Goal: Transaction & Acquisition: Purchase product/service

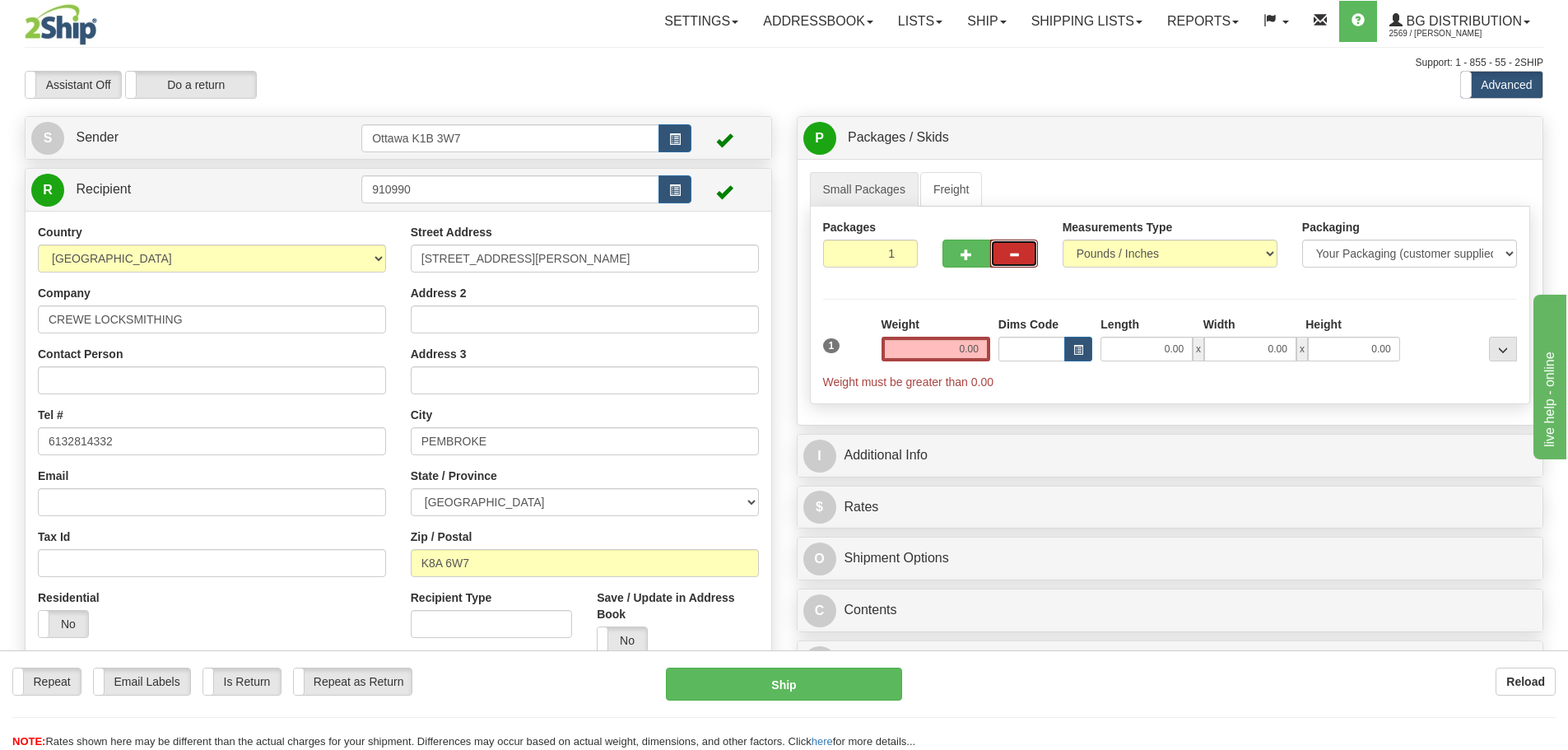
click at [1005, 250] on button "button" at bounding box center [1014, 254] width 48 height 28
drag, startPoint x: 869, startPoint y: 258, endPoint x: 1060, endPoint y: 286, distance: 193.0
click at [1037, 286] on div "Packages 1 1 Measurements Type" at bounding box center [1170, 305] width 721 height 198
type input "3"
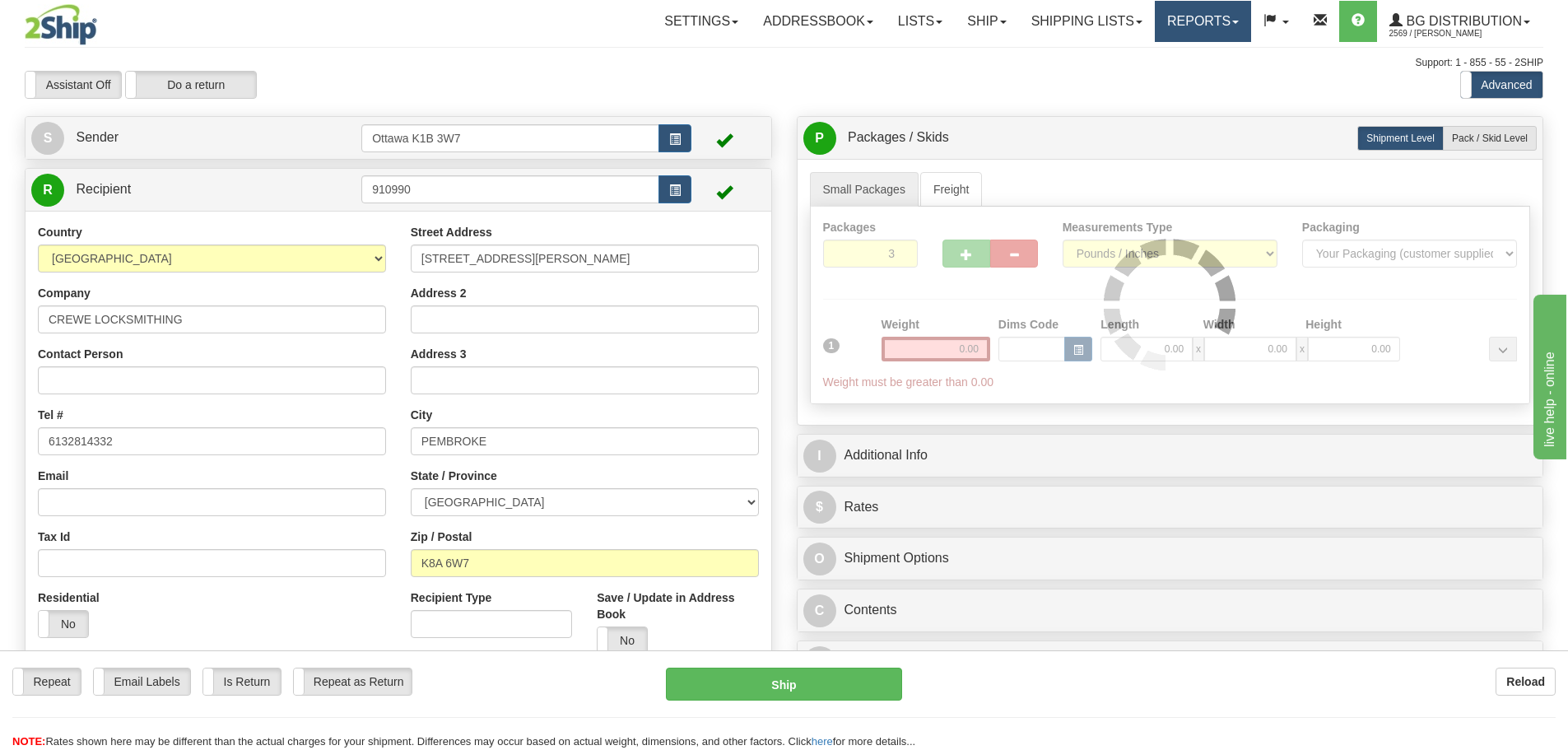
click at [1166, 29] on link "Reports" at bounding box center [1203, 22] width 96 height 41
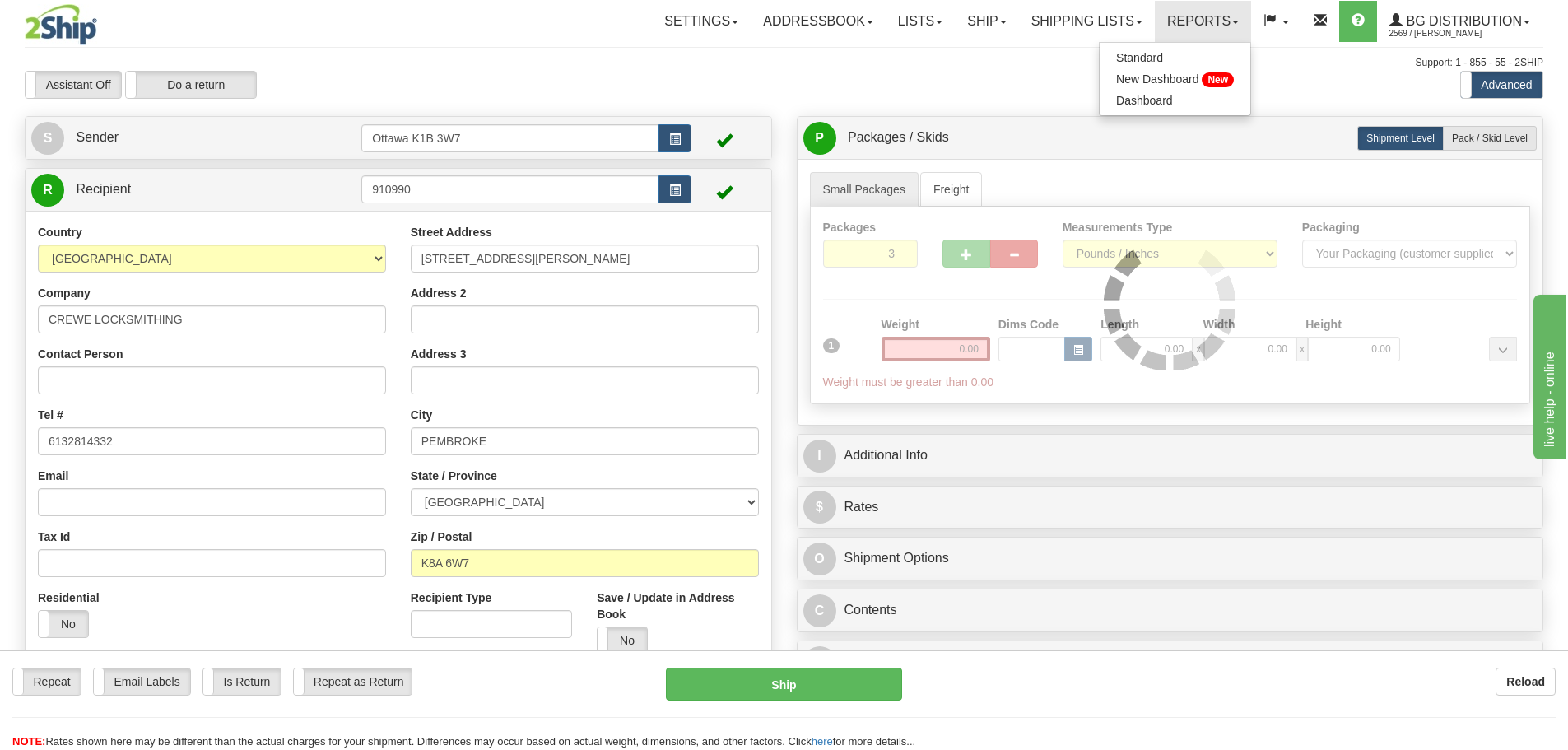
click at [965, 91] on div "Assistant On Assistant Off Do a return Do a return Previous Next Standard Advan…" at bounding box center [784, 84] width 1544 height 28
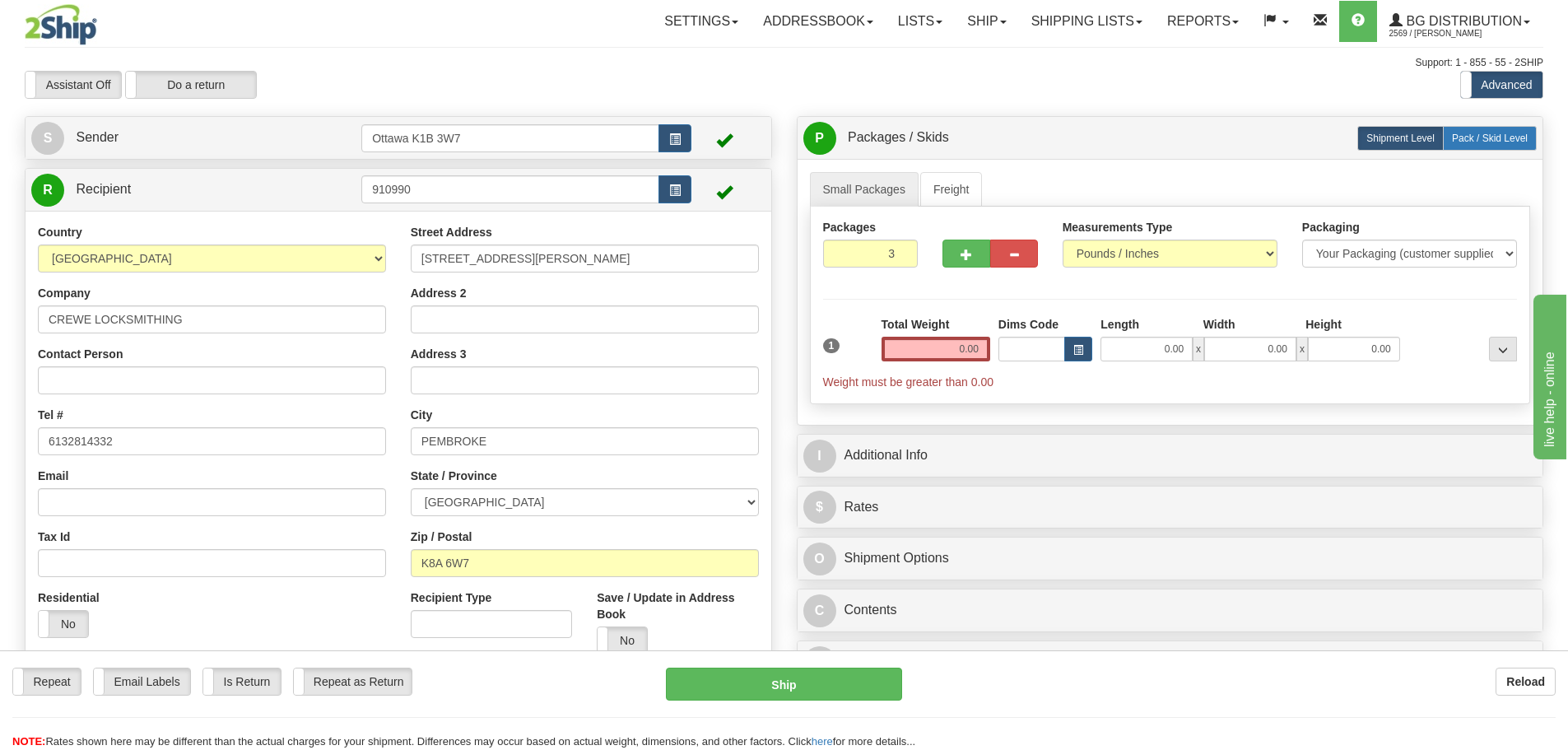
click at [1487, 141] on span "Pack / Skid Level" at bounding box center [1490, 138] width 75 height 12
radio input "true"
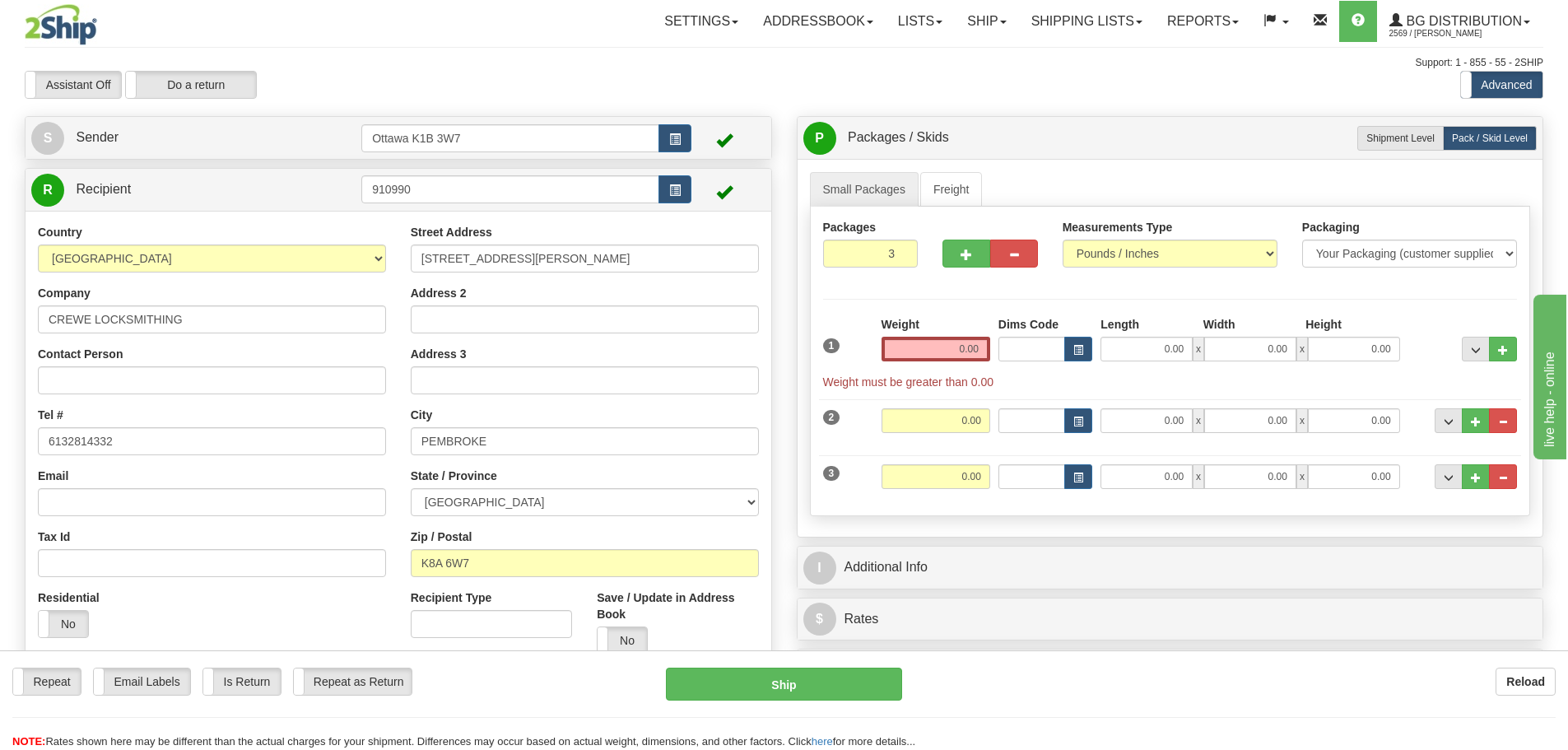
click at [907, 333] on div "Weight 0.00" at bounding box center [935, 339] width 109 height 45
click at [914, 347] on input "0.00" at bounding box center [935, 349] width 109 height 24
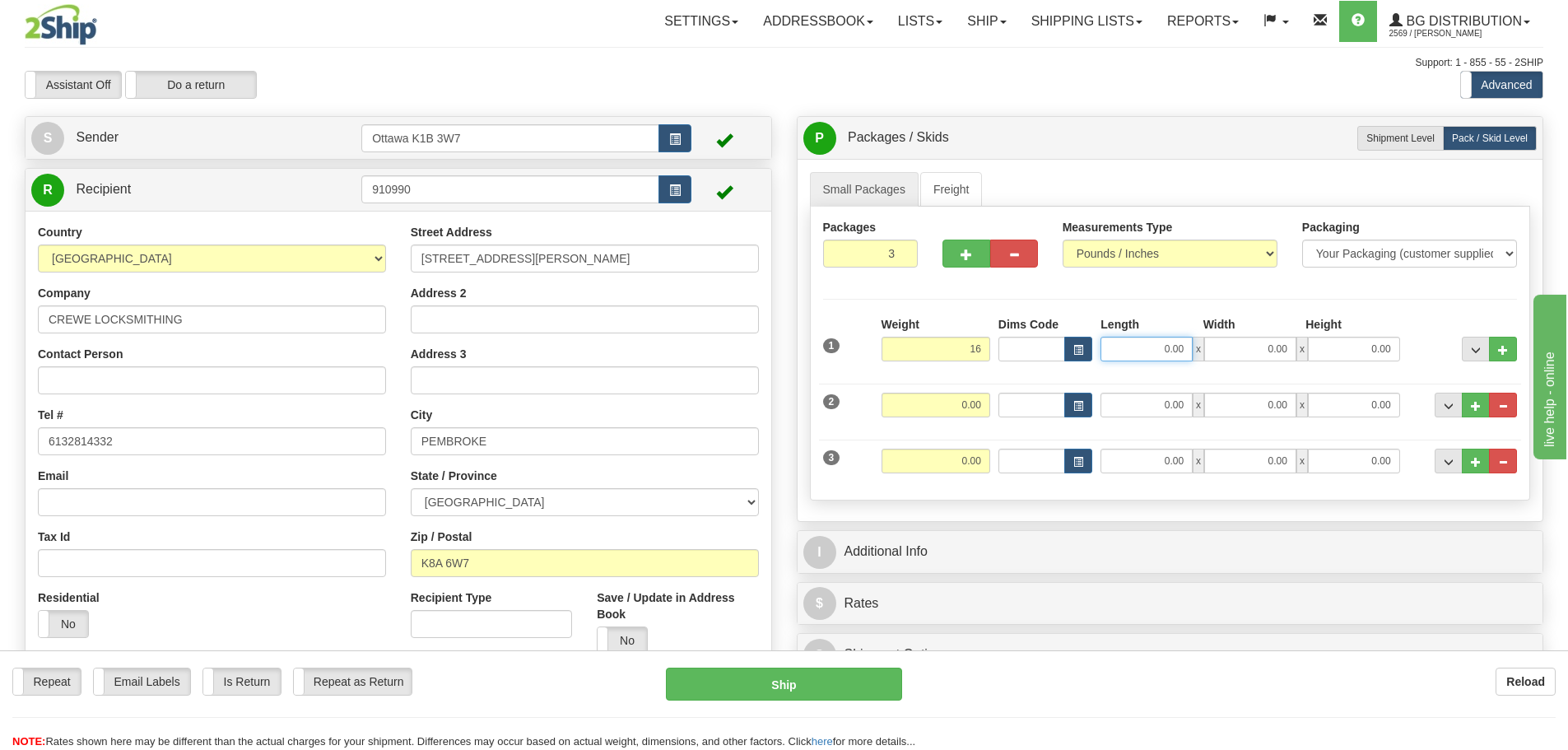
type input "16.00"
click at [1137, 352] on input "0.00" at bounding box center [1147, 349] width 92 height 24
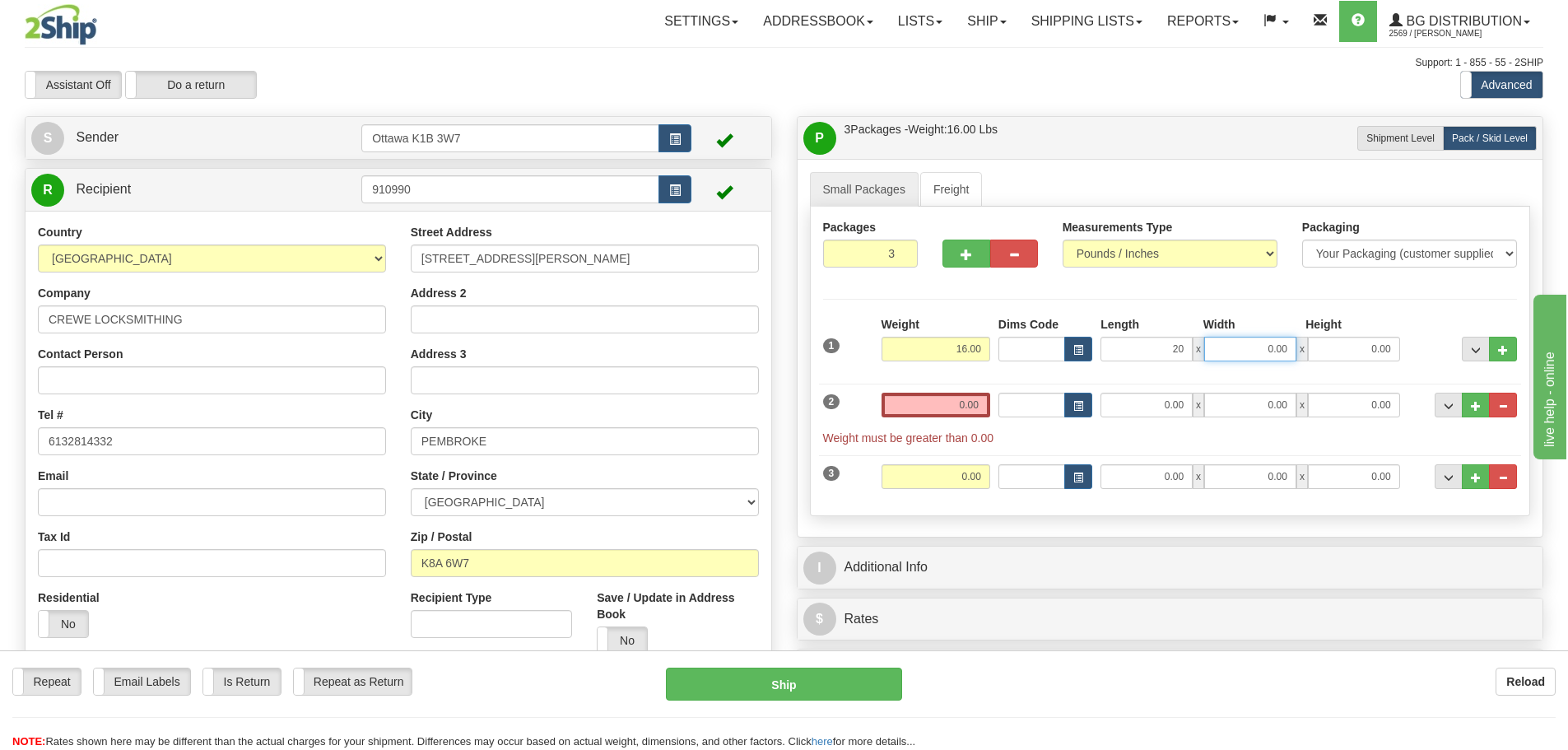
type input "20.00"
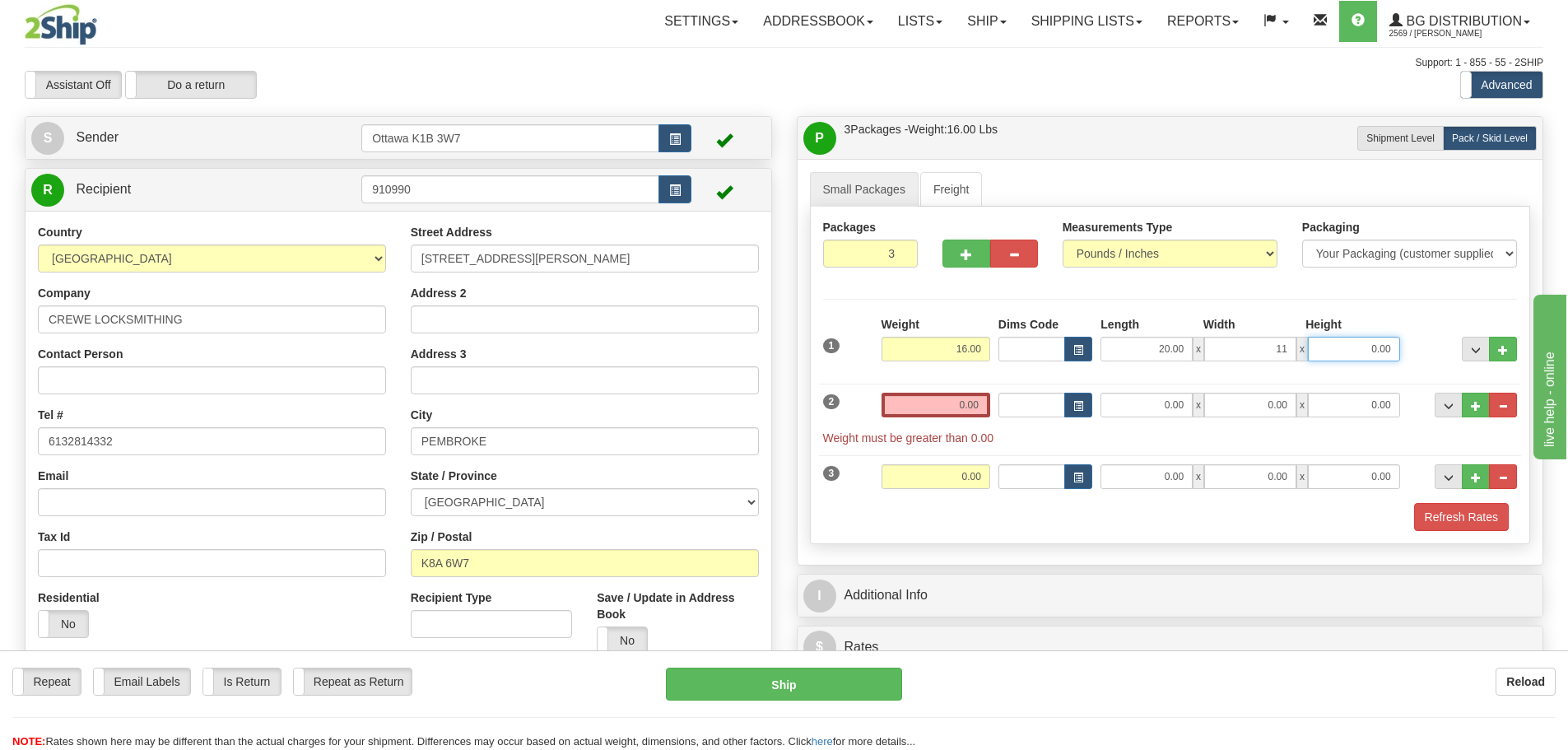
type input "11.00"
type input "7.00"
click at [905, 407] on input "0.00" at bounding box center [935, 404] width 109 height 24
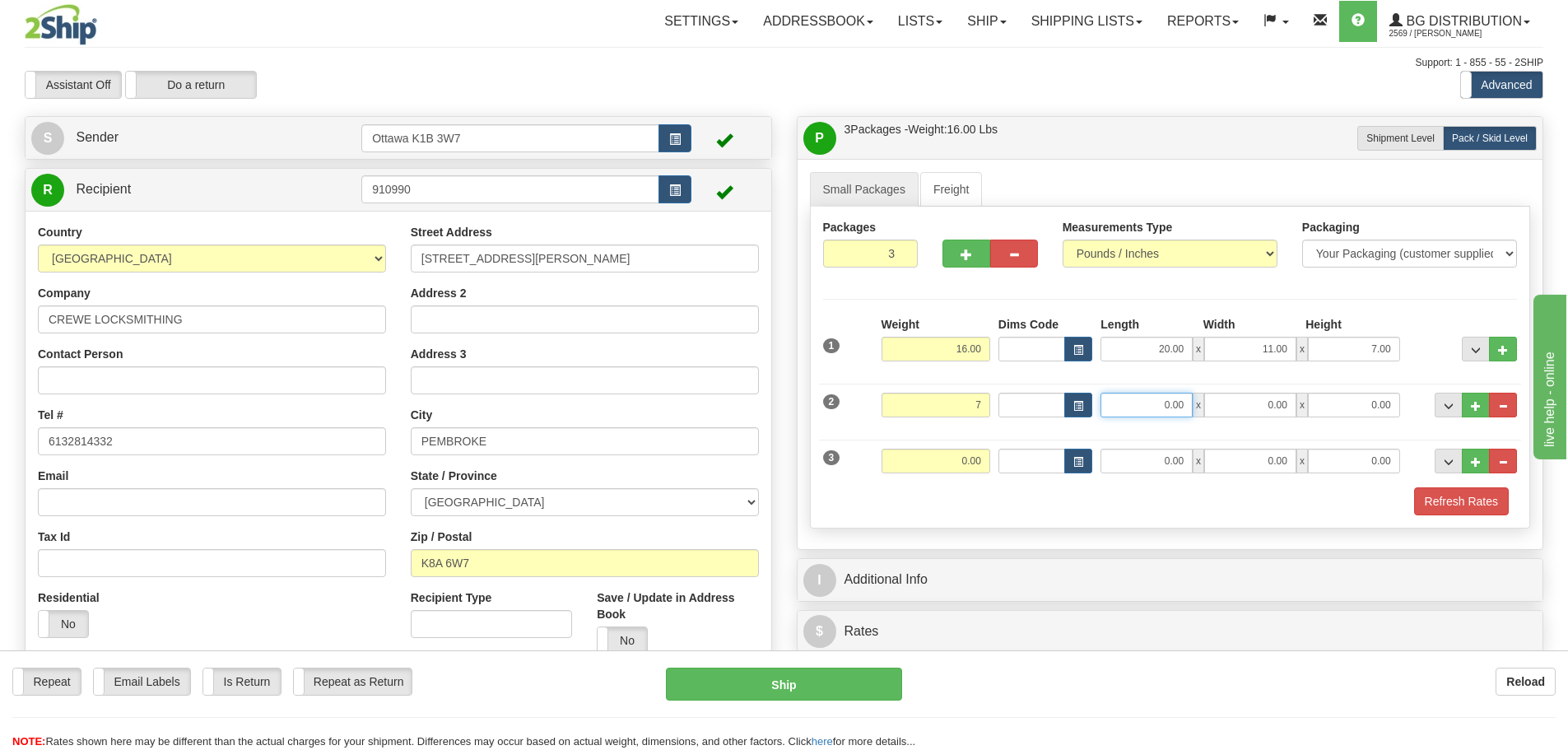
type input "7.00"
drag, startPoint x: 1118, startPoint y: 404, endPoint x: 1095, endPoint y: 410, distance: 23.8
click at [1118, 404] on input "0.00" at bounding box center [1147, 404] width 92 height 24
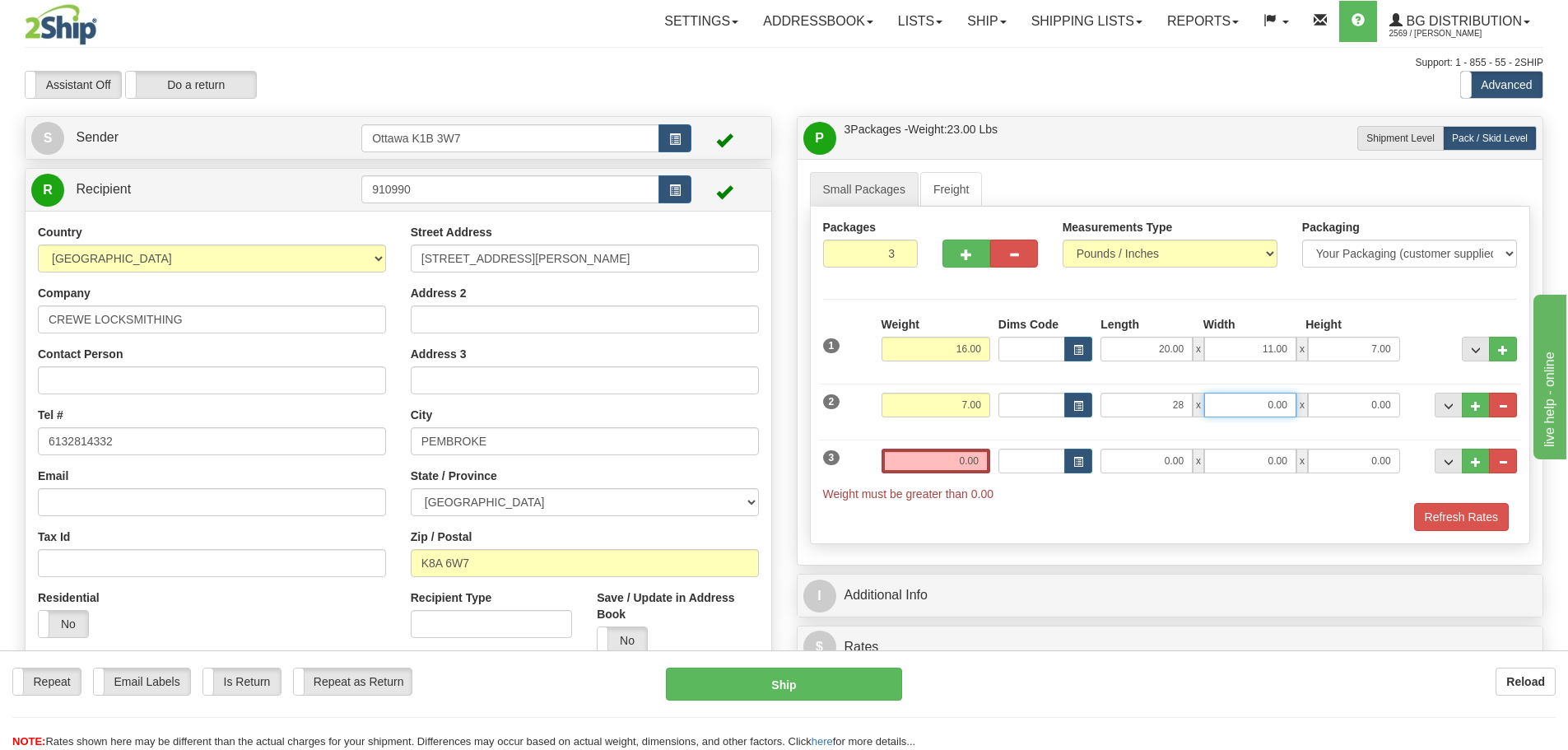
type input "28.00"
type input "4.00"
type input "3.00"
click at [948, 462] on input "0.00" at bounding box center [935, 460] width 109 height 24
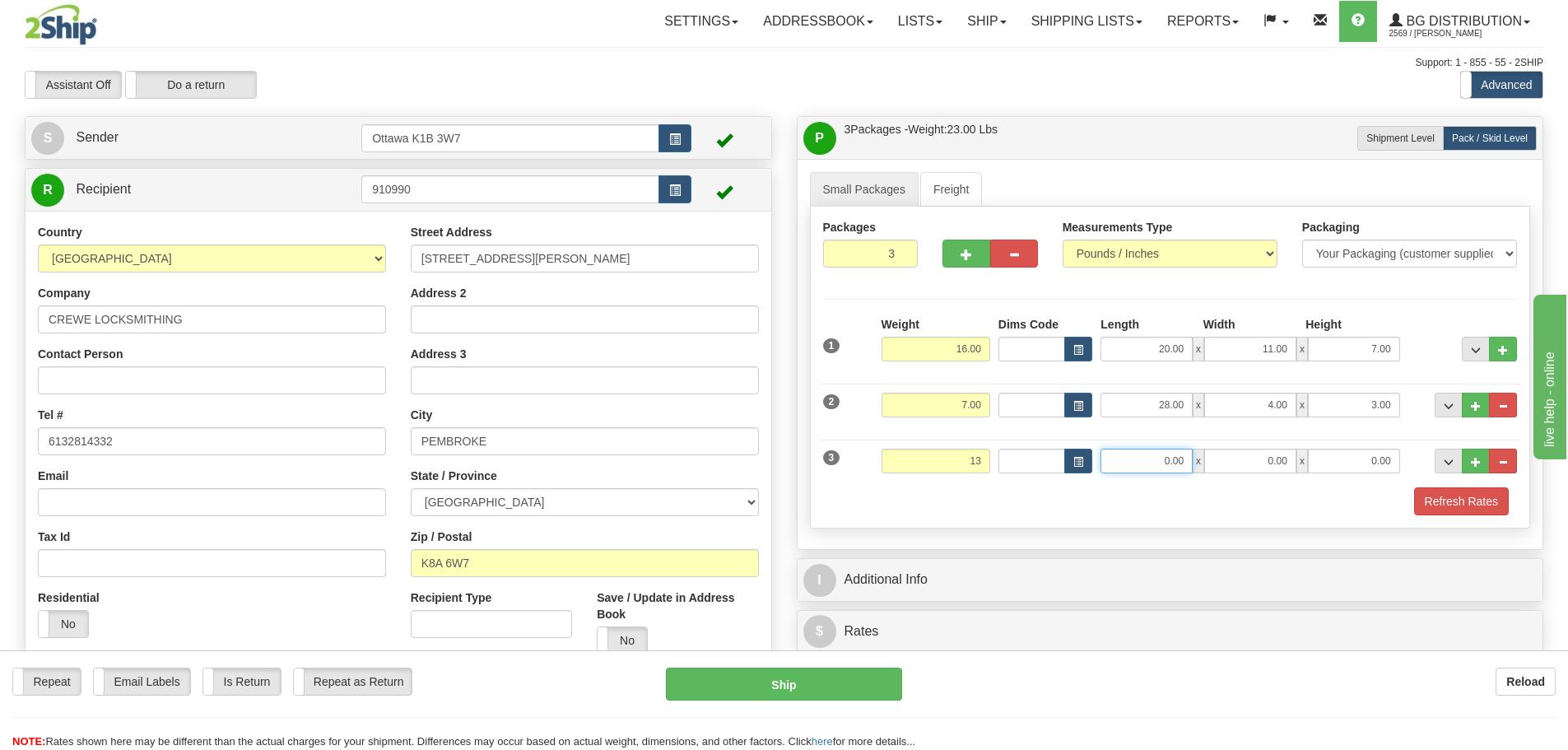
click at [1128, 458] on input "0.00" at bounding box center [1147, 460] width 92 height 24
type input "13.00"
type input "92.50"
click at [1219, 470] on input "0.00" at bounding box center [1251, 460] width 92 height 24
type input "4.00"
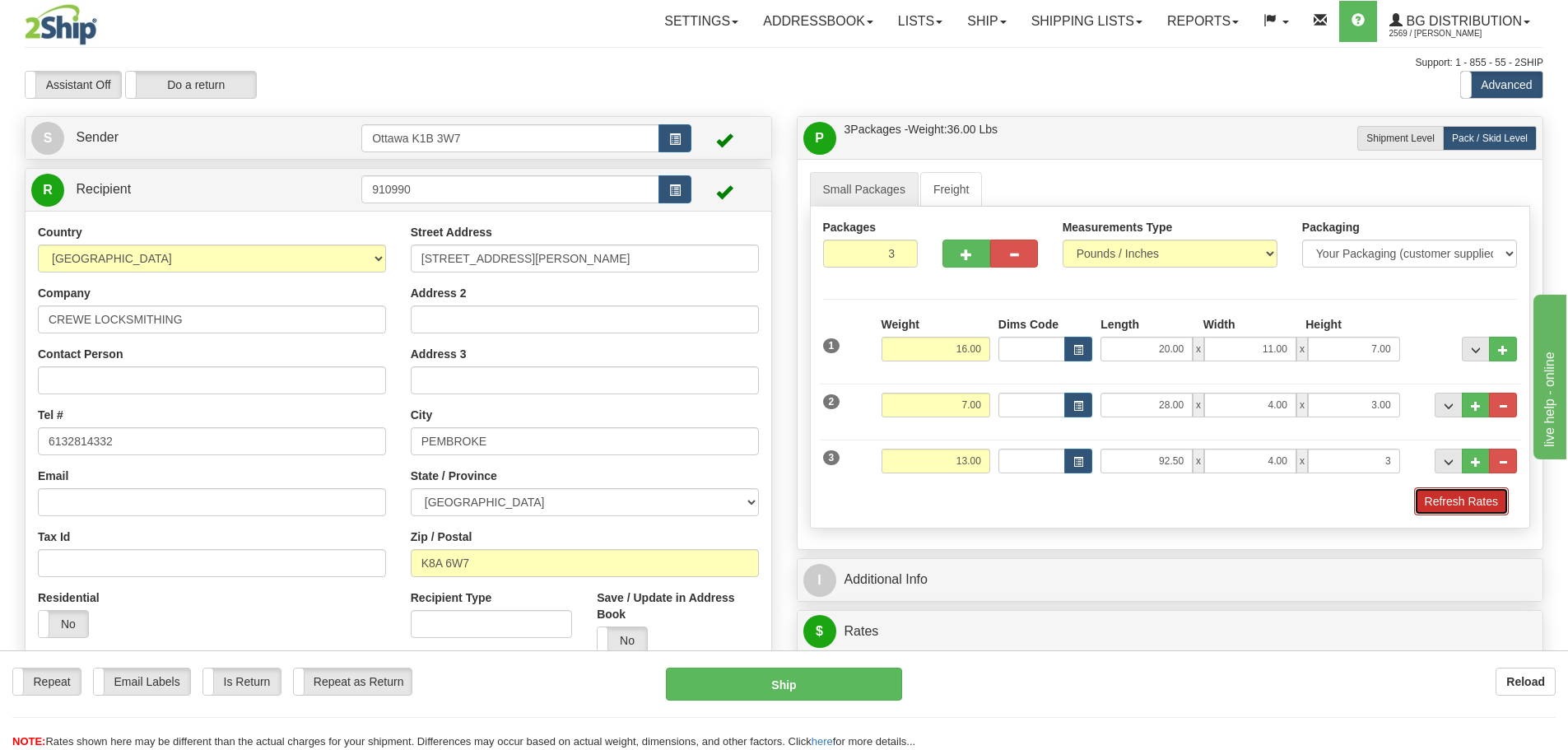
type input "3.00"
click at [1432, 499] on button "Refresh Rates" at bounding box center [1461, 501] width 95 height 28
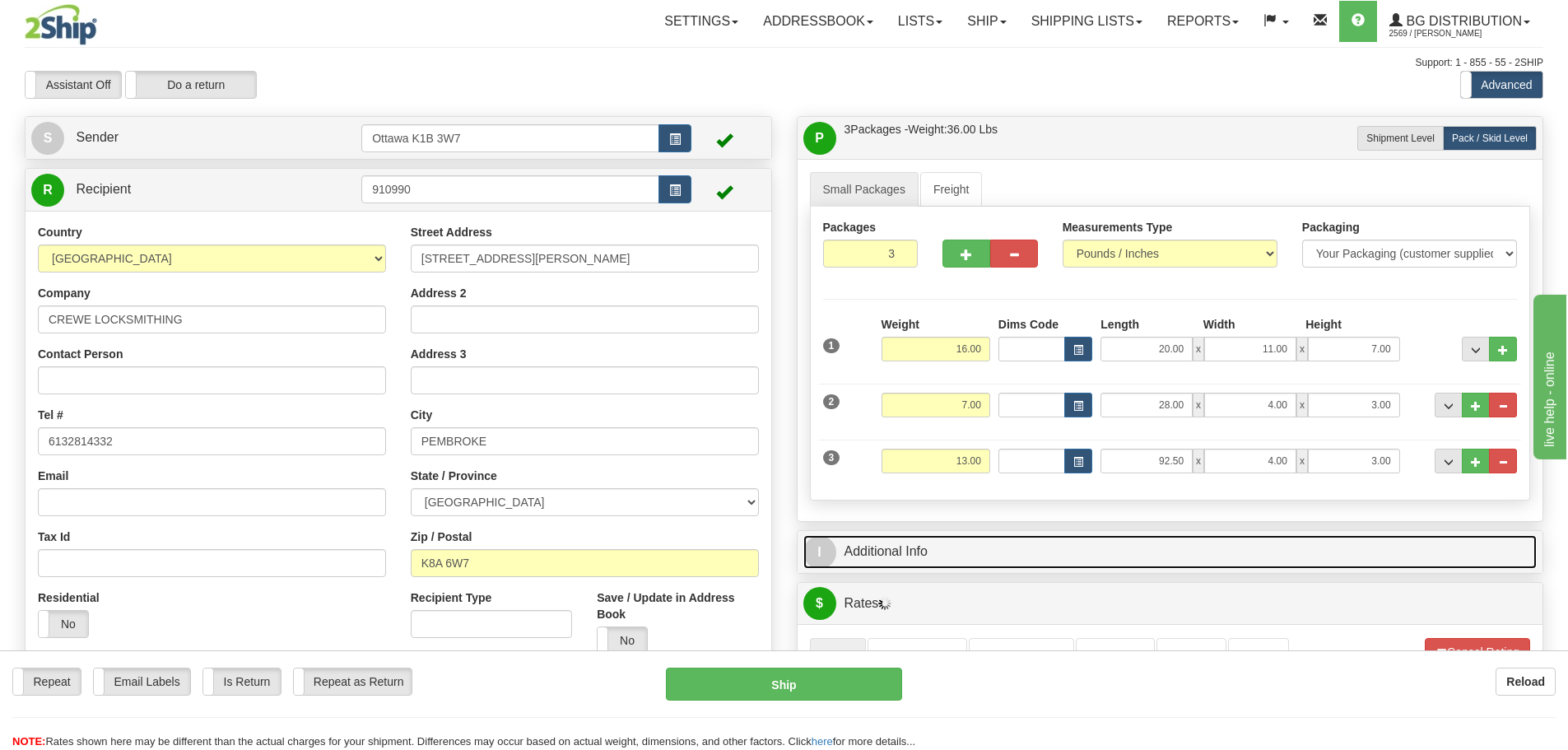
click at [1081, 553] on link "I Additional Info" at bounding box center [1170, 551] width 735 height 33
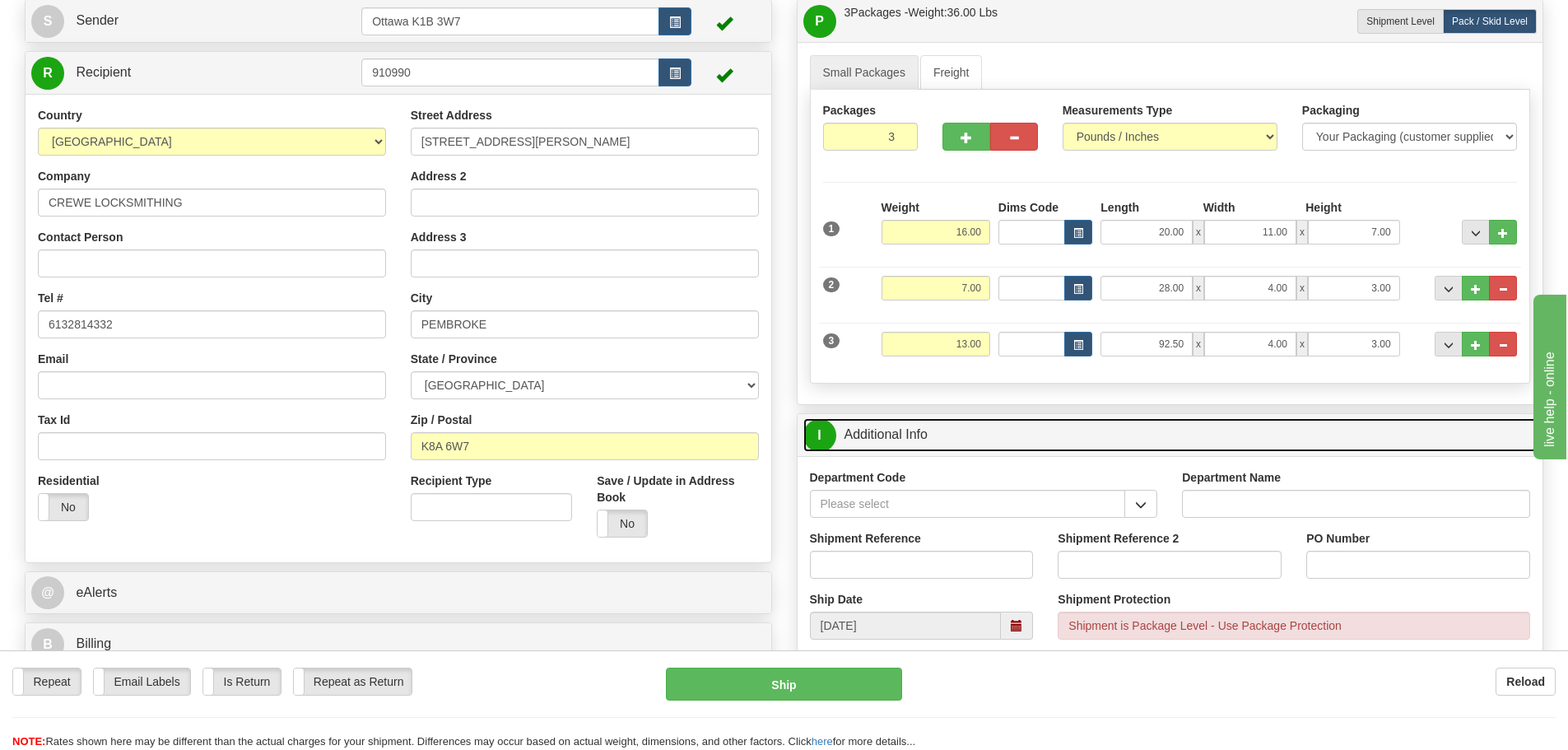
scroll to position [164, 0]
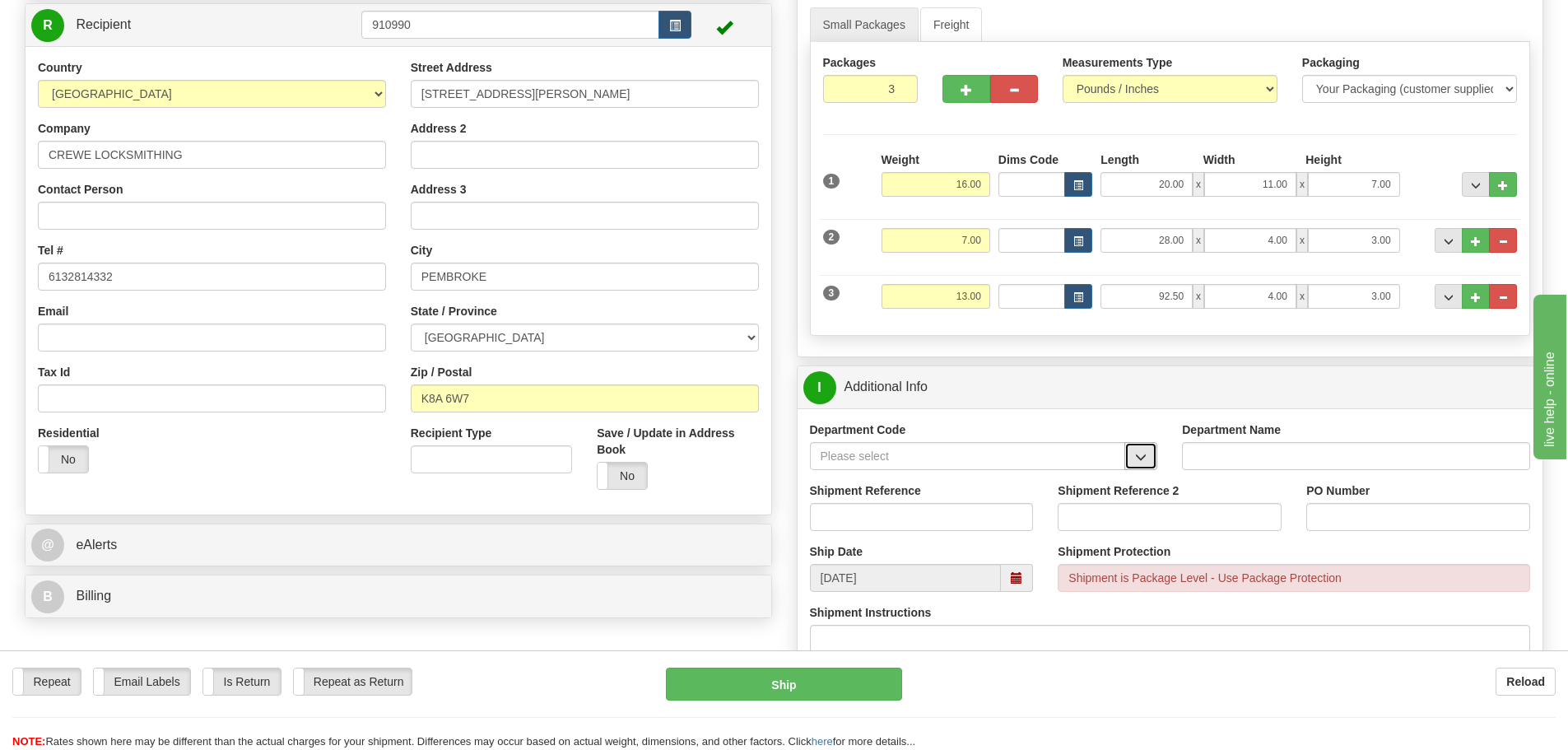
click at [1138, 457] on span "button" at bounding box center [1141, 456] width 12 height 11
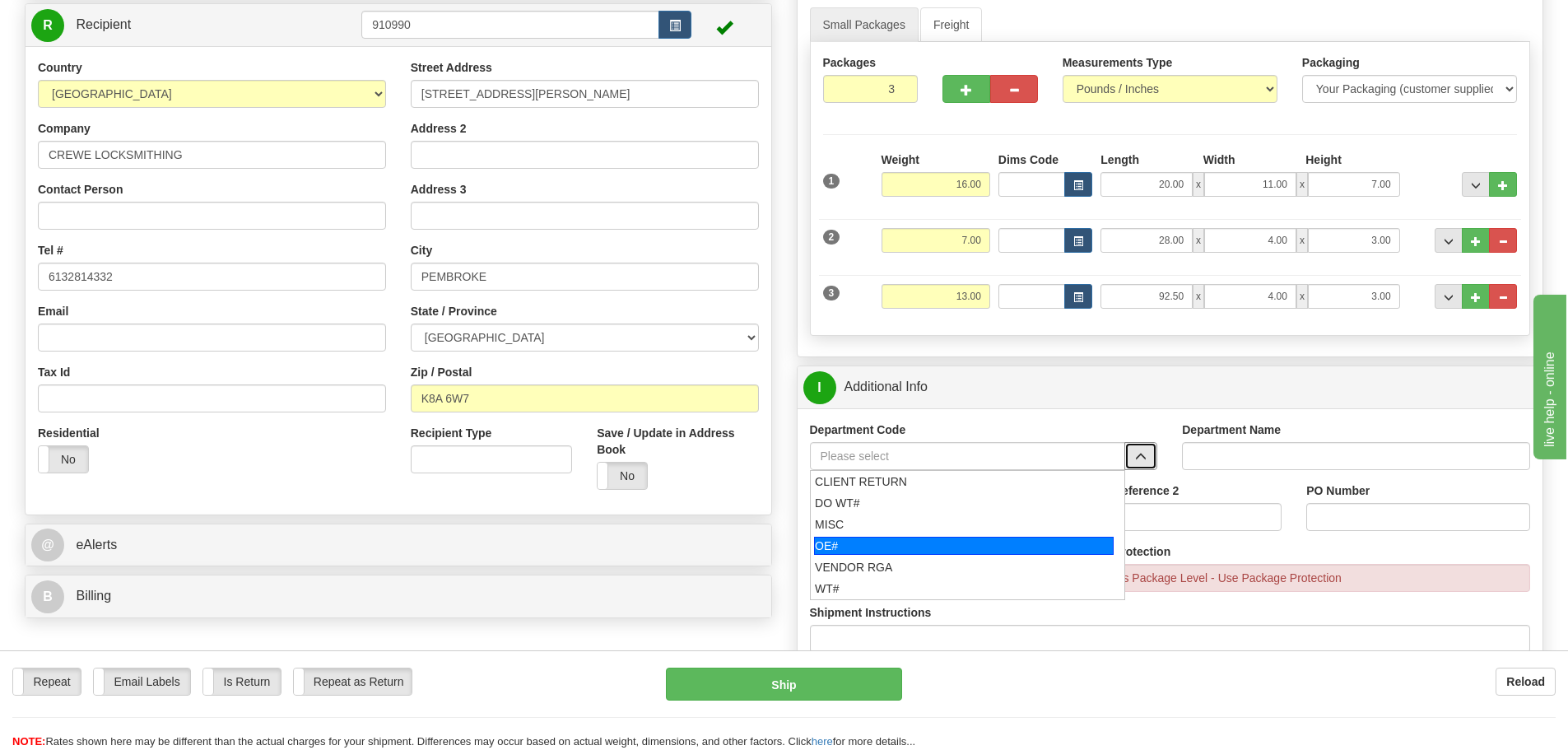
click at [911, 542] on div "OE#" at bounding box center [964, 545] width 300 height 18
type input "OE#"
type input "ORDERS"
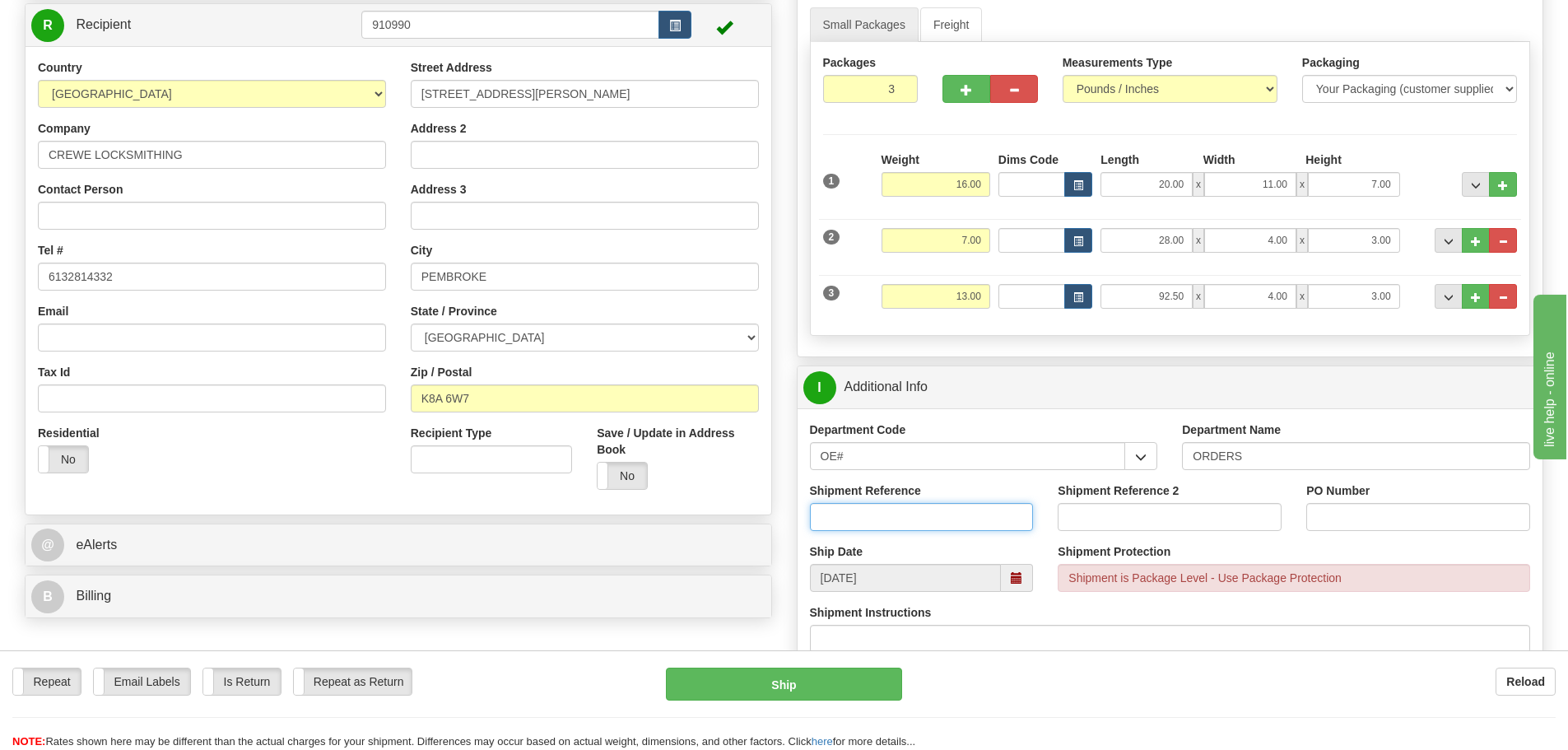
click at [887, 516] on input "Shipment Reference" at bounding box center [922, 517] width 224 height 28
type input "10203580-00"
click at [1408, 522] on input "PO Number" at bounding box center [1418, 517] width 224 height 28
type input "N/A"
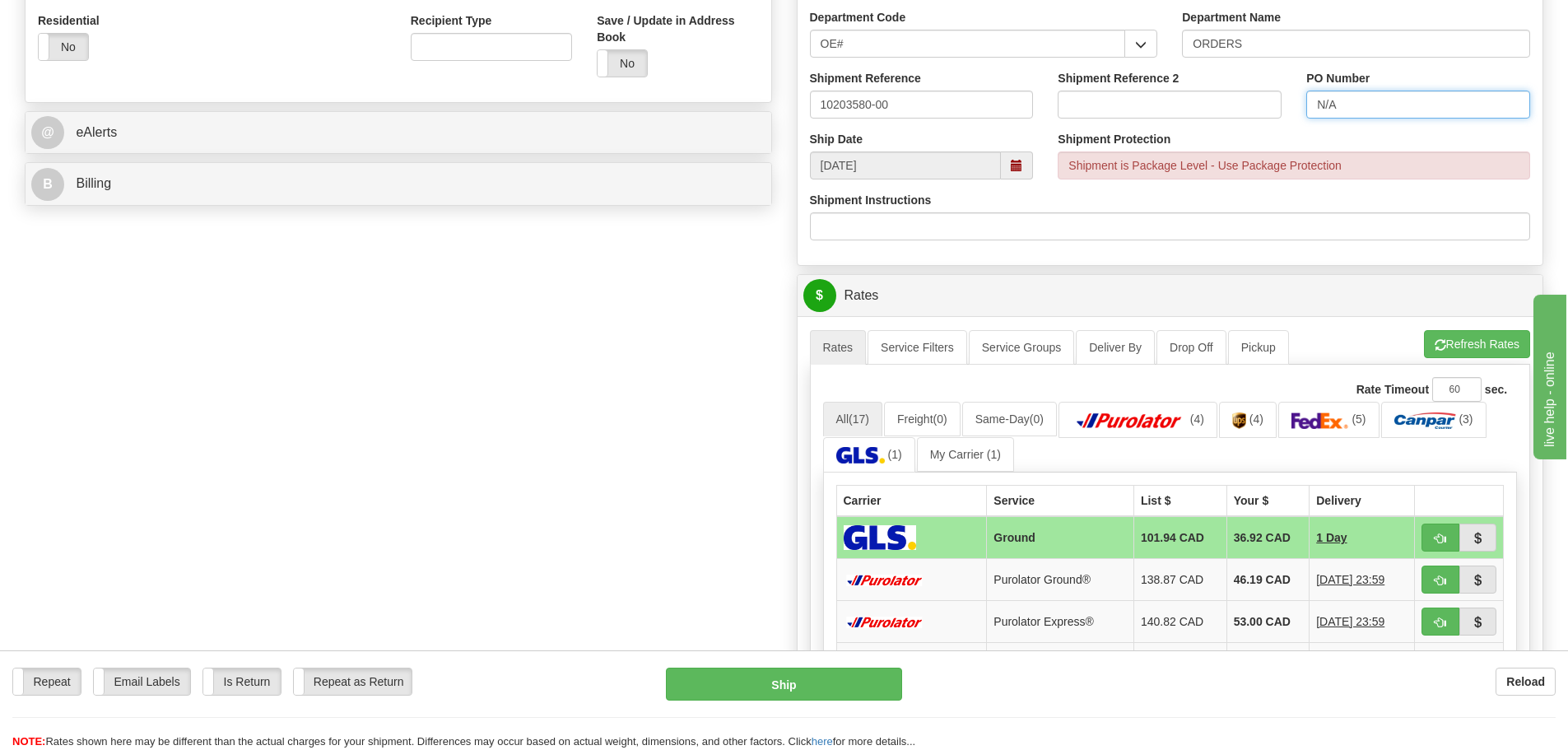
scroll to position [658, 0]
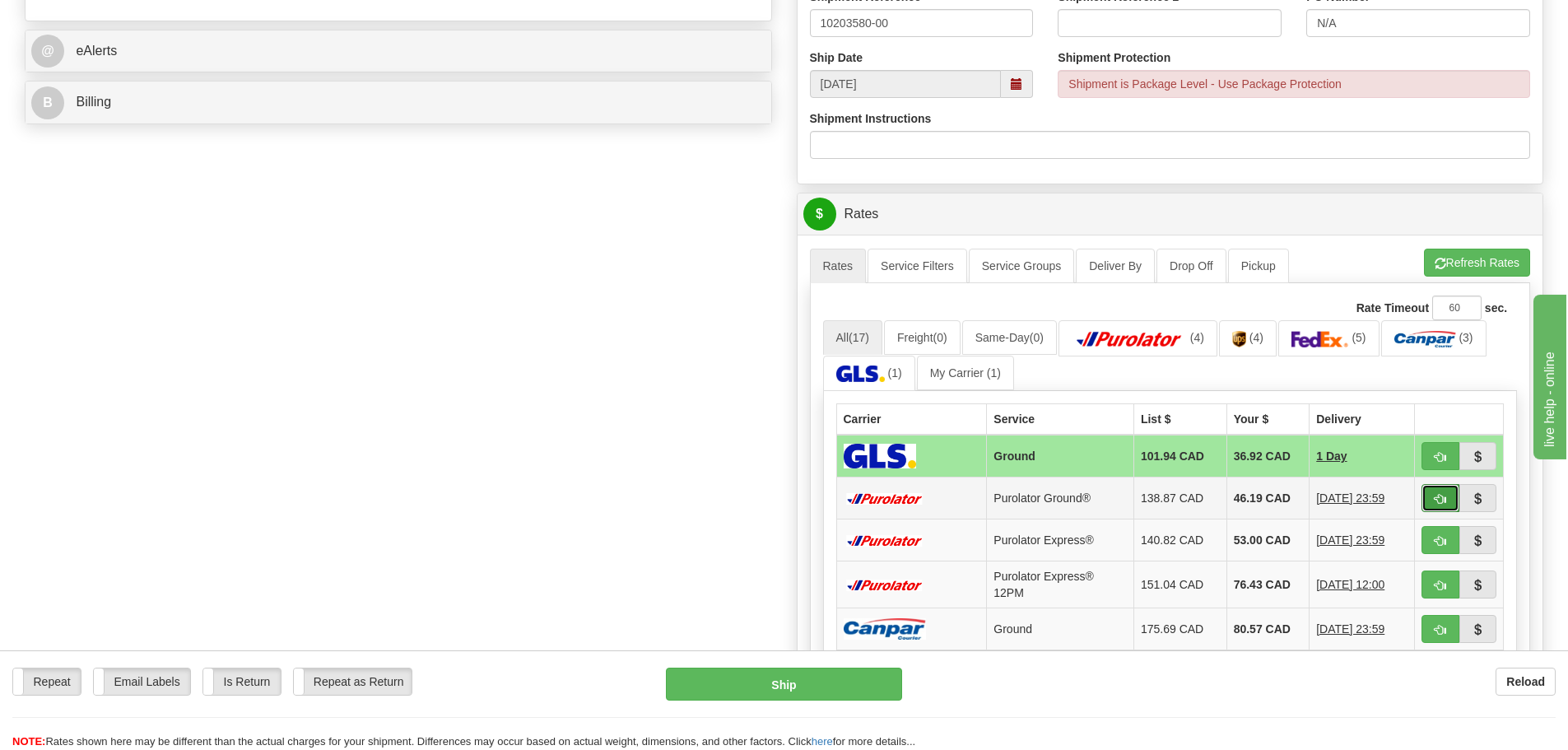
click at [1456, 497] on button "button" at bounding box center [1440, 497] width 38 height 28
type input "260"
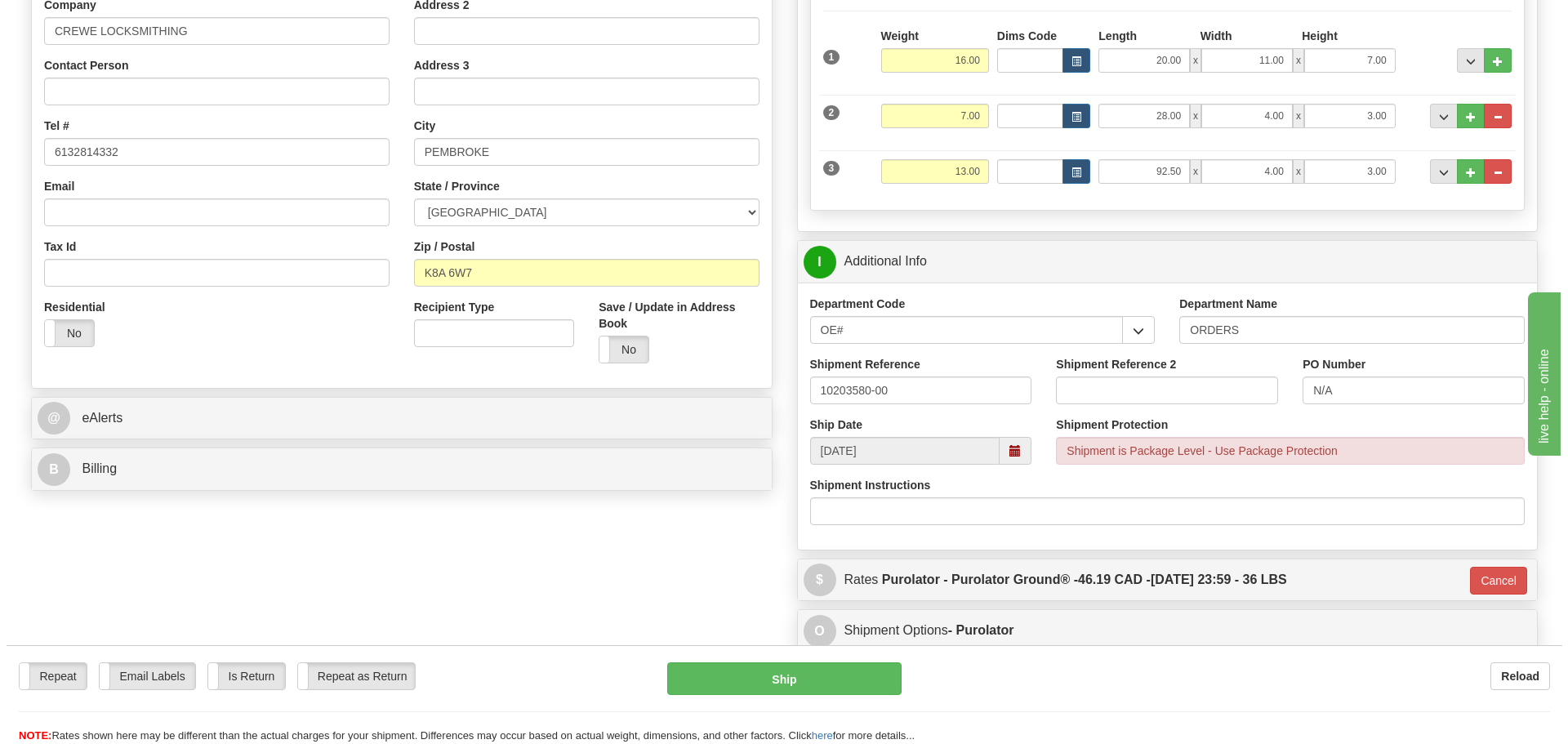
scroll to position [245, 0]
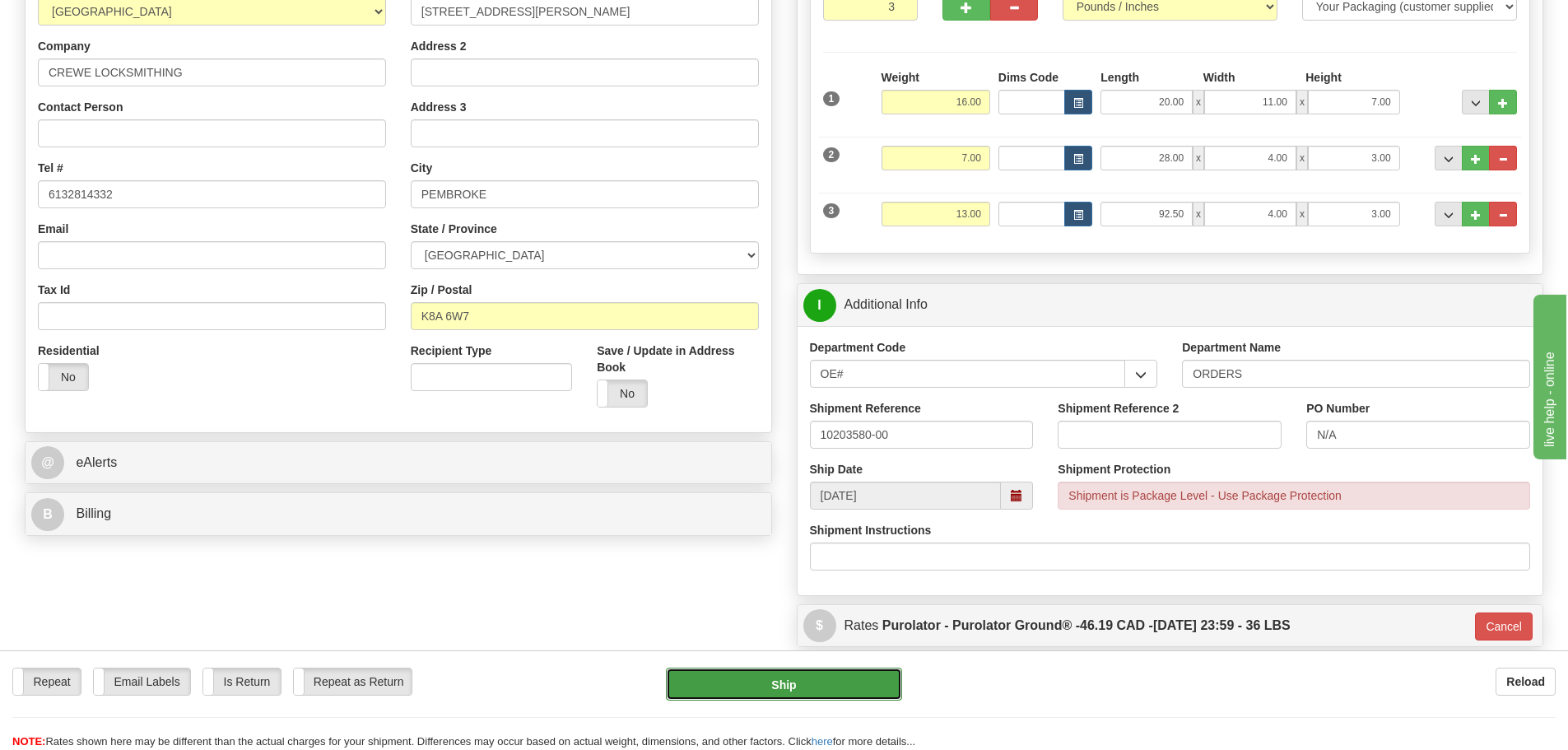
click at [802, 693] on button "Ship" at bounding box center [784, 684] width 236 height 33
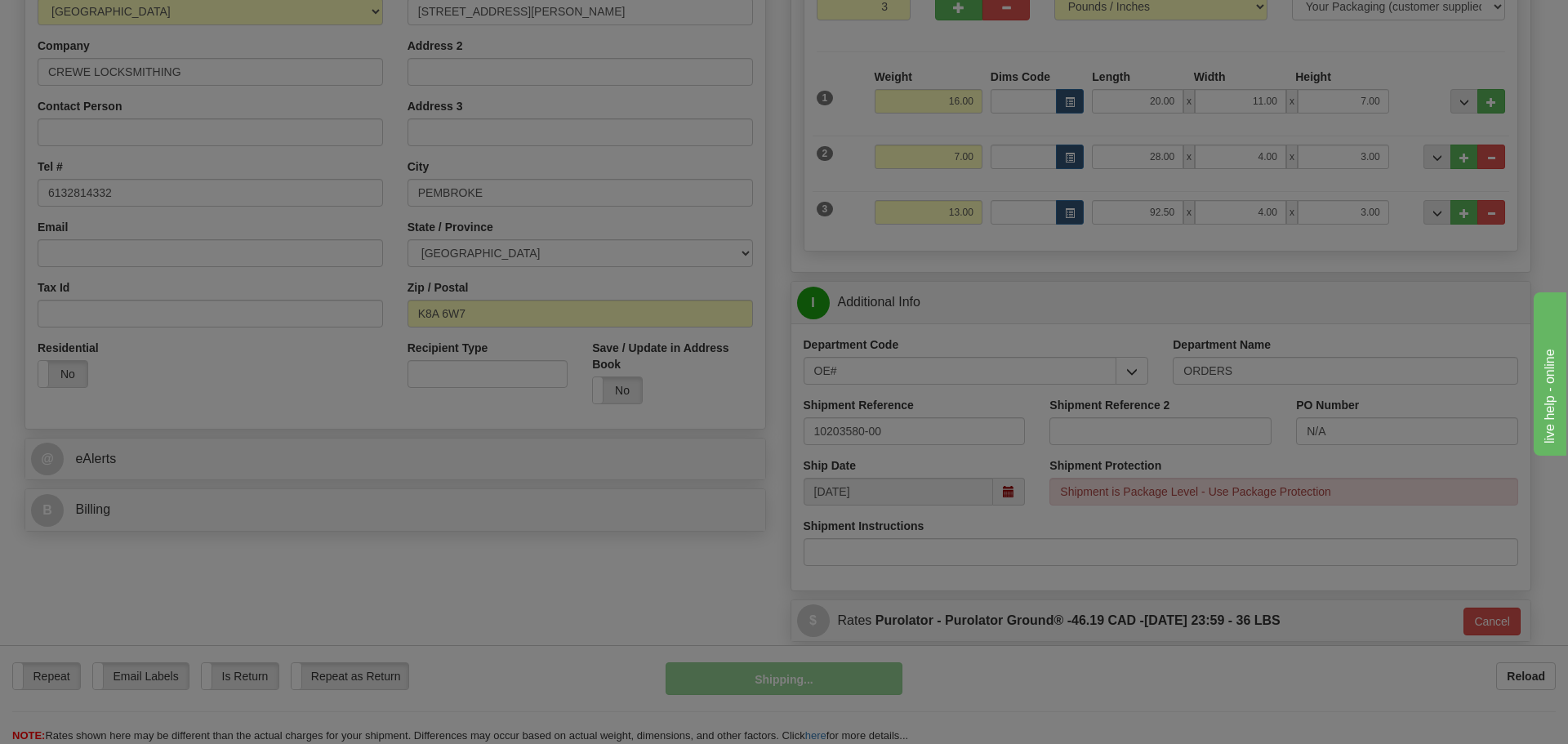
click at [796, 499] on body "Training Course Close Toggle navigation Settings Shipping Preferences New Recip…" at bounding box center [784, 127] width 1568 height 744
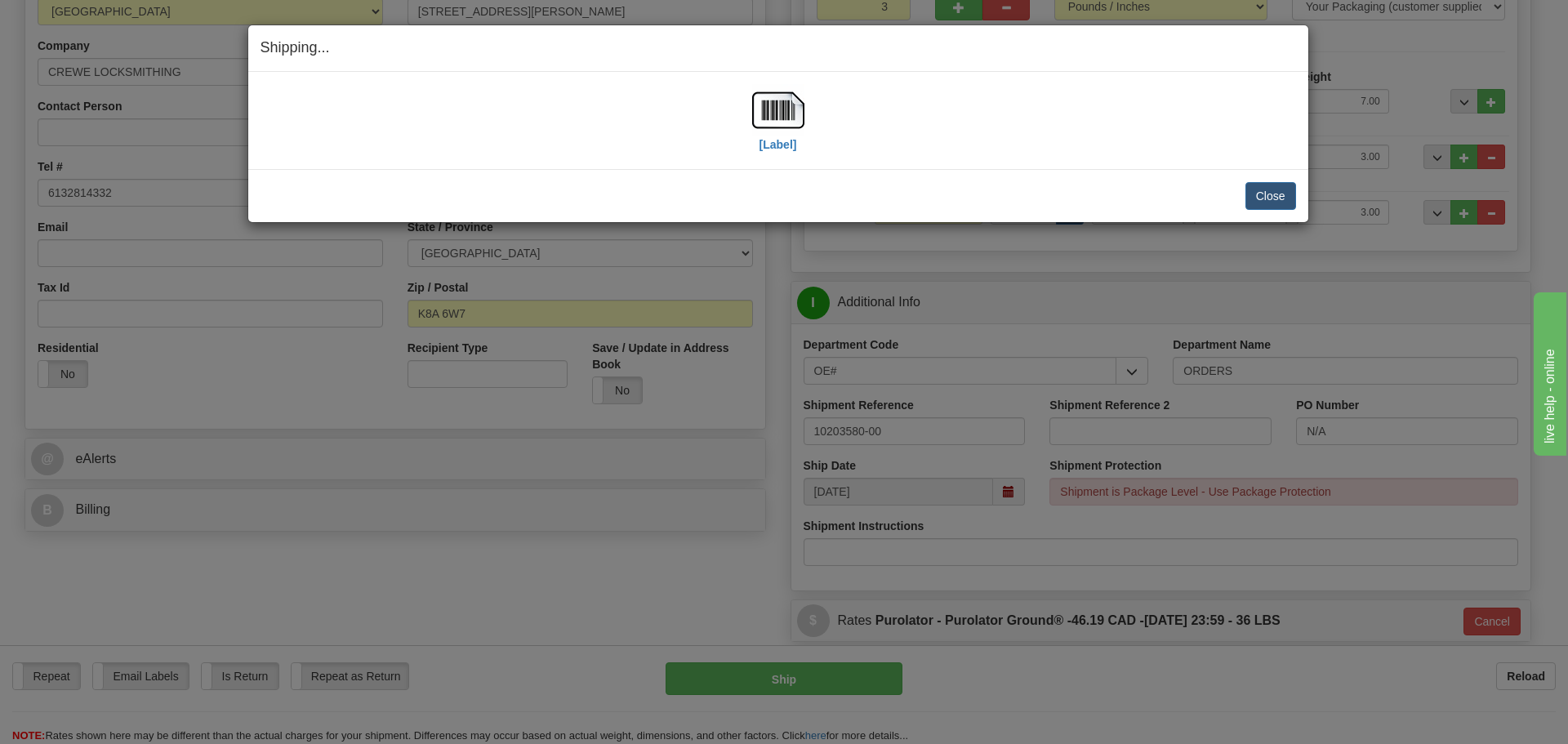
click at [780, 156] on div "[Label]" at bounding box center [778, 120] width 52 height 73
click at [772, 146] on label "[Label]" at bounding box center [778, 144] width 38 height 17
click at [1276, 204] on button "Close" at bounding box center [1271, 195] width 51 height 28
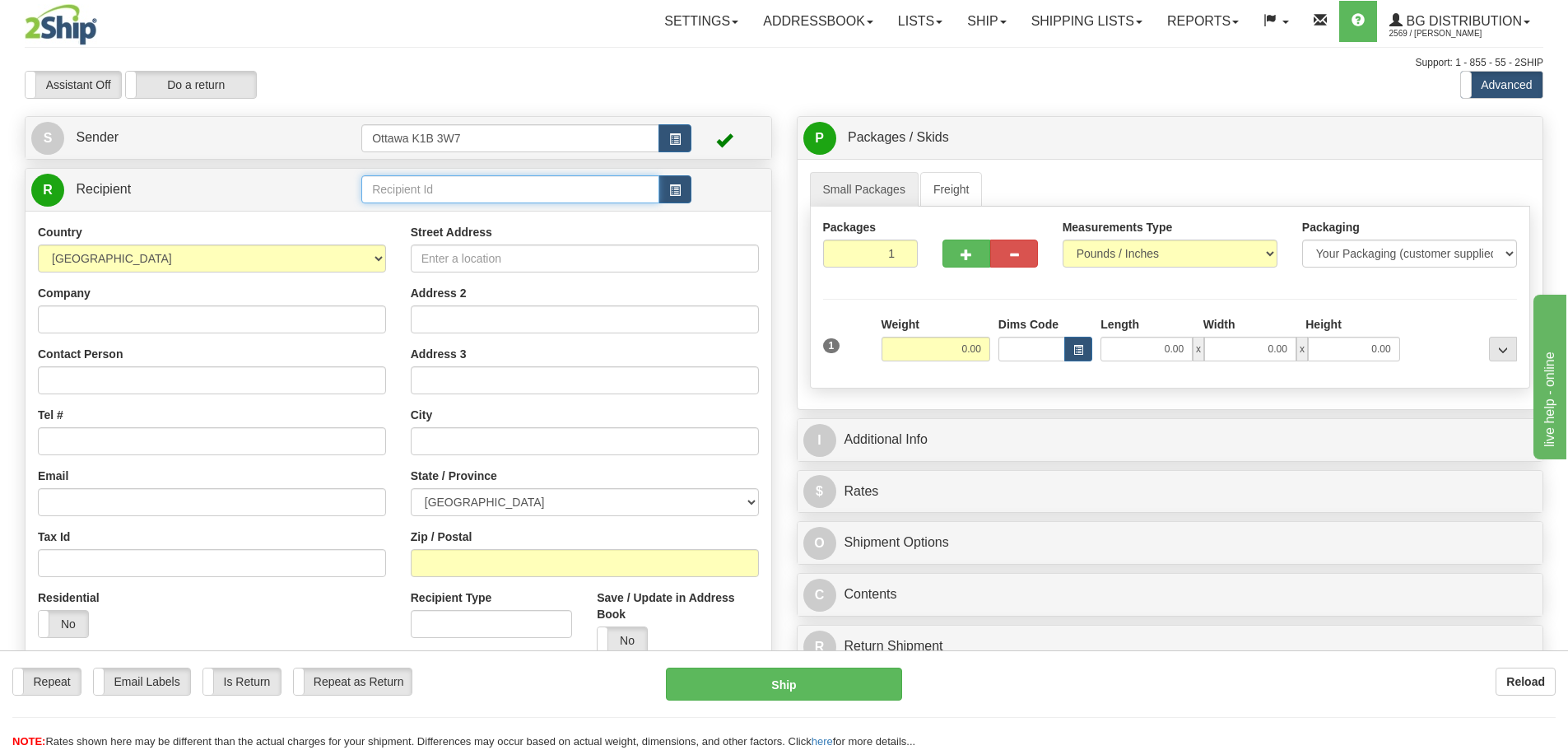
click at [499, 194] on input "text" at bounding box center [510, 189] width 298 height 28
type input "*"
type input "910855"
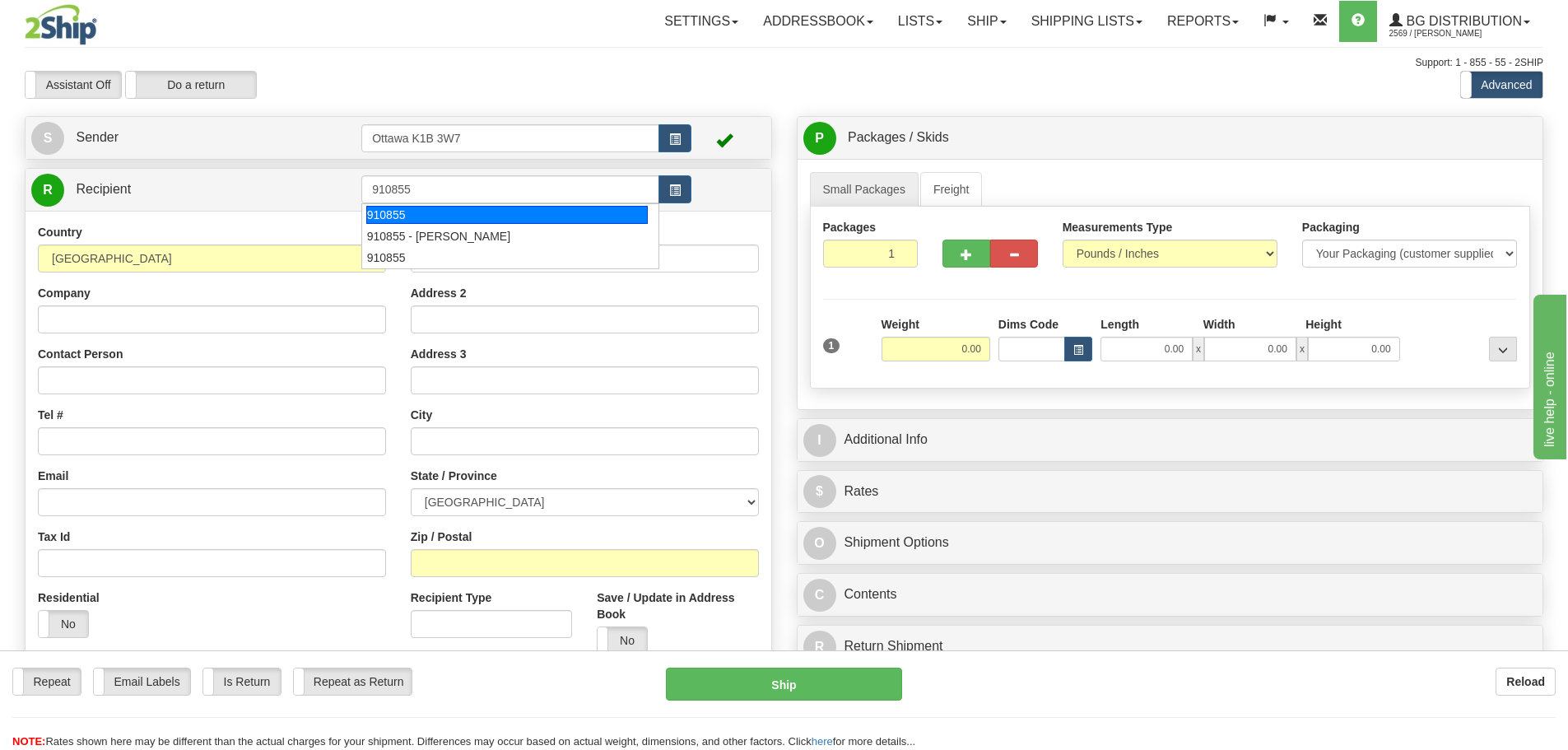
click at [564, 111] on div "Toggle navigation Settings Shipping Preferences Fields Preferences New" at bounding box center [784, 468] width 1568 height 936
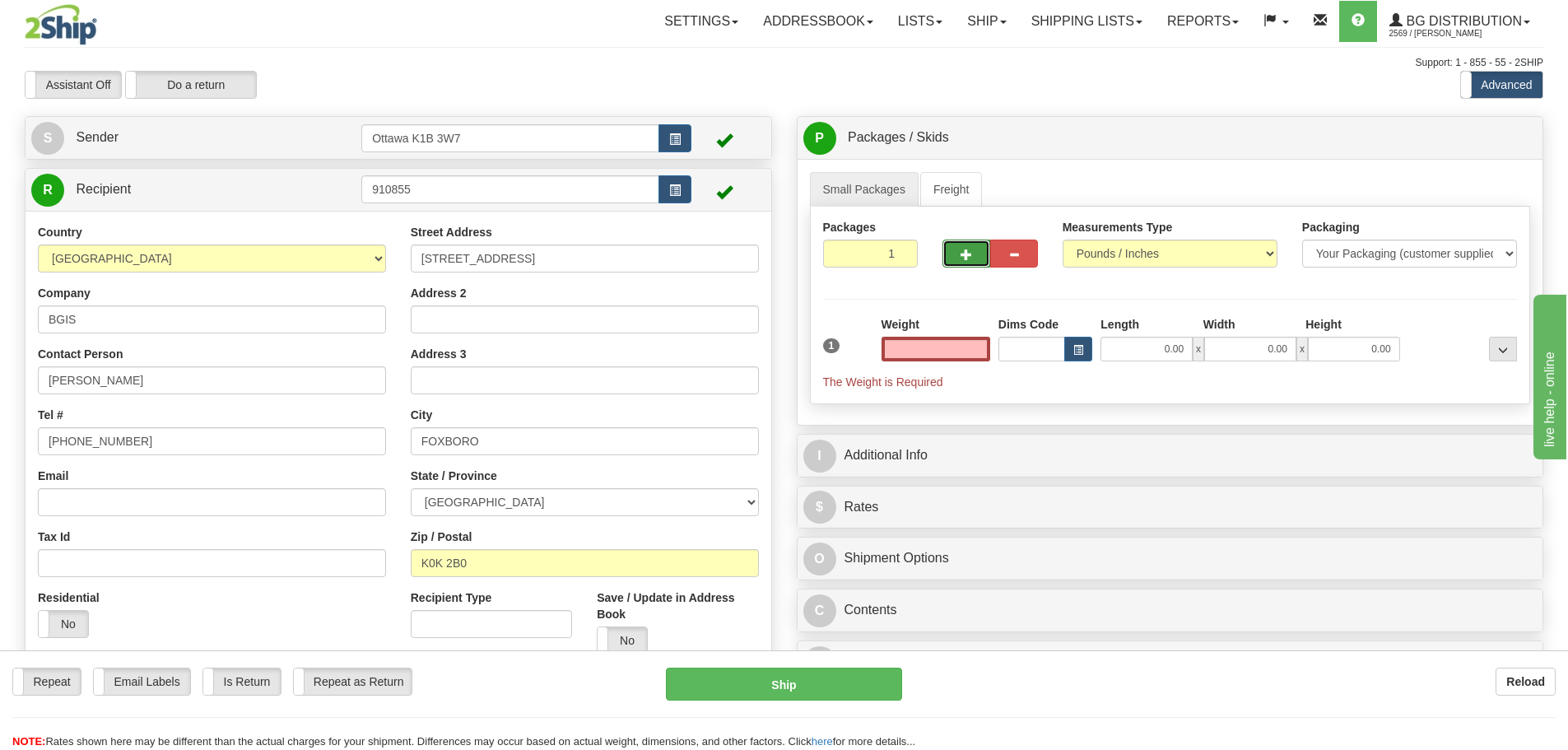
type input "0.00"
click at [965, 256] on span "button" at bounding box center [967, 255] width 12 height 11
type input "2"
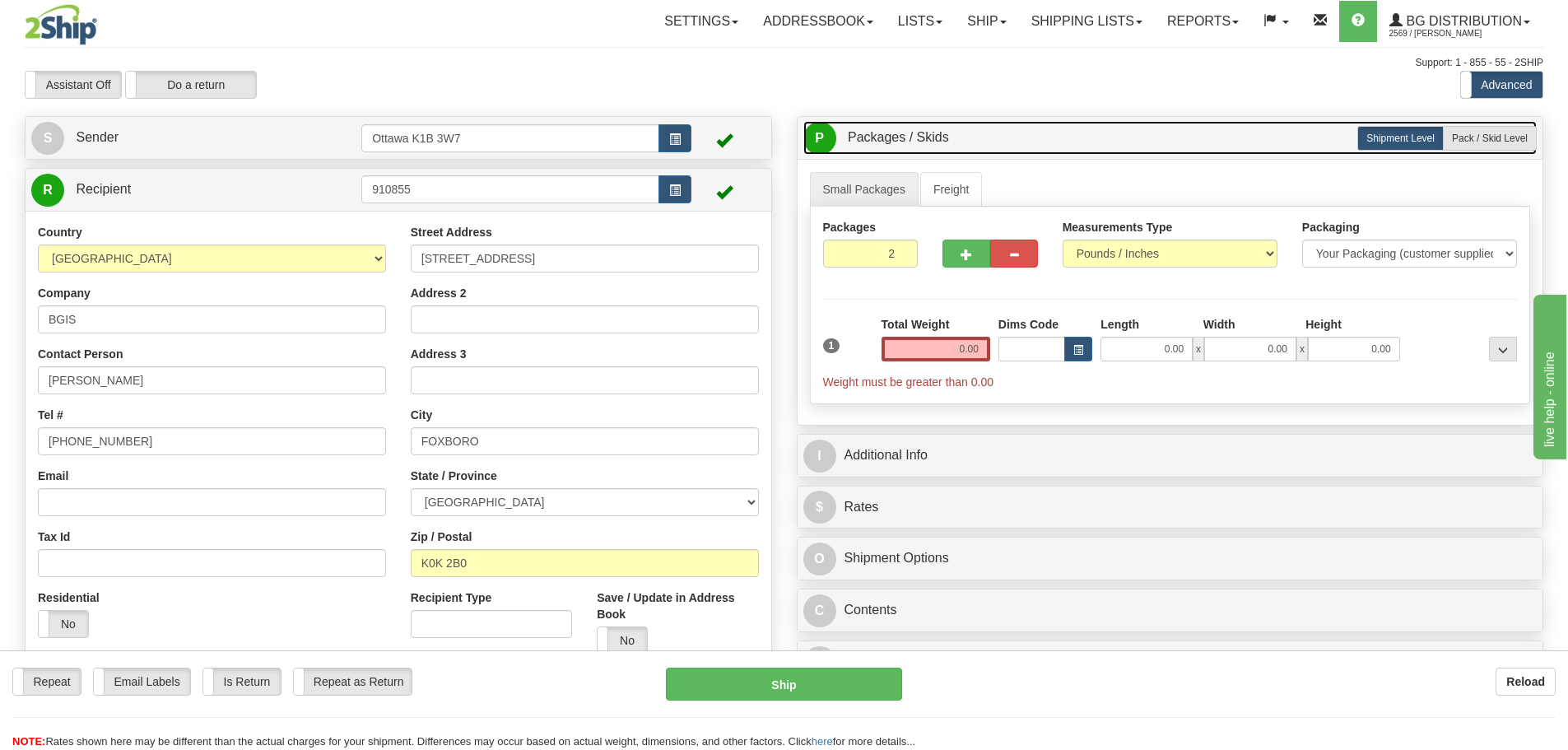
click at [1500, 152] on link "P Packages / Skids 2 Packages - Weight: 0.00 Lbs 1 Skids - Weight: NaN Lbs" at bounding box center [1170, 138] width 735 height 33
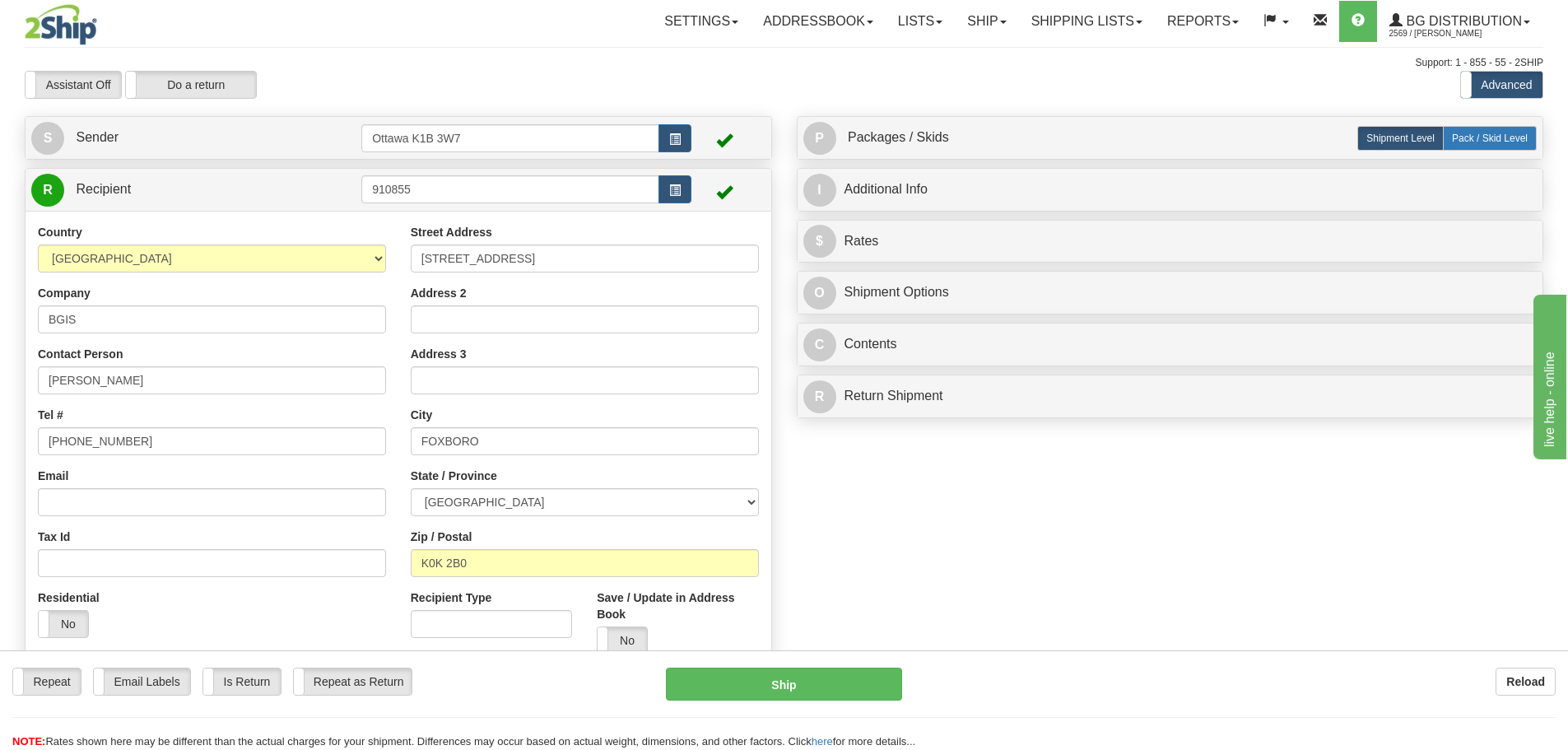
click at [1498, 133] on span "Pack / Skid Level" at bounding box center [1490, 138] width 75 height 12
radio input "true"
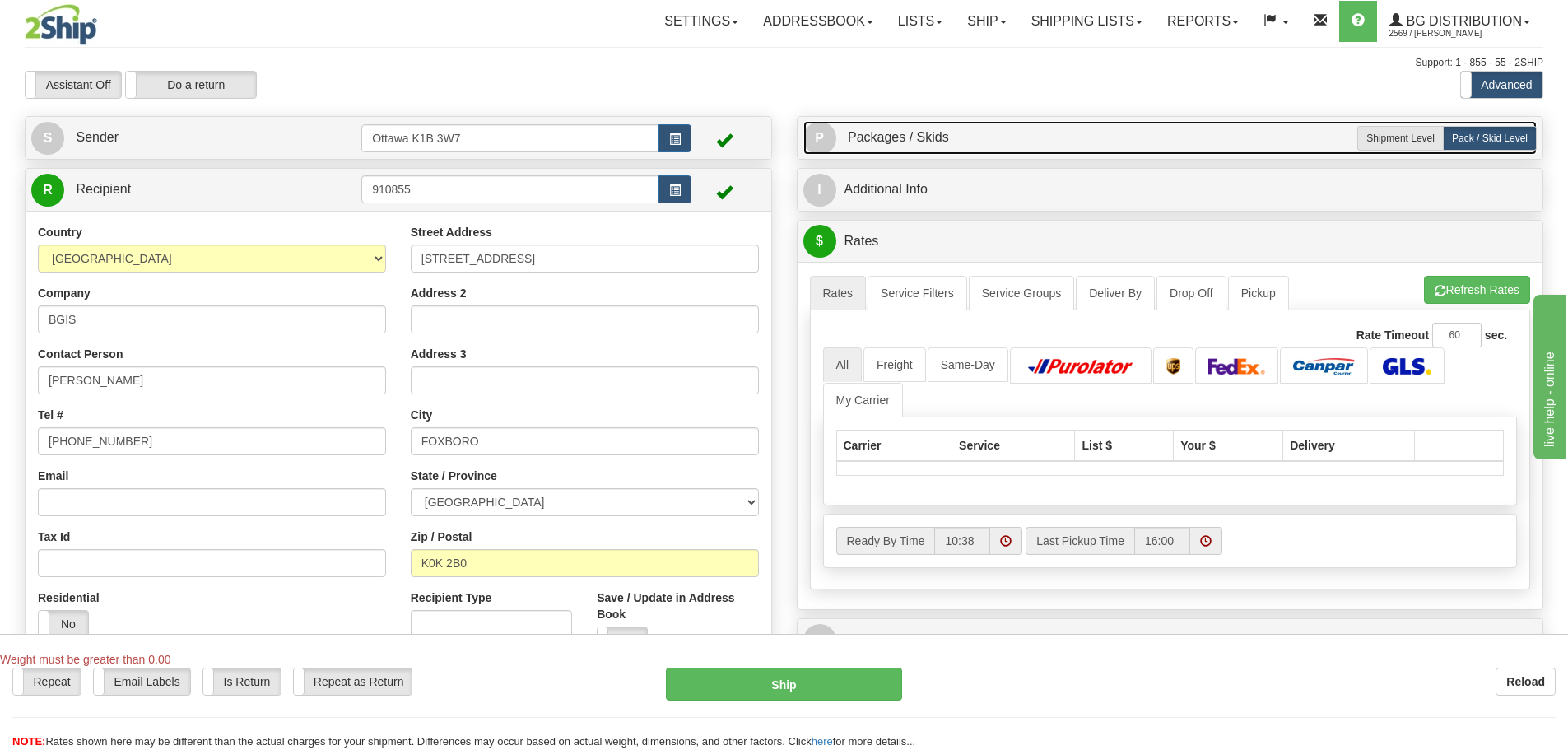
click at [1177, 136] on link "P Packages / Skids 2 Packages - Weight: 0.00 Lbs 1 Skids - Weight: 0.00 Lbs" at bounding box center [1170, 138] width 735 height 33
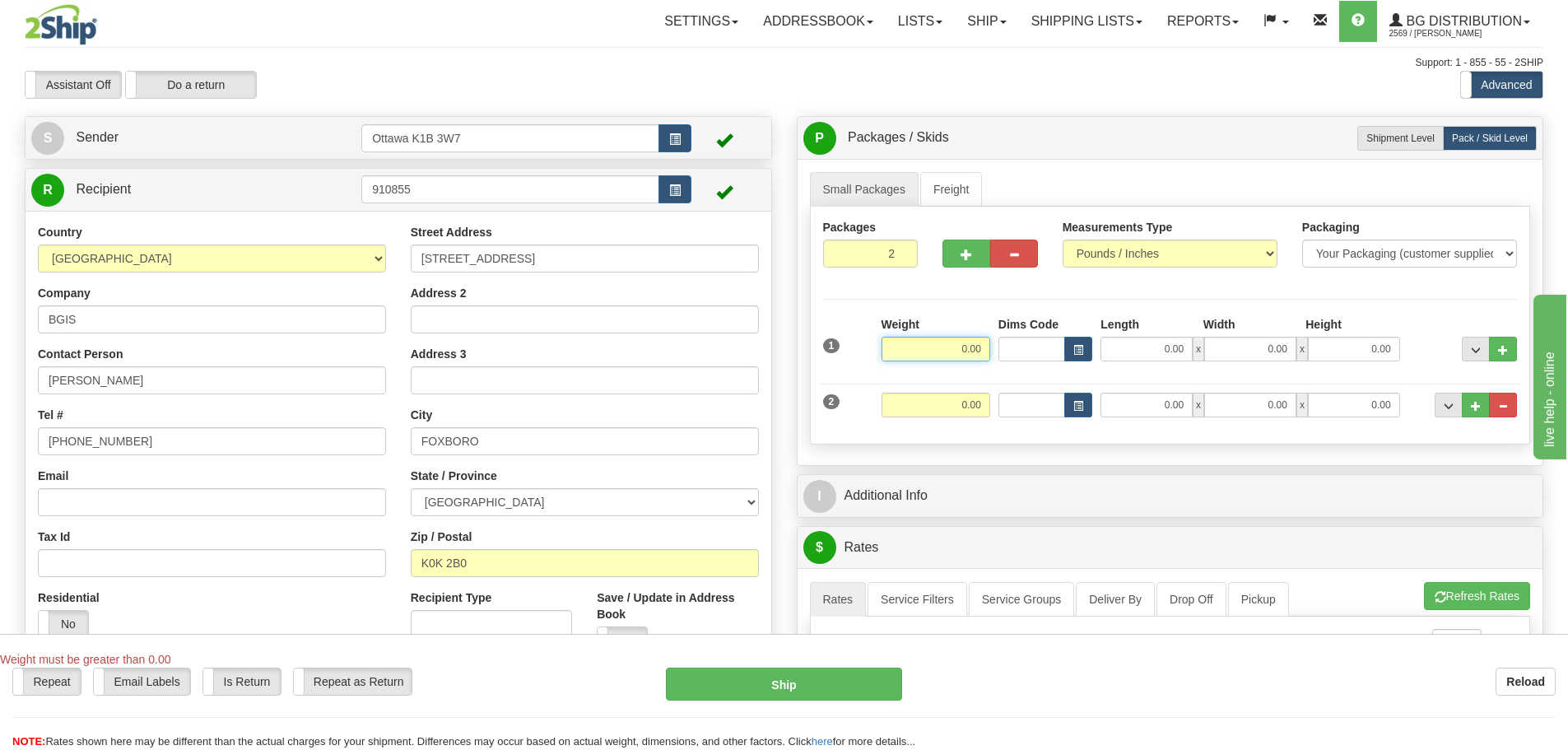
click at [942, 350] on input "0.00" at bounding box center [935, 349] width 109 height 24
type input "4.00"
click at [969, 406] on input "0.00" at bounding box center [935, 404] width 109 height 24
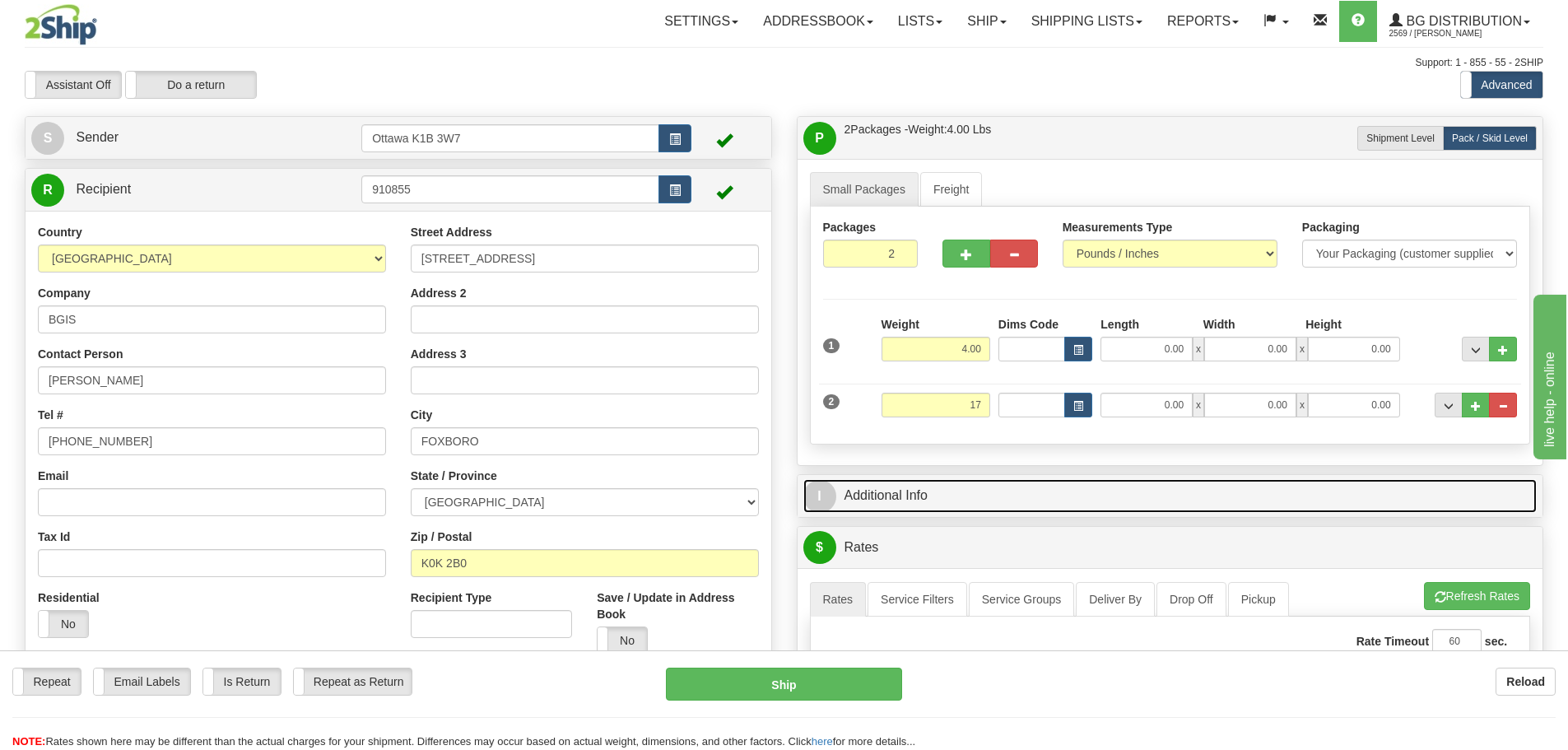
type input "17.00"
click at [1070, 496] on link "I Additional Info" at bounding box center [1170, 495] width 735 height 33
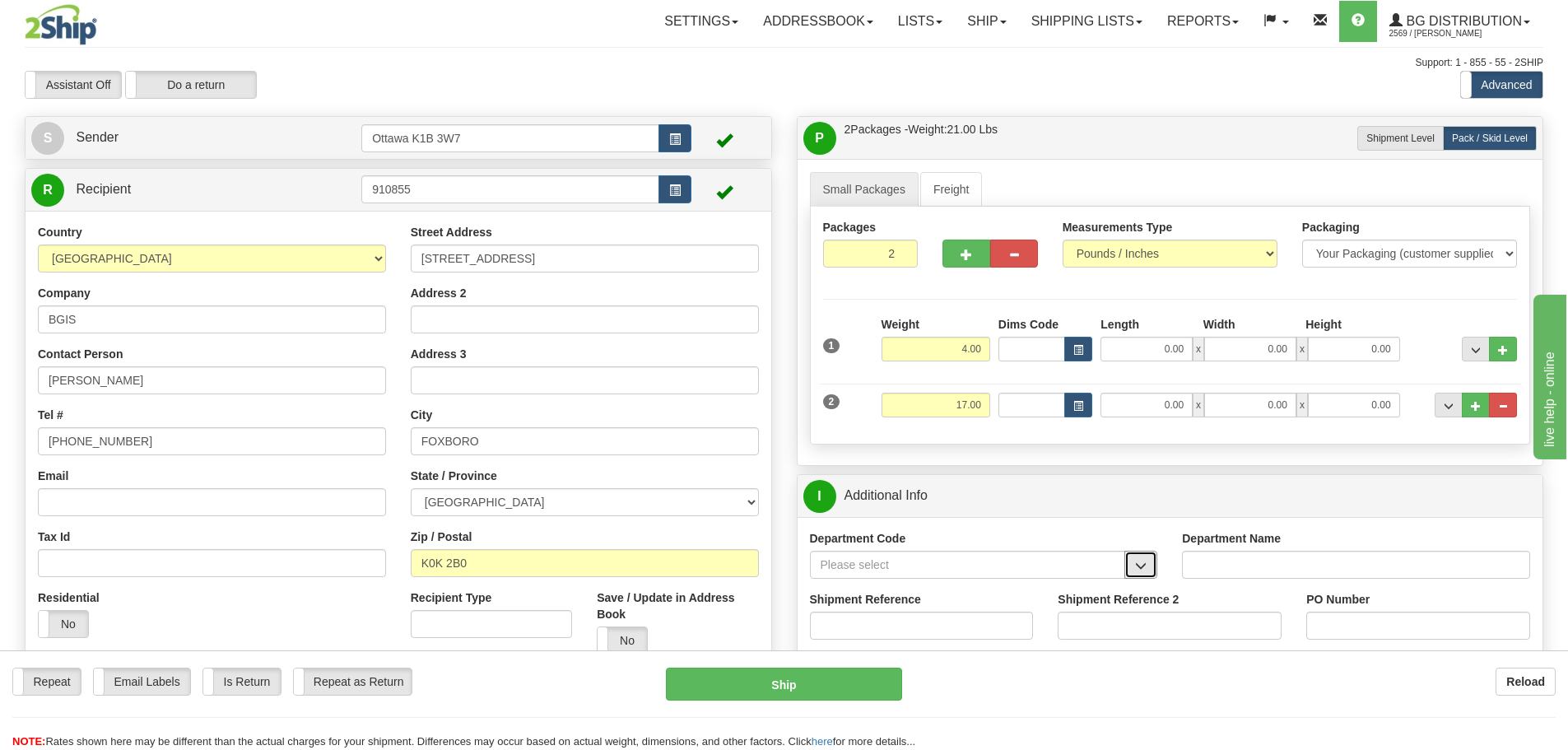
click at [1139, 569] on span "button" at bounding box center [1141, 565] width 12 height 11
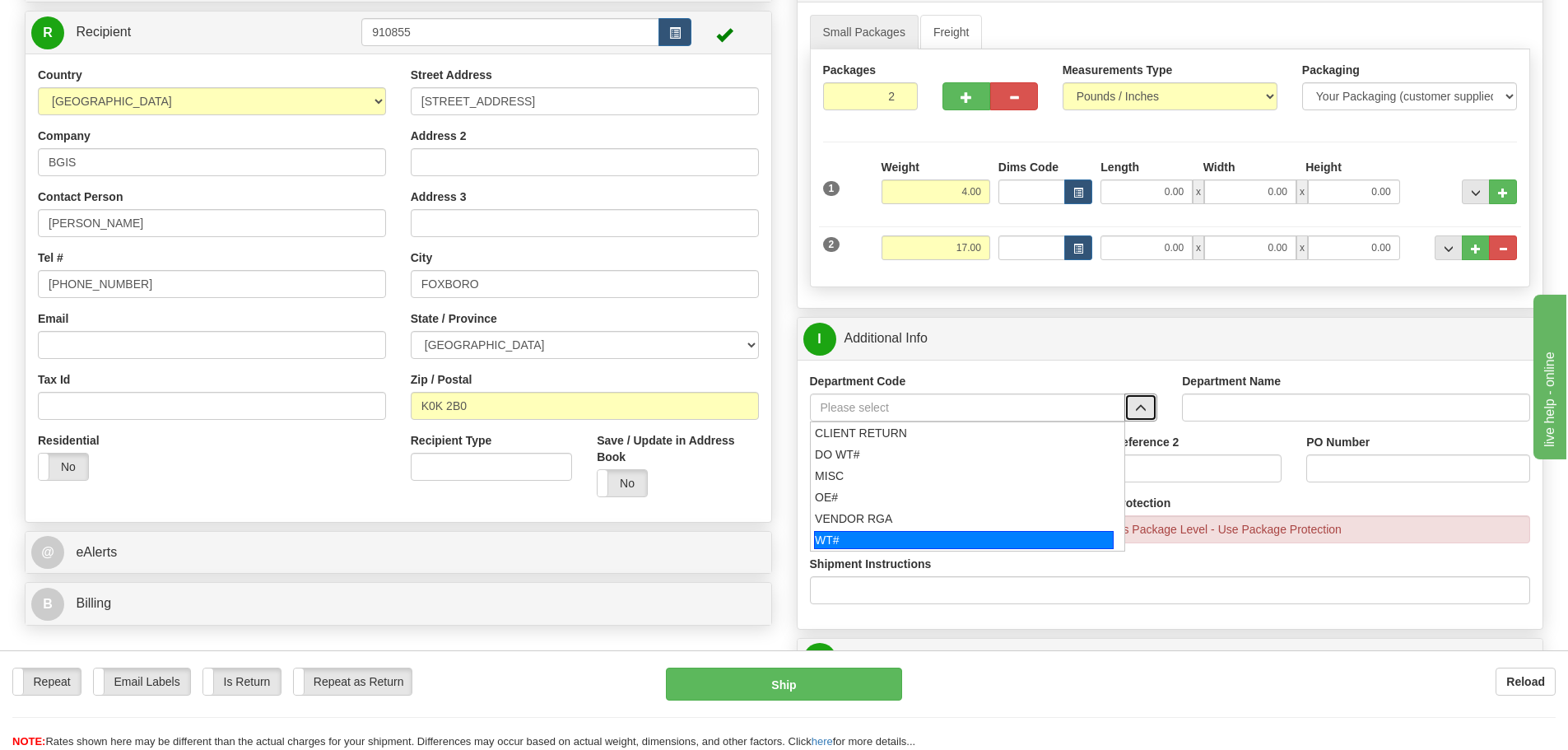
scroll to position [164, 0]
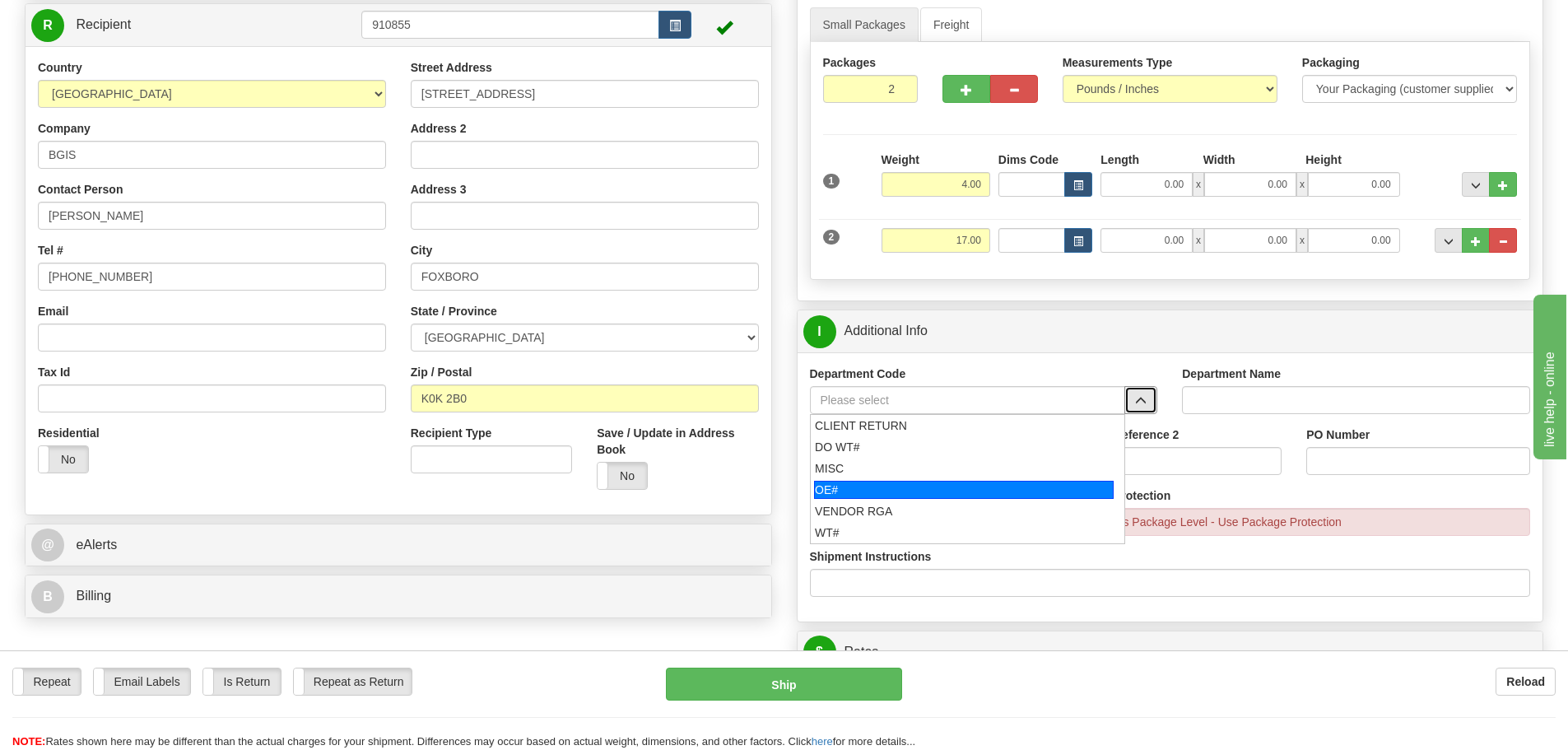
click at [923, 488] on div "OE#" at bounding box center [964, 490] width 300 height 18
type input "OE#"
type input "ORDERS"
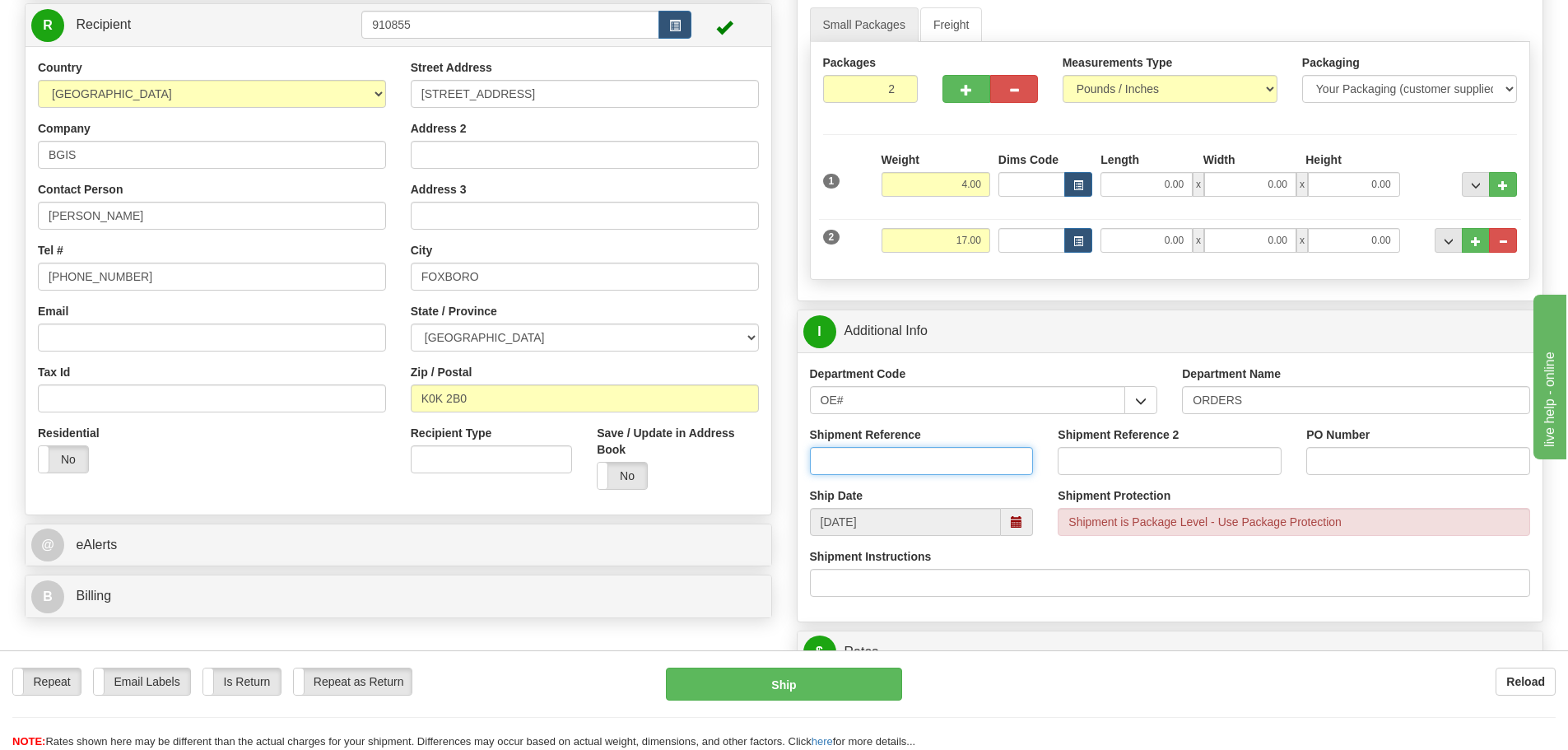
click at [931, 470] on input "Shipment Reference" at bounding box center [922, 460] width 224 height 28
type input "10203834-00"
click at [1330, 451] on input "PO Number" at bounding box center [1418, 460] width 224 height 28
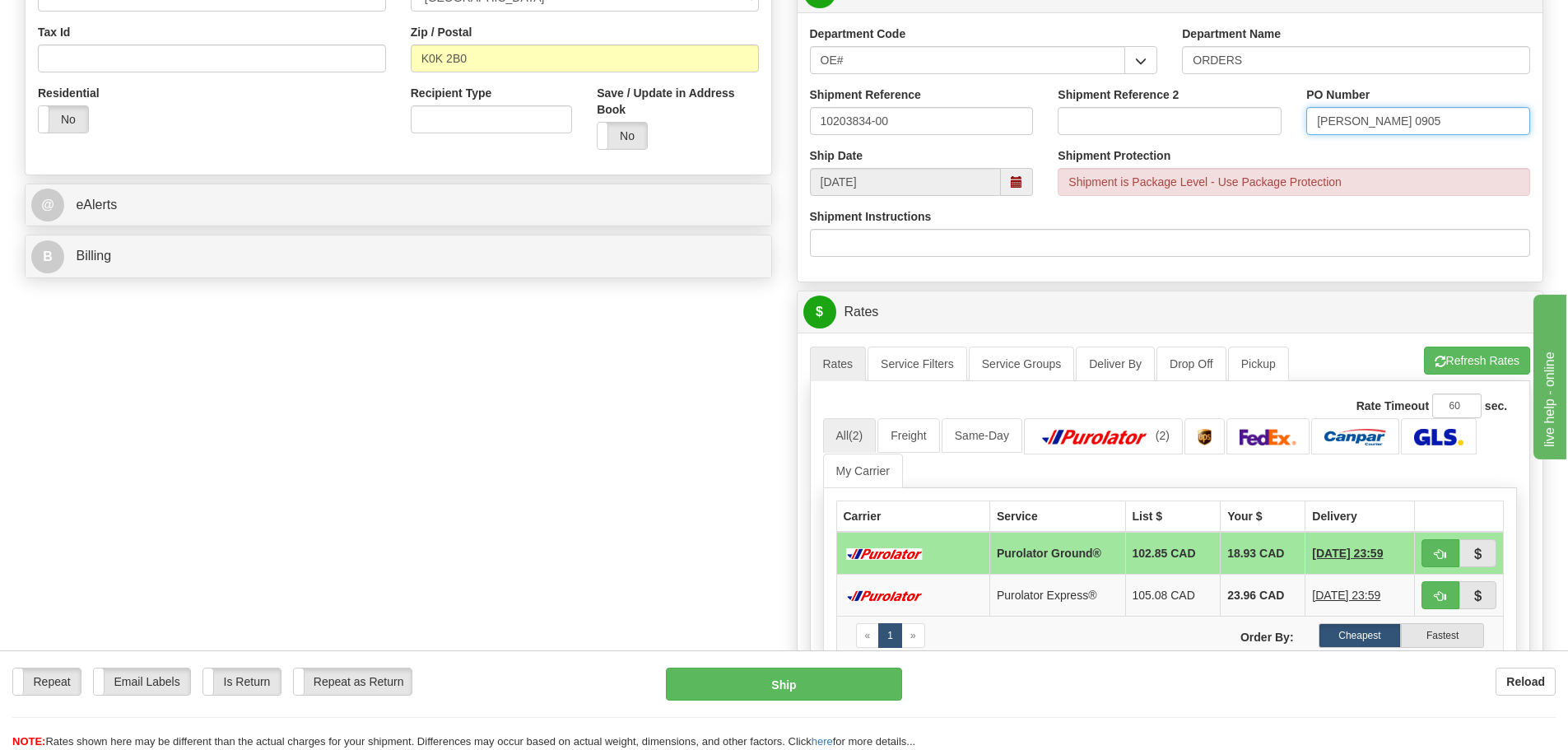
scroll to position [576, 0]
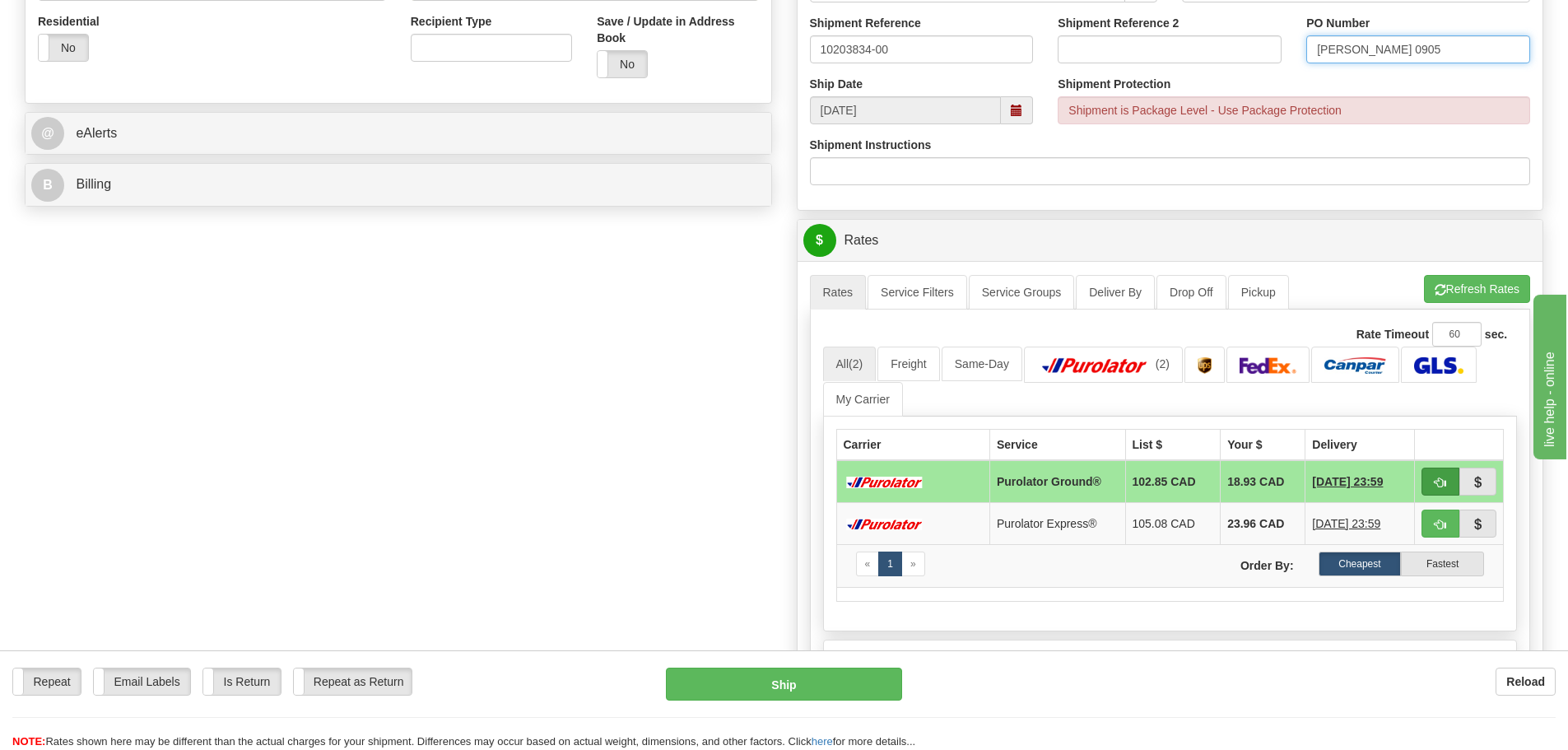
type input "andrew 0905"
click at [1442, 486] on span "button" at bounding box center [1441, 482] width 12 height 11
type input "260"
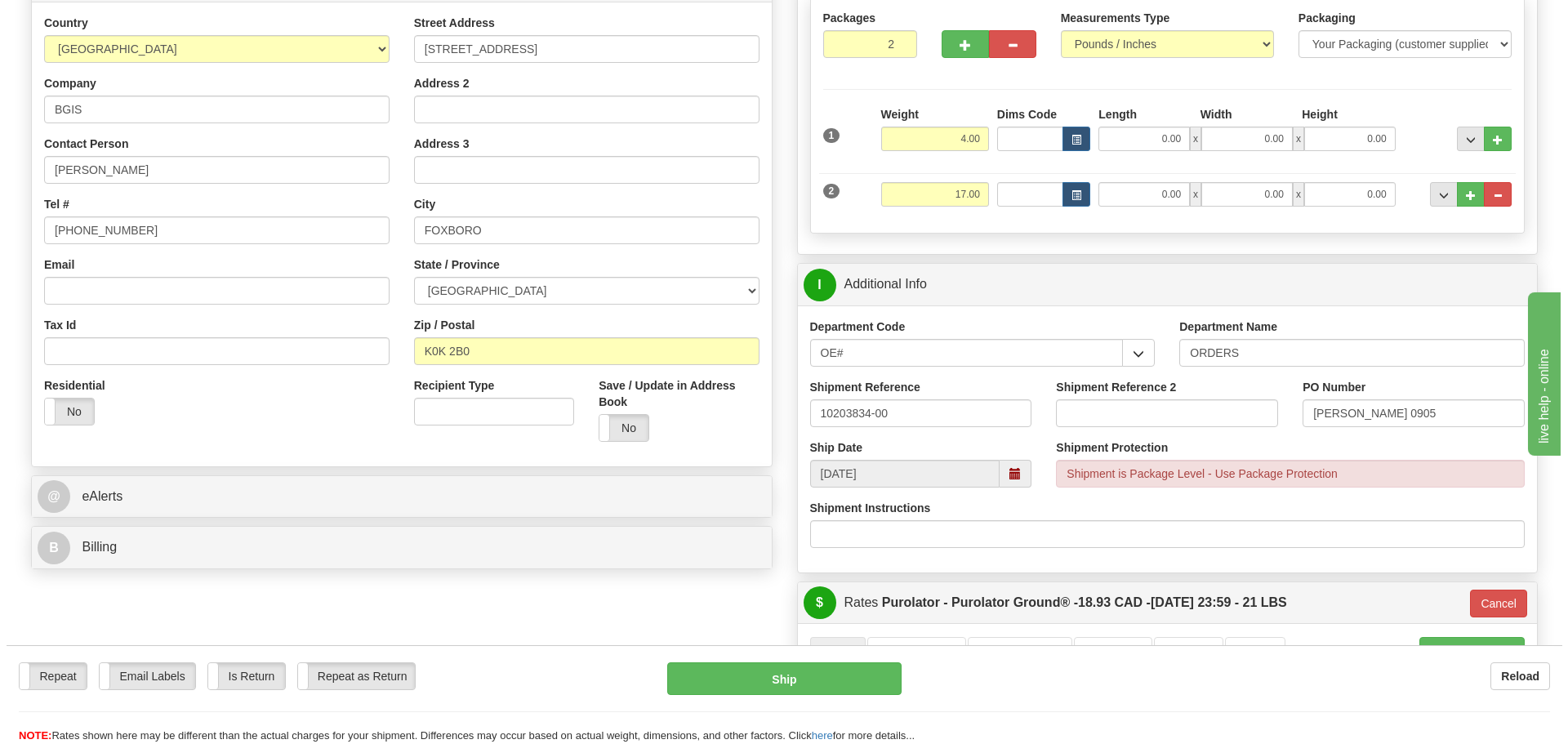
scroll to position [245, 0]
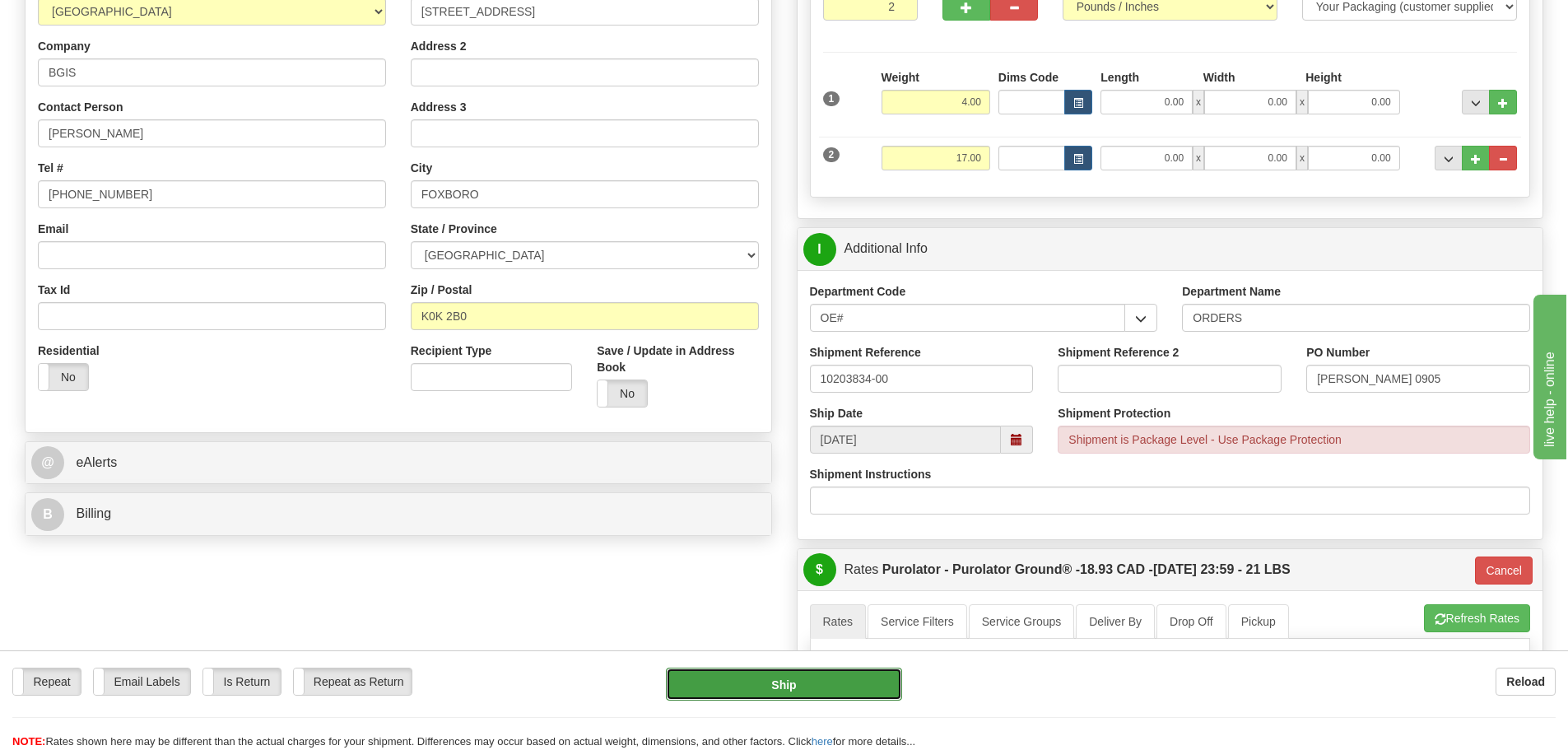
click at [882, 681] on button "Ship" at bounding box center [784, 684] width 236 height 33
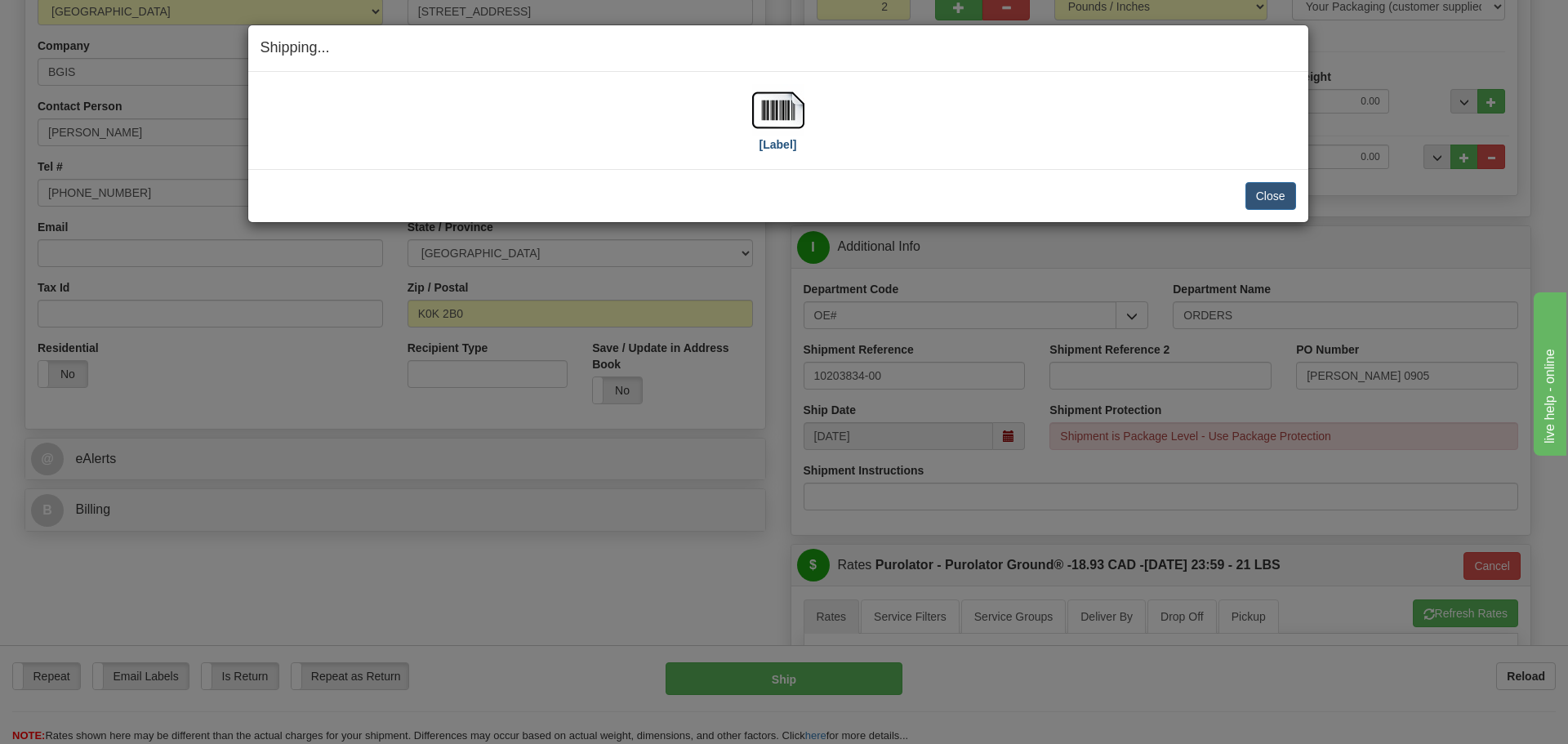
click at [775, 152] on div "[Label]" at bounding box center [778, 120] width 52 height 73
click at [778, 147] on label "[Label]" at bounding box center [778, 144] width 38 height 17
click at [1255, 192] on button "Close" at bounding box center [1271, 195] width 51 height 28
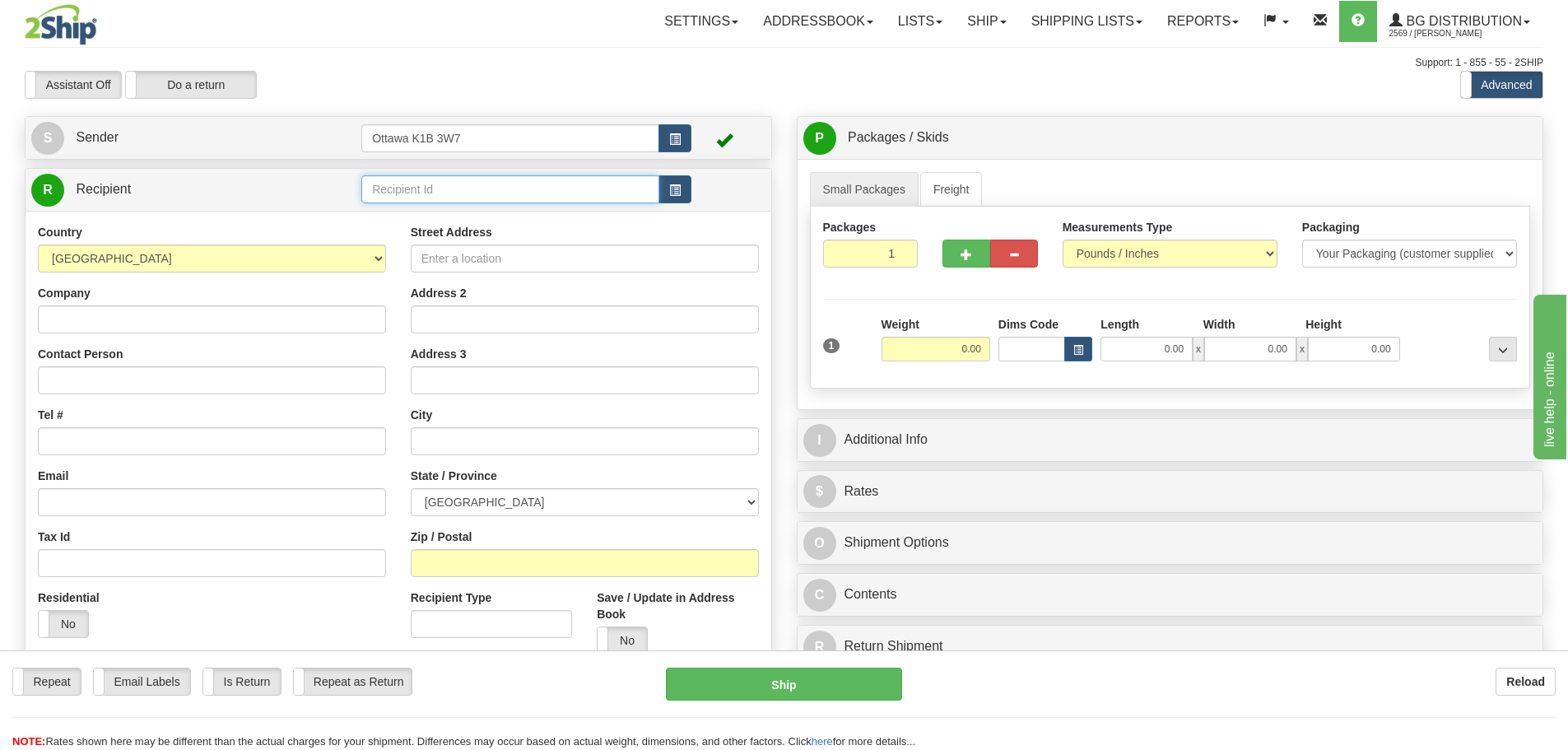
click at [531, 188] on input "text" at bounding box center [510, 189] width 298 height 28
type input "910331"
click at [646, 87] on div "Assistant On Assistant Off Do a return Do a return" at bounding box center [334, 84] width 642 height 28
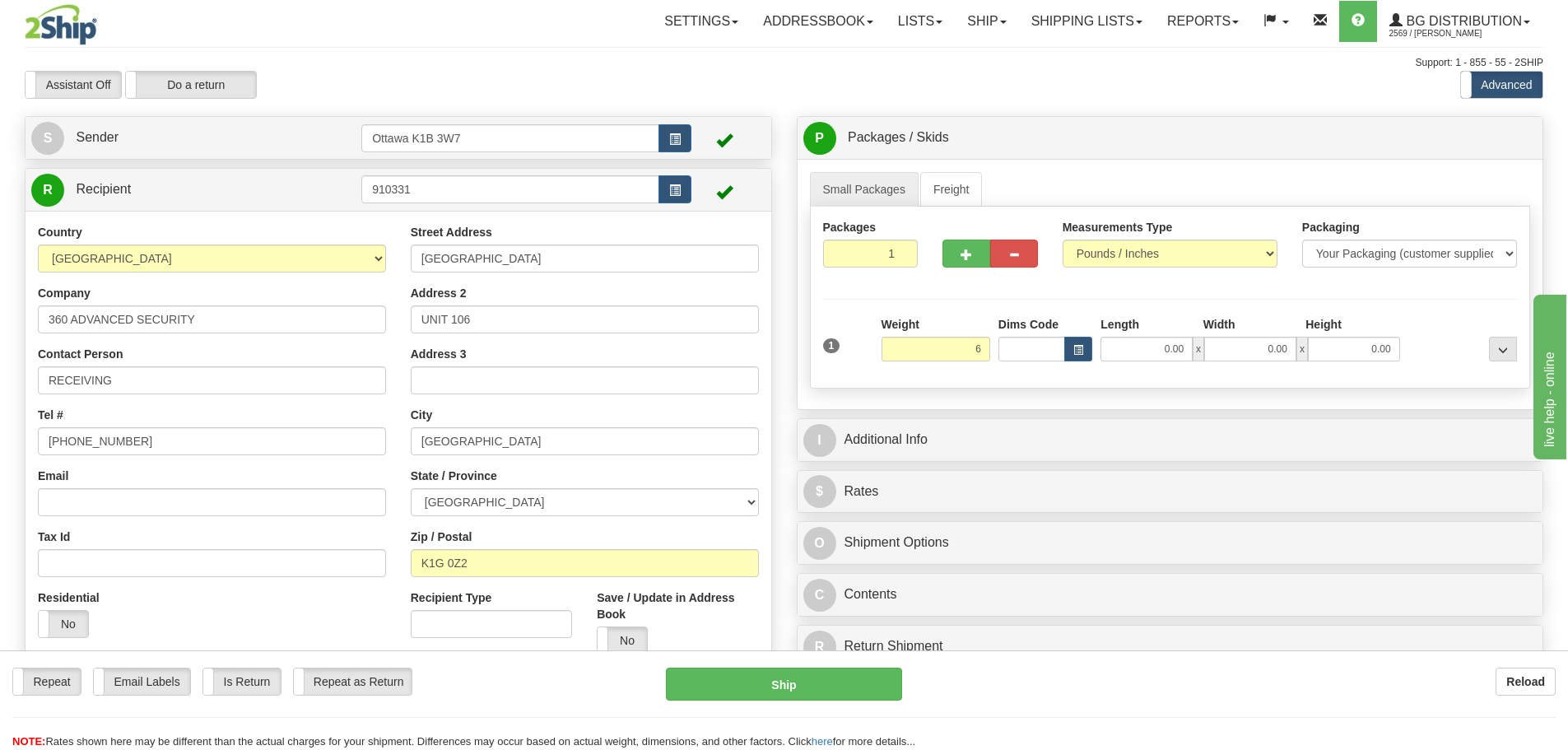
type input "6.00"
click at [778, 343] on div "Create a label for the return Create Pickup Without Label S Sender Ottawa K1B 3…" at bounding box center [399, 453] width 772 height 675
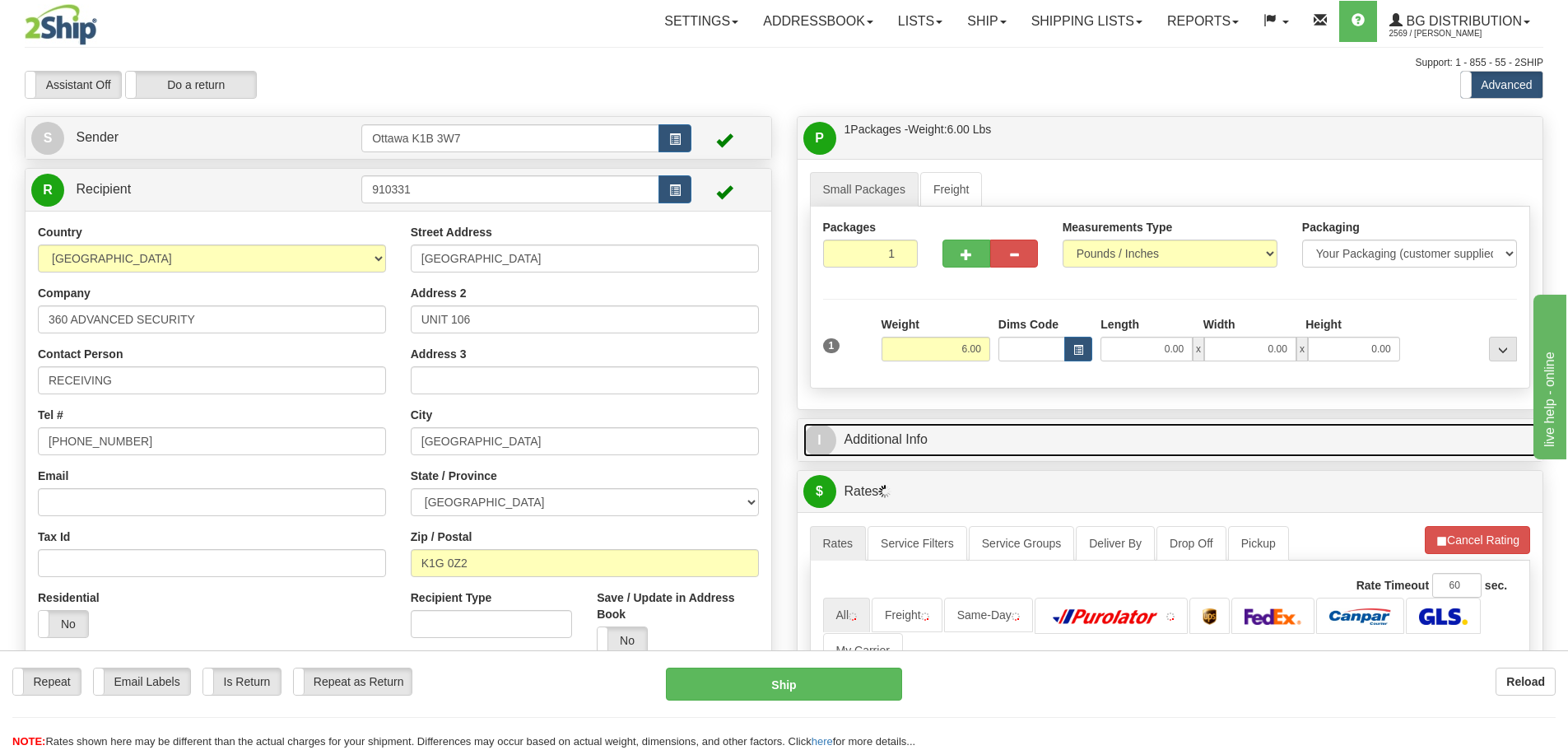
click at [1024, 444] on link "I Additional Info" at bounding box center [1170, 440] width 735 height 33
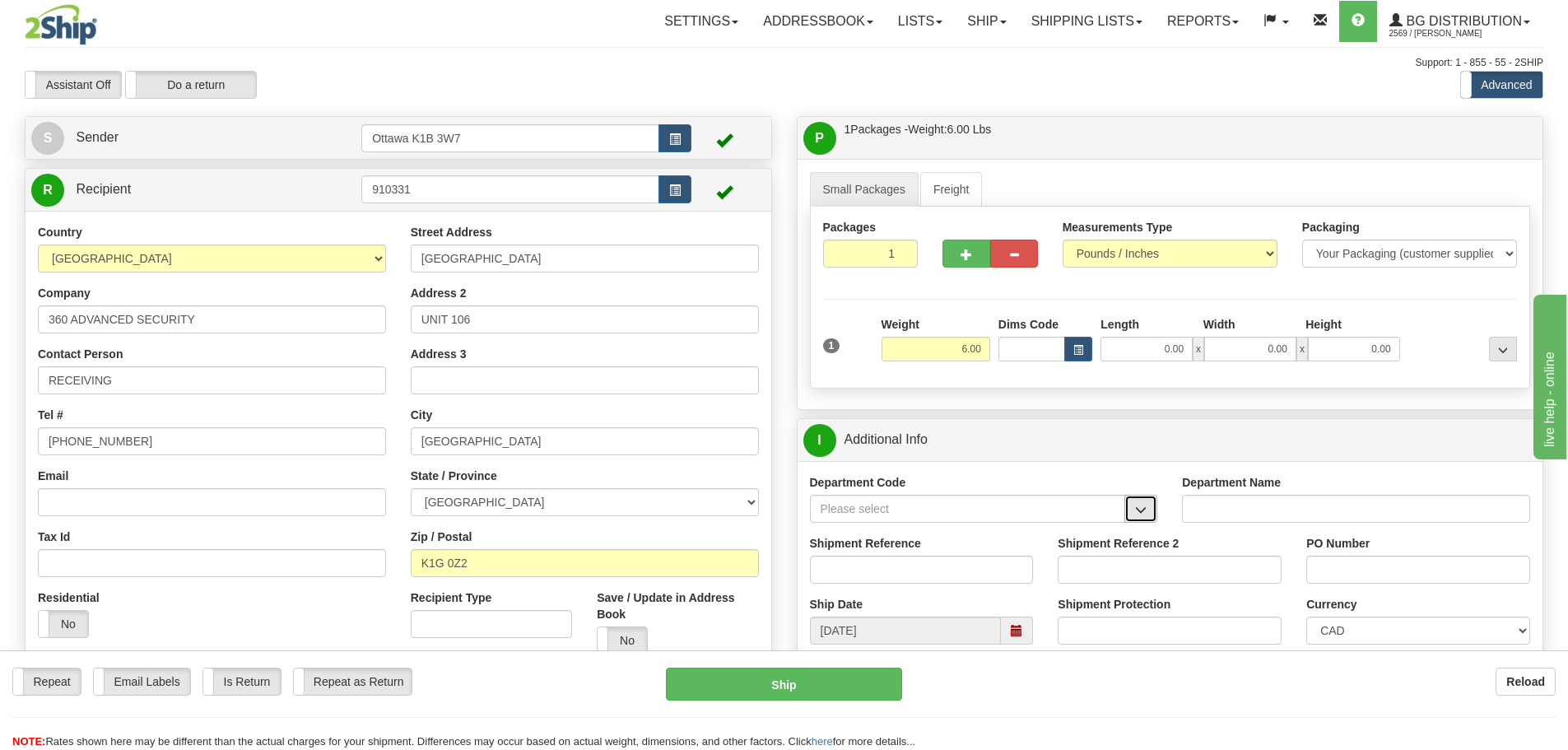
click at [1132, 514] on button "button" at bounding box center [1141, 508] width 33 height 28
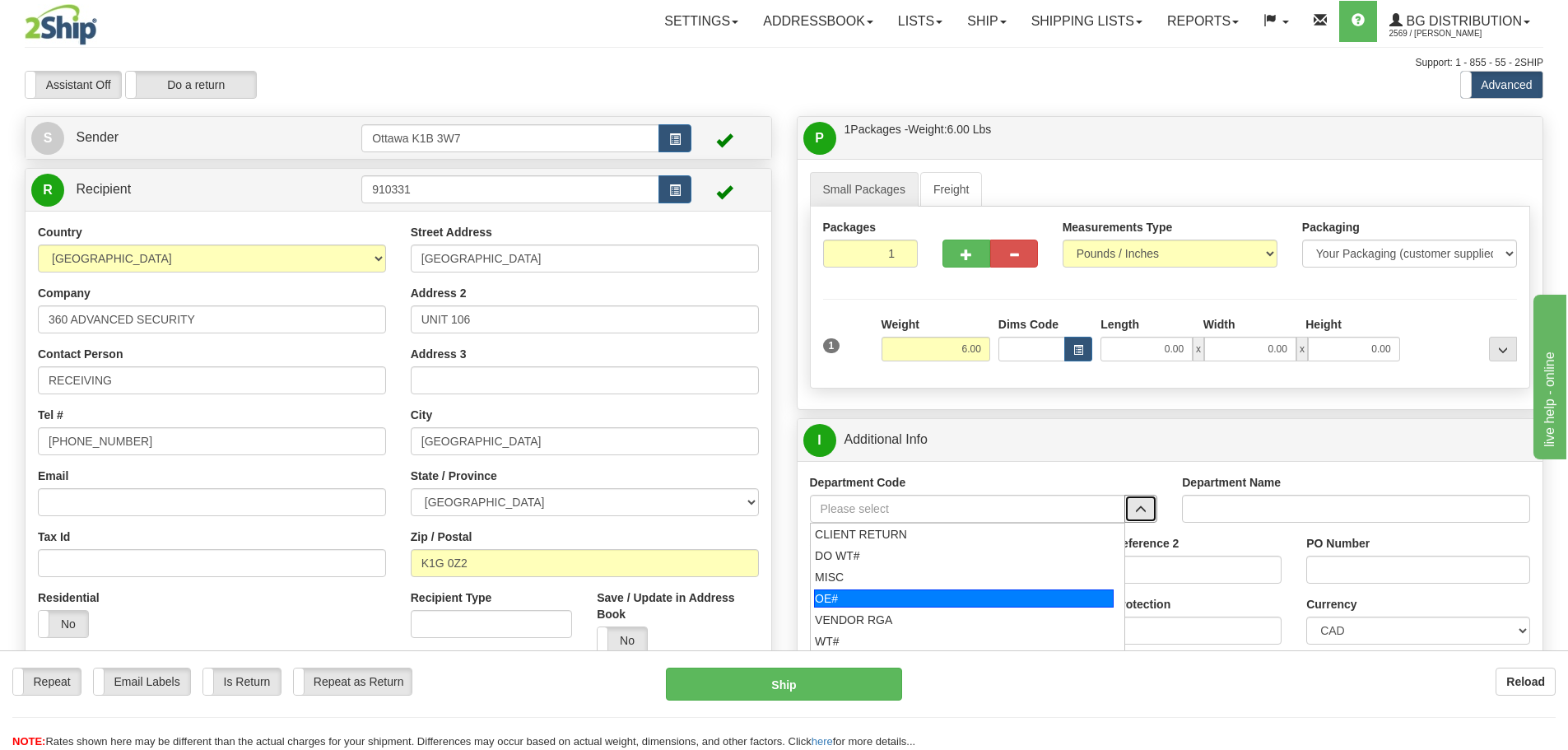
click at [1029, 590] on div "OE#" at bounding box center [964, 598] width 300 height 18
type input "OE#"
type input "ORDERS"
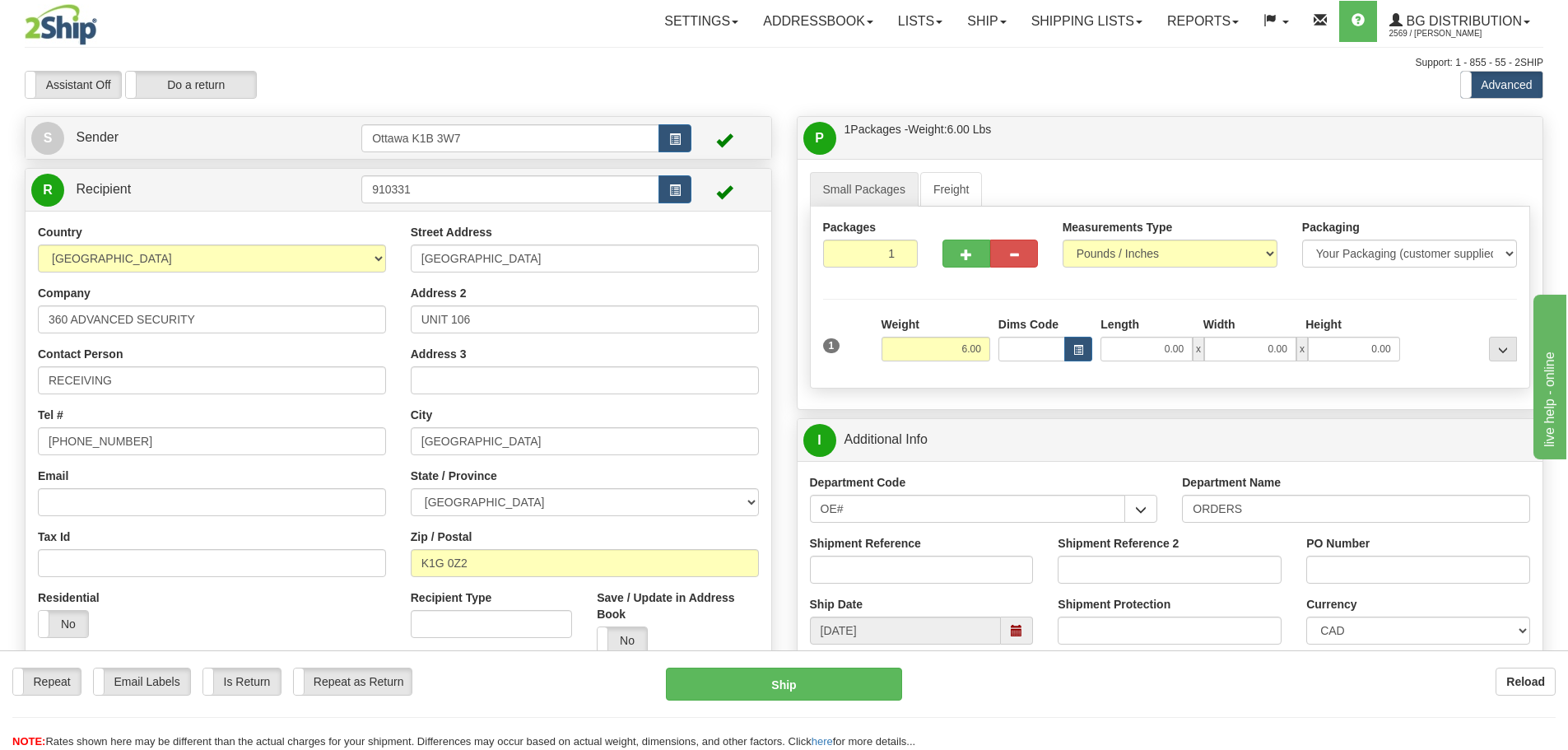
click at [1002, 551] on div "Shipment Reference" at bounding box center [922, 559] width 224 height 49
click at [992, 570] on input "Shipment Reference" at bounding box center [922, 569] width 224 height 28
type input "10203622-00"
click at [1362, 571] on input "PO Number" at bounding box center [1418, 569] width 224 height 28
type input "25203"
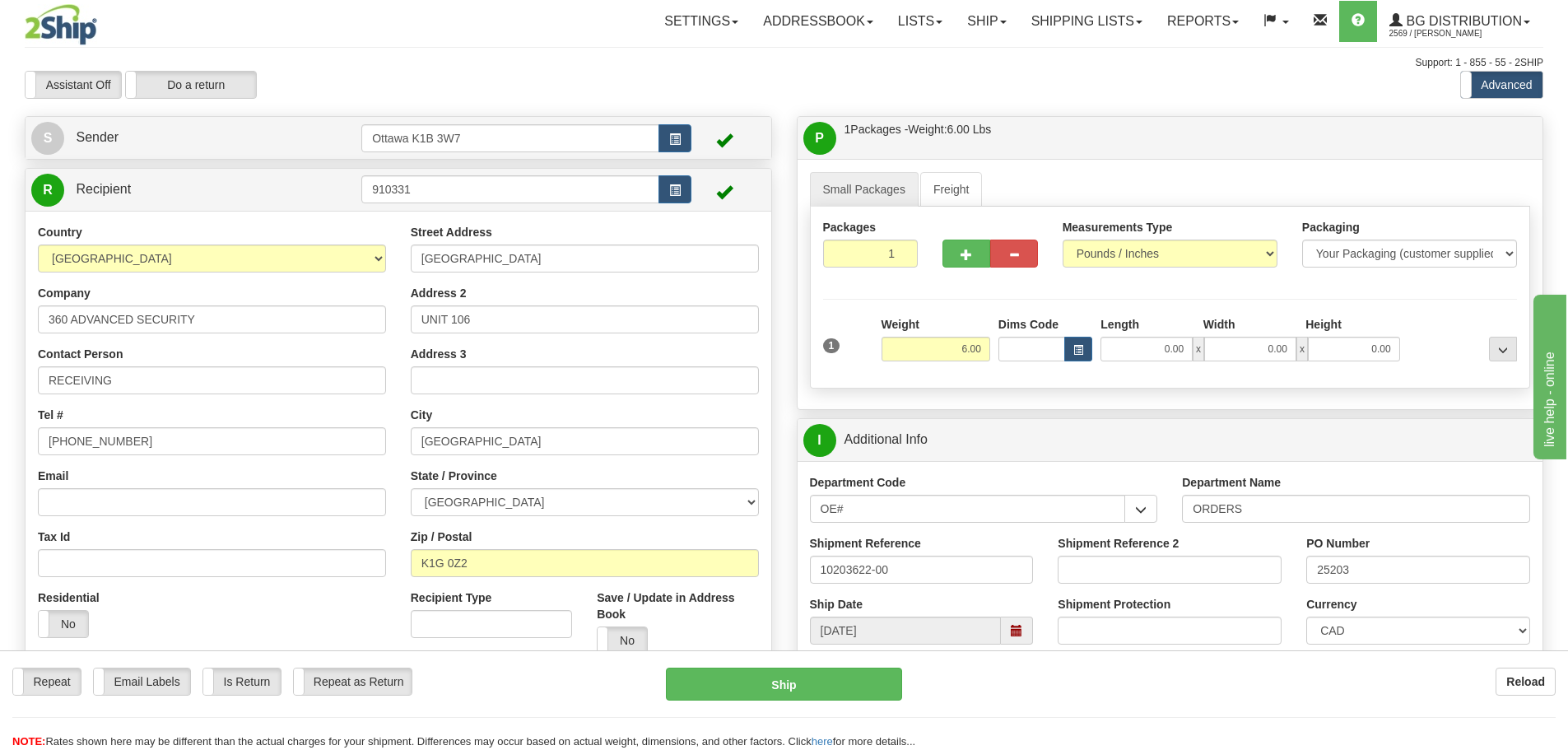
click at [782, 458] on div "Create a label for the return Create Pickup Without Label S Sender Ottawa K1B 3…" at bounding box center [399, 453] width 772 height 675
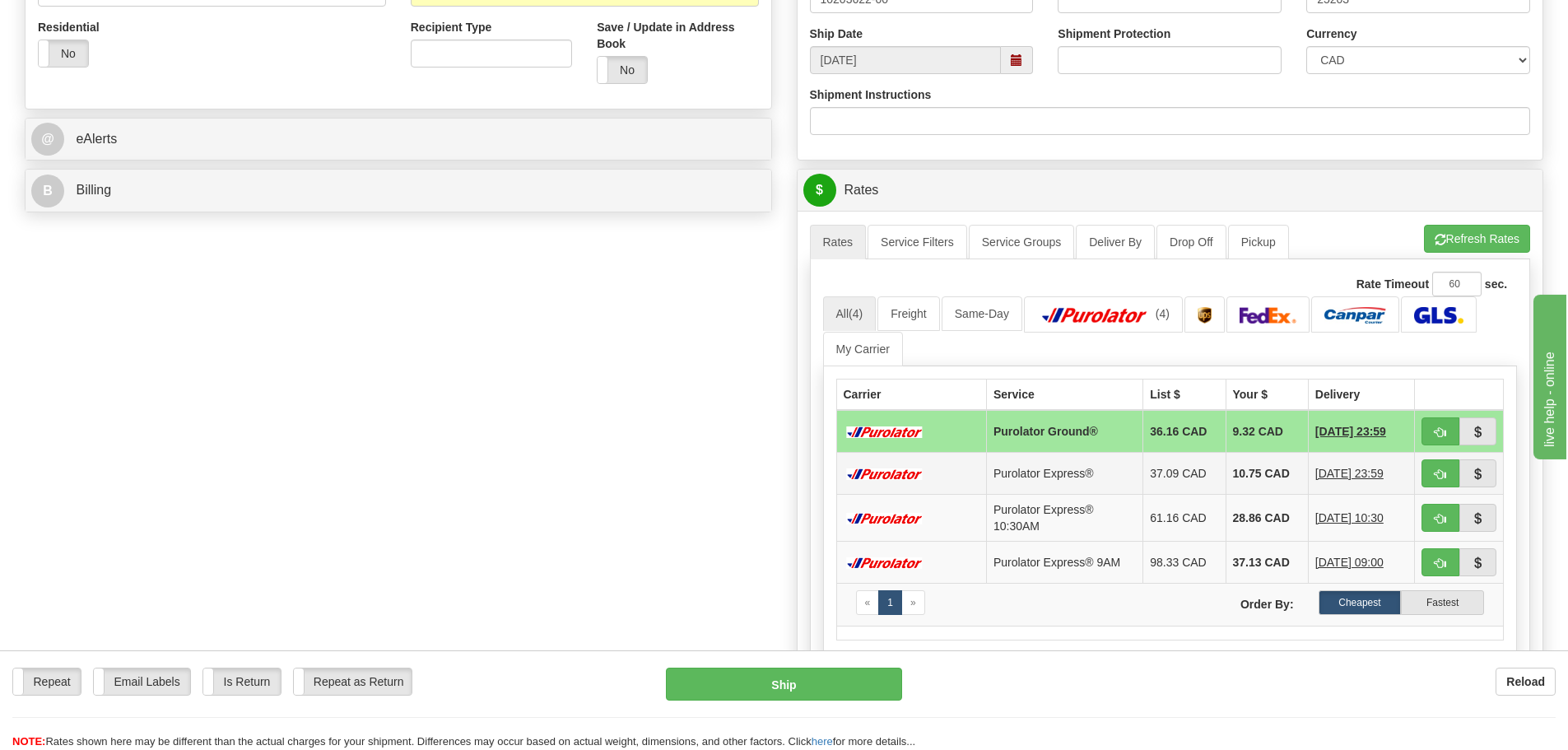
scroll to position [576, 0]
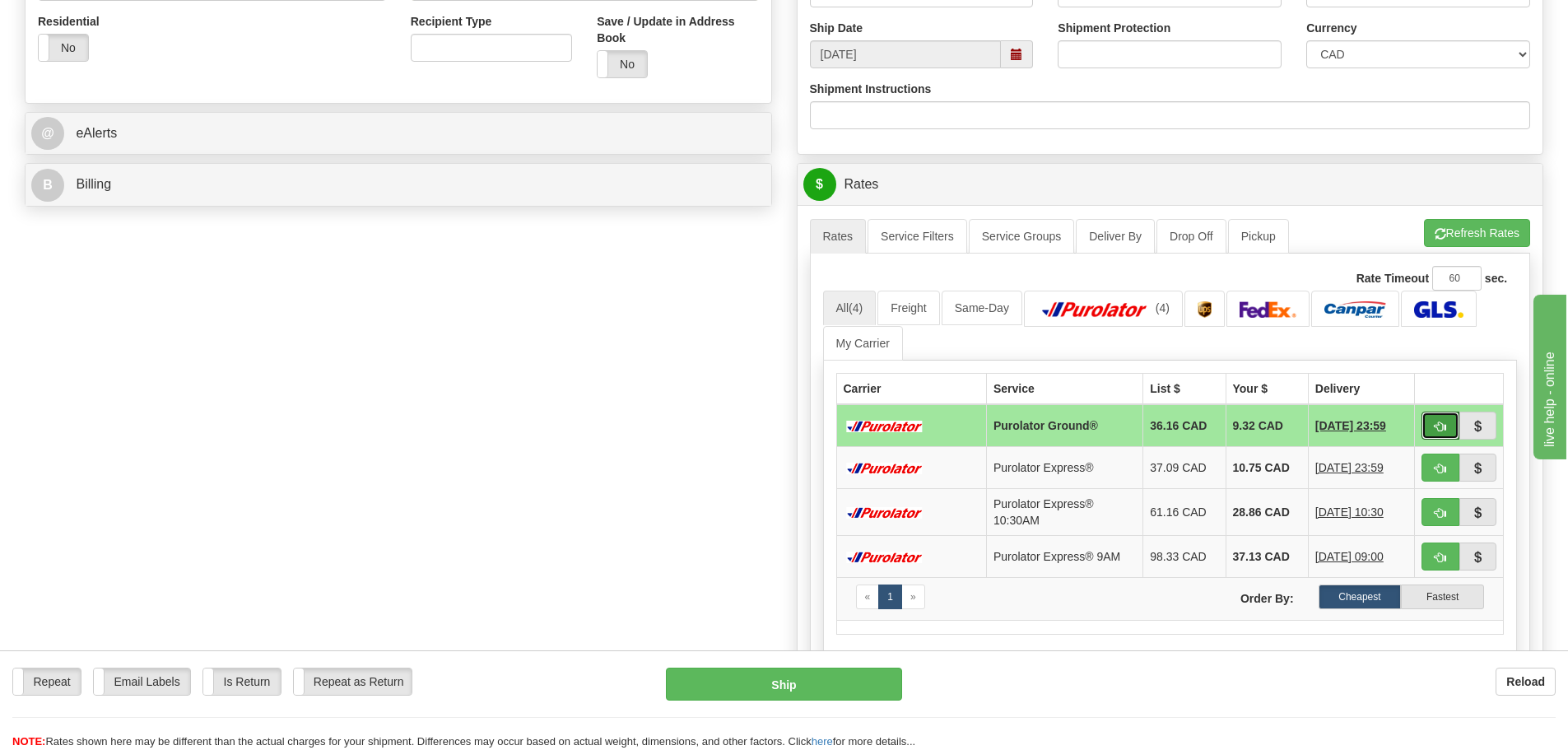
drag, startPoint x: 1431, startPoint y: 425, endPoint x: 1418, endPoint y: 437, distance: 17.7
click at [1431, 425] on button "button" at bounding box center [1440, 425] width 38 height 28
type input "260"
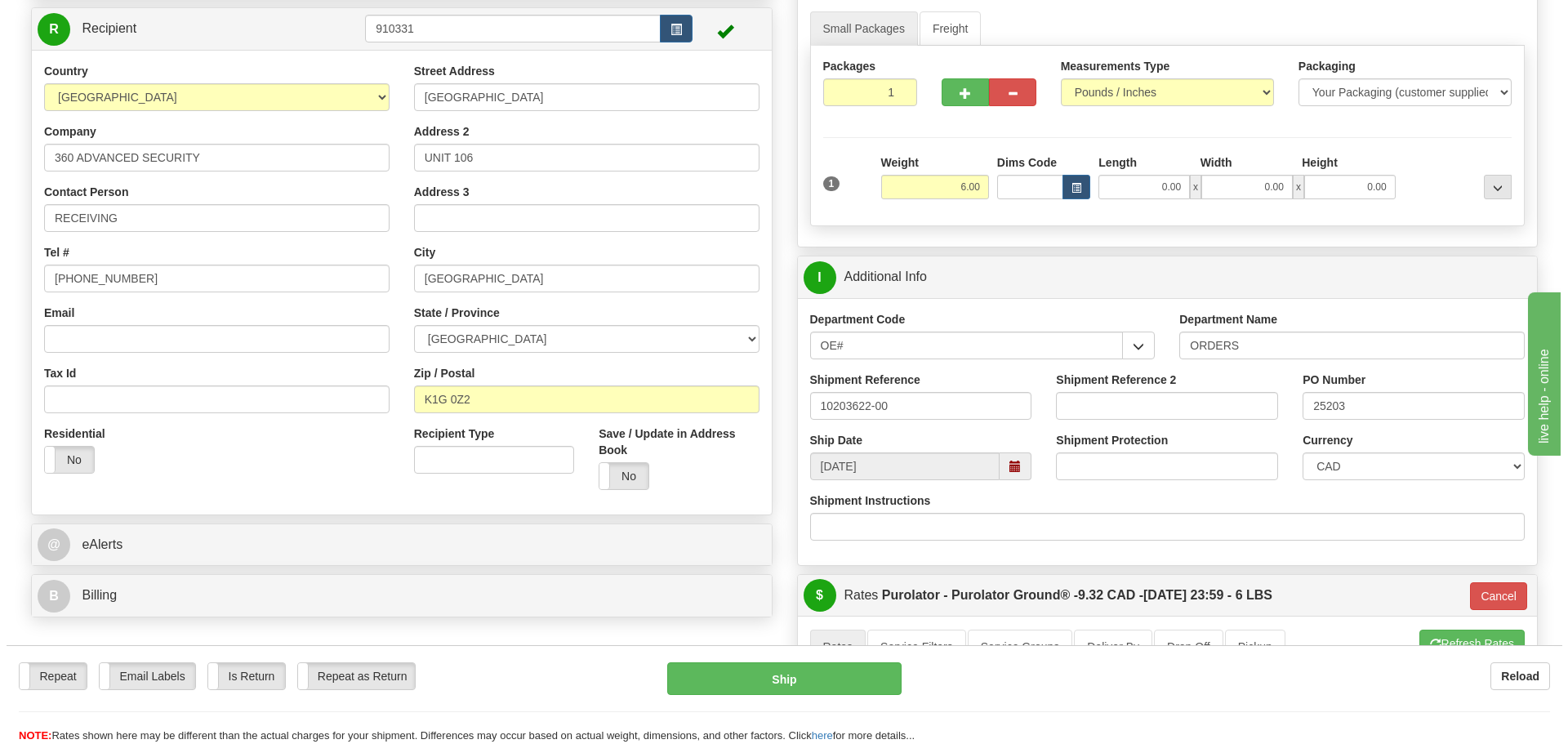
scroll to position [163, 0]
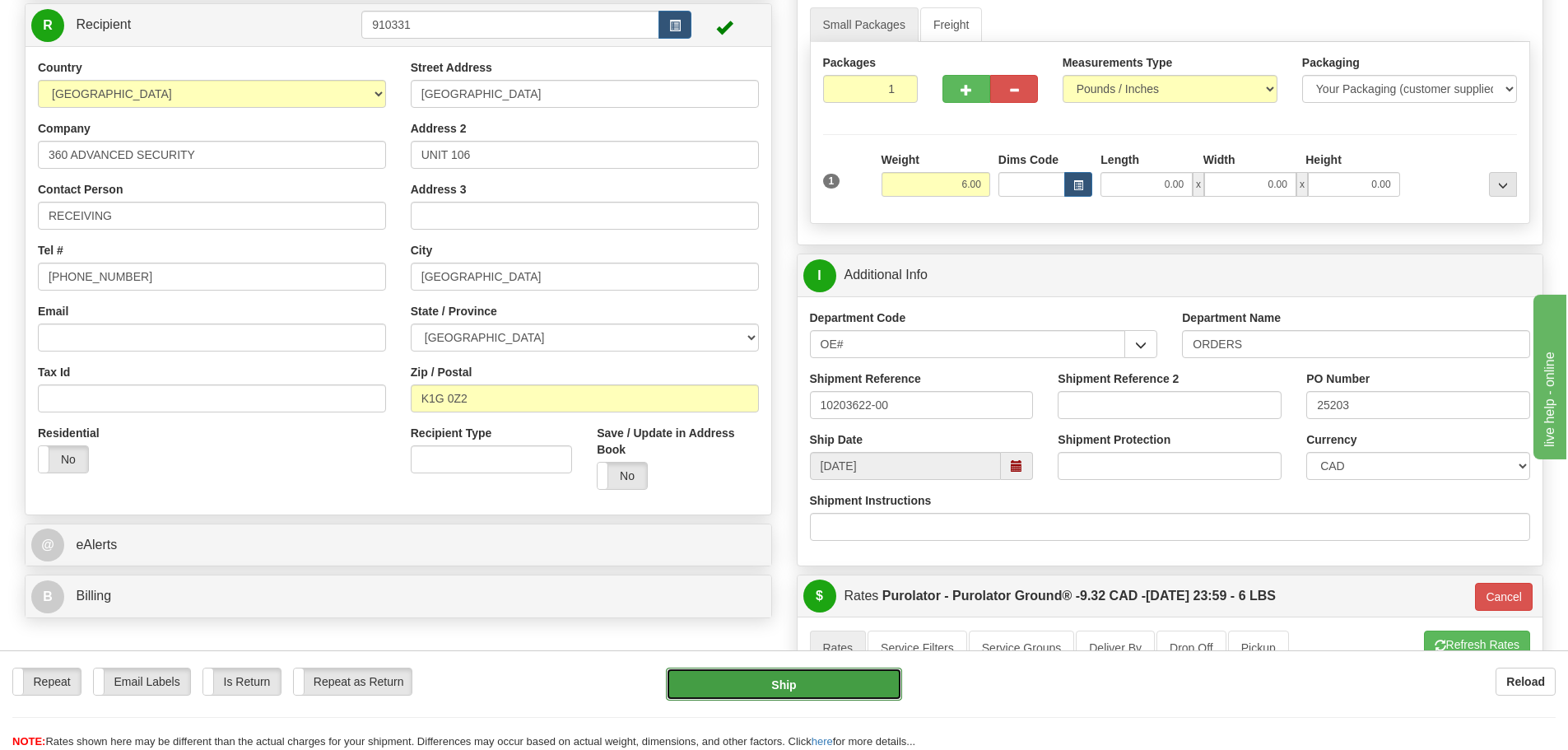
click at [757, 686] on button "Ship" at bounding box center [784, 684] width 236 height 33
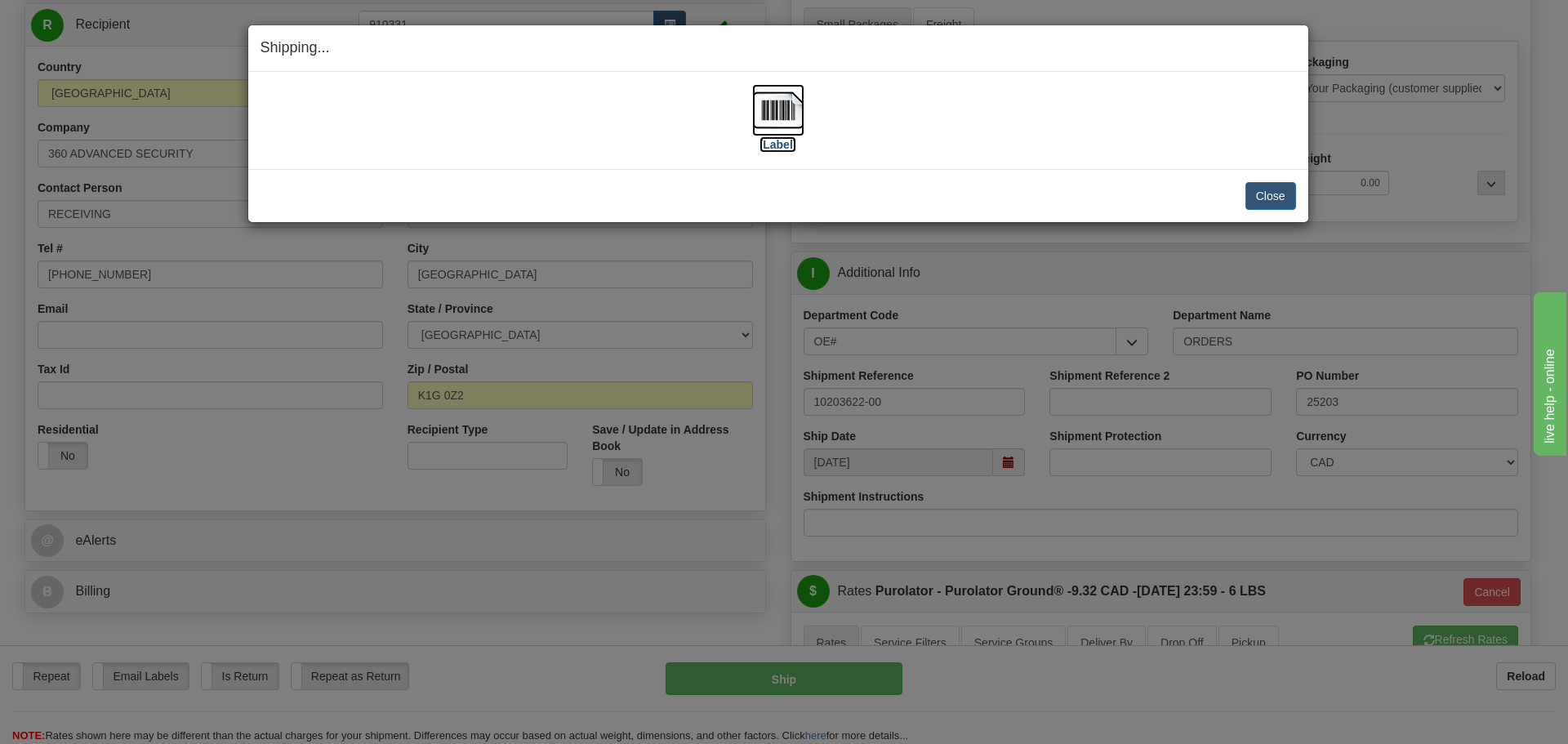
click at [783, 148] on label "[Label]" at bounding box center [778, 144] width 38 height 17
click at [1255, 199] on button "Close" at bounding box center [1271, 195] width 51 height 28
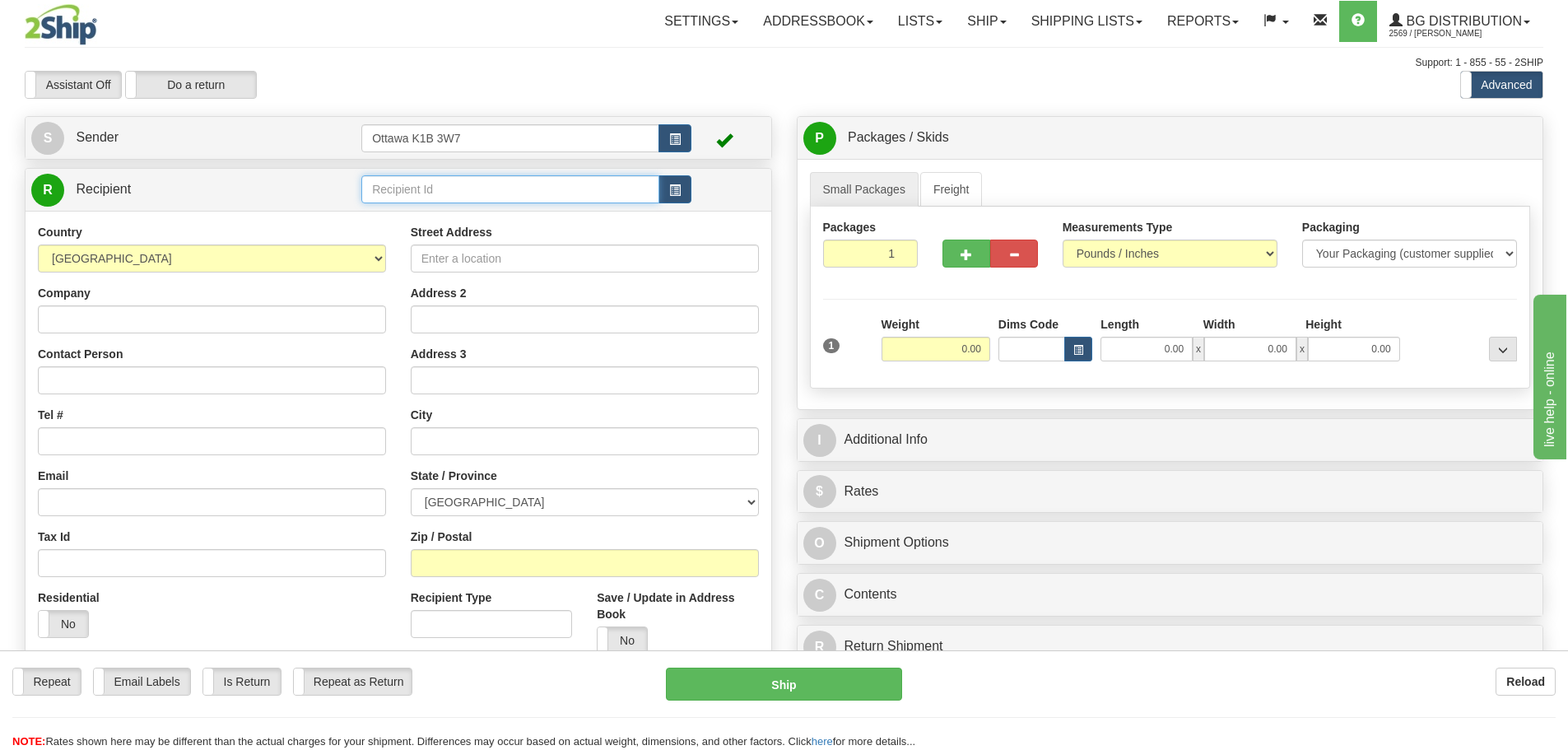
click at [500, 190] on input "text" at bounding box center [510, 189] width 298 height 28
type input "7025"
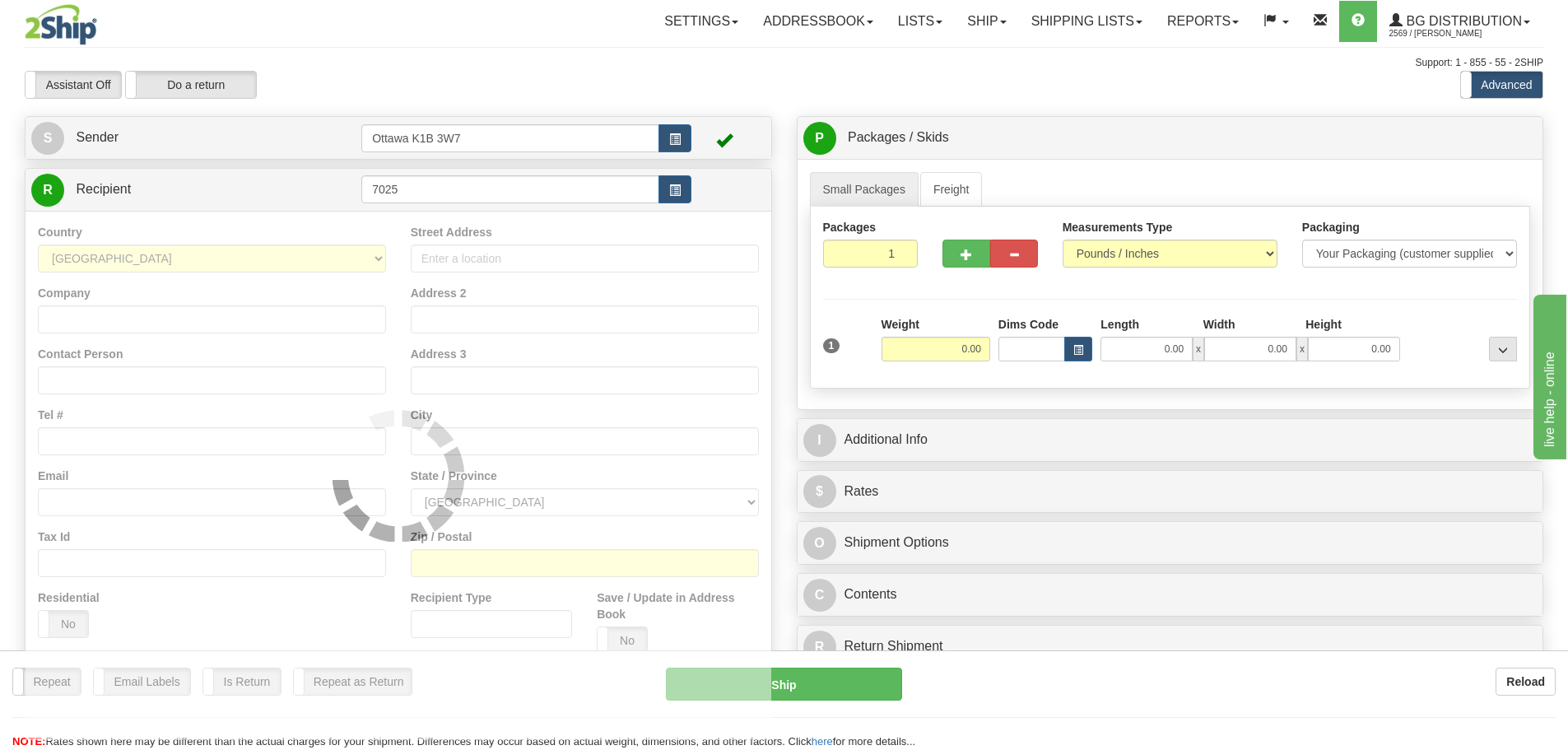
click at [711, 70] on div "Support: 1 - 855 - 55 - 2SHIP" at bounding box center [784, 63] width 1519 height 14
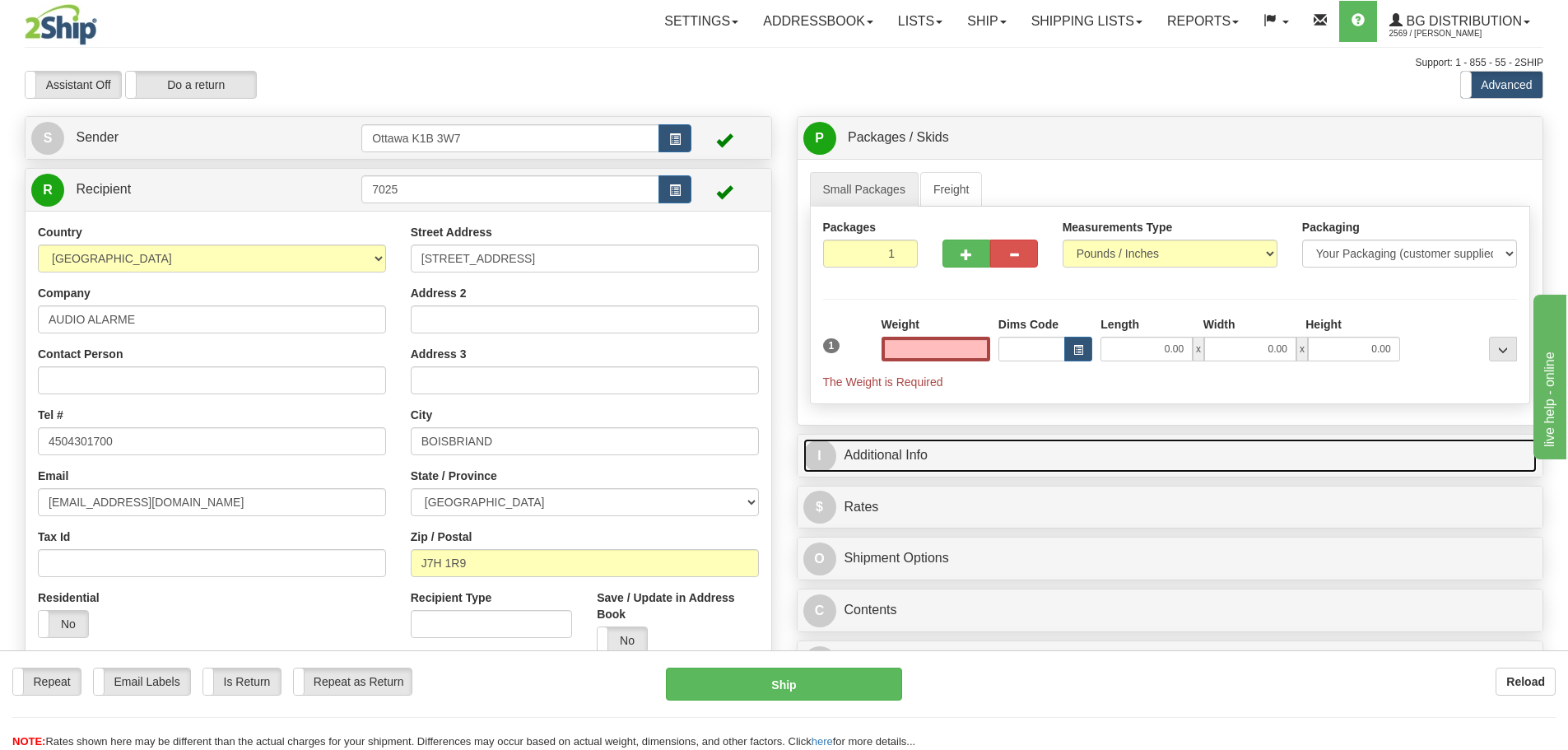
type input "0.00"
click at [956, 451] on link "I Additional Info" at bounding box center [1170, 455] width 735 height 33
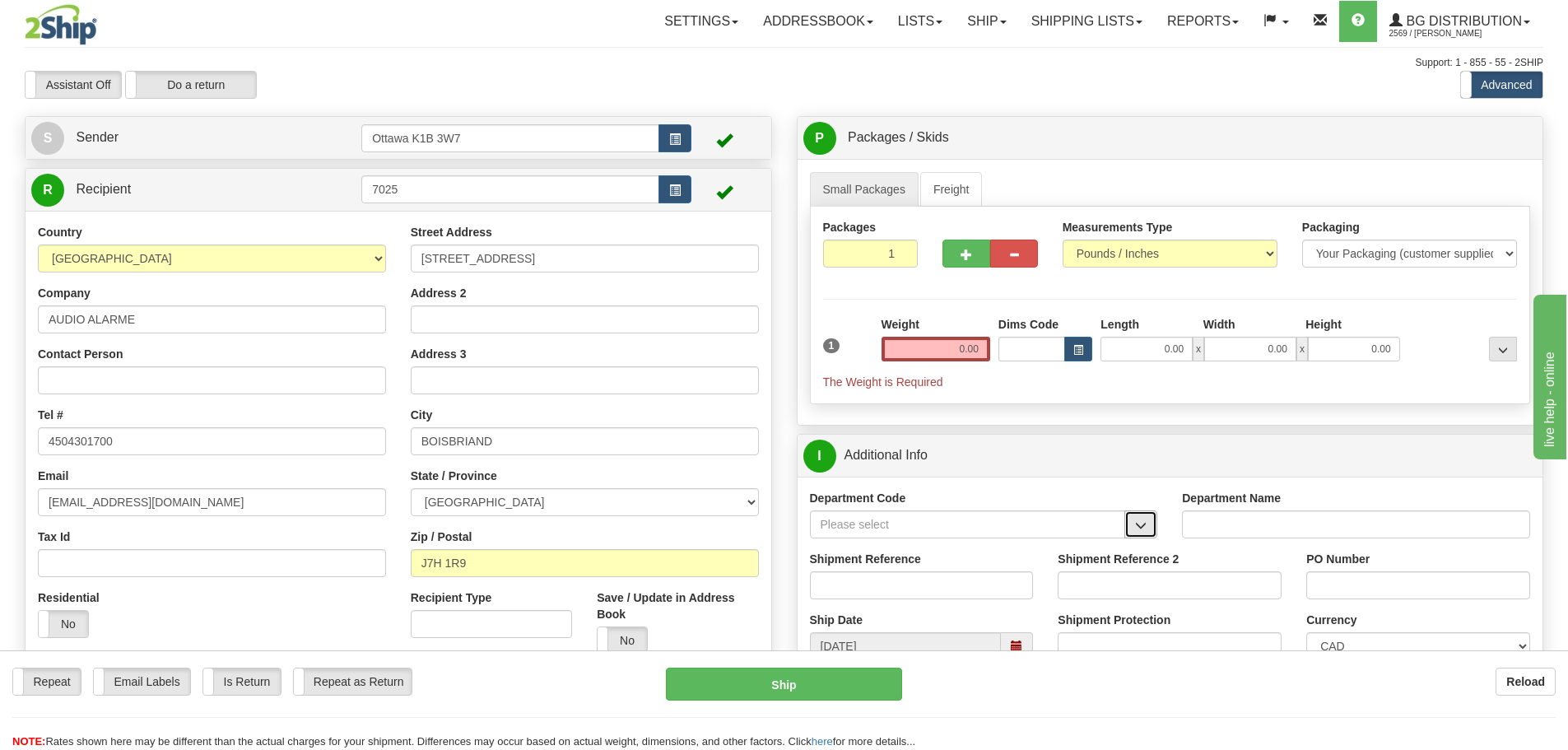
click at [1149, 526] on button "button" at bounding box center [1141, 524] width 33 height 28
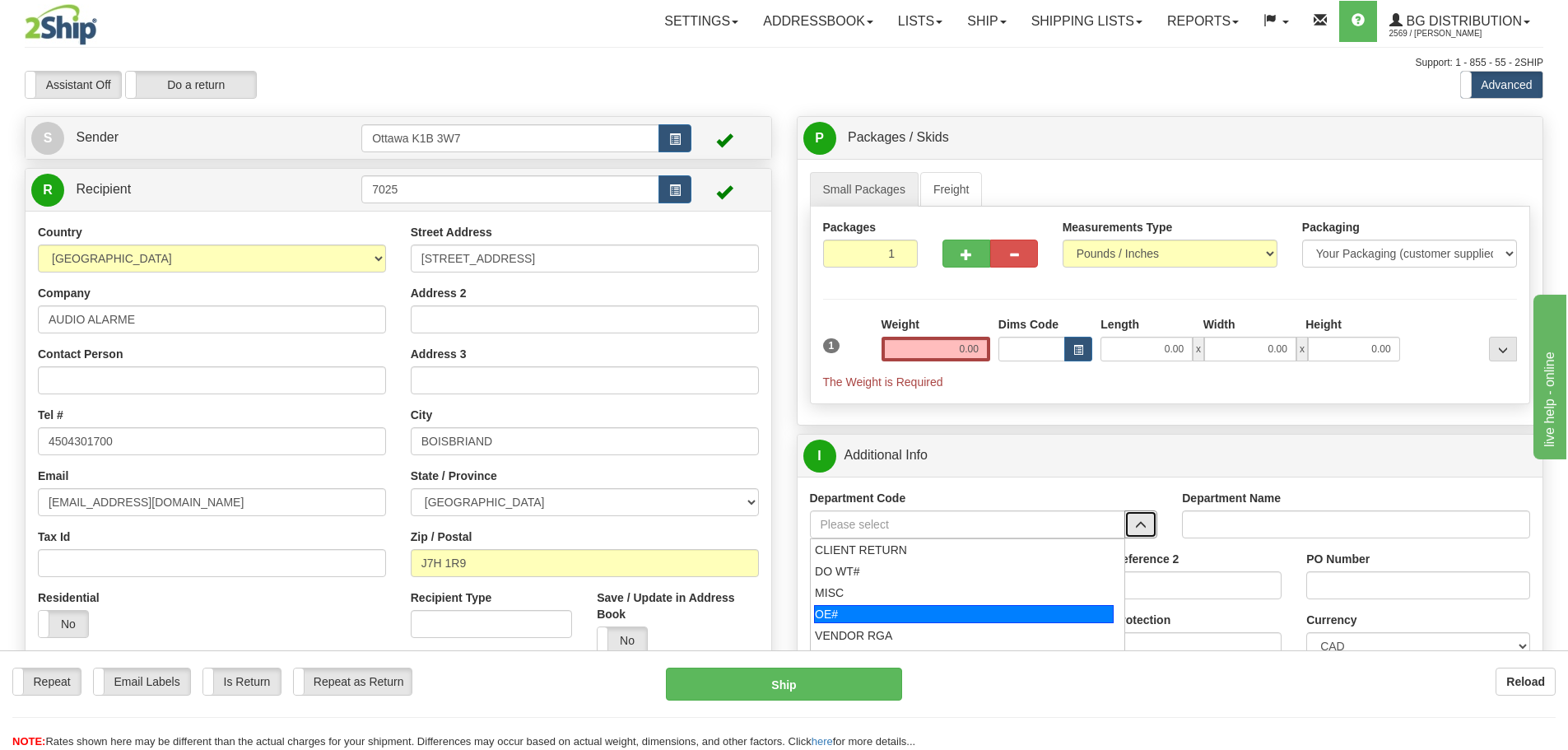
click at [873, 612] on div "OE#" at bounding box center [964, 614] width 300 height 18
type input "OE#"
type input "ORDERS"
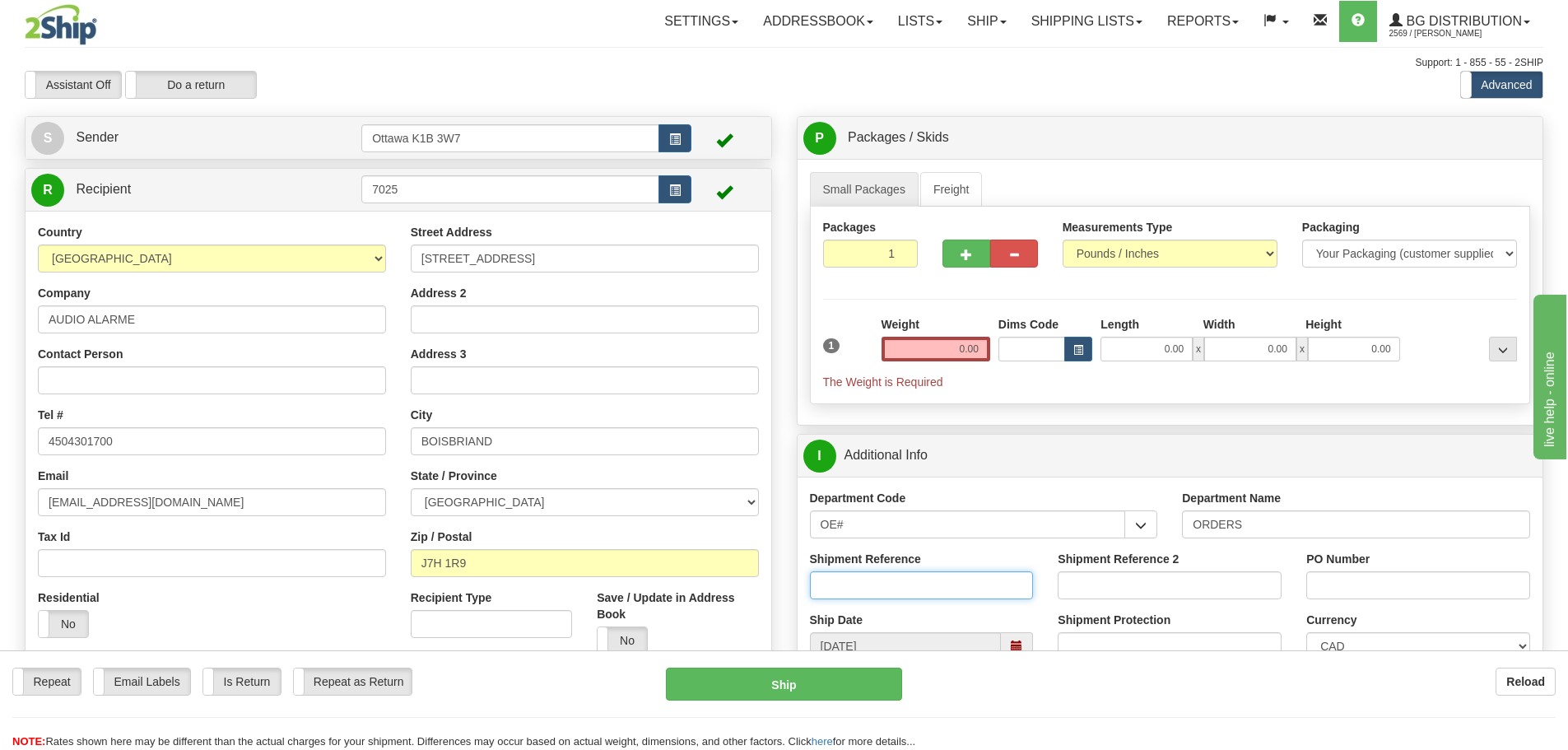
click at [873, 586] on input "Shipment Reference" at bounding box center [922, 585] width 224 height 28
type input "10203893-00"
click at [1326, 571] on div "PO Number" at bounding box center [1418, 575] width 224 height 49
click at [1329, 578] on input "PO Number" at bounding box center [1418, 585] width 224 height 28
type input "DEVTOD"
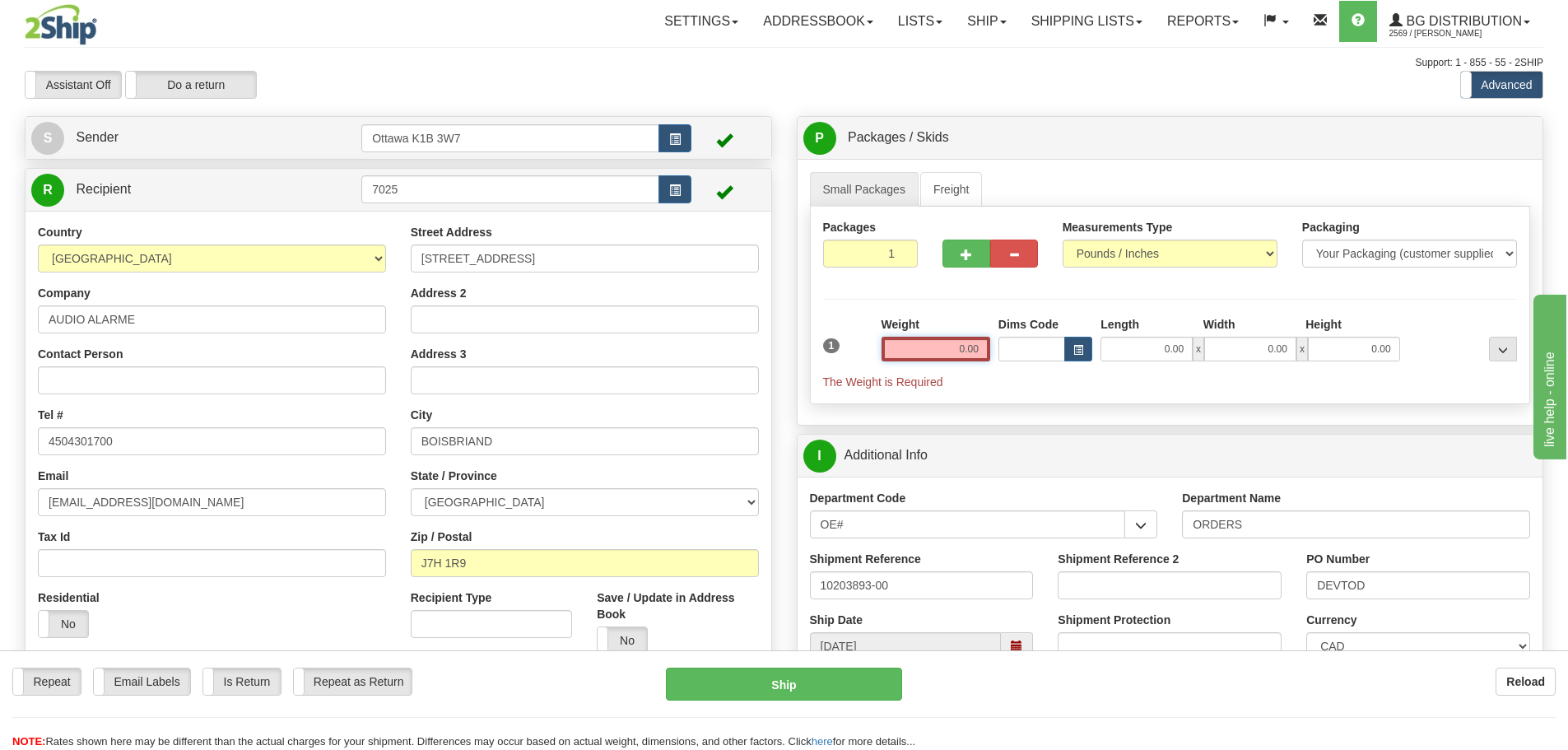
click at [955, 347] on input "0.00" at bounding box center [935, 349] width 109 height 24
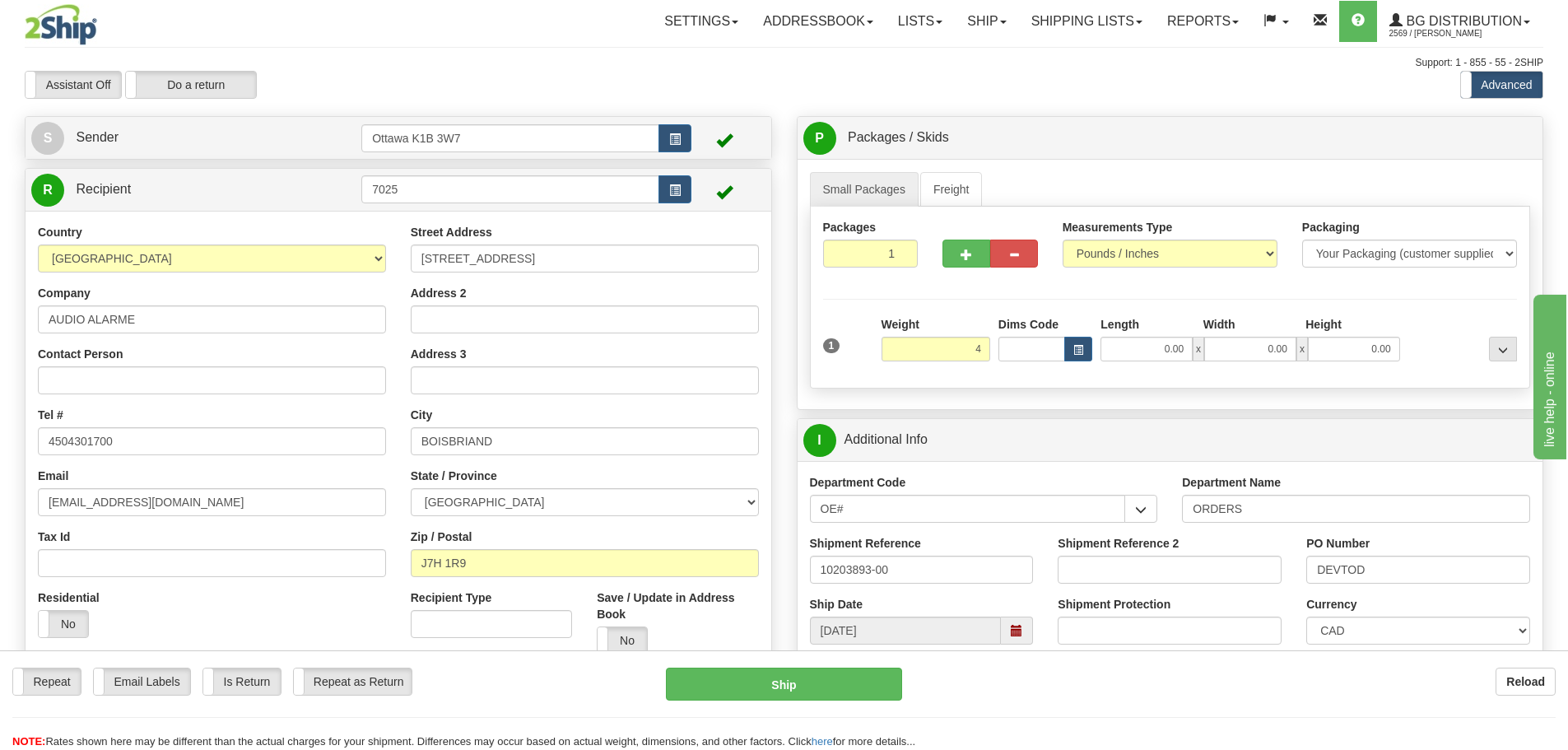
type input "4.00"
click at [782, 349] on div "Create a label for the return Create Pickup Without Label S Sender Ottawa K1B 3…" at bounding box center [399, 453] width 772 height 675
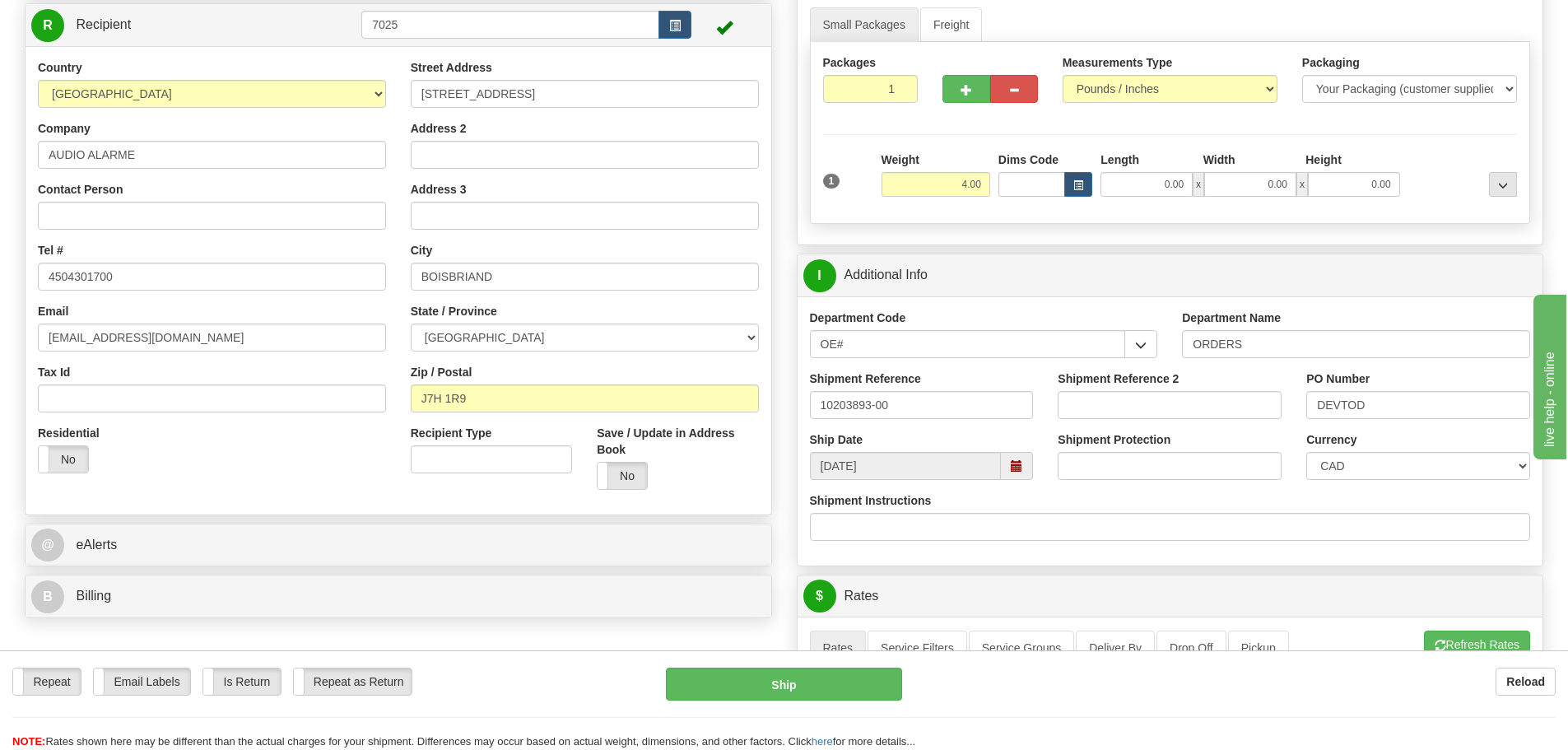
scroll to position [658, 0]
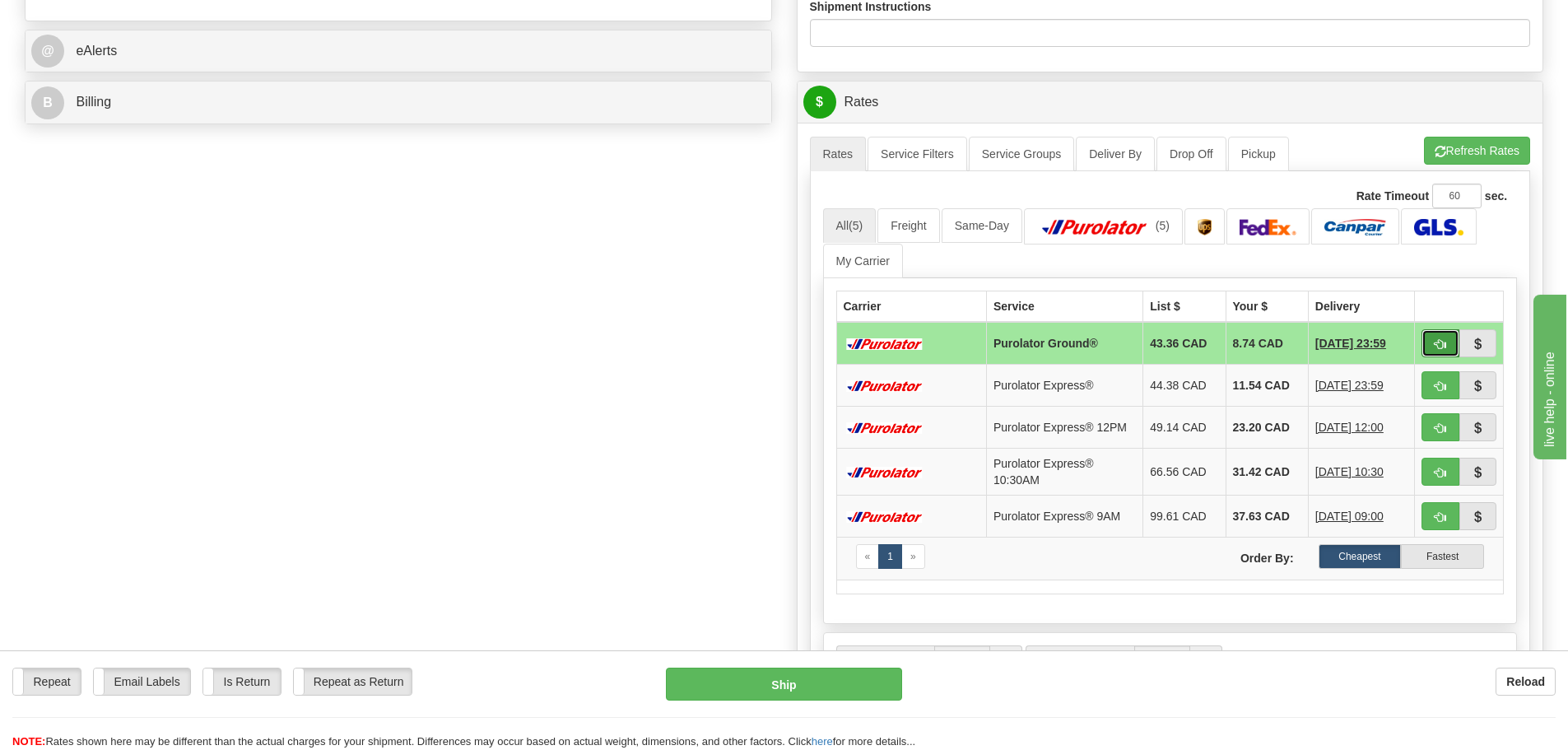
click at [1432, 347] on button "button" at bounding box center [1440, 343] width 38 height 28
type input "260"
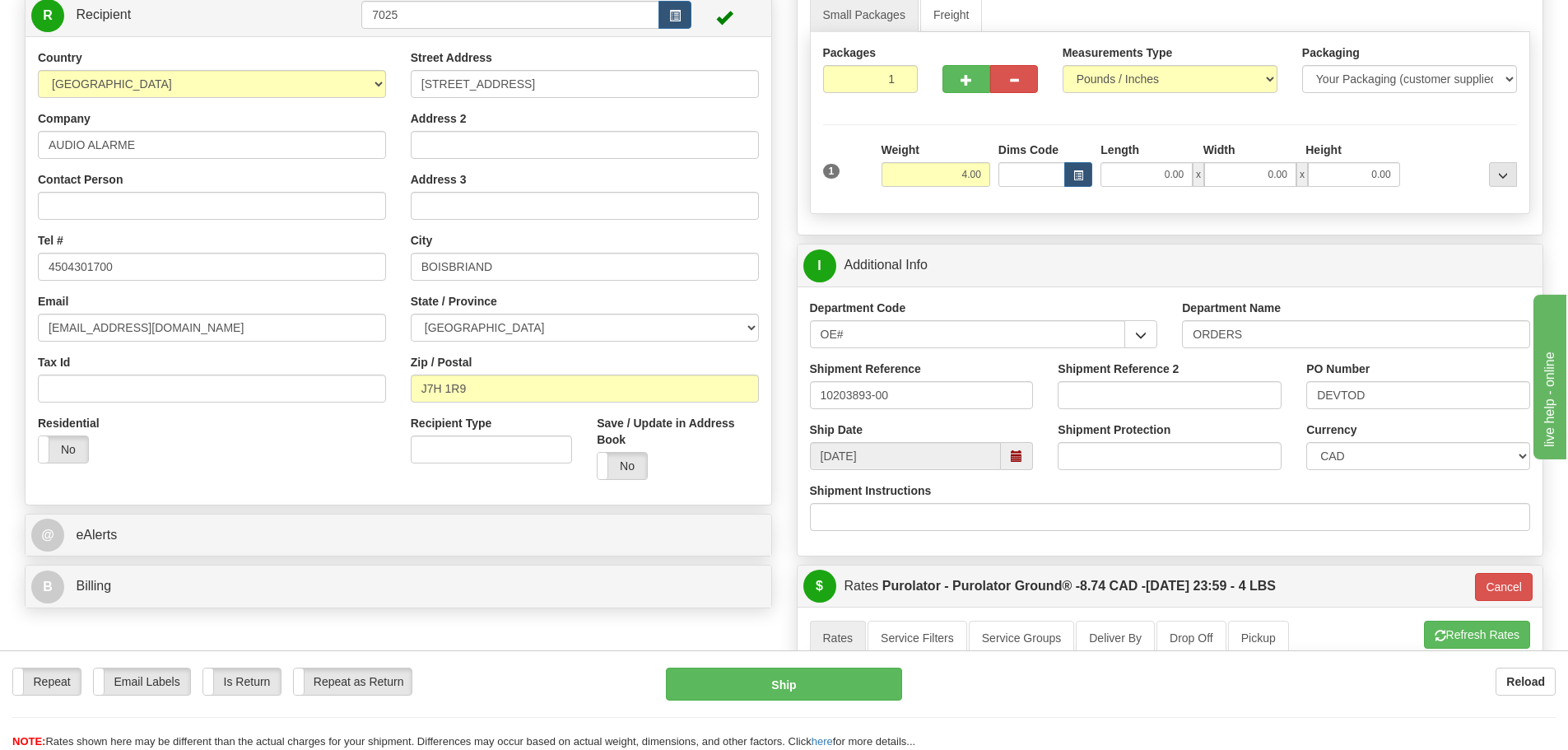
scroll to position [164, 0]
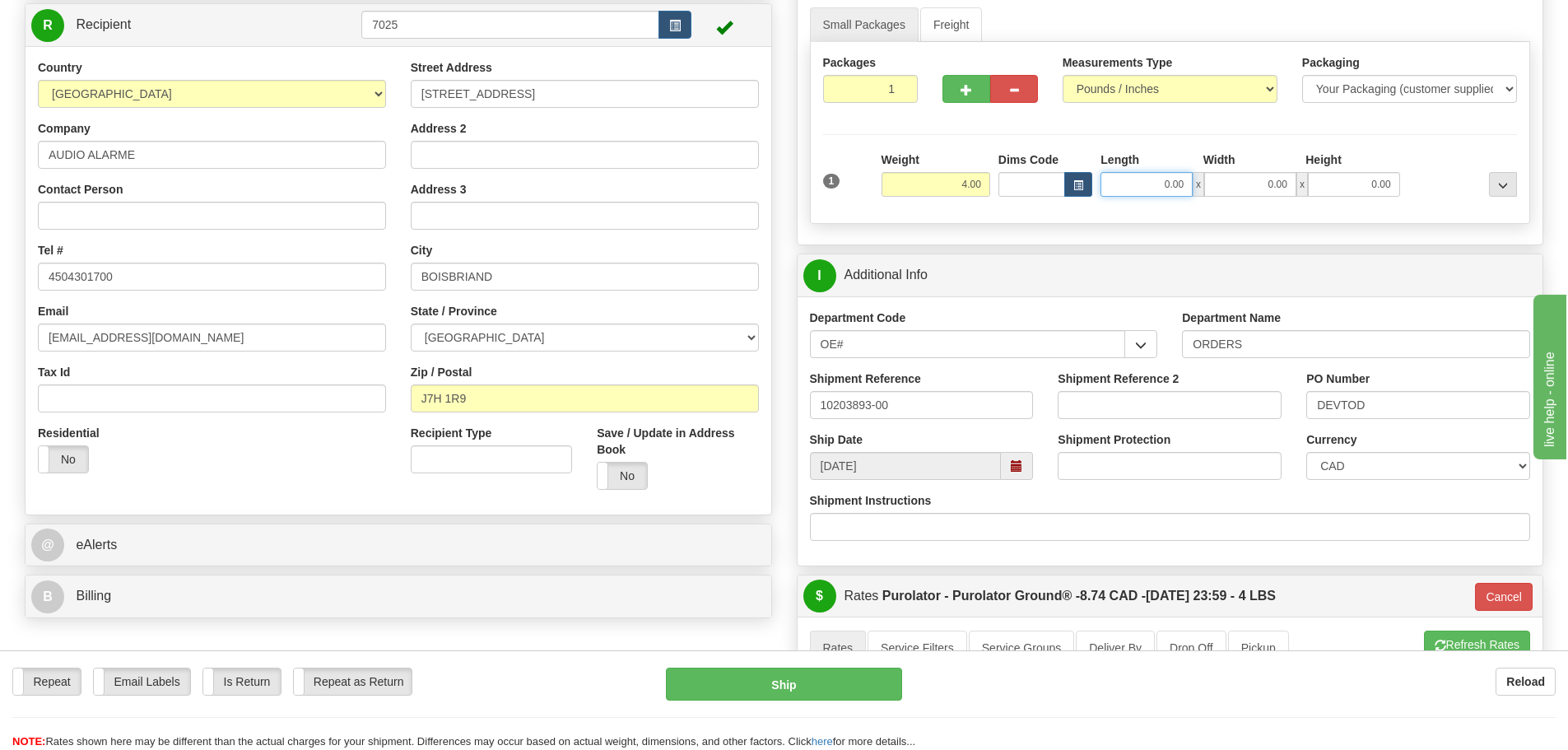
click at [1137, 180] on input "0.00" at bounding box center [1147, 184] width 92 height 24
type input "12.50"
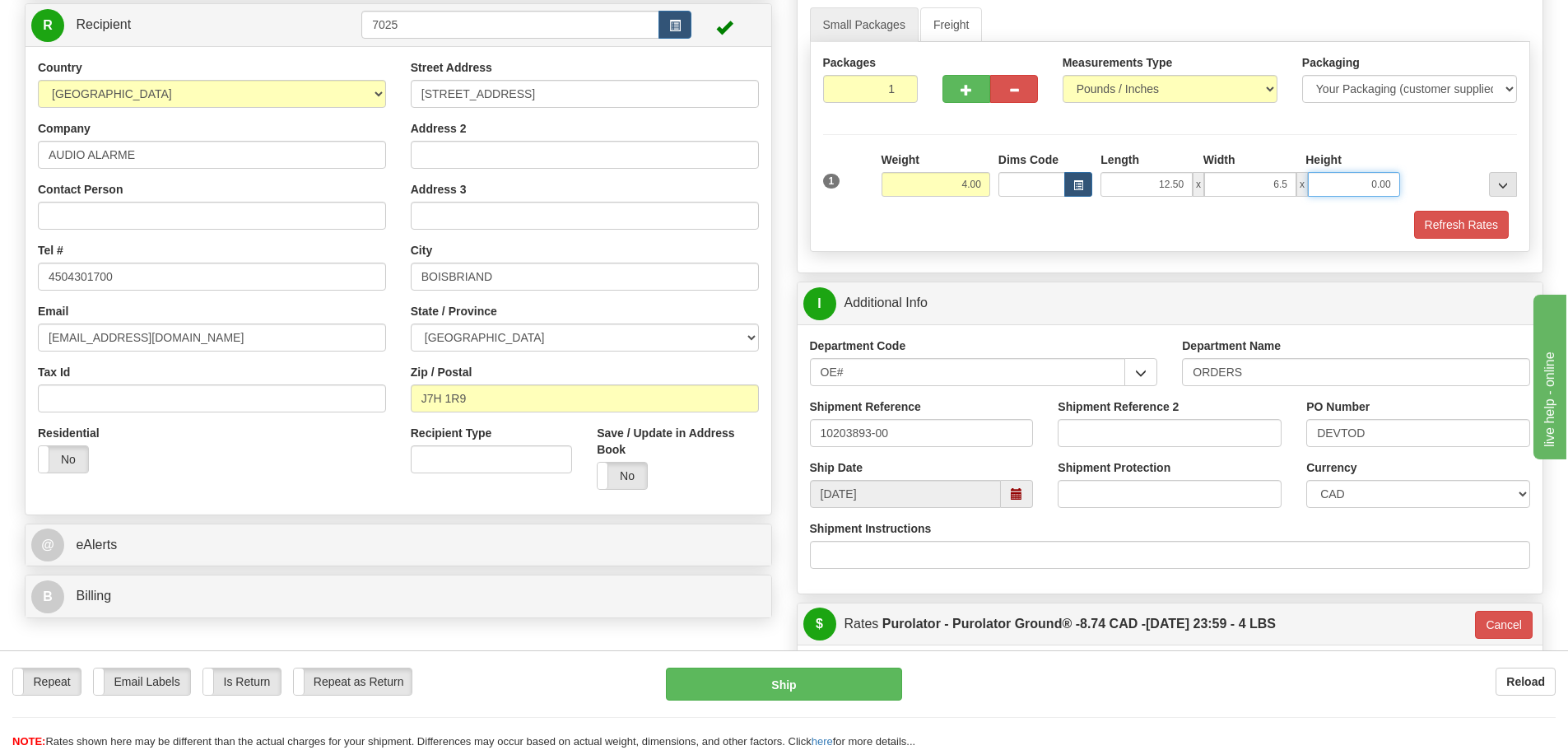
type input "6.50"
drag, startPoint x: 1466, startPoint y: 221, endPoint x: 1456, endPoint y: 224, distance: 10.4
click at [1466, 221] on button "Refresh Rates" at bounding box center [1461, 224] width 95 height 28
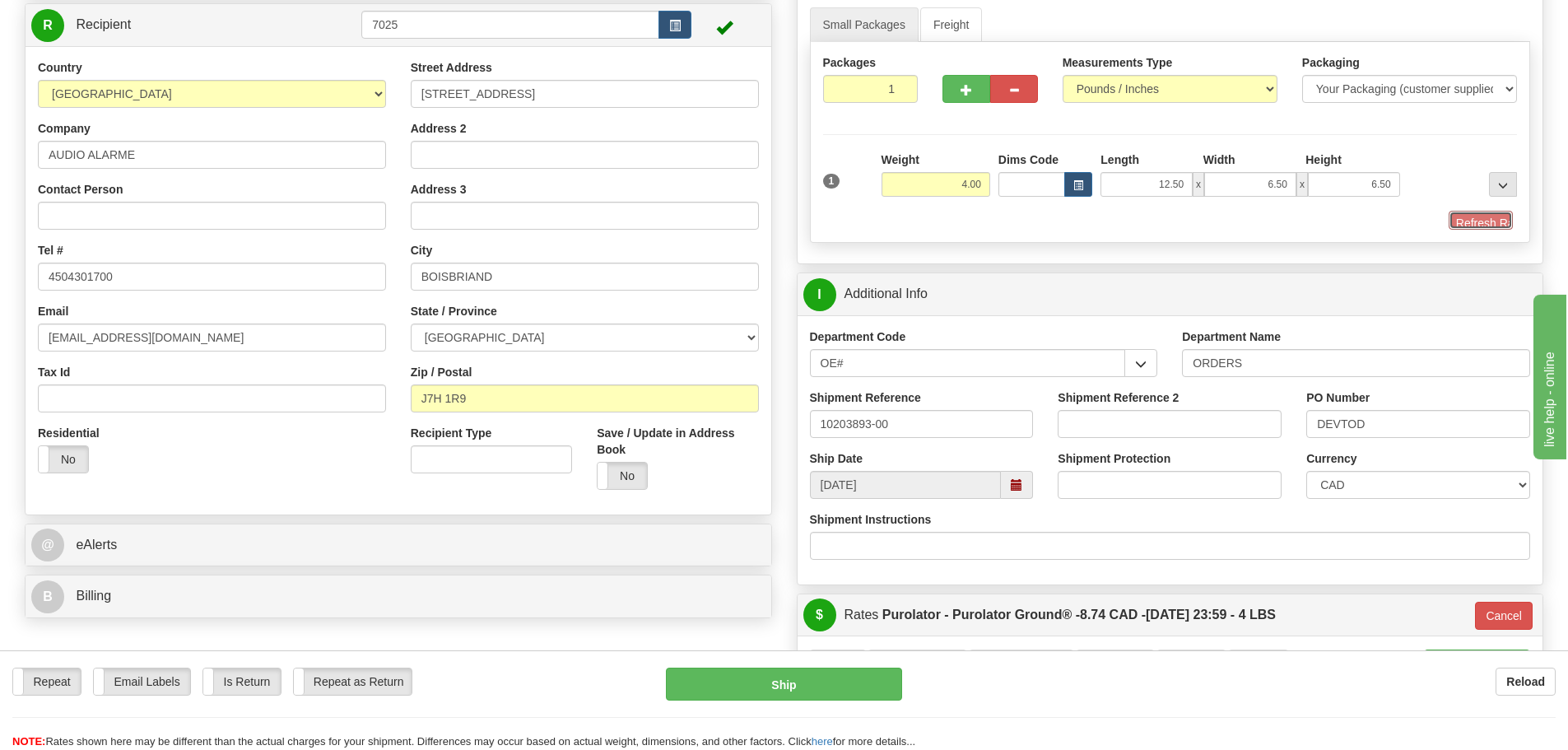
type input "260"
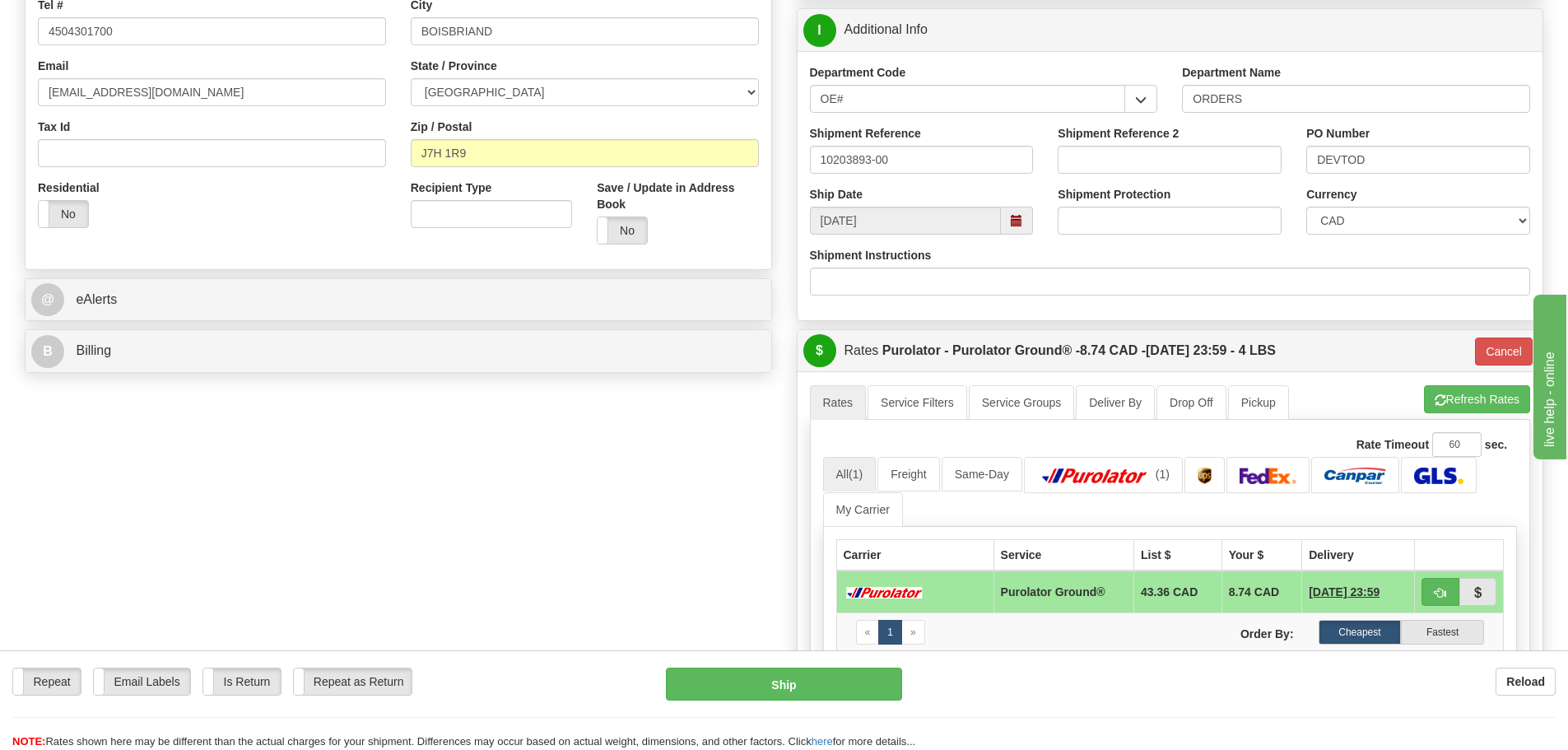
scroll to position [411, 0]
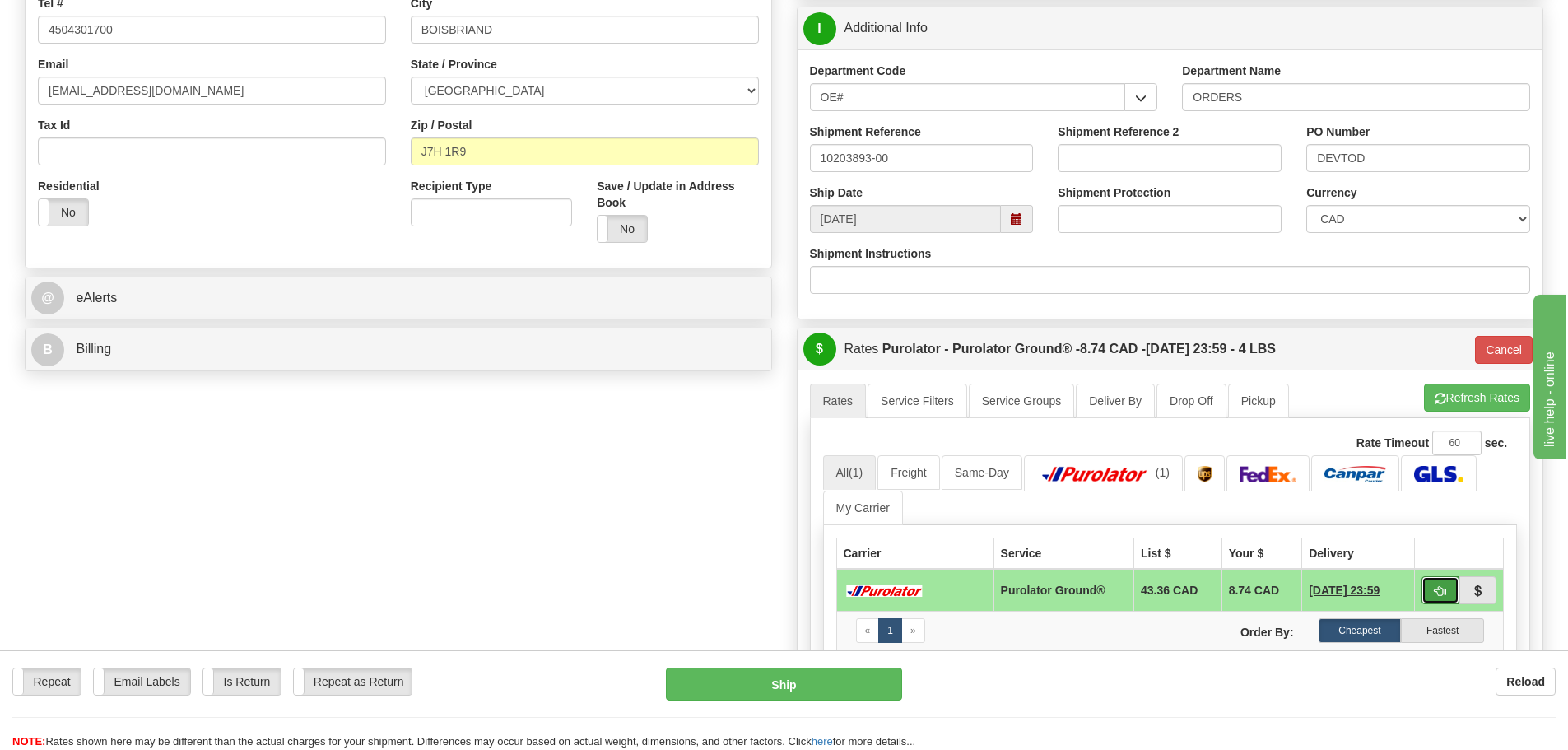
click at [1441, 591] on span "button" at bounding box center [1441, 590] width 12 height 11
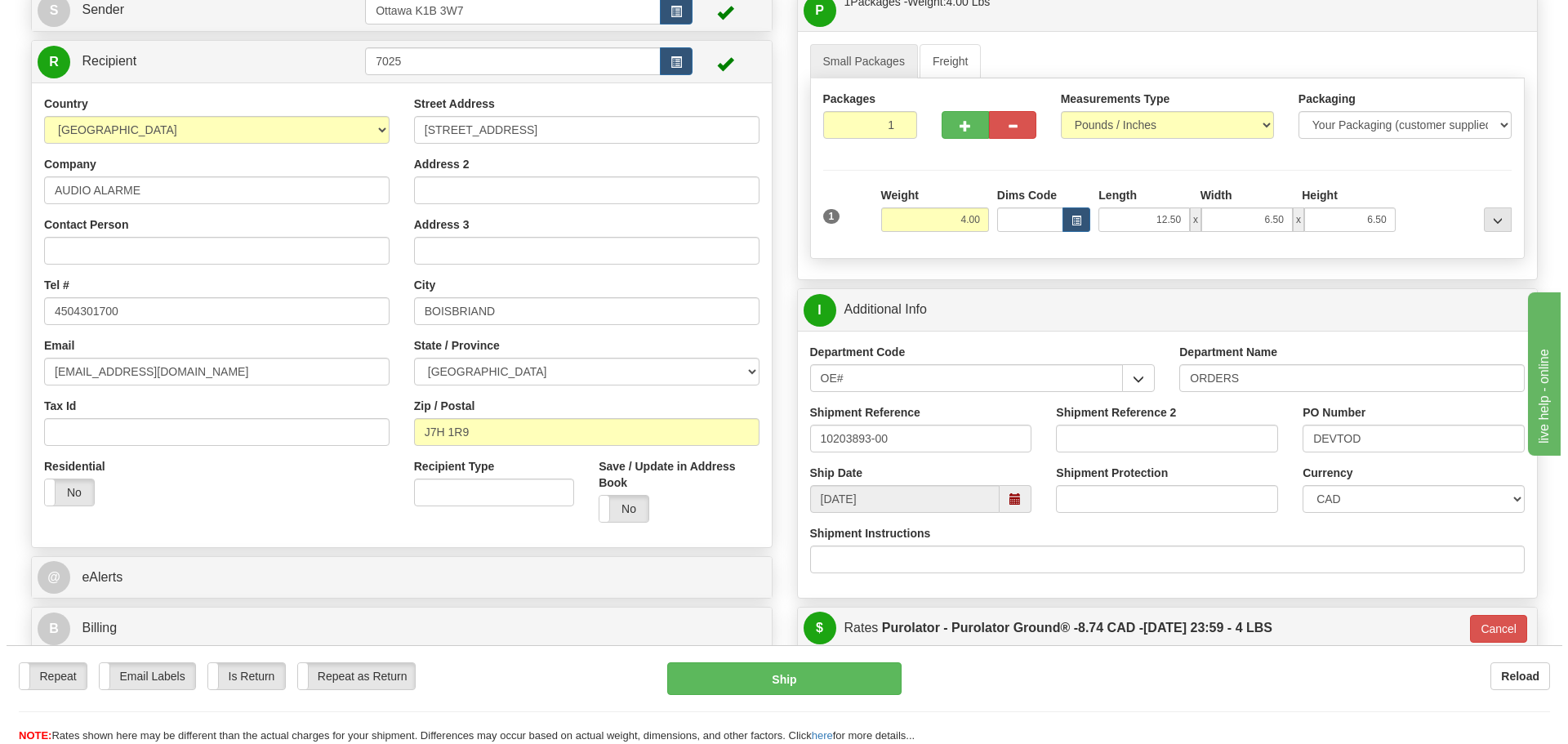
scroll to position [163, 0]
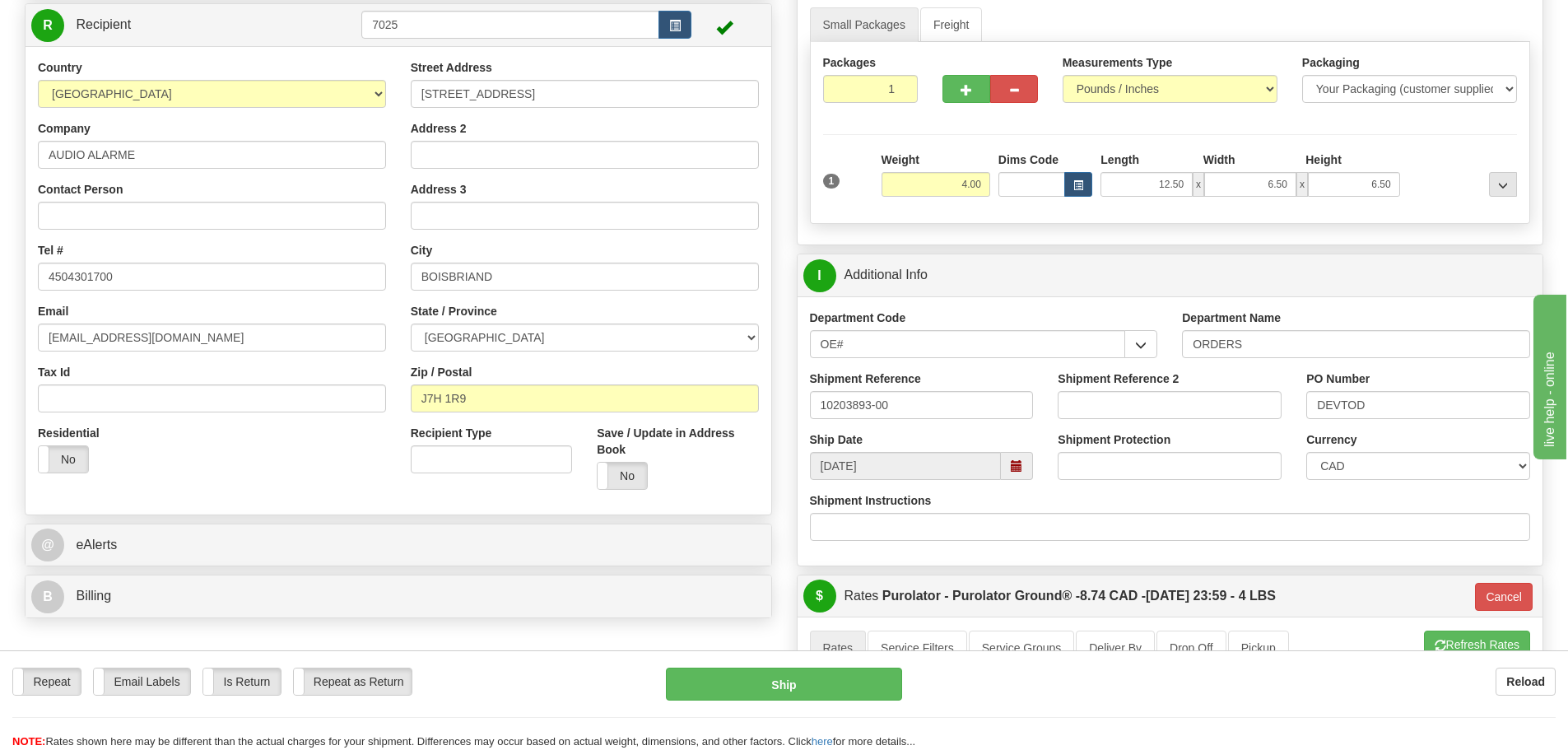
click at [807, 706] on div "Repeat Repeat Email Labels Email Labels Edit Is Return Is Return Repeat as Retu…" at bounding box center [784, 709] width 1568 height 82
click at [807, 698] on button "Ship" at bounding box center [784, 684] width 236 height 33
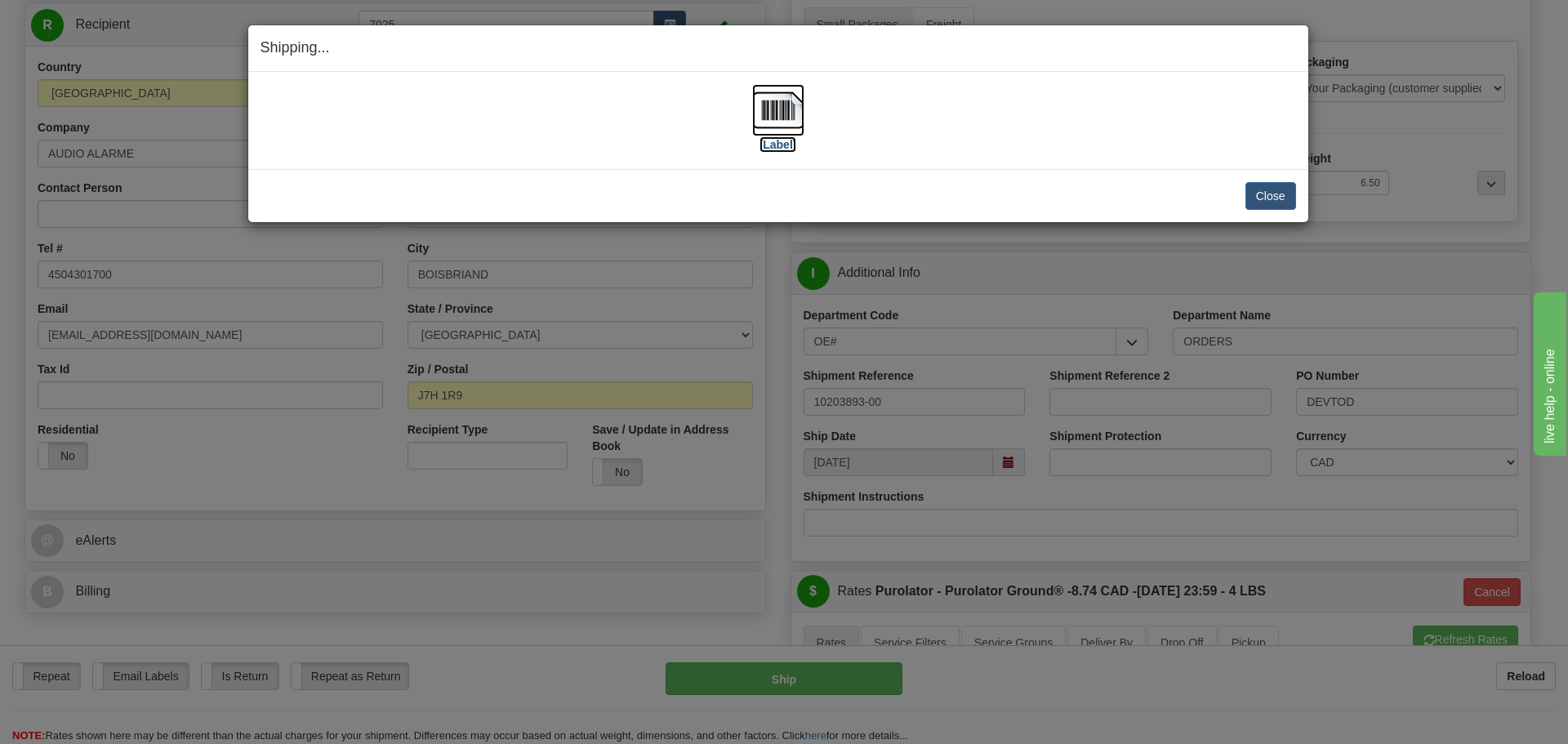
click at [781, 147] on label "[Label]" at bounding box center [778, 144] width 38 height 17
click at [1257, 197] on button "Close" at bounding box center [1271, 195] width 51 height 28
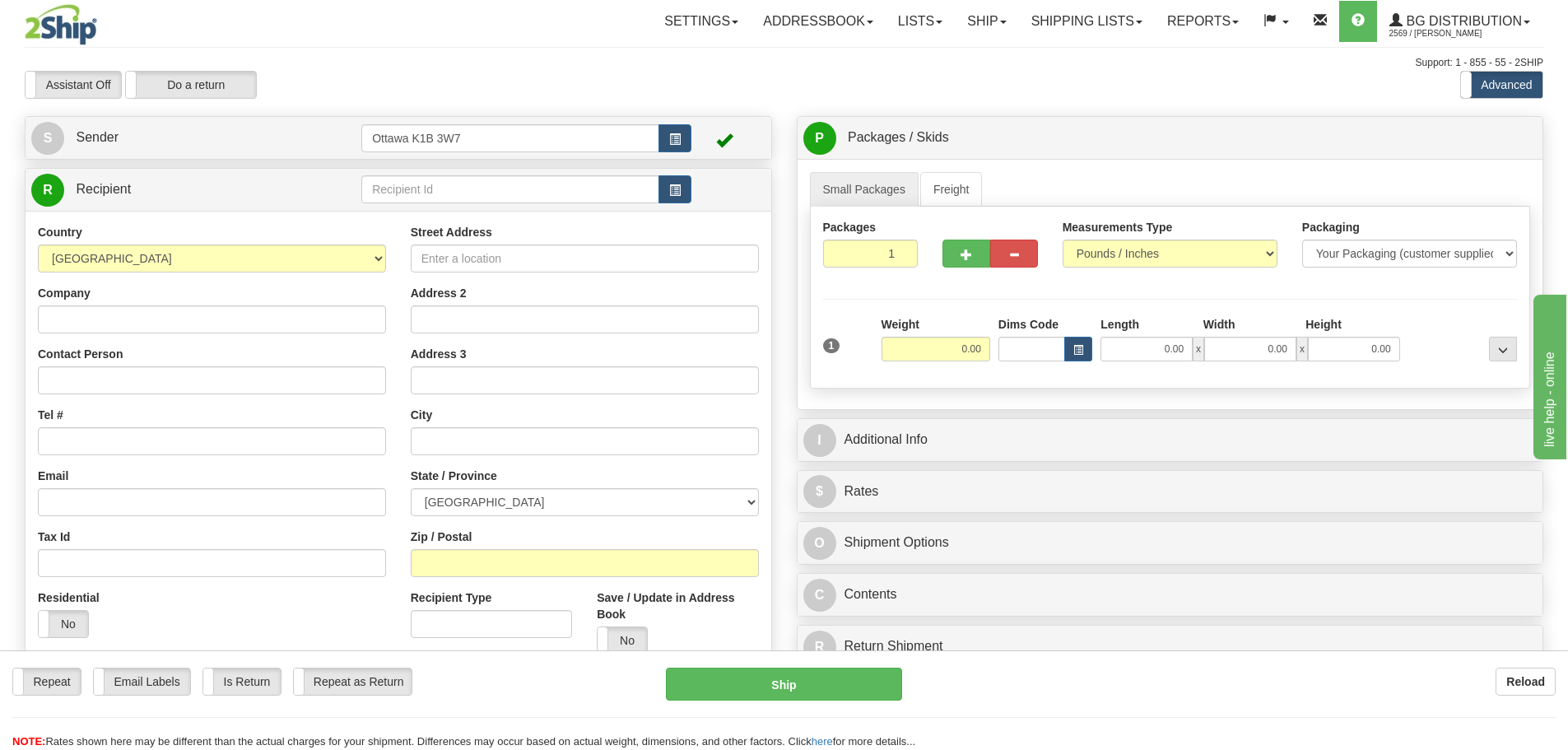
click at [542, 172] on td at bounding box center [526, 189] width 330 height 33
click at [544, 182] on input "text" at bounding box center [510, 189] width 298 height 28
type input "910796"
click at [642, 58] on div "Support: 1 - 855 - 55 - 2SHIP" at bounding box center [784, 63] width 1519 height 14
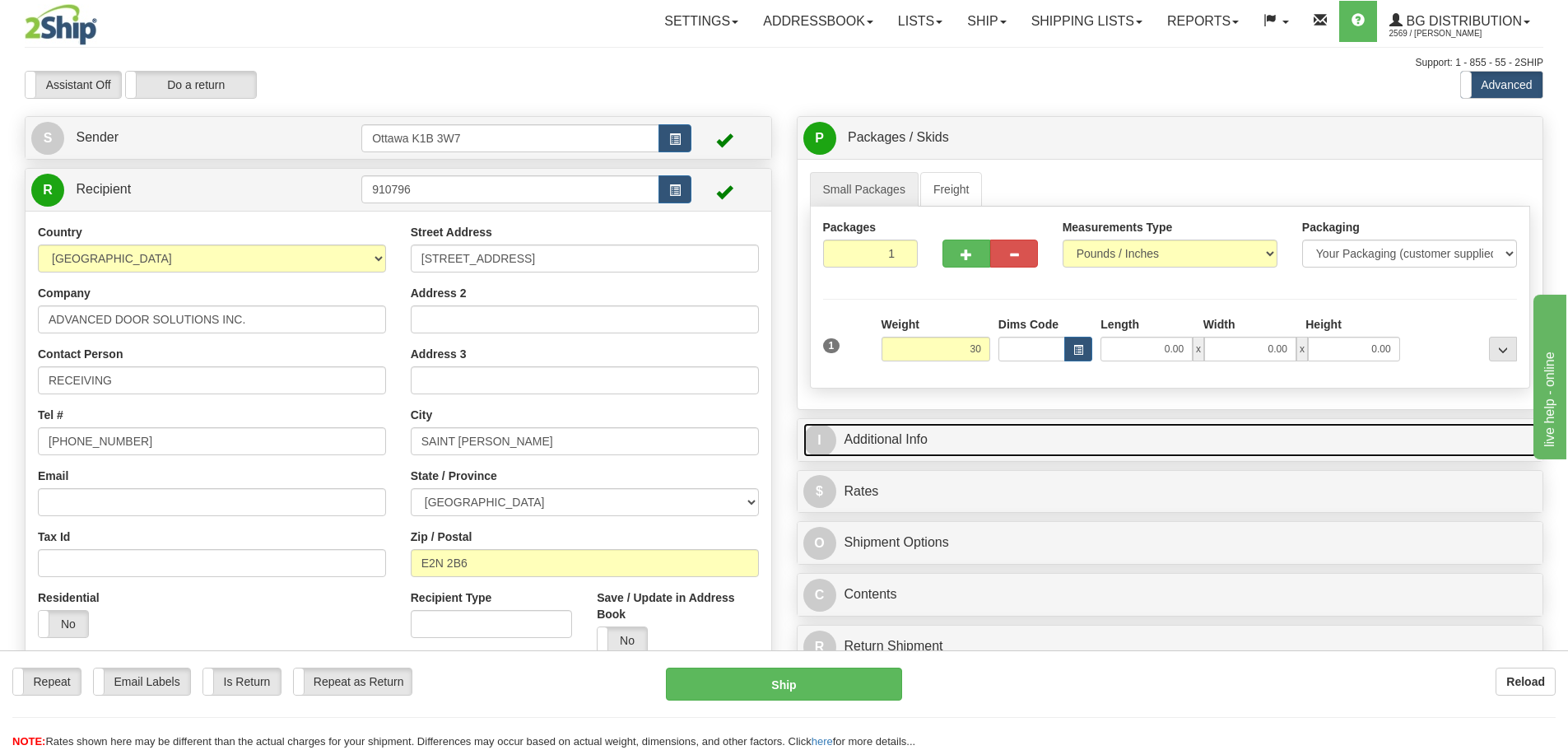
click at [1140, 445] on link "I Additional Info" at bounding box center [1170, 440] width 735 height 33
type input "30.00"
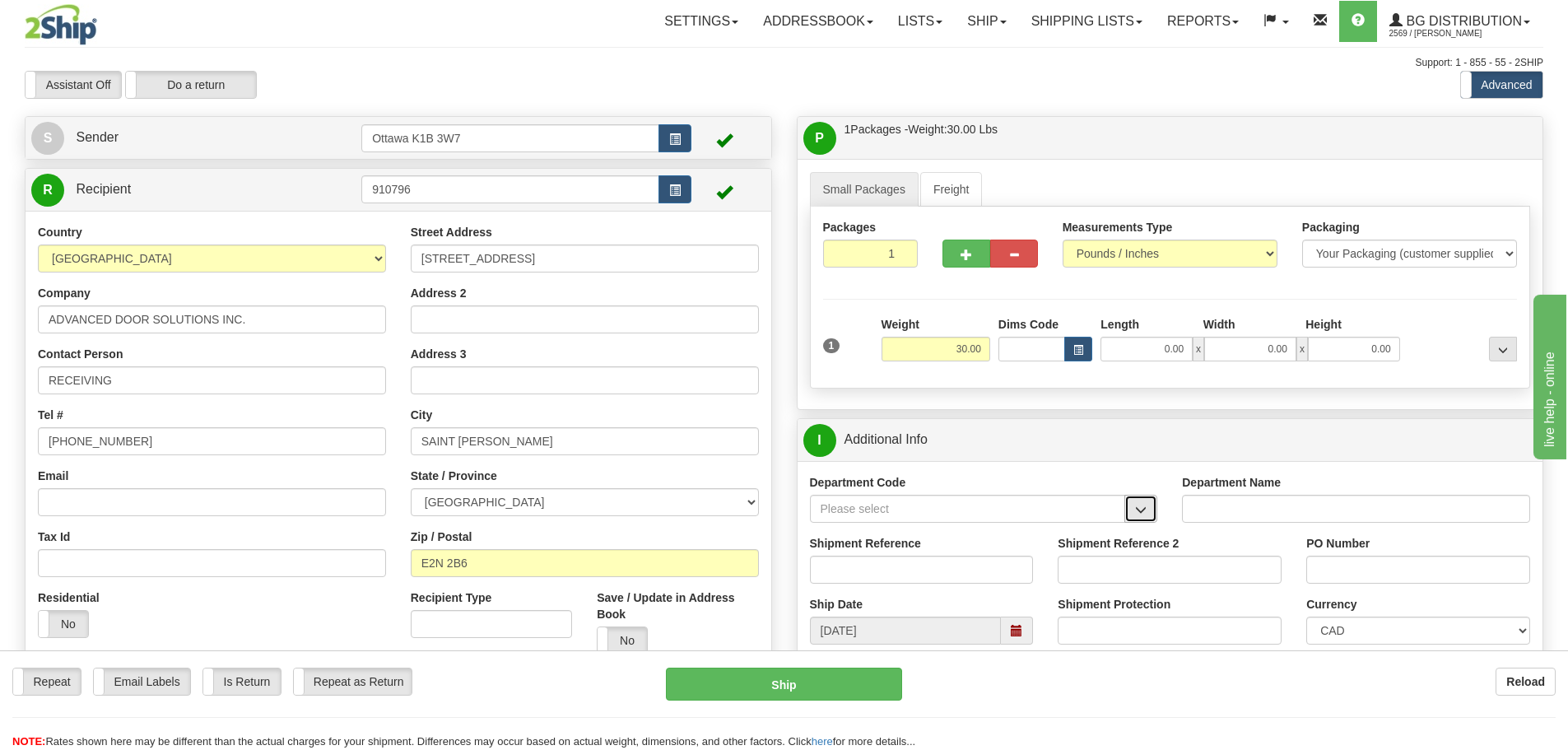
click at [1145, 507] on span "button" at bounding box center [1141, 509] width 12 height 11
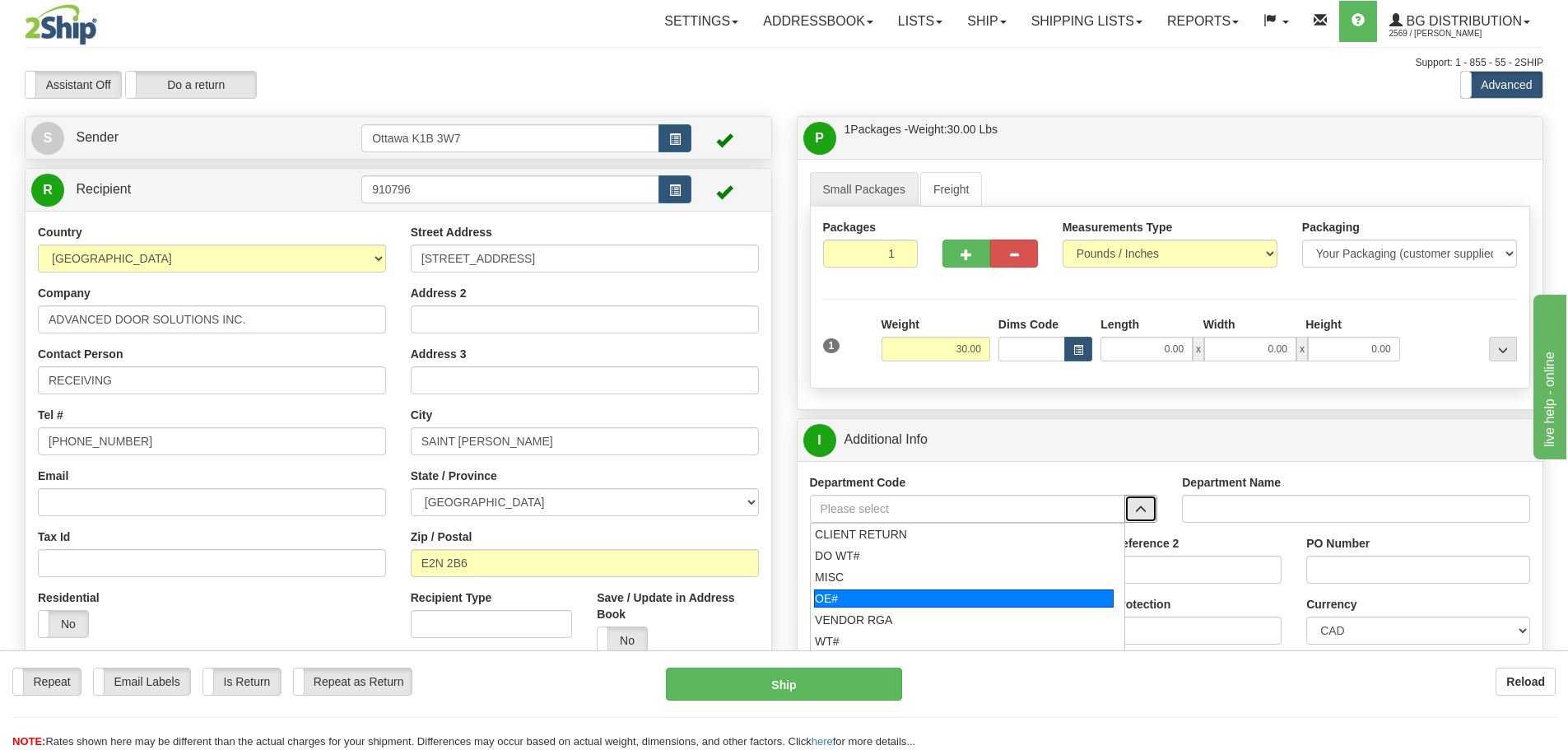
click at [967, 595] on div "OE#" at bounding box center [964, 598] width 300 height 18
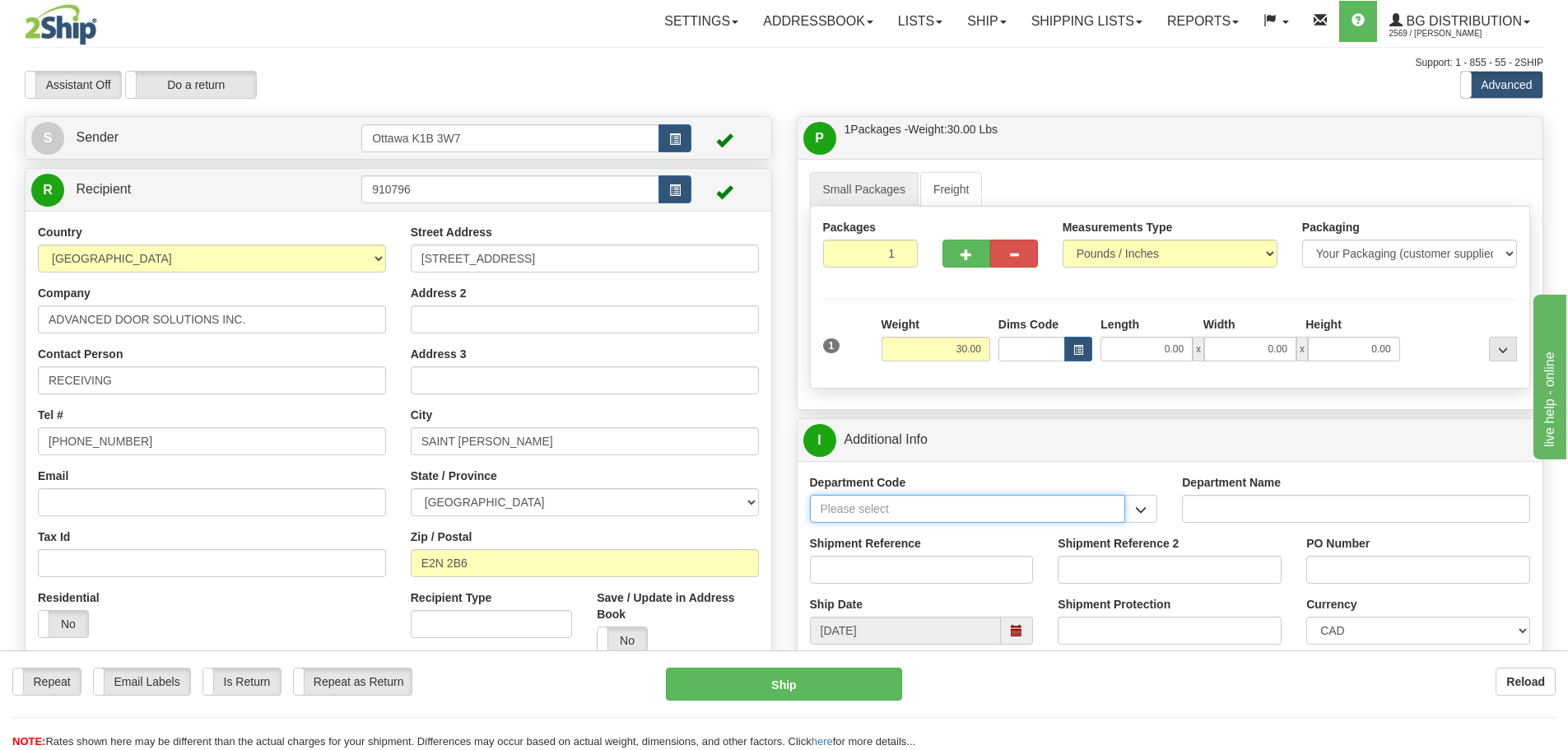
type input "OE#"
type input "ORDERS"
click at [943, 562] on input "Shipment Reference" at bounding box center [922, 569] width 224 height 28
type input "10203862-00"
click at [1324, 569] on input "PO Number" at bounding box center [1418, 569] width 224 height 28
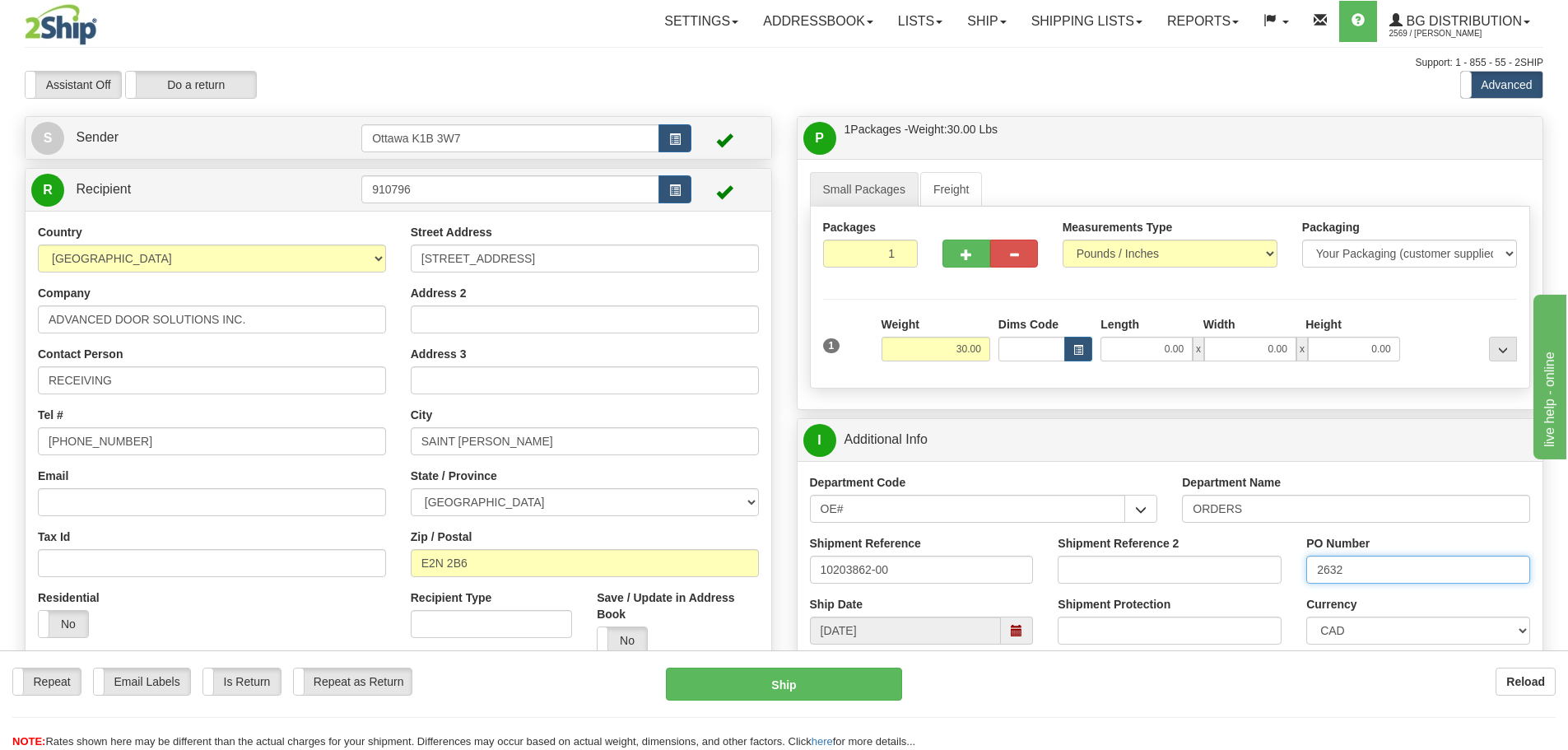
type input "2632"
click at [1135, 334] on div "Length" at bounding box center [1147, 326] width 102 height 21
click at [1132, 343] on input "0.00" at bounding box center [1147, 349] width 92 height 24
type input "92.00"
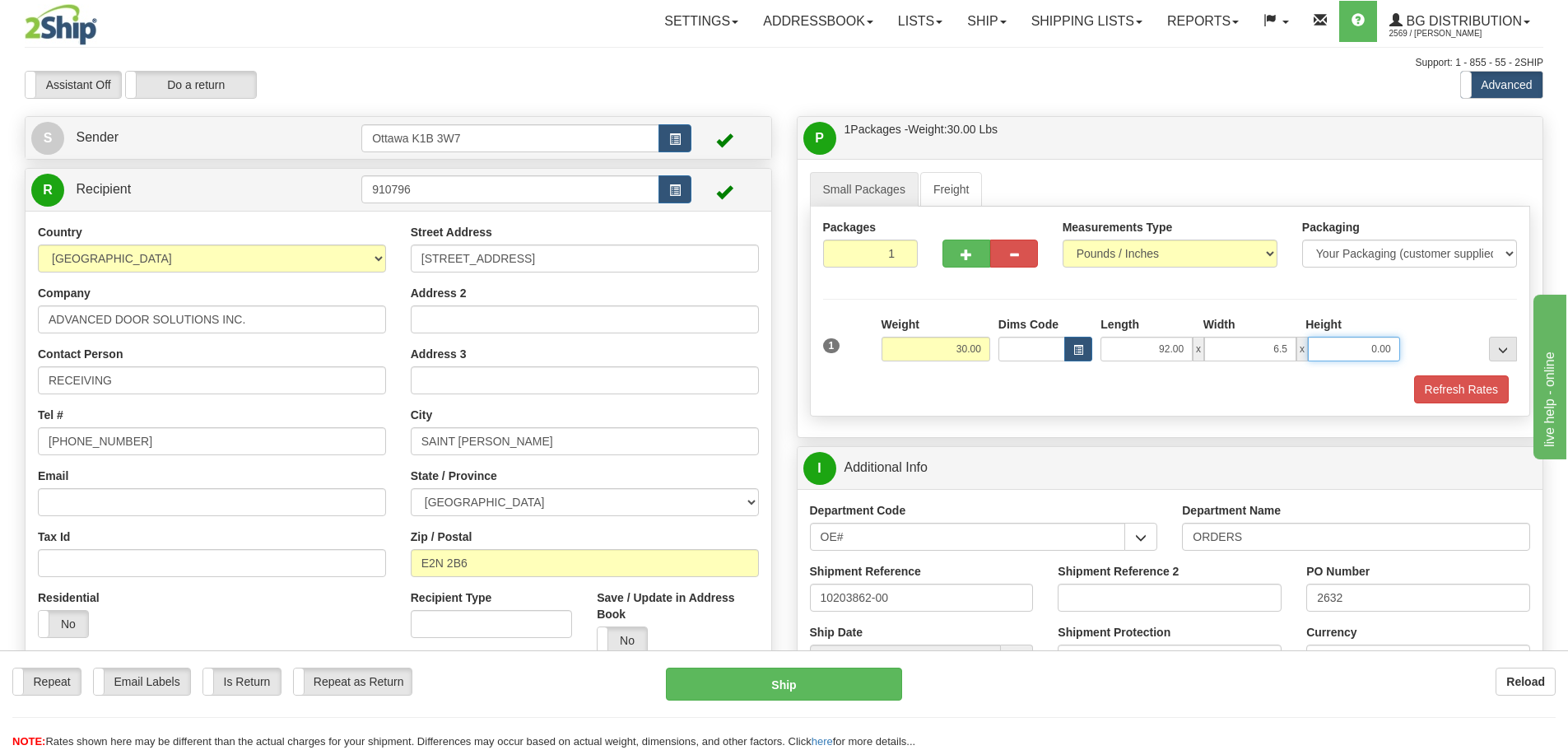
type input "6.50"
type input "4.50"
click at [1425, 398] on button "Refresh Rates" at bounding box center [1461, 389] width 95 height 28
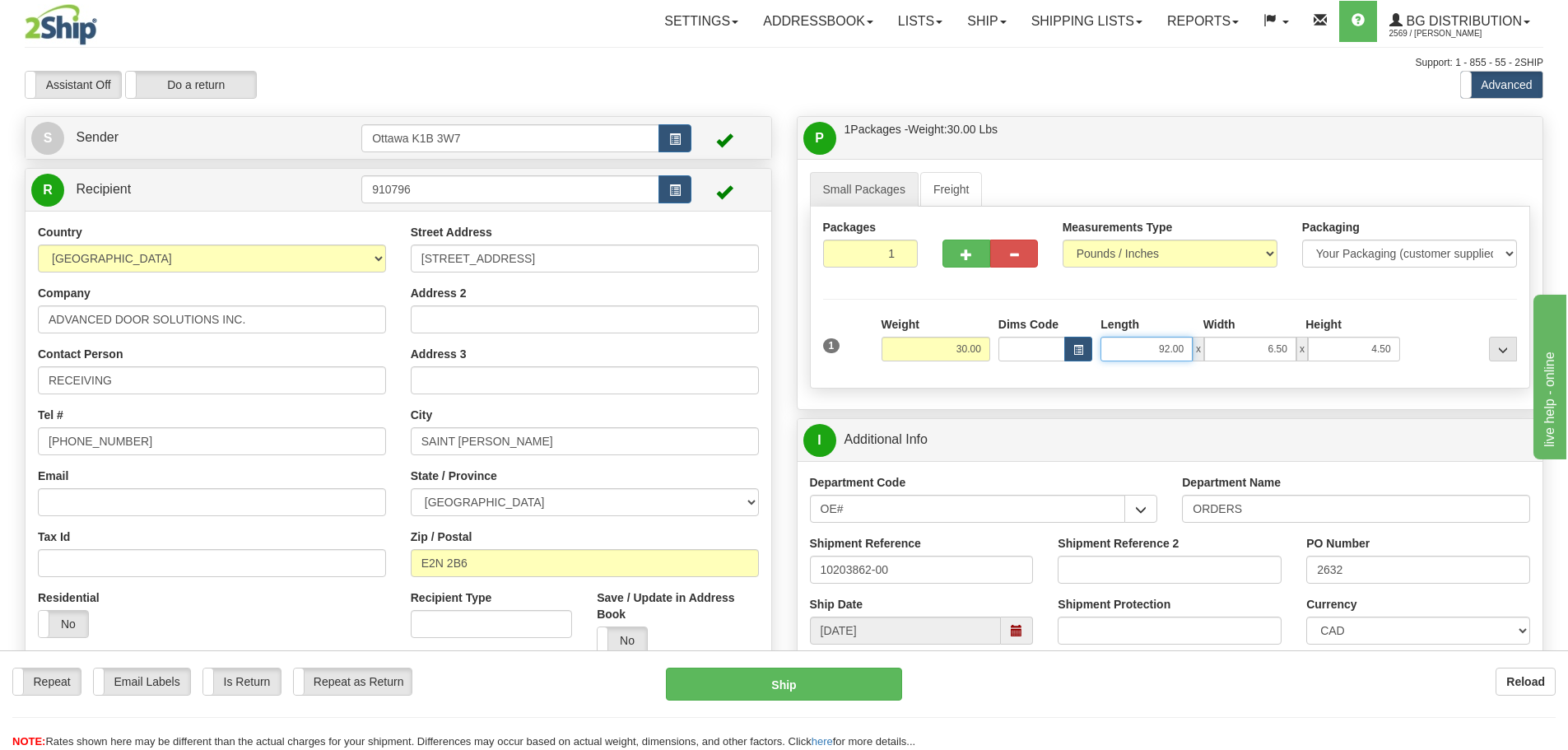
drag, startPoint x: 1128, startPoint y: 353, endPoint x: 1435, endPoint y: 428, distance: 316.0
click at [1329, 390] on div "Small Packages Freight Packages 1 1 Measurements Type" at bounding box center [1169, 283] width 745 height 250
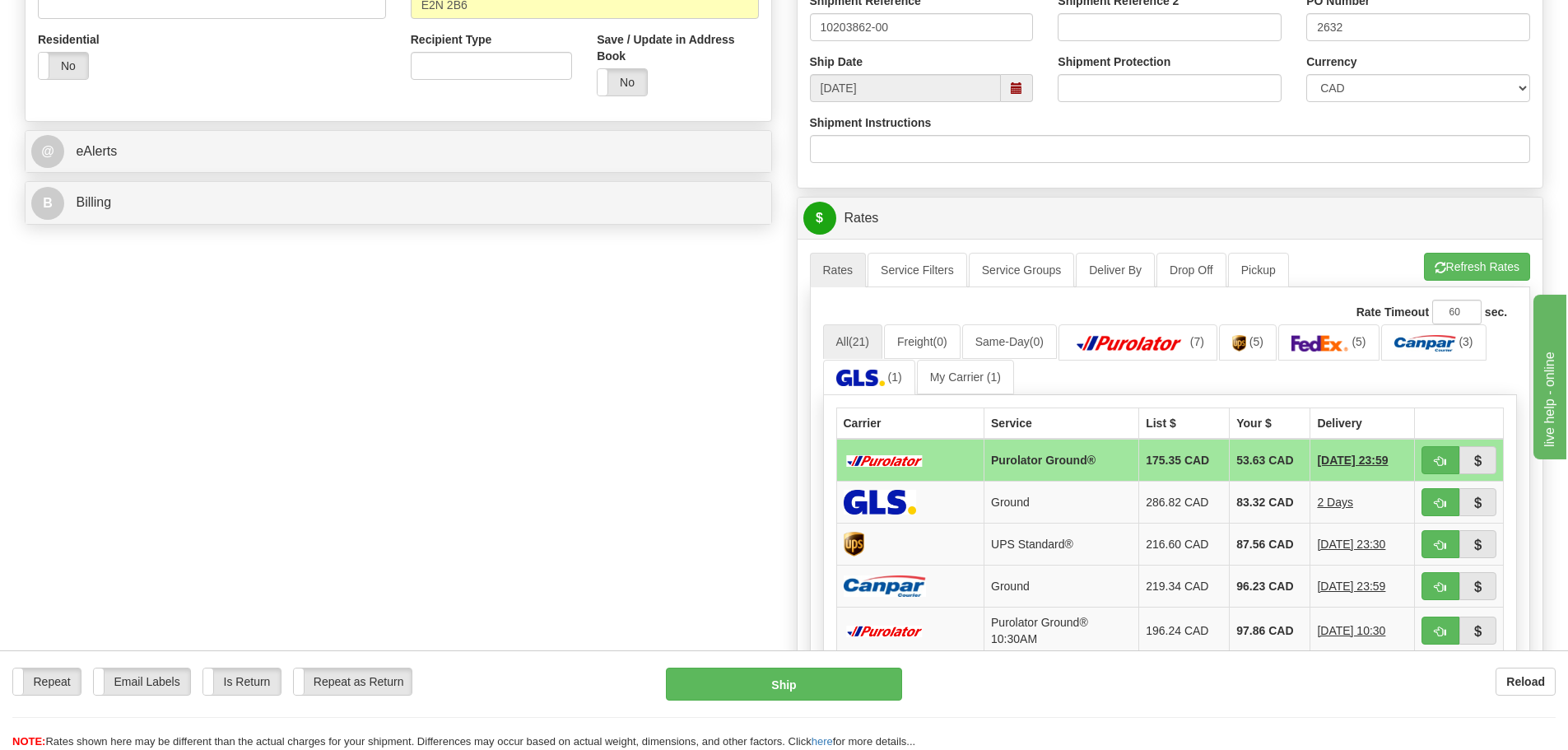
scroll to position [576, 0]
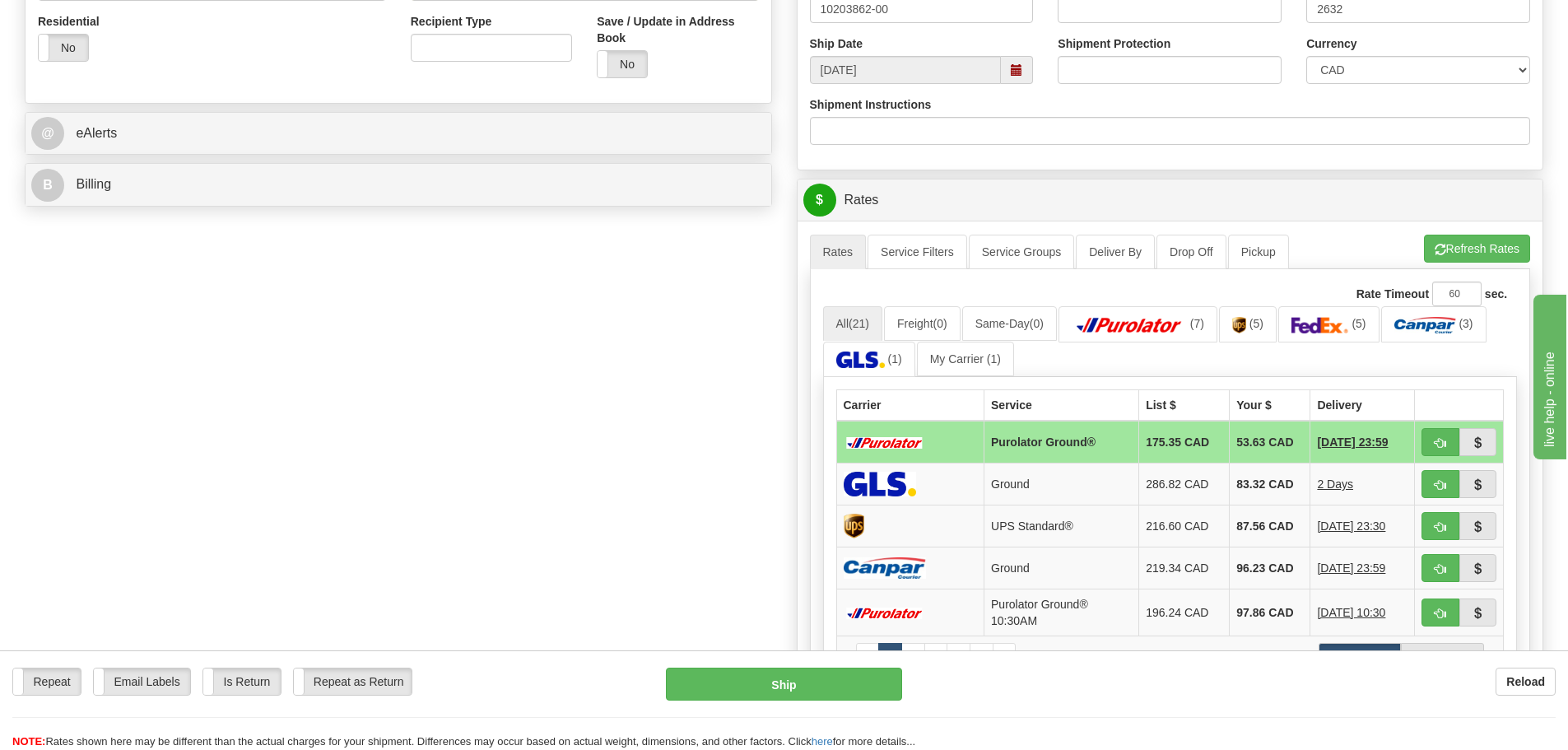
click at [740, 431] on div "Create a label for the return Create Pickup Without Label S" at bounding box center [784, 265] width 1544 height 1451
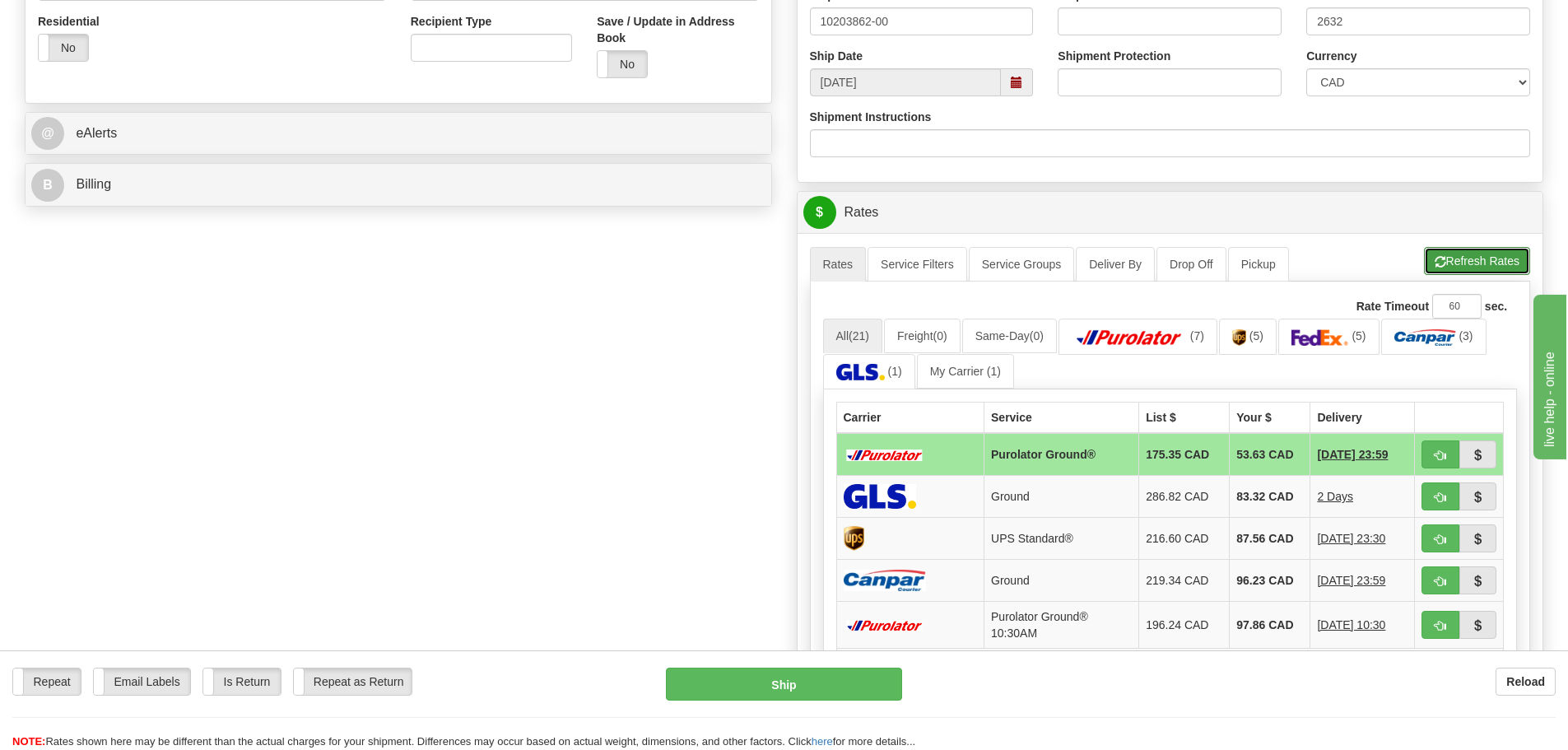
click at [1484, 255] on button "Refresh Rates" at bounding box center [1477, 260] width 106 height 28
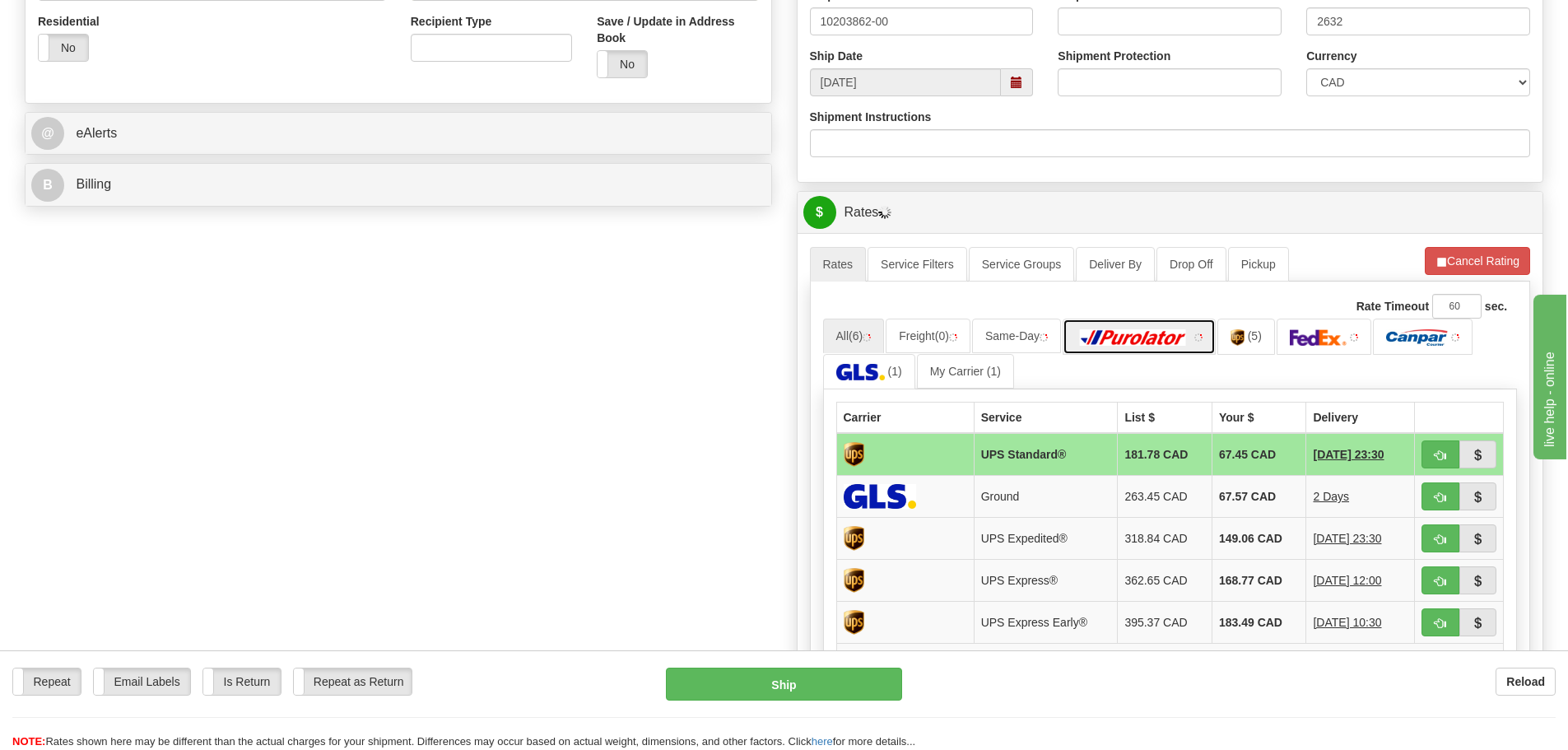
click at [1191, 345] on img at bounding box center [1133, 337] width 116 height 17
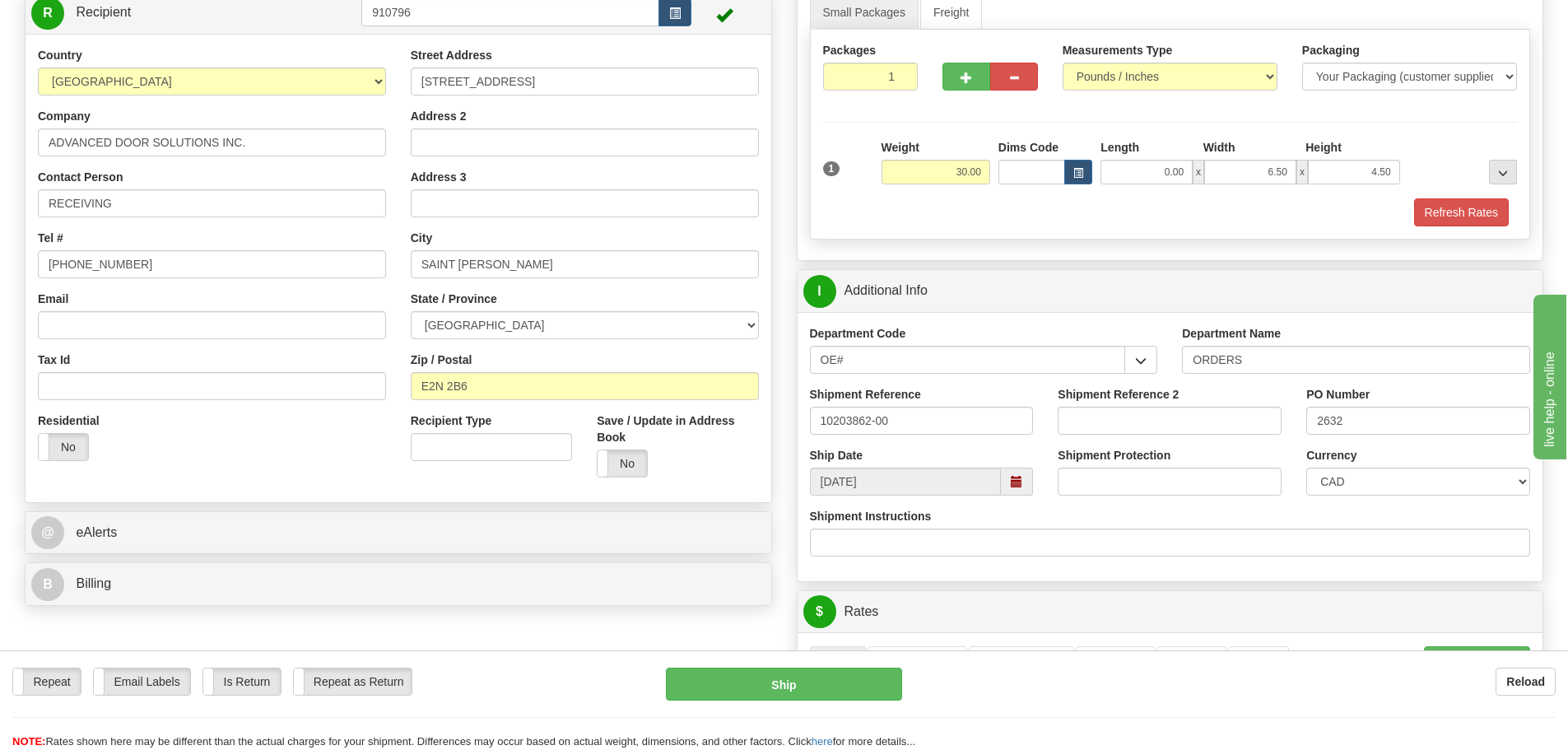
scroll to position [164, 0]
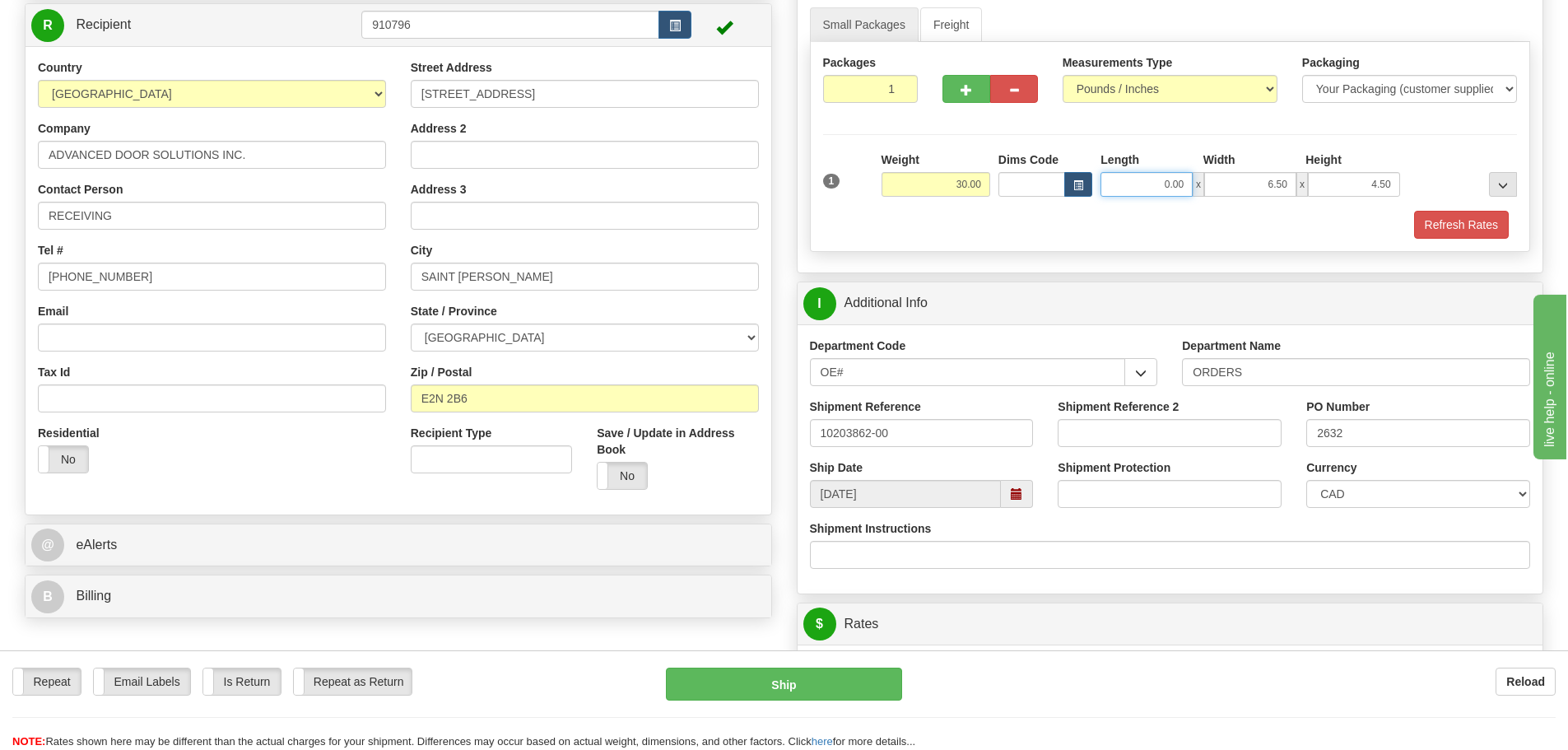
drag, startPoint x: 1112, startPoint y: 177, endPoint x: 1375, endPoint y: 231, distance: 268.5
click at [1341, 224] on div "1 Weight 30.00 Dims Code" at bounding box center [1169, 195] width 694 height 87
type input "92.00"
click at [776, 223] on div "Create a label for the return Create Pickup Without Label S Sender Ottawa K1B 3…" at bounding box center [399, 288] width 772 height 675
click at [1508, 228] on div "Refresh Rates" at bounding box center [1170, 224] width 703 height 28
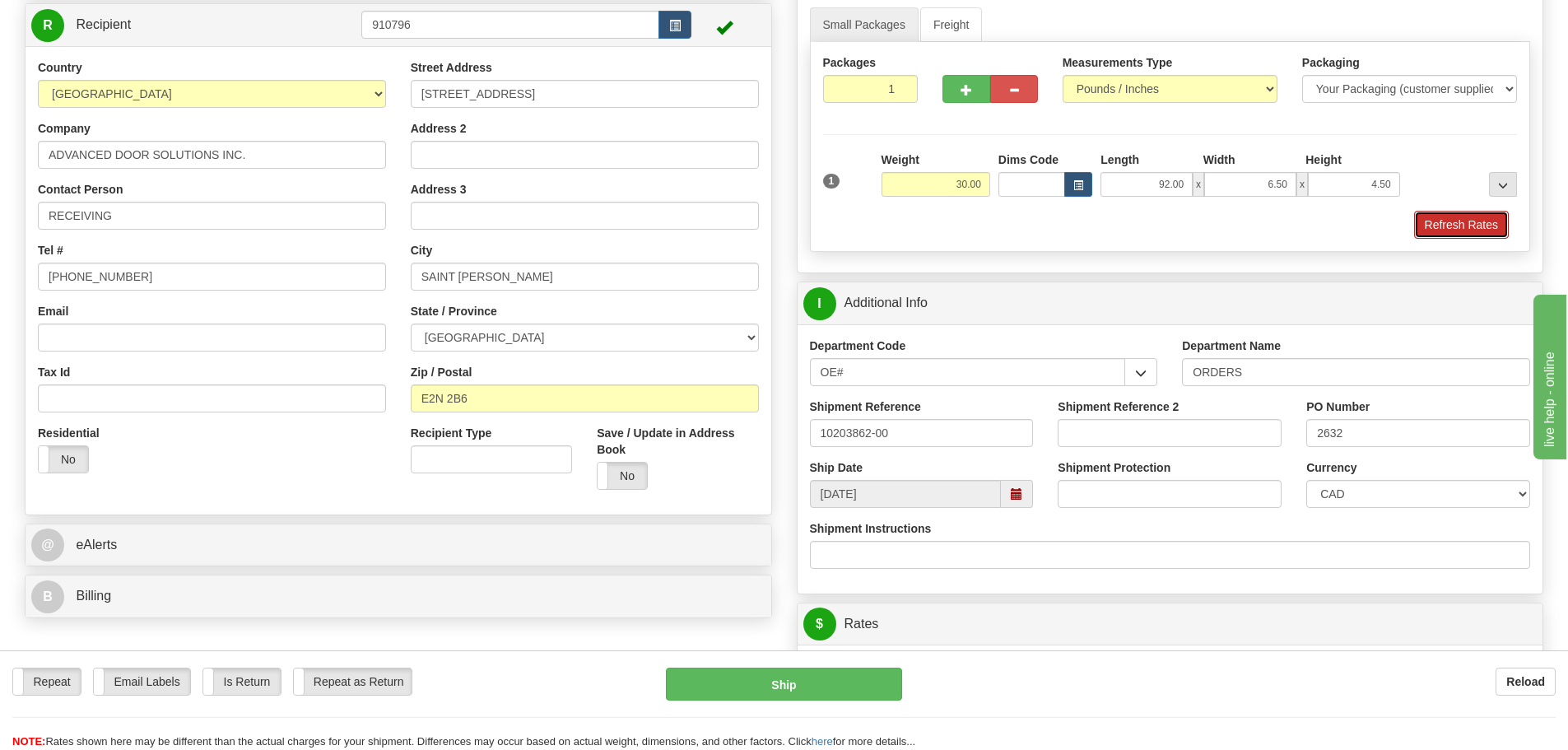
click at [1508, 228] on button "Refresh Rates" at bounding box center [1461, 224] width 95 height 28
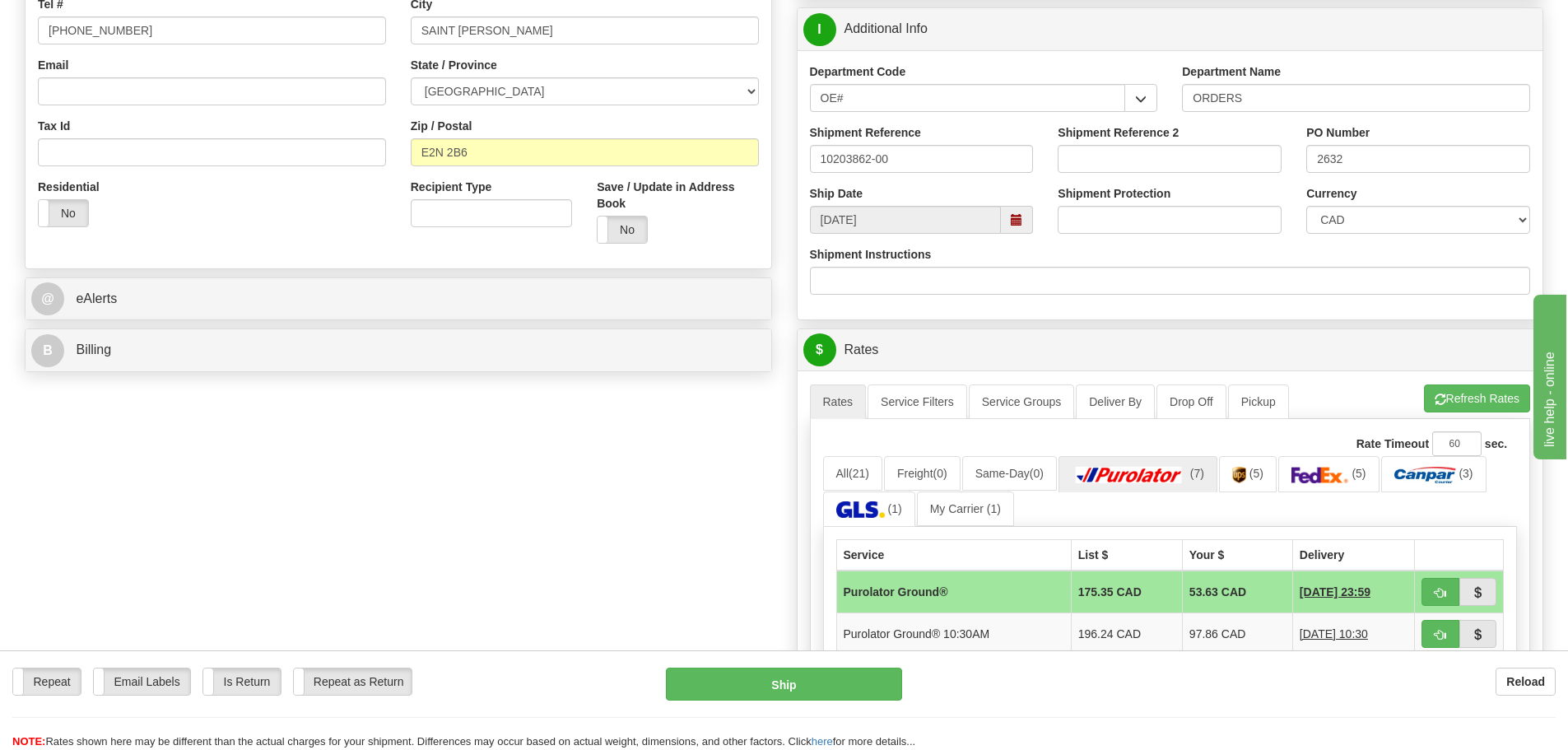
scroll to position [411, 0]
click at [1452, 586] on button "button" at bounding box center [1440, 590] width 38 height 28
type input "260"
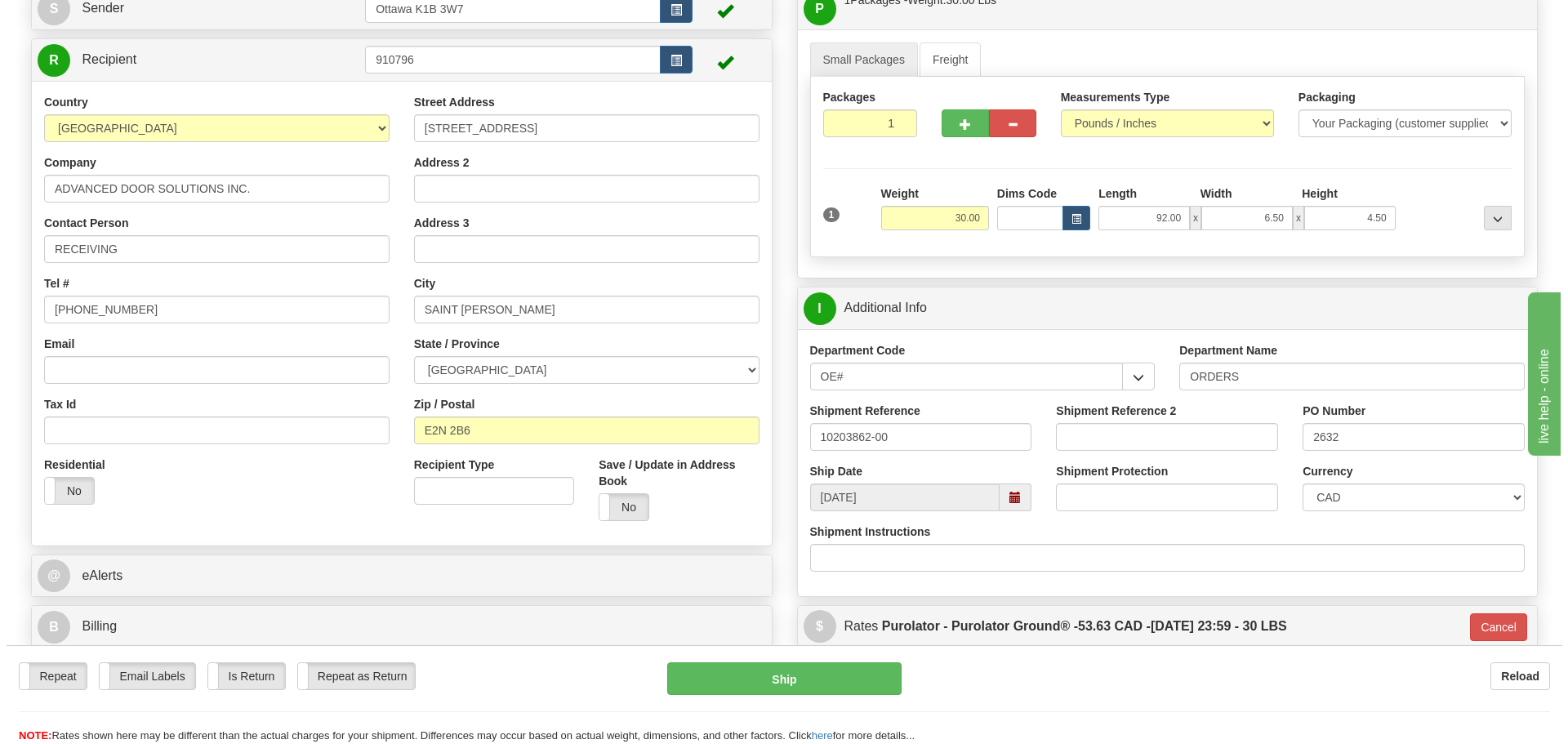
scroll to position [163, 0]
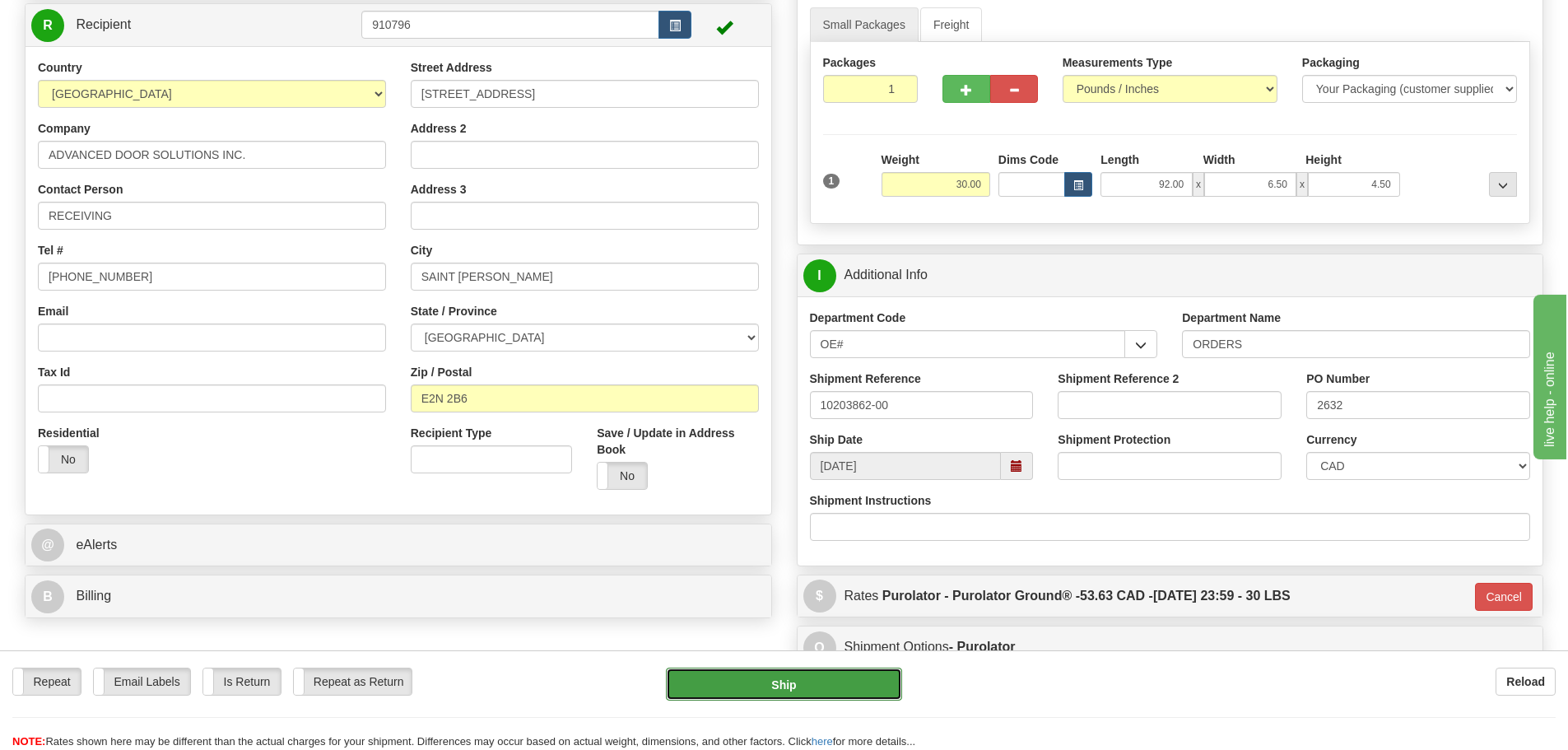
click at [748, 692] on button "Ship" at bounding box center [784, 684] width 236 height 33
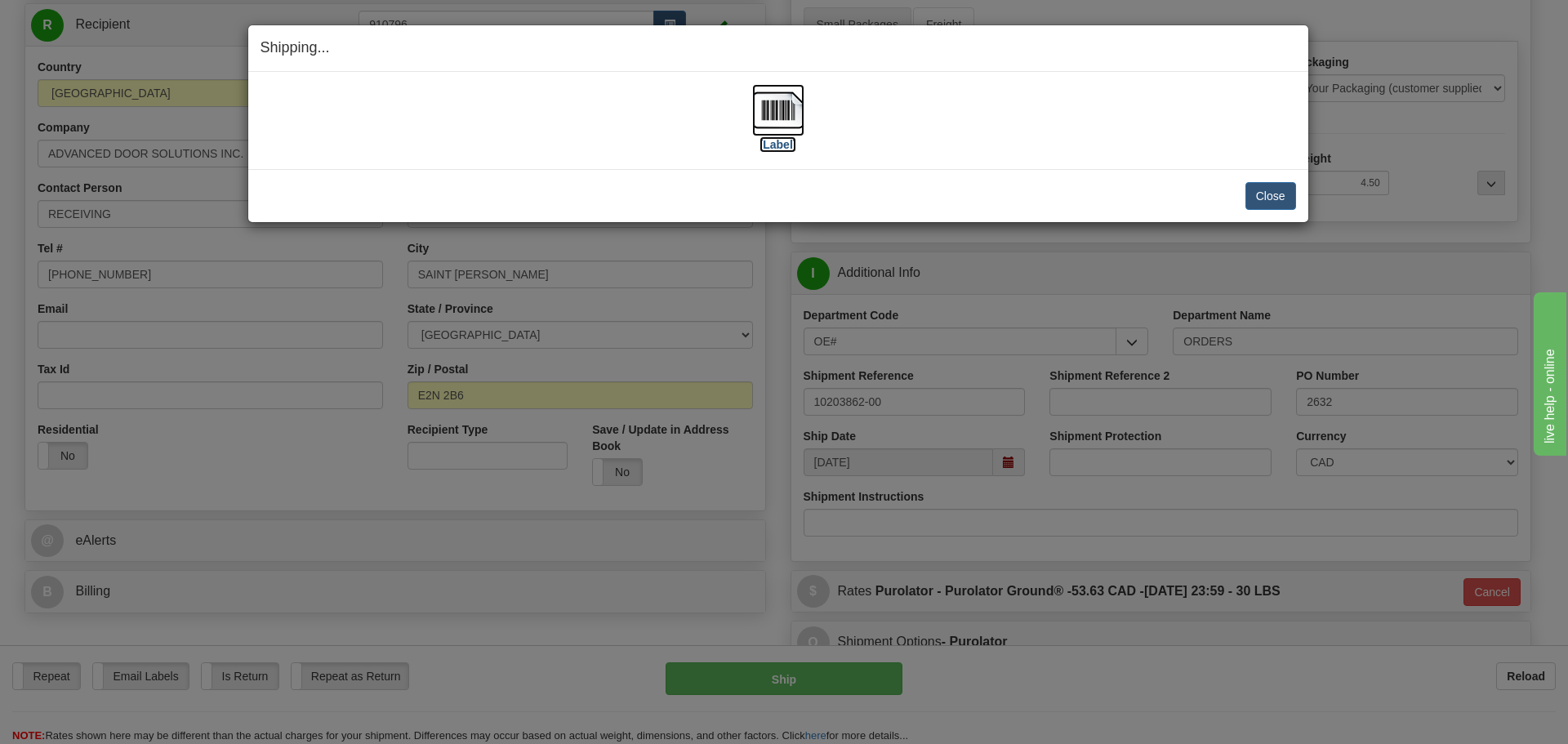
click at [767, 146] on label "[Label]" at bounding box center [778, 144] width 38 height 17
click at [1275, 196] on button "Close" at bounding box center [1271, 195] width 51 height 28
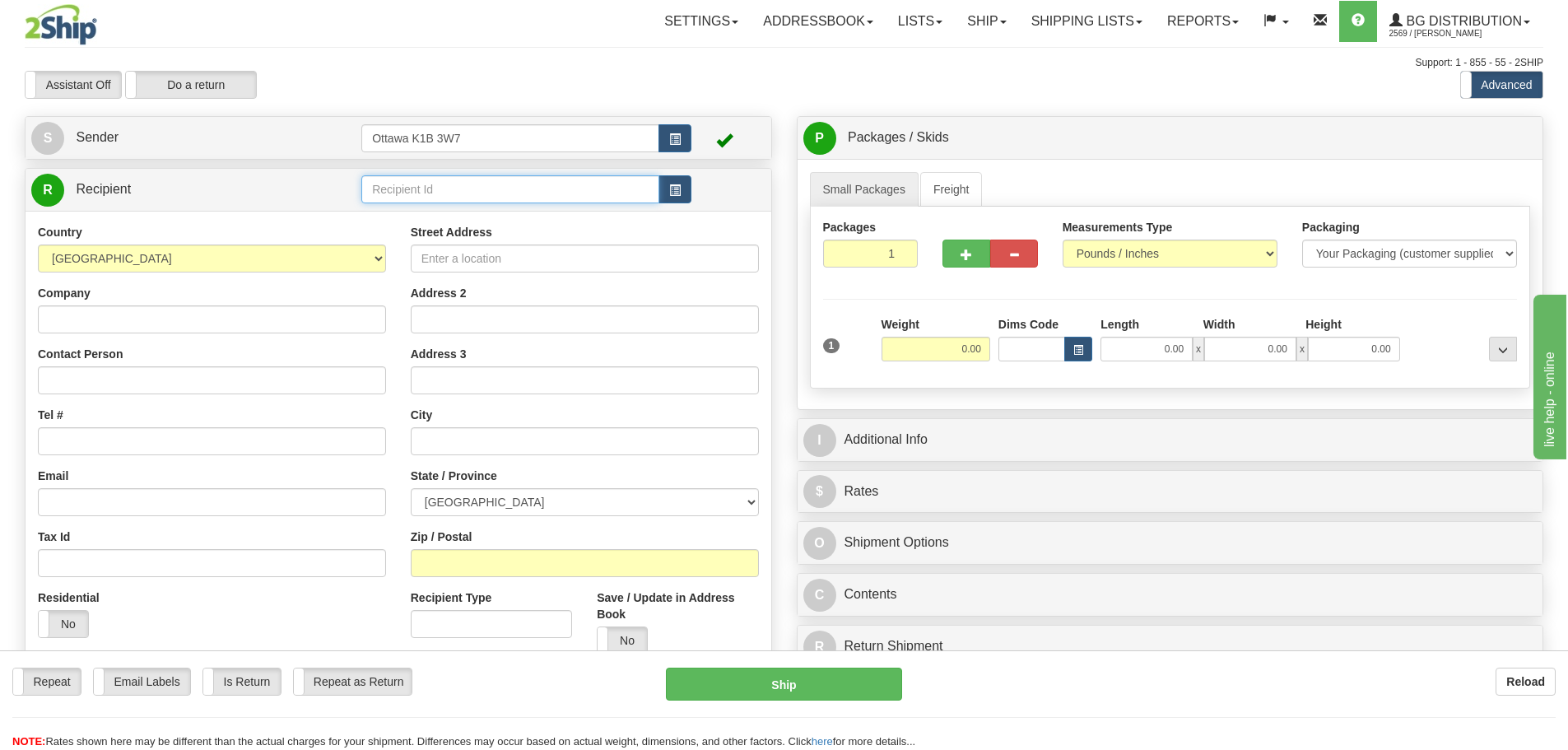
click at [474, 188] on input "text" at bounding box center [510, 189] width 298 height 28
type input "60020"
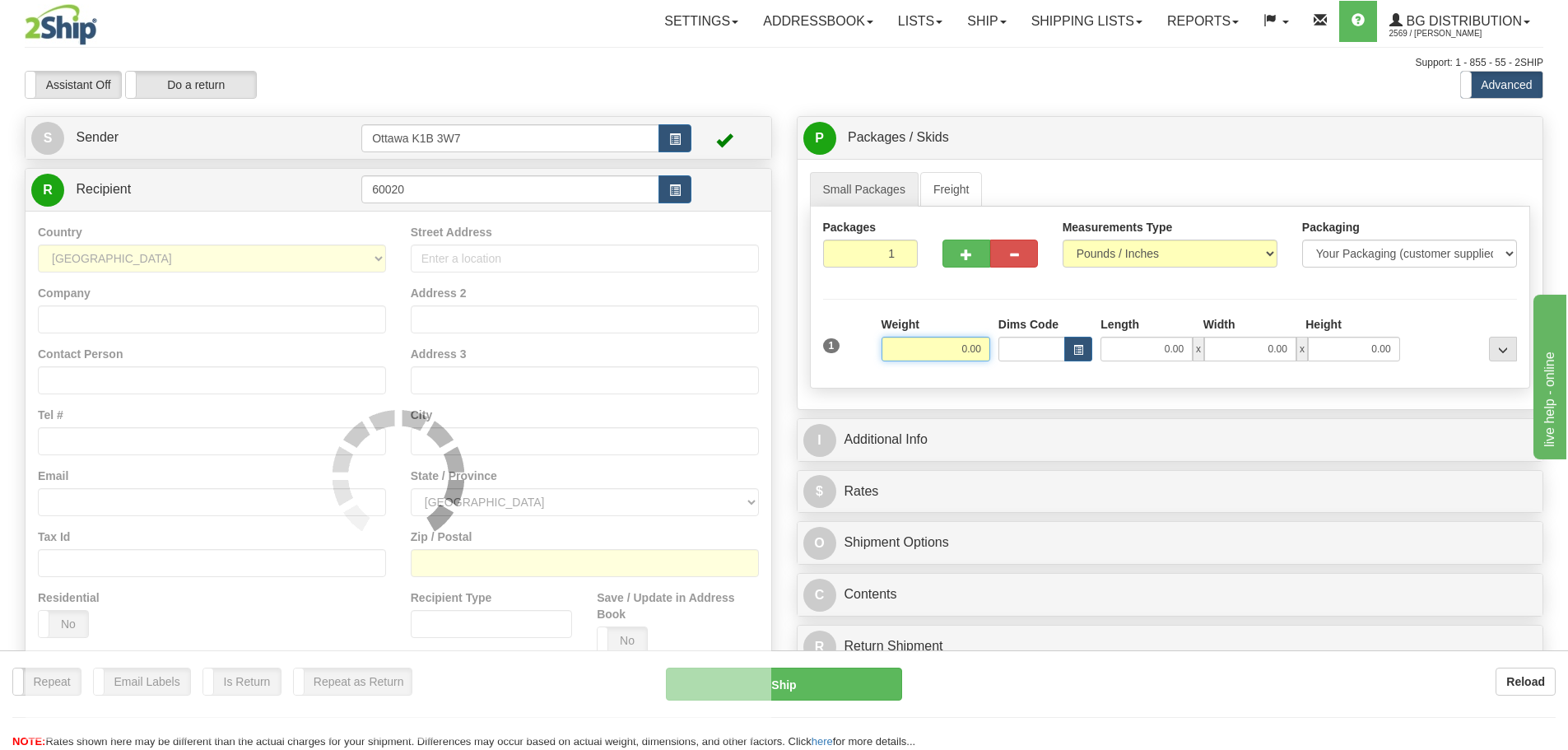
click at [596, 96] on div "Assistant On Assistant Off Do a return Do a return" at bounding box center [334, 84] width 642 height 28
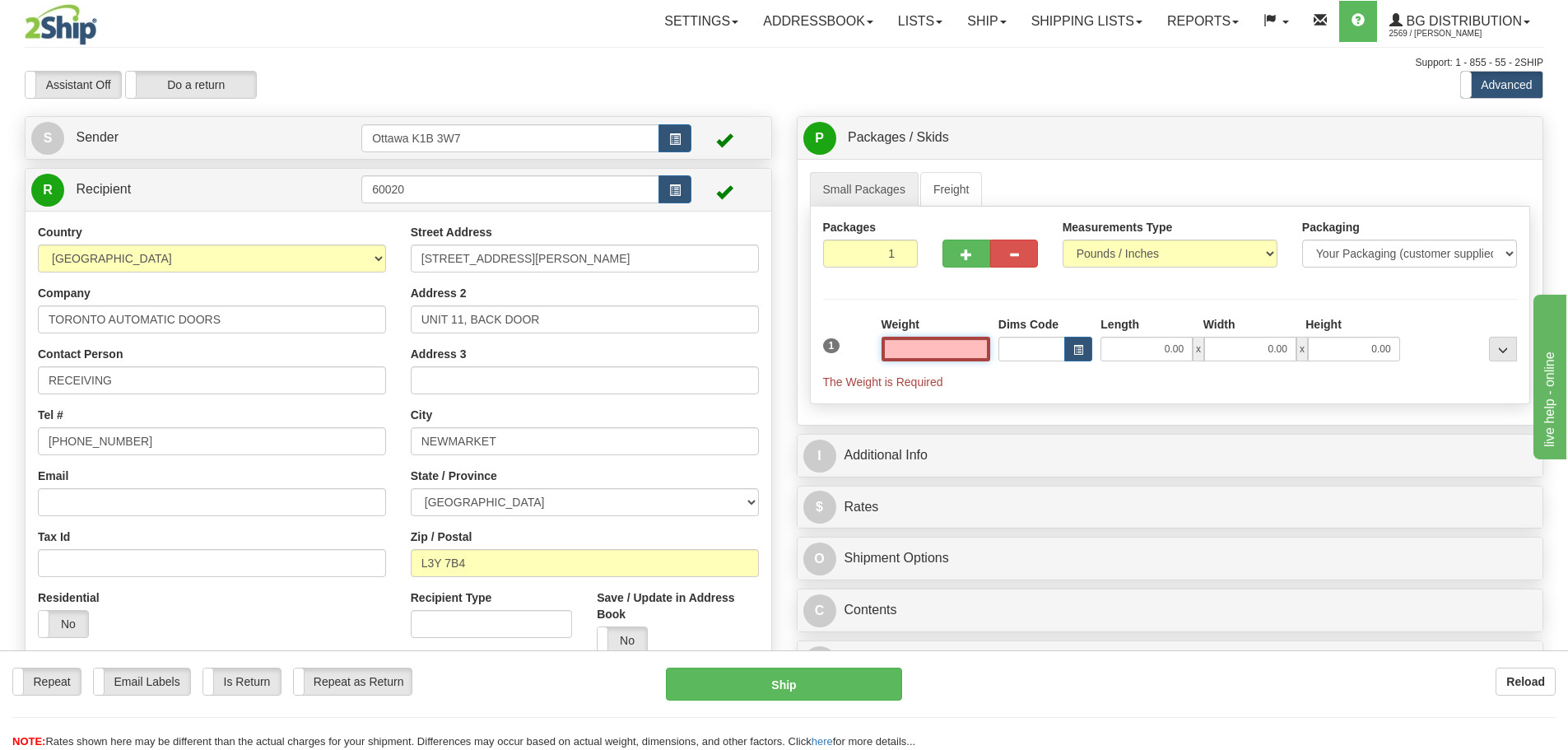
type input "8"
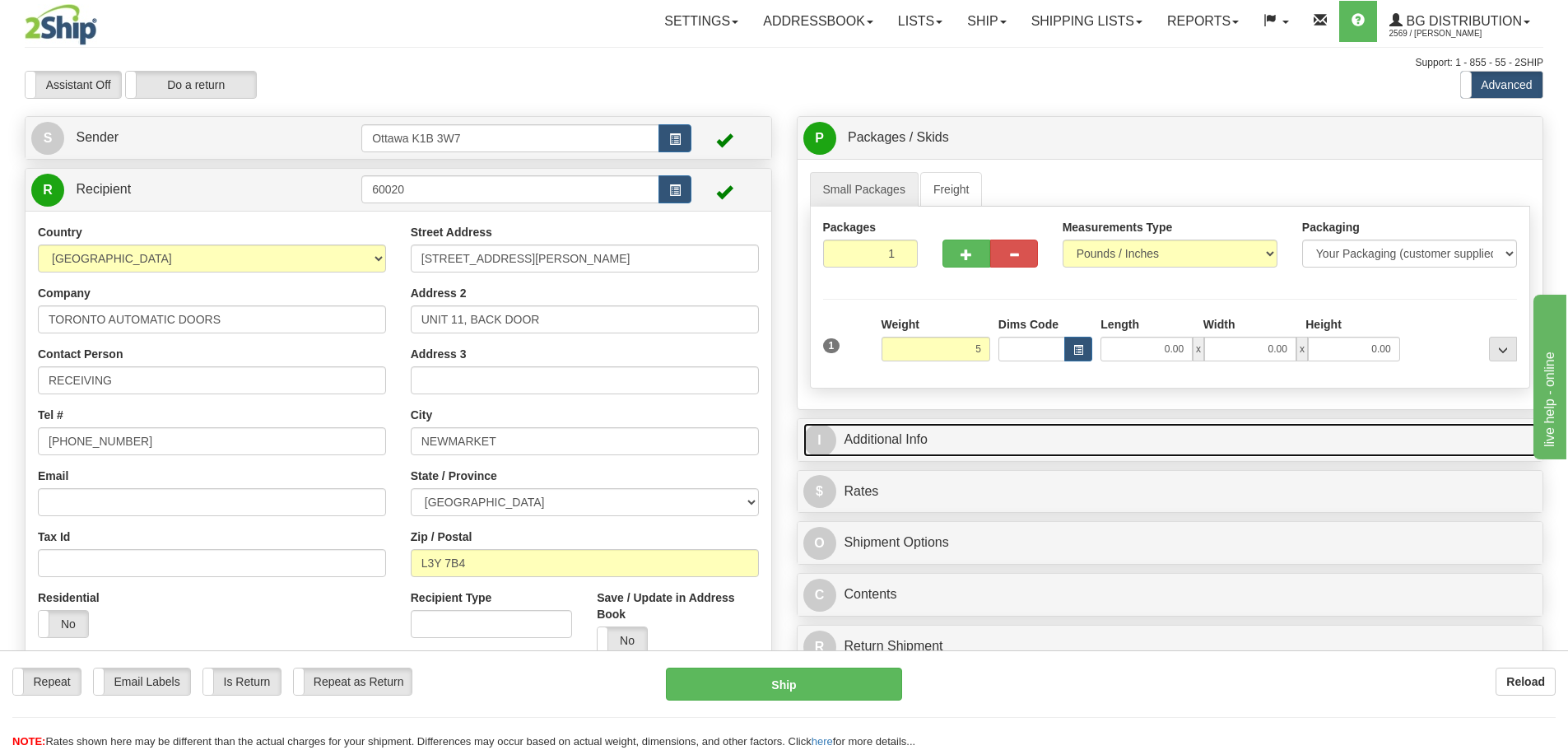
type input "5.00"
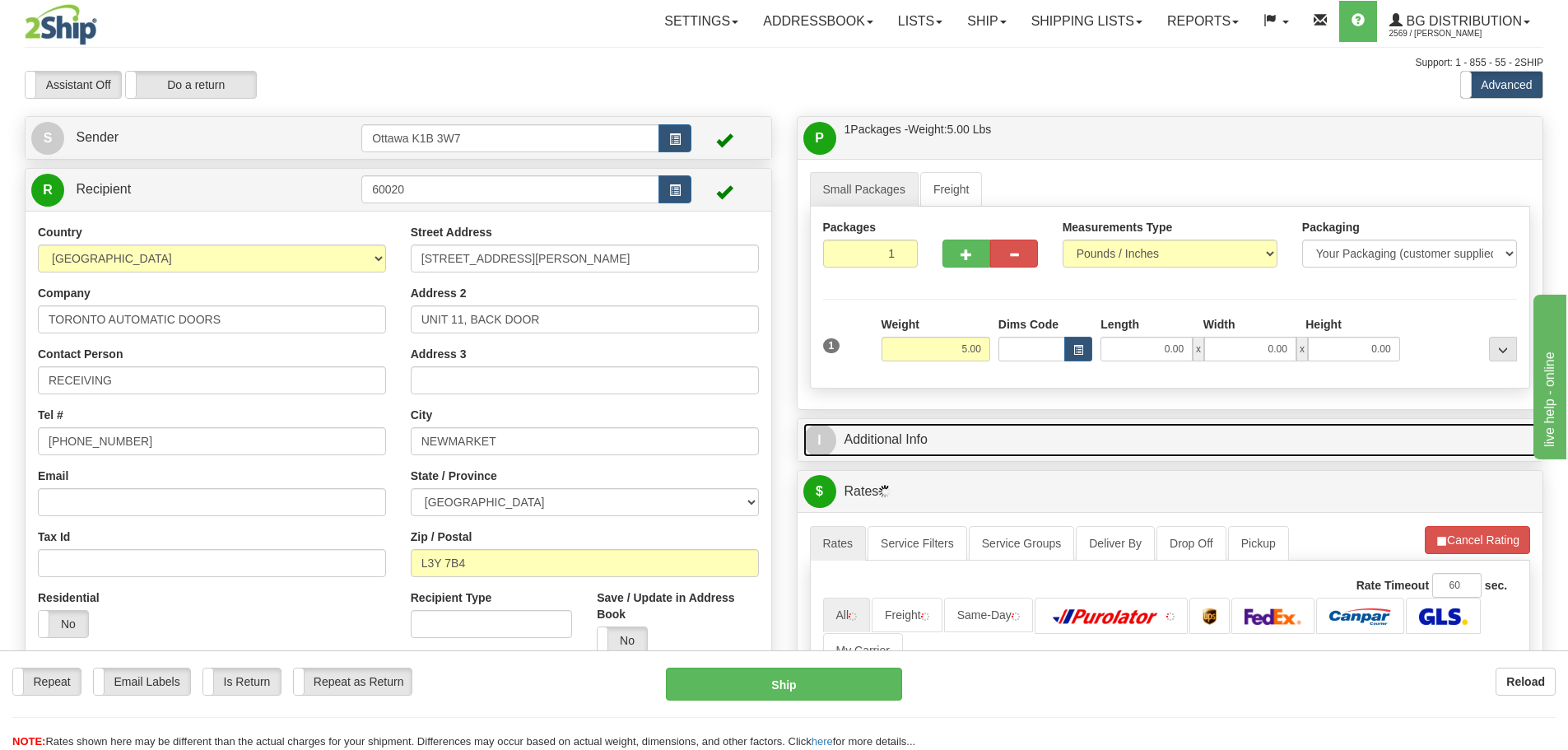
click at [1175, 450] on link "I Additional Info" at bounding box center [1170, 440] width 735 height 33
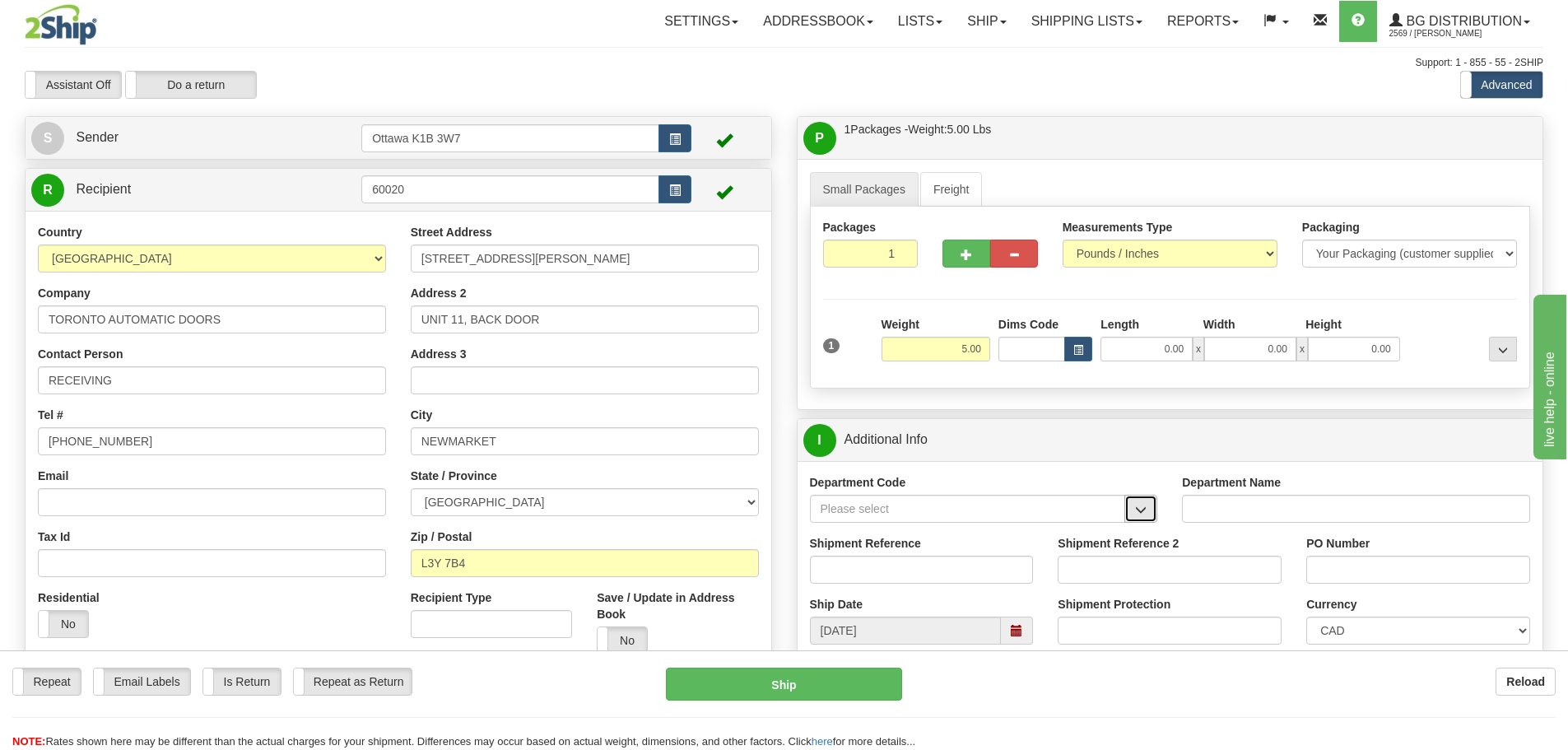
click at [1153, 510] on button "button" at bounding box center [1141, 508] width 33 height 28
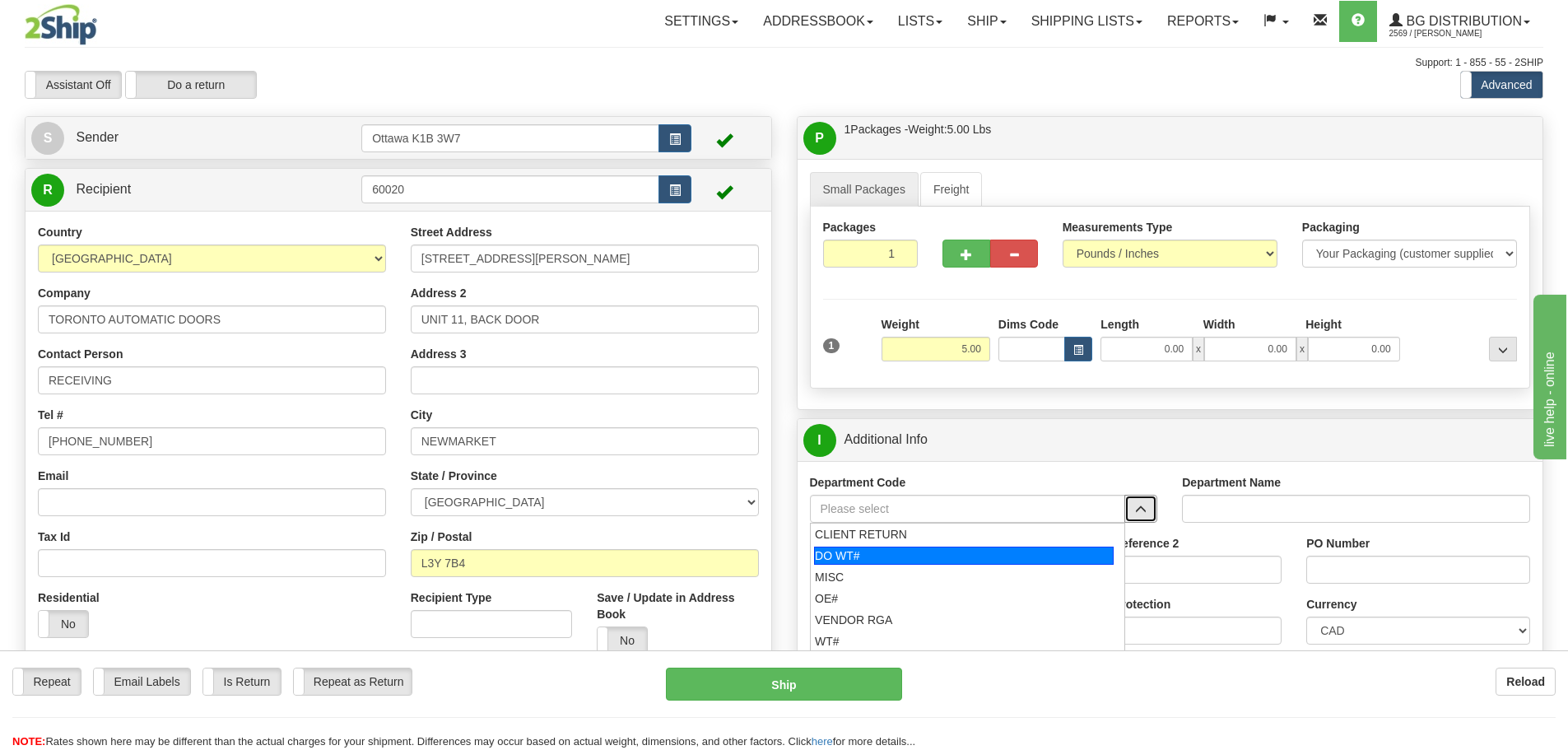
click at [943, 558] on div "DO WT#" at bounding box center [964, 555] width 300 height 18
type input "DO WT#"
type input "DIRECT ORDERS"
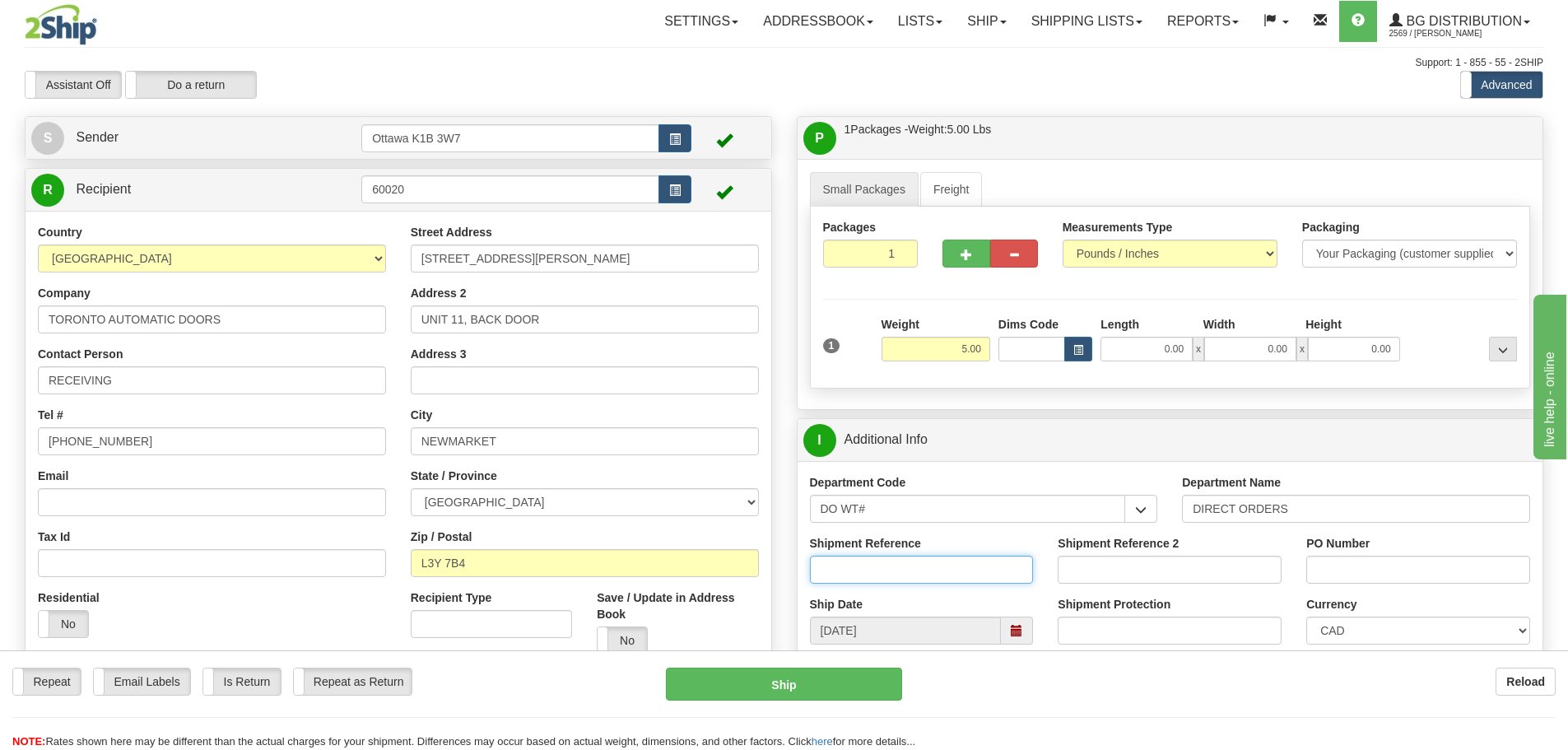
click at [943, 558] on input "Shipment Reference" at bounding box center [922, 569] width 224 height 28
type input "165858-00"
click at [1345, 568] on input "PO Number" at bounding box center [1418, 569] width 224 height 28
type input "6549"
drag, startPoint x: 773, startPoint y: 374, endPoint x: 812, endPoint y: 366, distance: 39.8
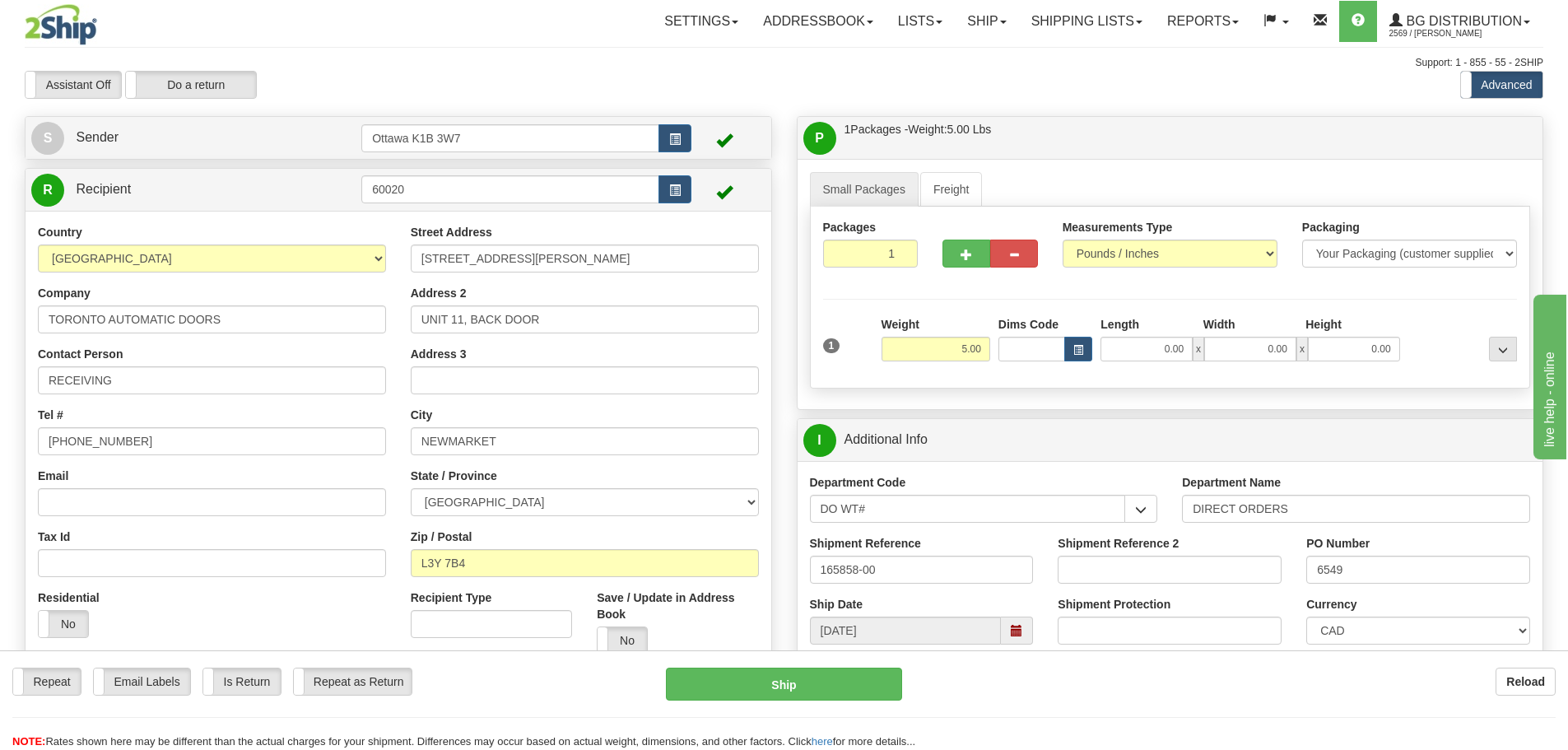
click at [787, 117] on div "Create a label for the return Create Pickup Without Label S Sender" at bounding box center [784, 117] width 1544 height 0
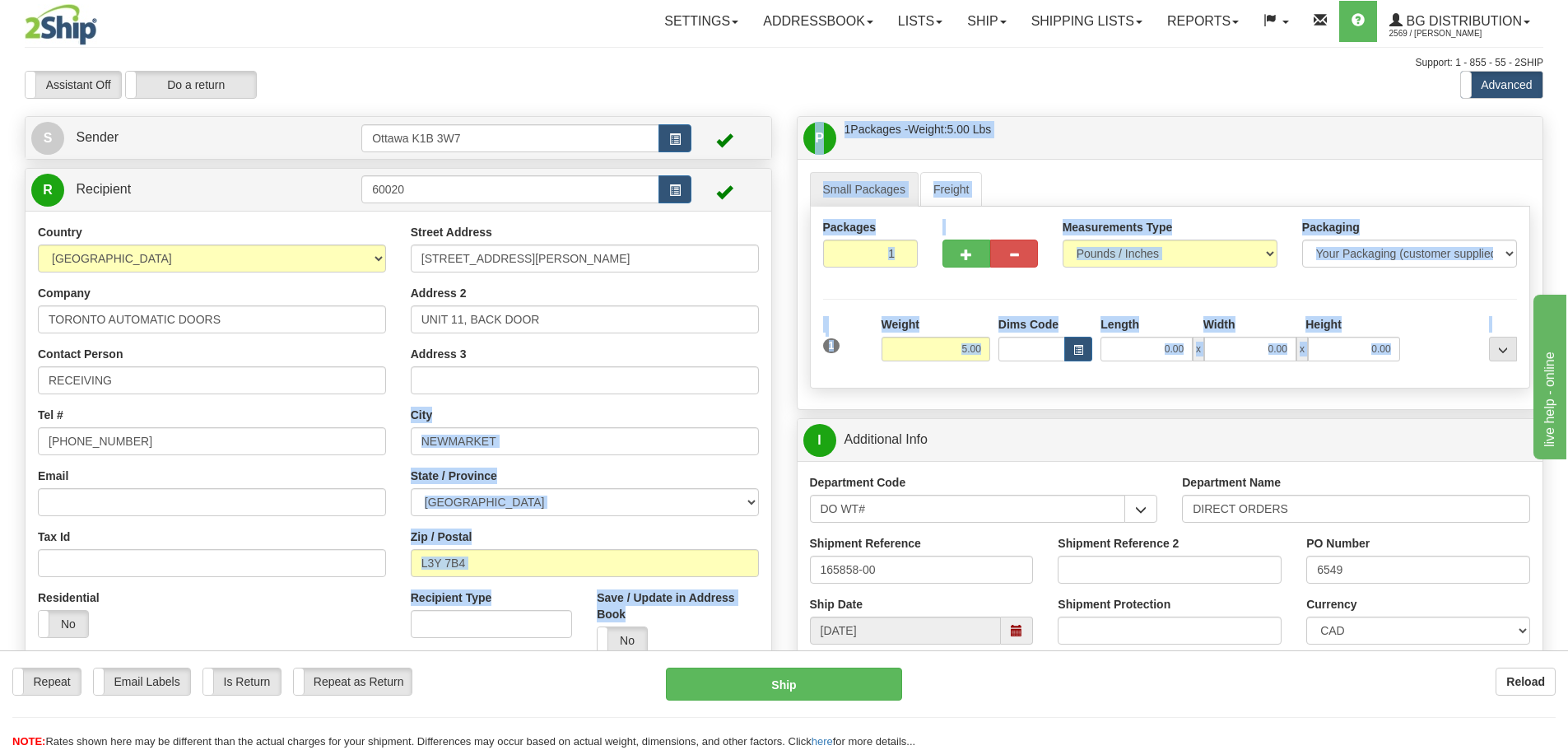
click at [944, 391] on div "Small Packages Freight Packages 1 1 Measurements Type" at bounding box center [1169, 283] width 745 height 250
click at [956, 375] on div "Packages 1 1 Measurements Type" at bounding box center [1170, 298] width 721 height 182
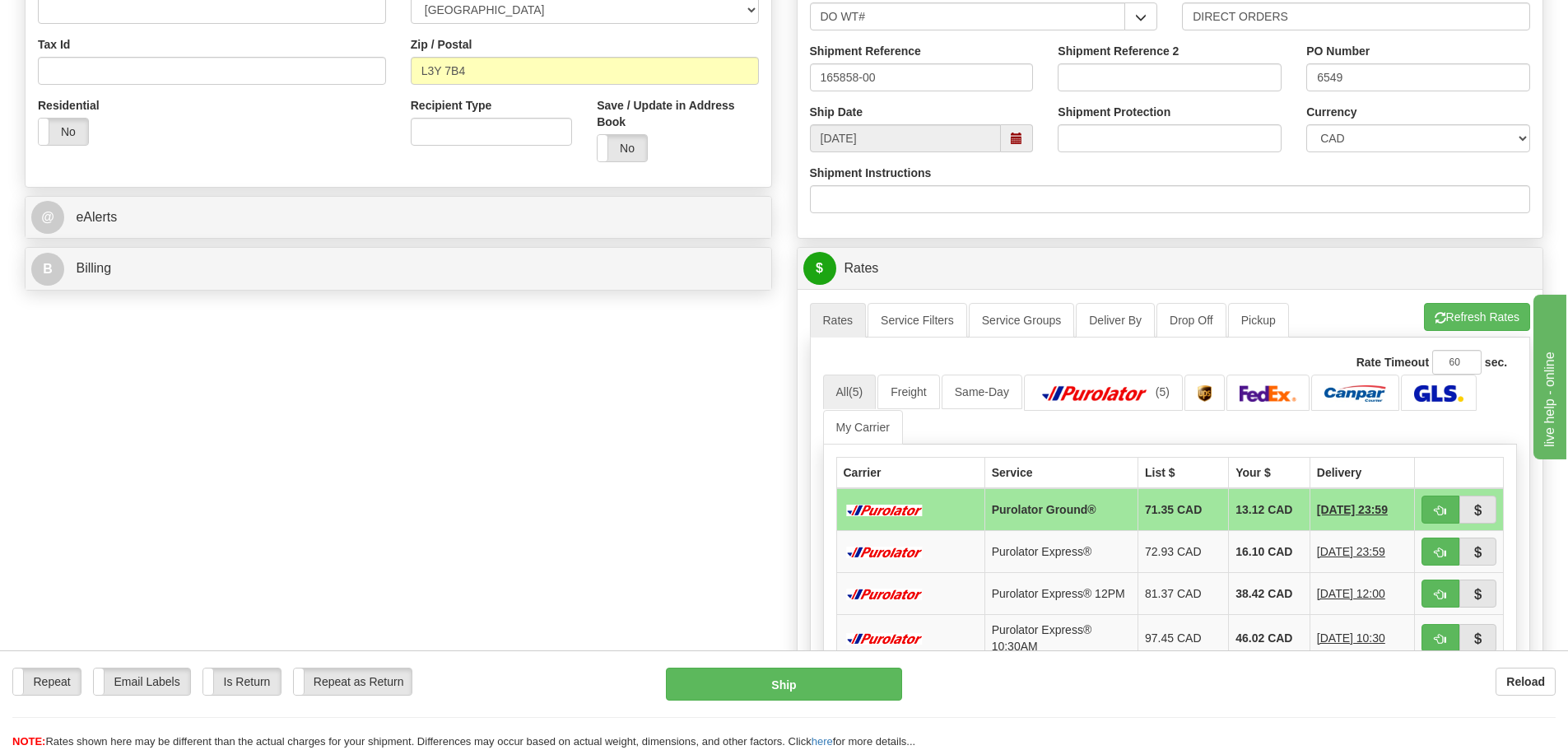
scroll to position [493, 0]
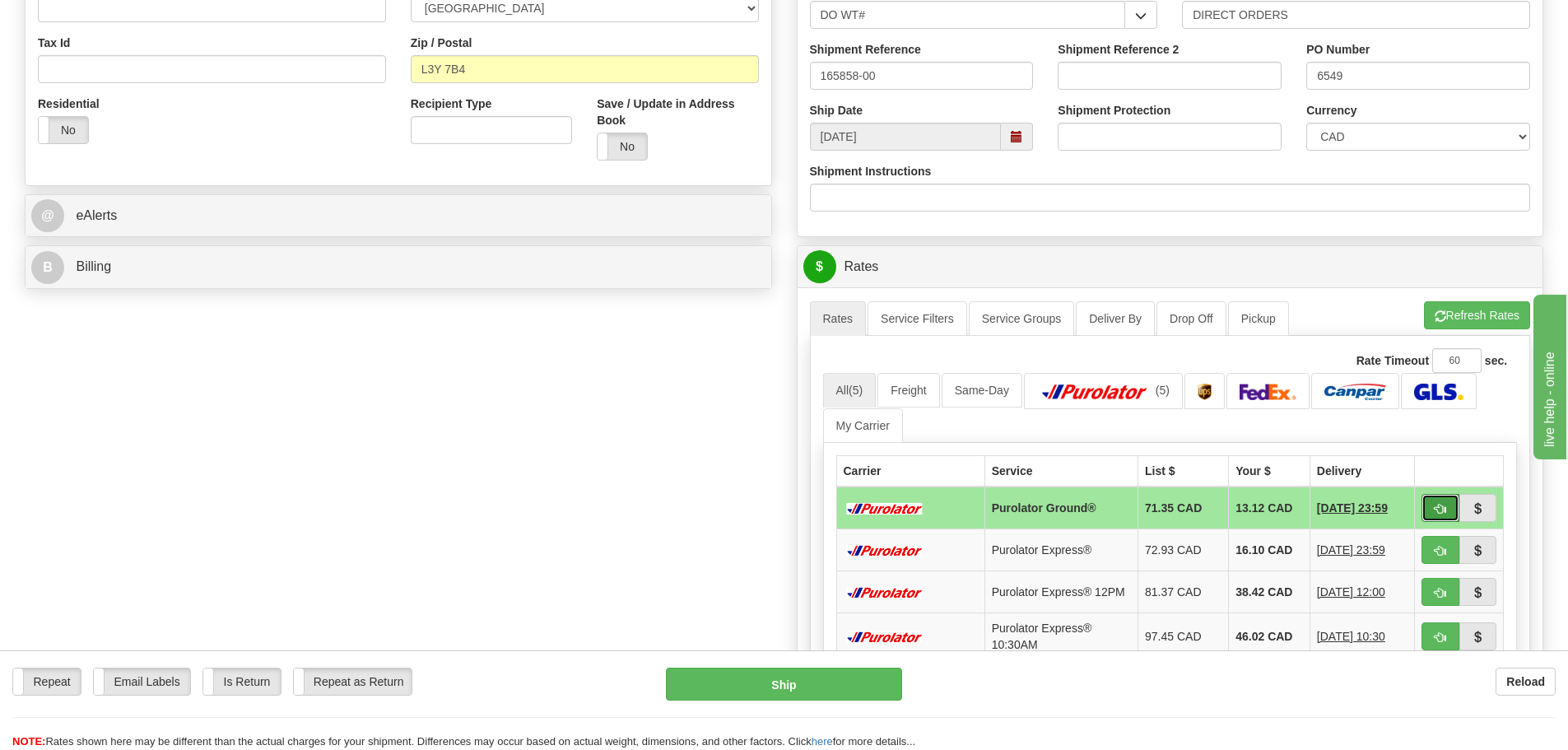
click at [1430, 501] on button "button" at bounding box center [1440, 507] width 38 height 28
type input "260"
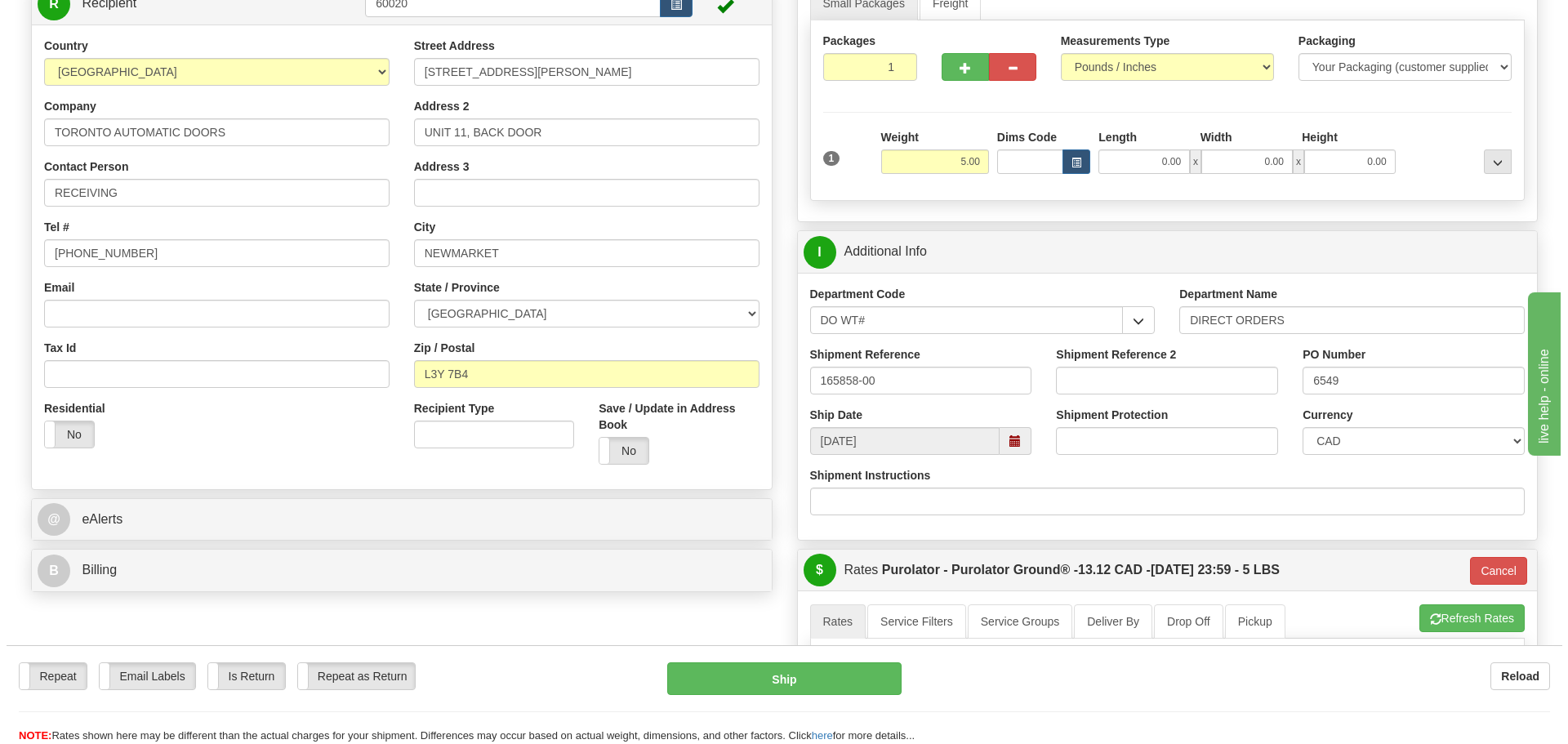
scroll to position [163, 0]
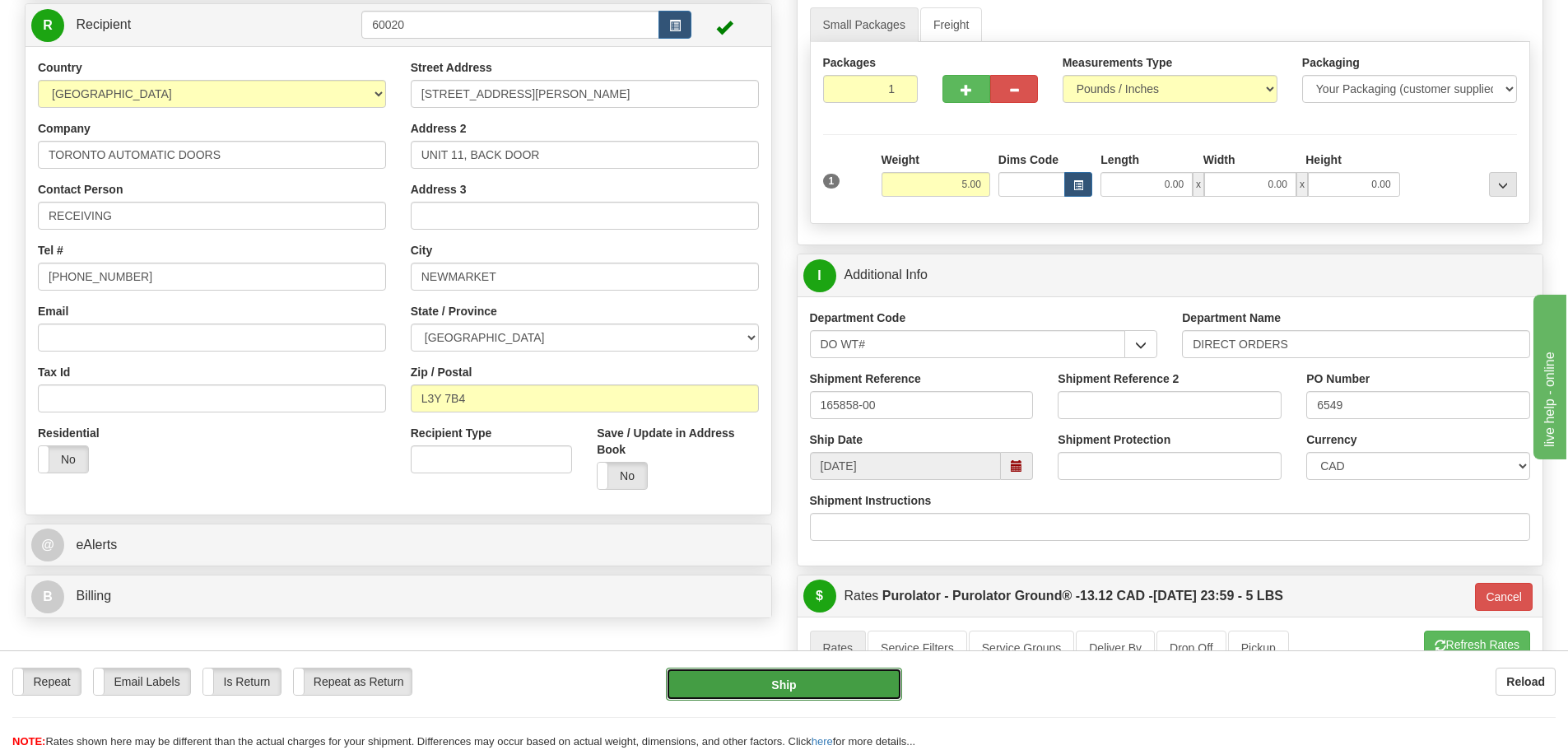
click at [775, 683] on button "Ship" at bounding box center [784, 684] width 236 height 33
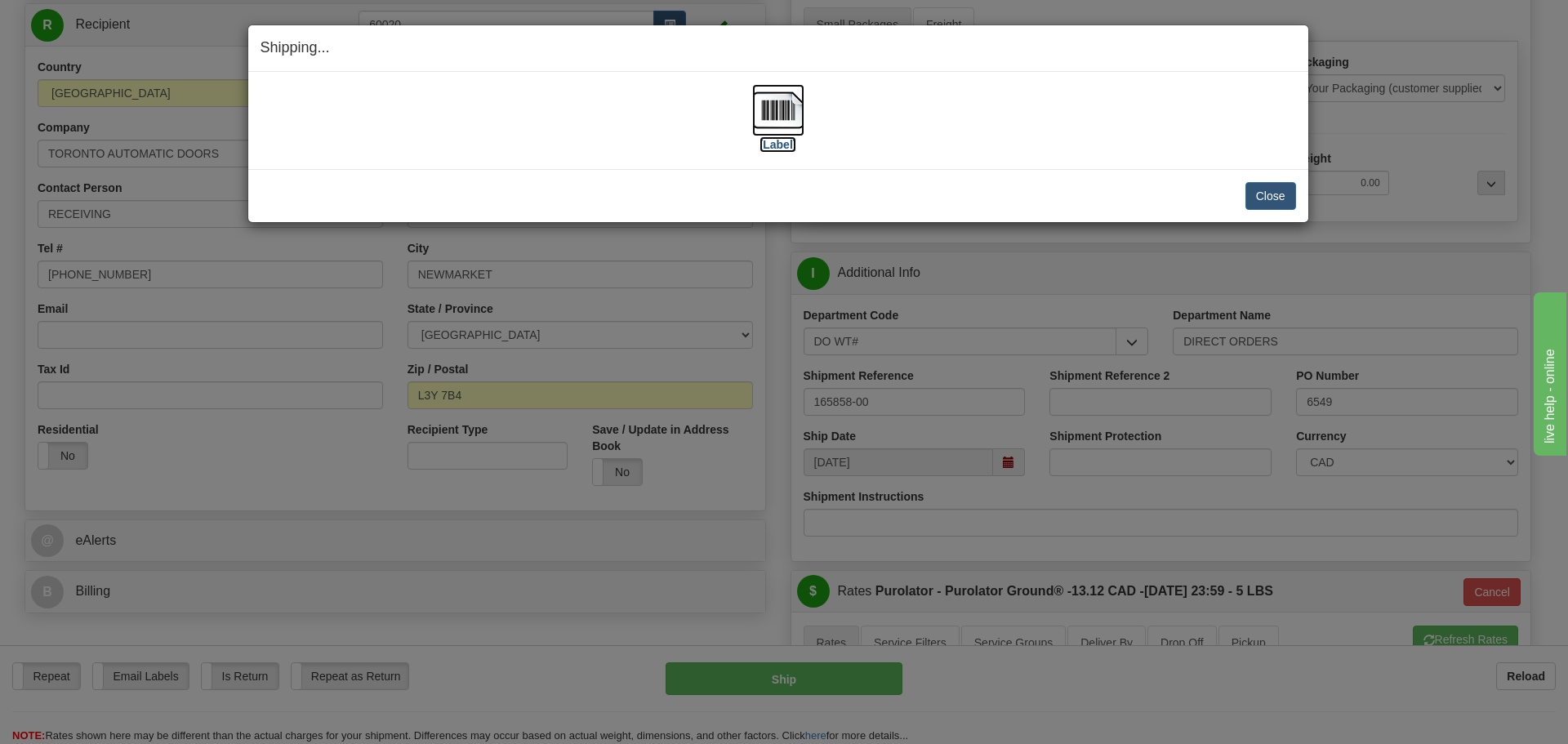
click at [773, 144] on label "[Label]" at bounding box center [778, 144] width 38 height 17
click at [1270, 211] on div "Close Cancel Cancel Shipment and Quit Pickup Quit Pickup ONLY" at bounding box center [777, 195] width 1060 height 53
click at [1270, 201] on button "Close" at bounding box center [1271, 195] width 51 height 28
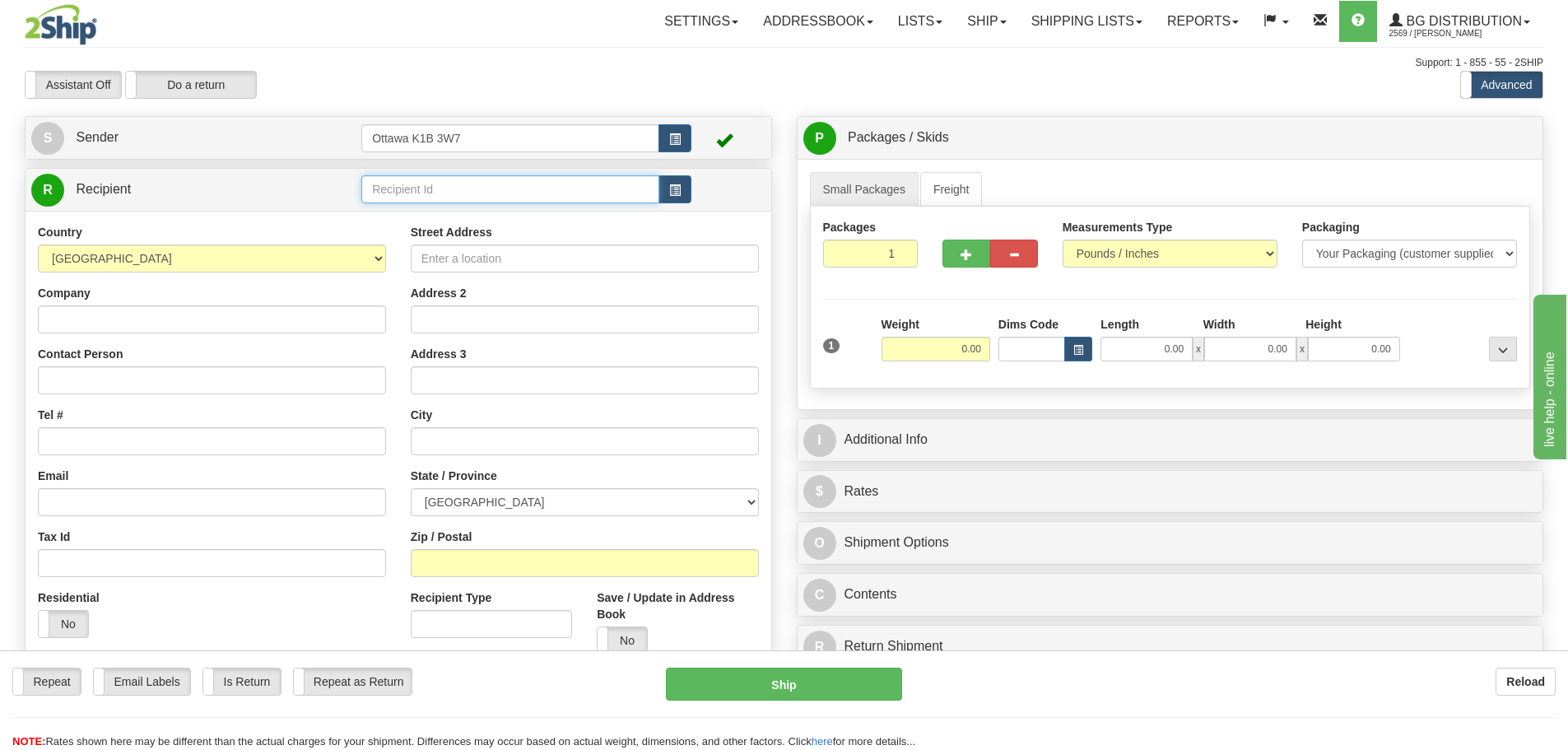
click at [535, 189] on input "text" at bounding box center [510, 189] width 298 height 28
type input "60048"
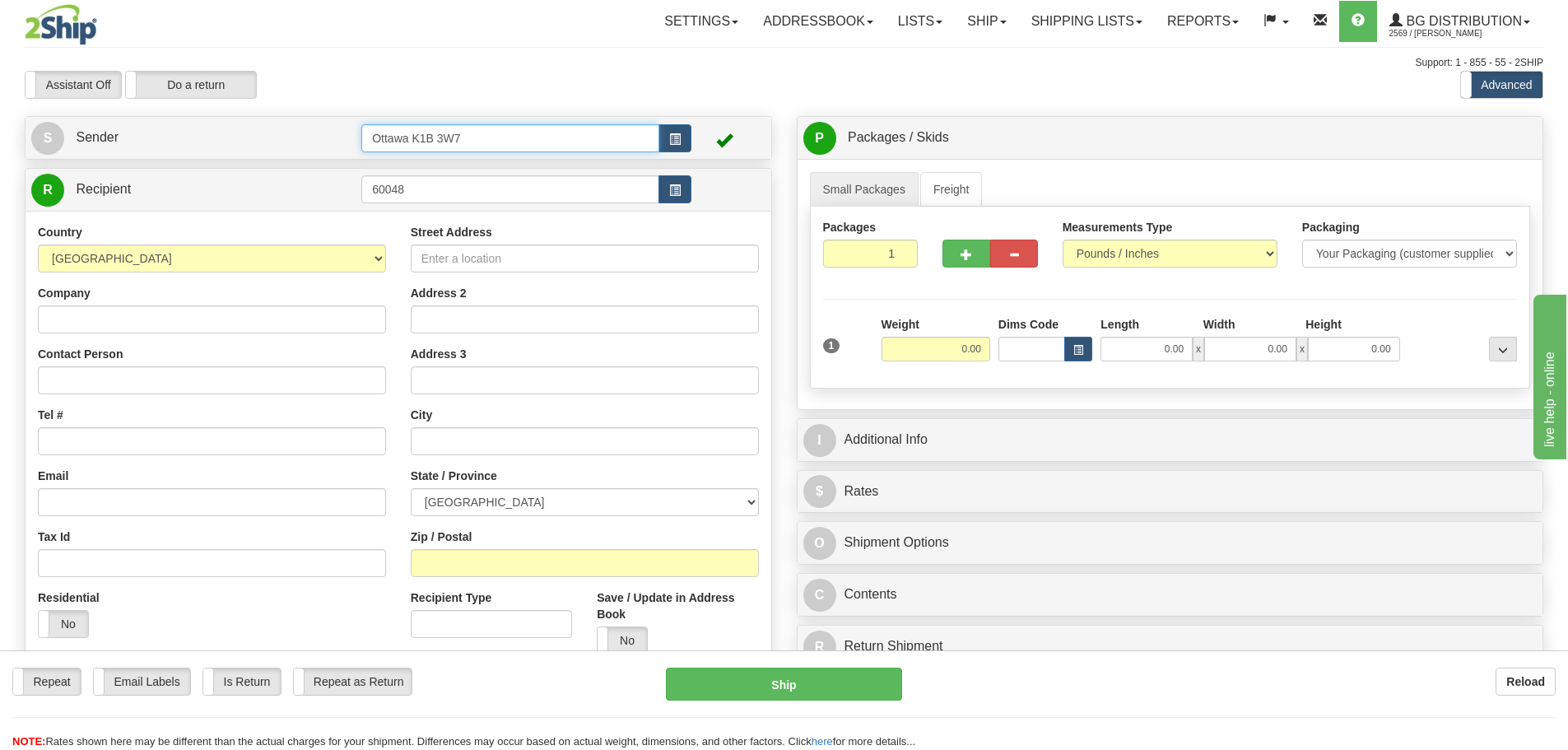
click at [540, 137] on input "Ottawa K1B 3W7" at bounding box center [510, 138] width 298 height 28
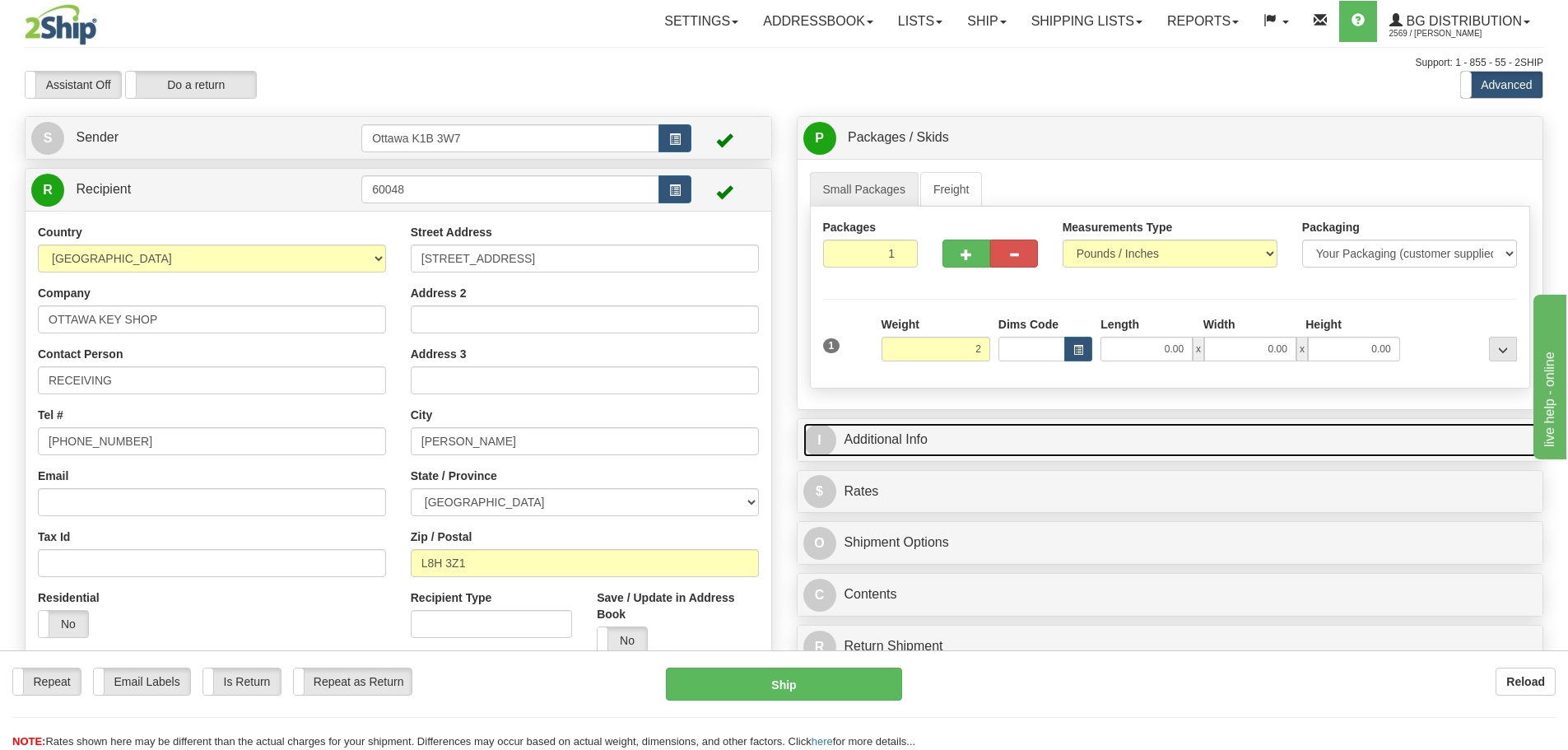
type input "2.00"
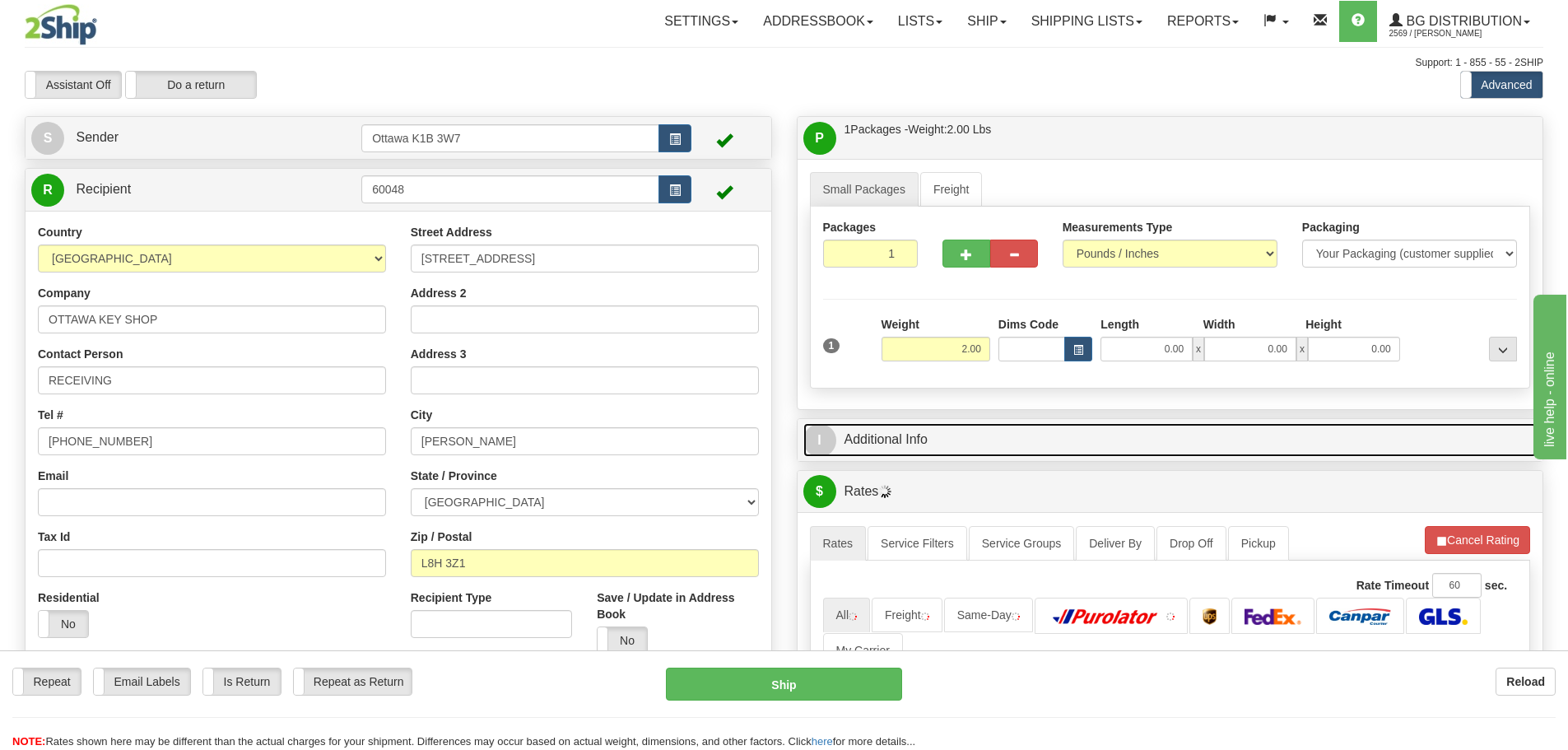
click at [1022, 449] on link "I Additional Info" at bounding box center [1170, 440] width 735 height 33
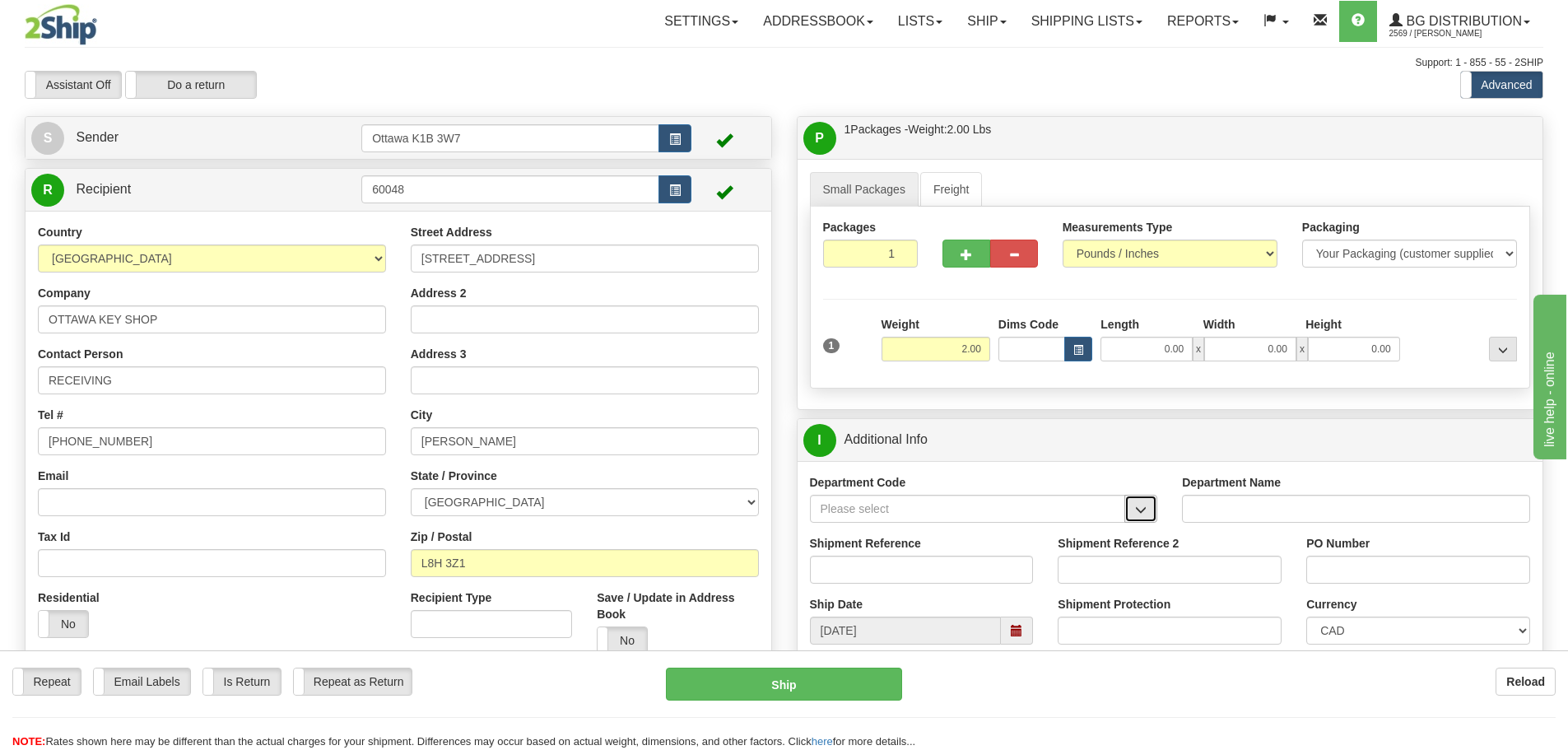
click at [1143, 507] on span "button" at bounding box center [1141, 509] width 12 height 11
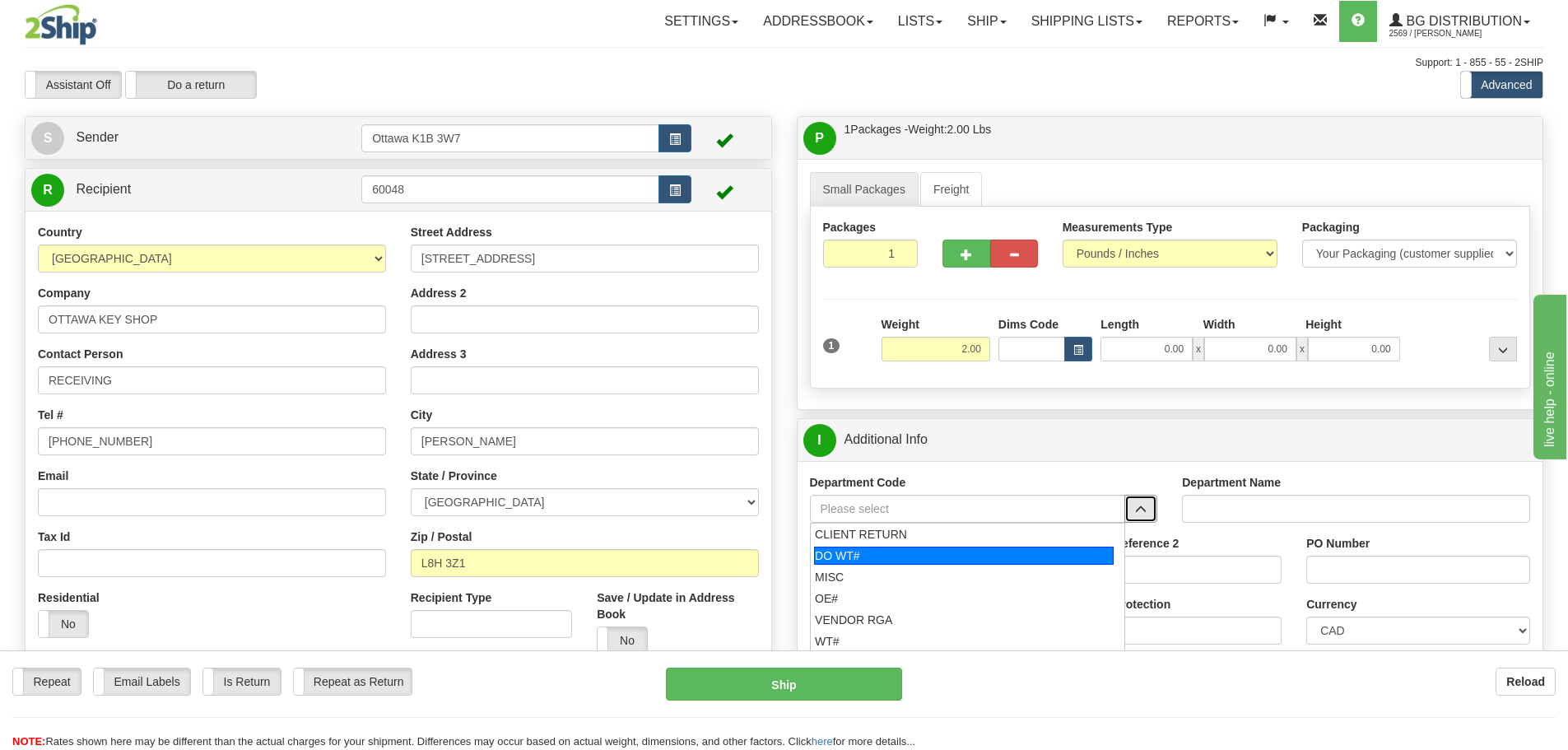
click at [918, 559] on div "DO WT#" at bounding box center [964, 555] width 300 height 18
type input "DO WT#"
type input "DIRECT ORDERS"
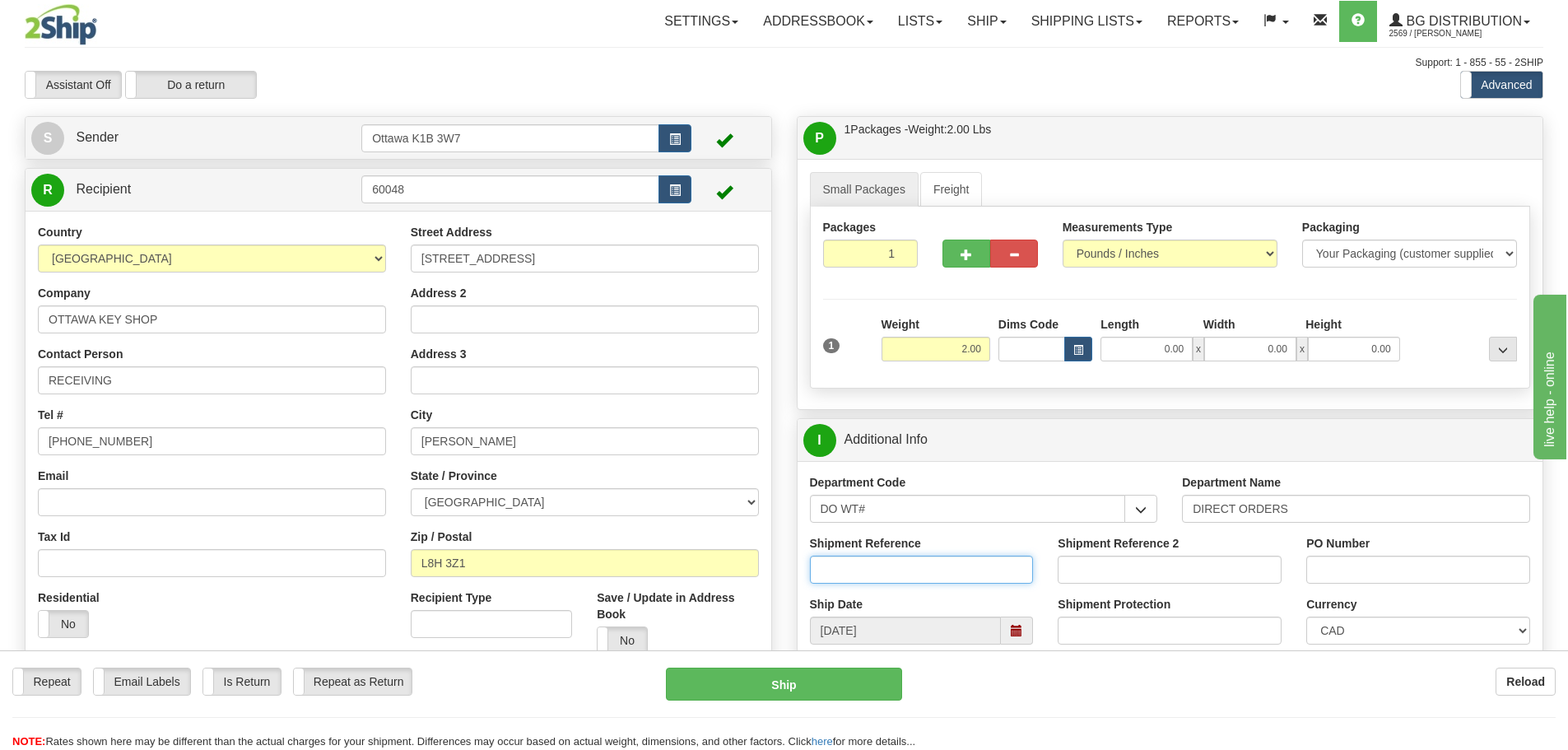
click at [968, 570] on input "Shipment Reference" at bounding box center [922, 569] width 224 height 28
type input "2"
type input "165856-00"
click at [1329, 565] on input "PO Number" at bounding box center [1418, 569] width 224 height 28
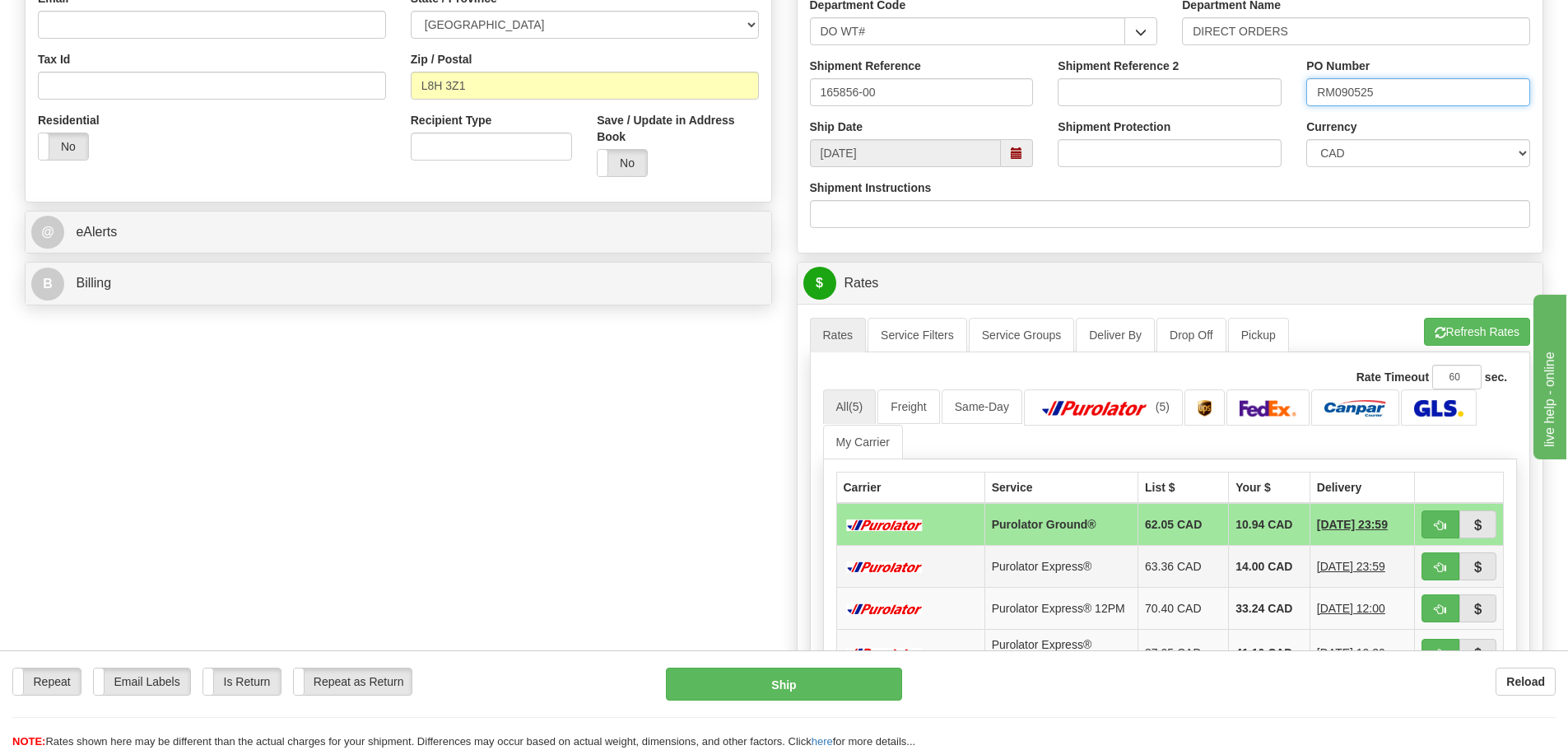
scroll to position [576, 0]
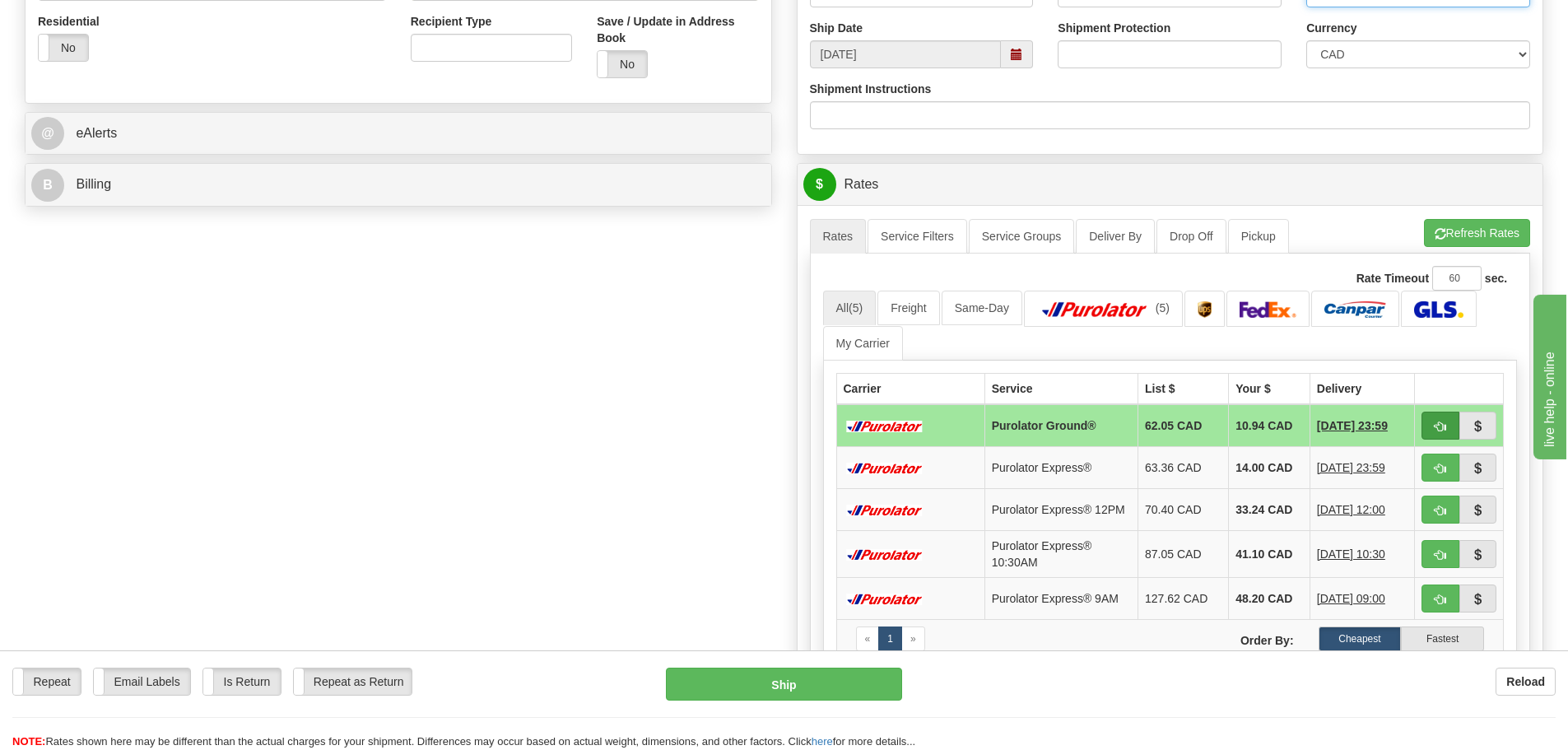
type input "RM090525"
click at [1432, 424] on button "button" at bounding box center [1440, 425] width 38 height 28
type input "260"
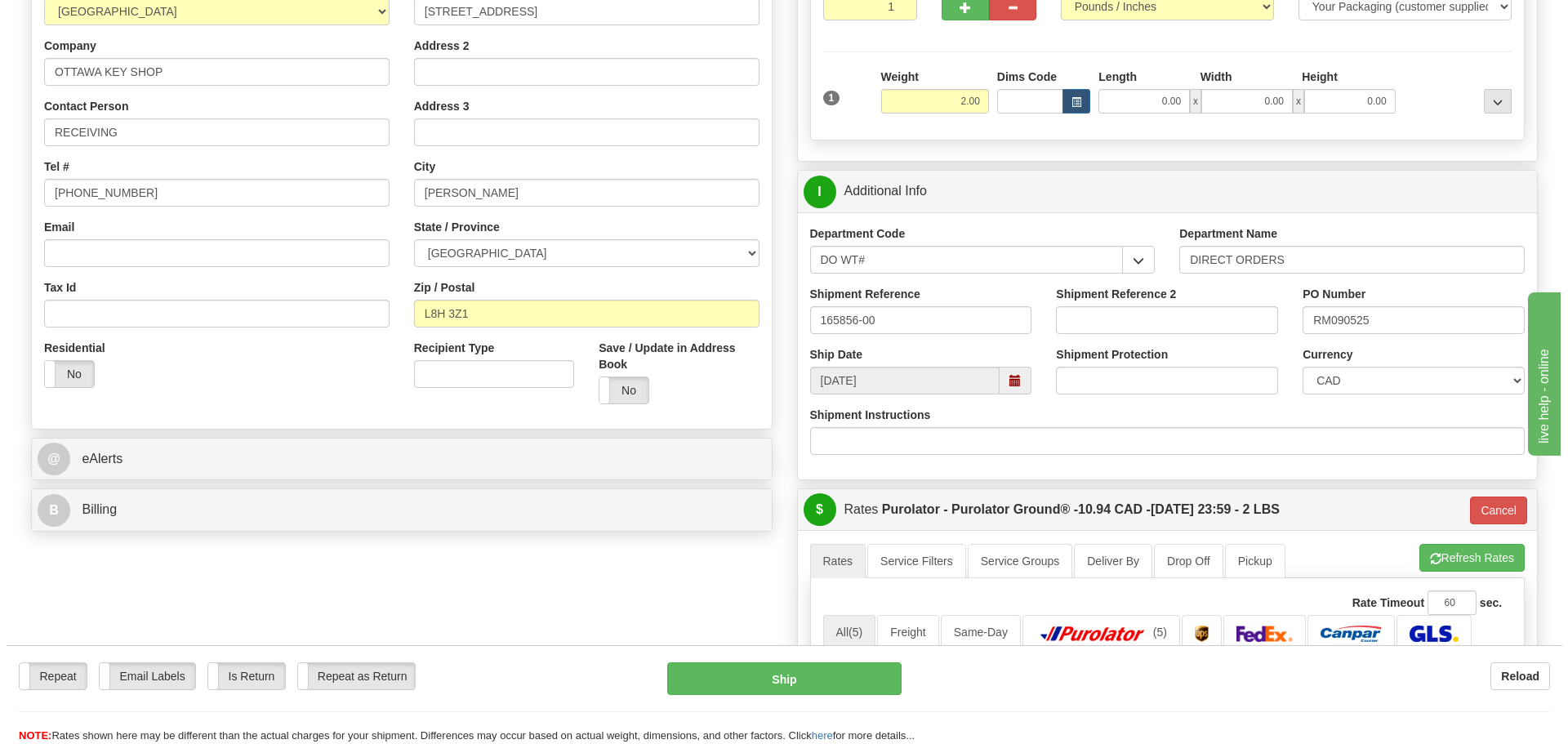
scroll to position [163, 0]
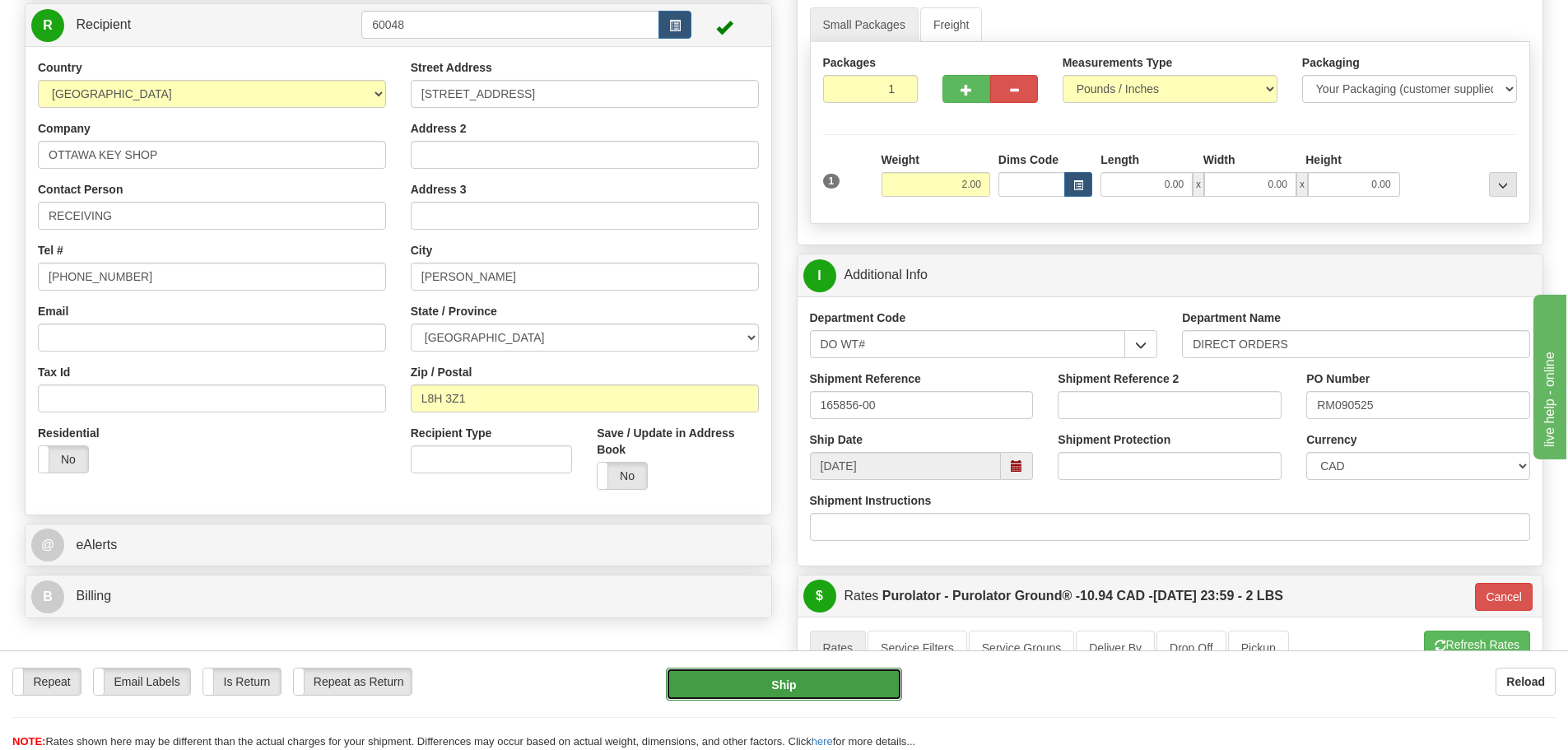
click at [819, 683] on button "Ship" at bounding box center [784, 684] width 236 height 33
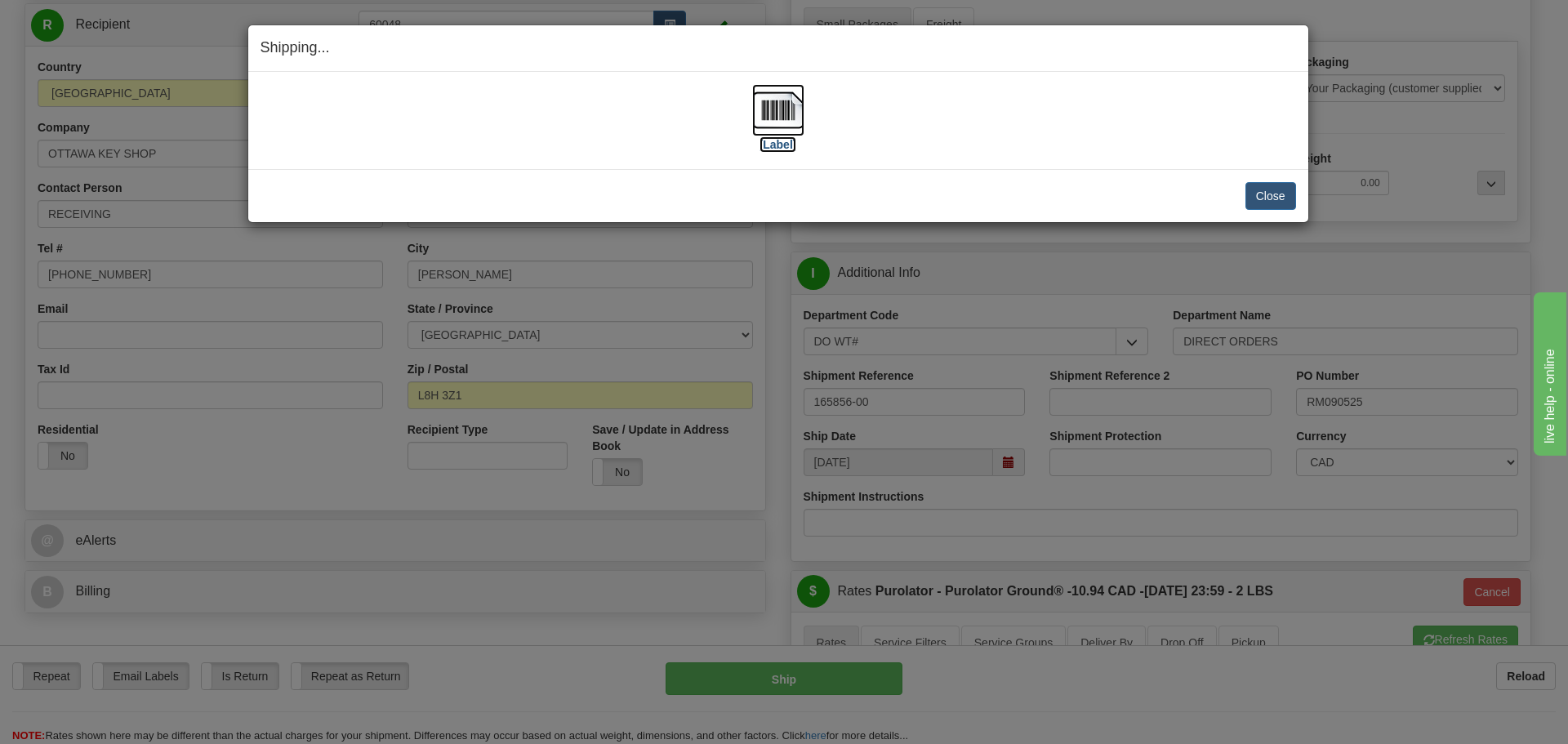
click at [783, 150] on label "[Label]" at bounding box center [778, 144] width 38 height 17
click at [1269, 205] on button "Close" at bounding box center [1271, 195] width 51 height 28
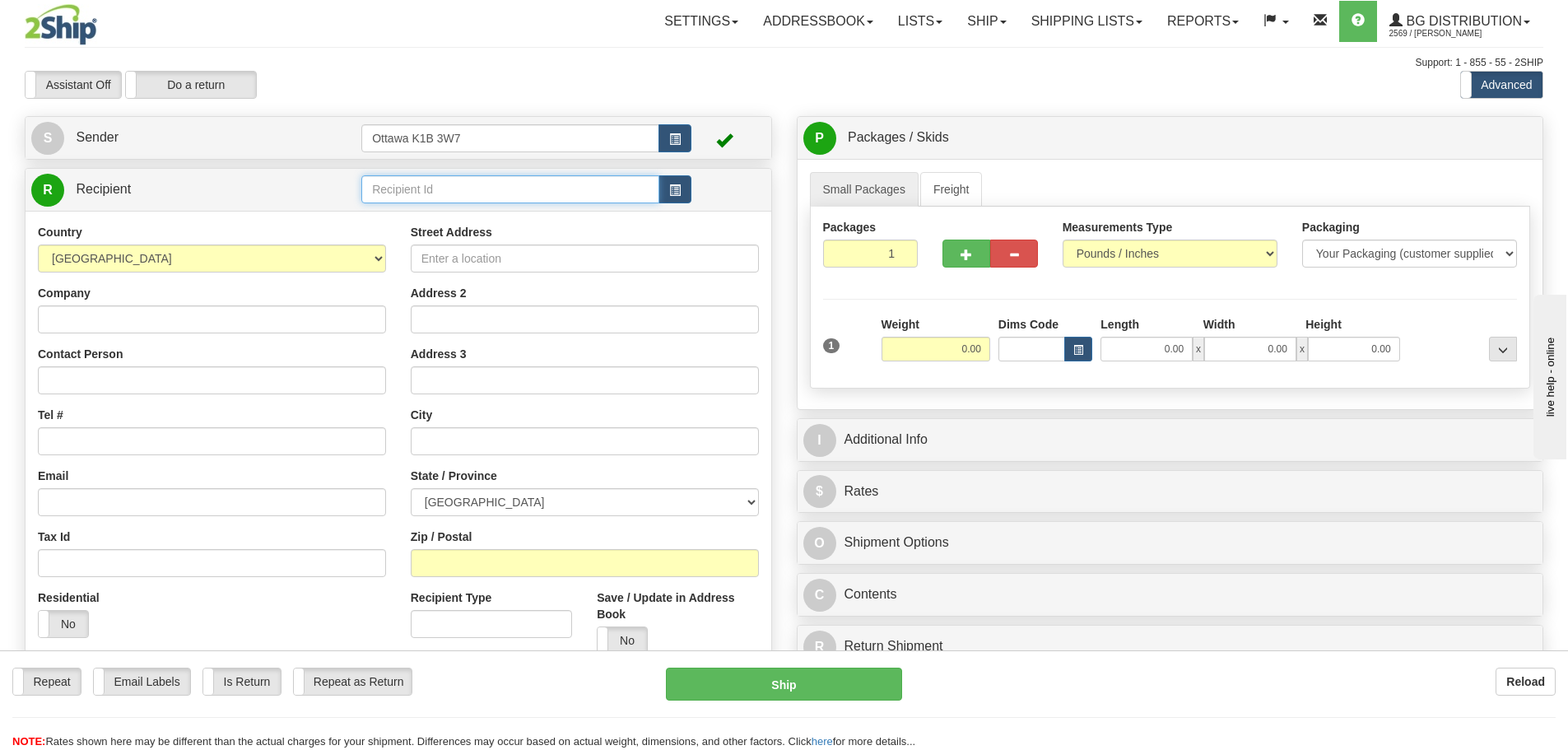
click at [502, 187] on input "text" at bounding box center [510, 189] width 298 height 28
click at [680, 190] on span "button" at bounding box center [675, 190] width 12 height 11
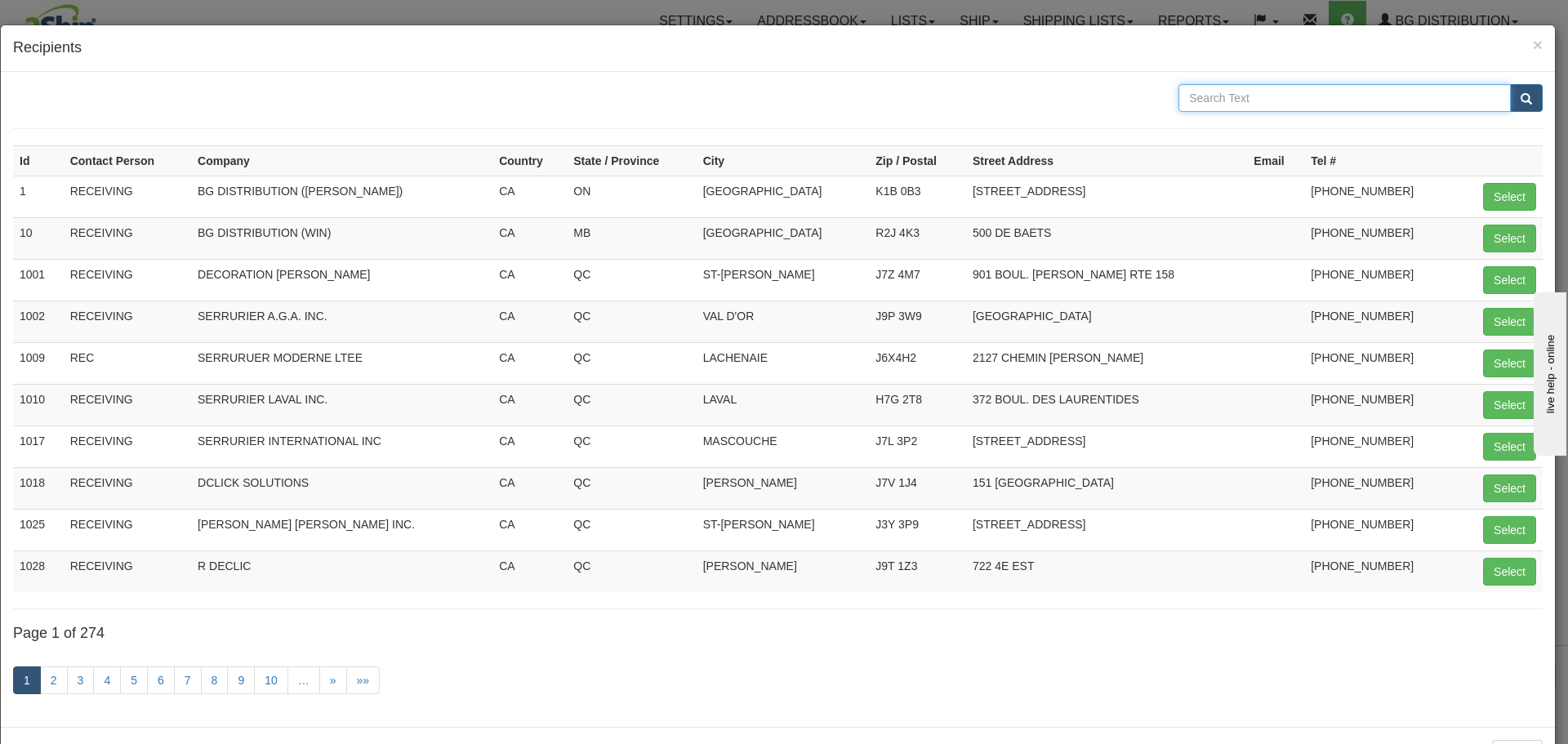
click at [1339, 106] on input "text" at bounding box center [1345, 98] width 332 height 28
type input "DORMAKABA"
click at [1510, 85] on button "submit" at bounding box center [1526, 98] width 33 height 28
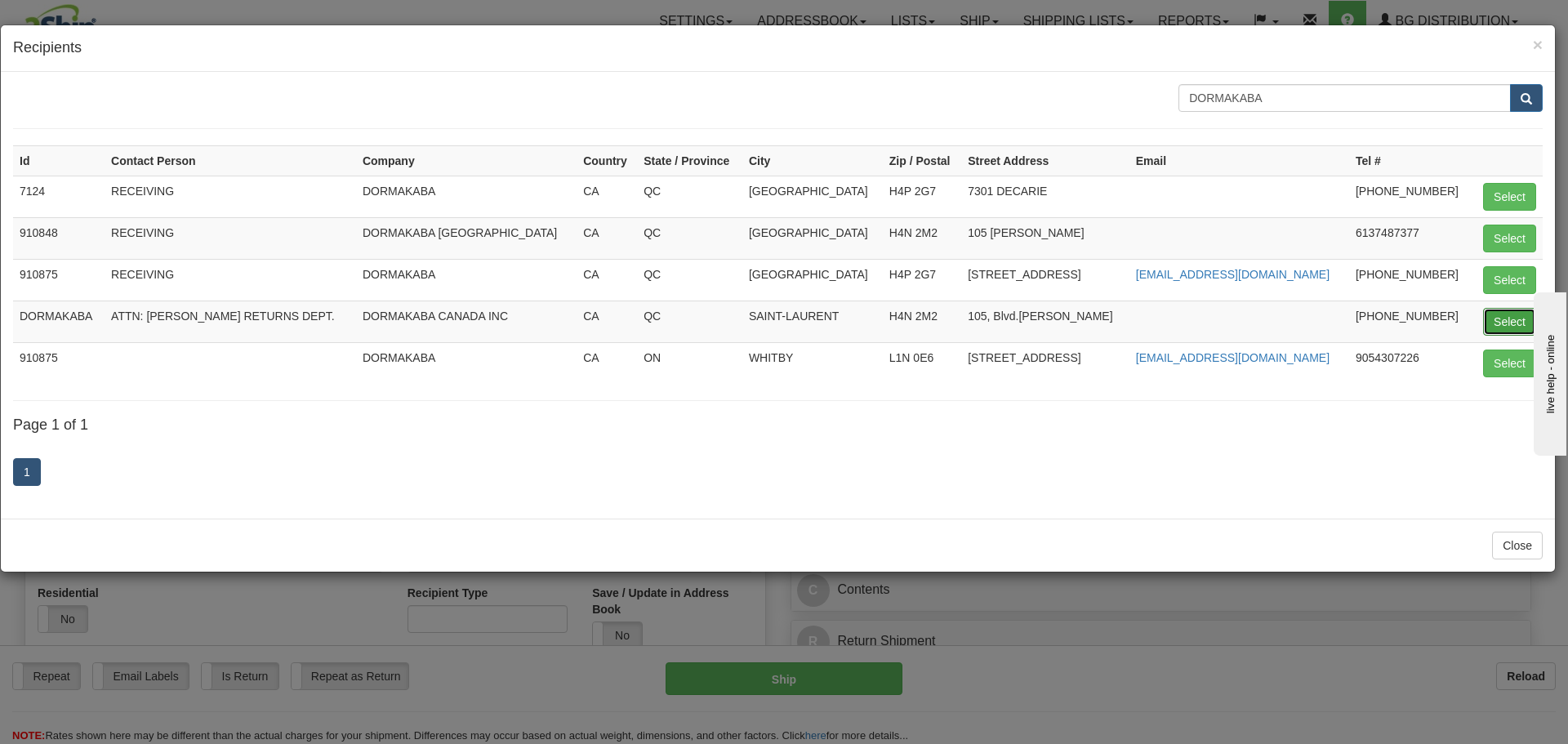
click at [1508, 315] on button "Select" at bounding box center [1509, 321] width 53 height 28
type input "DORMAKABA"
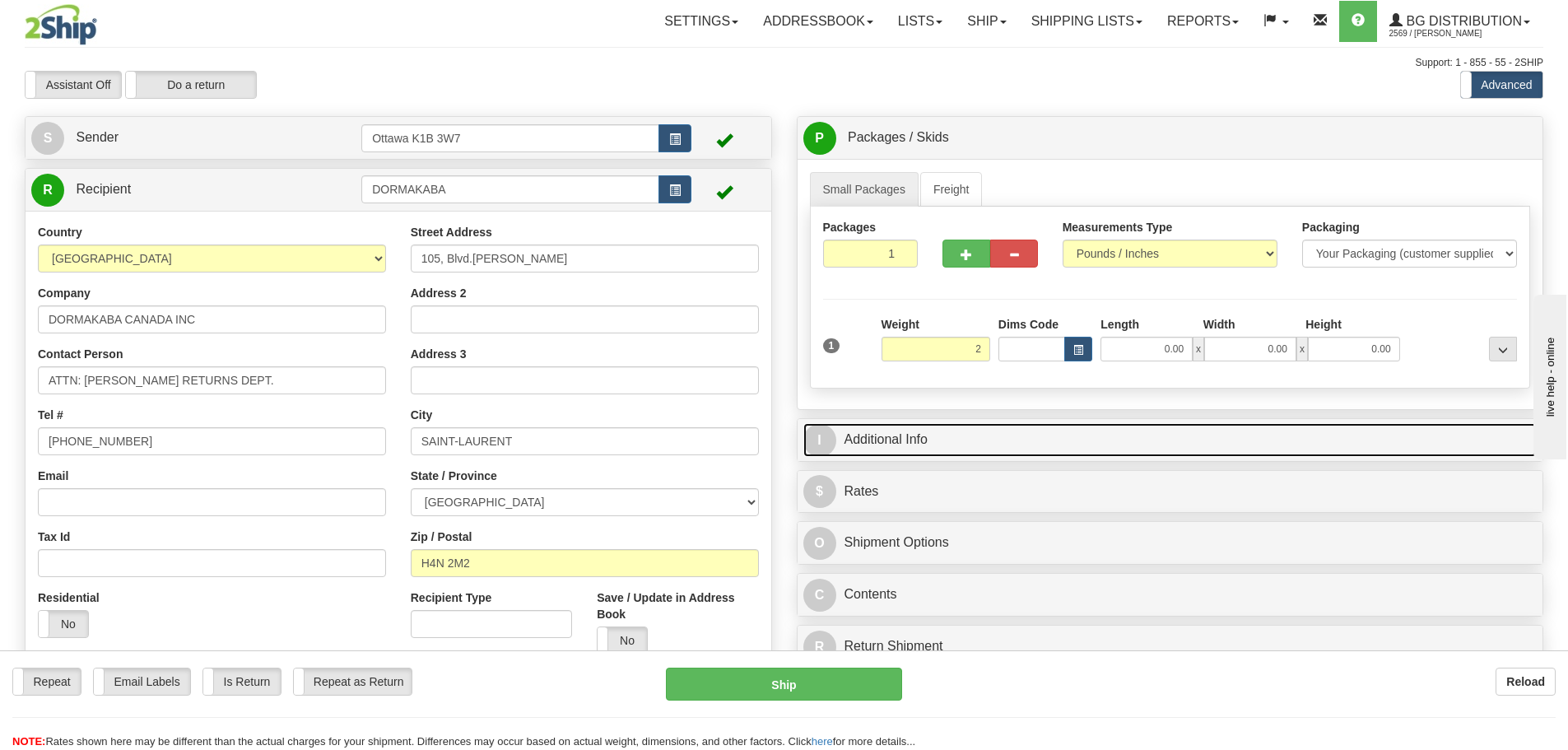
type input "2.00"
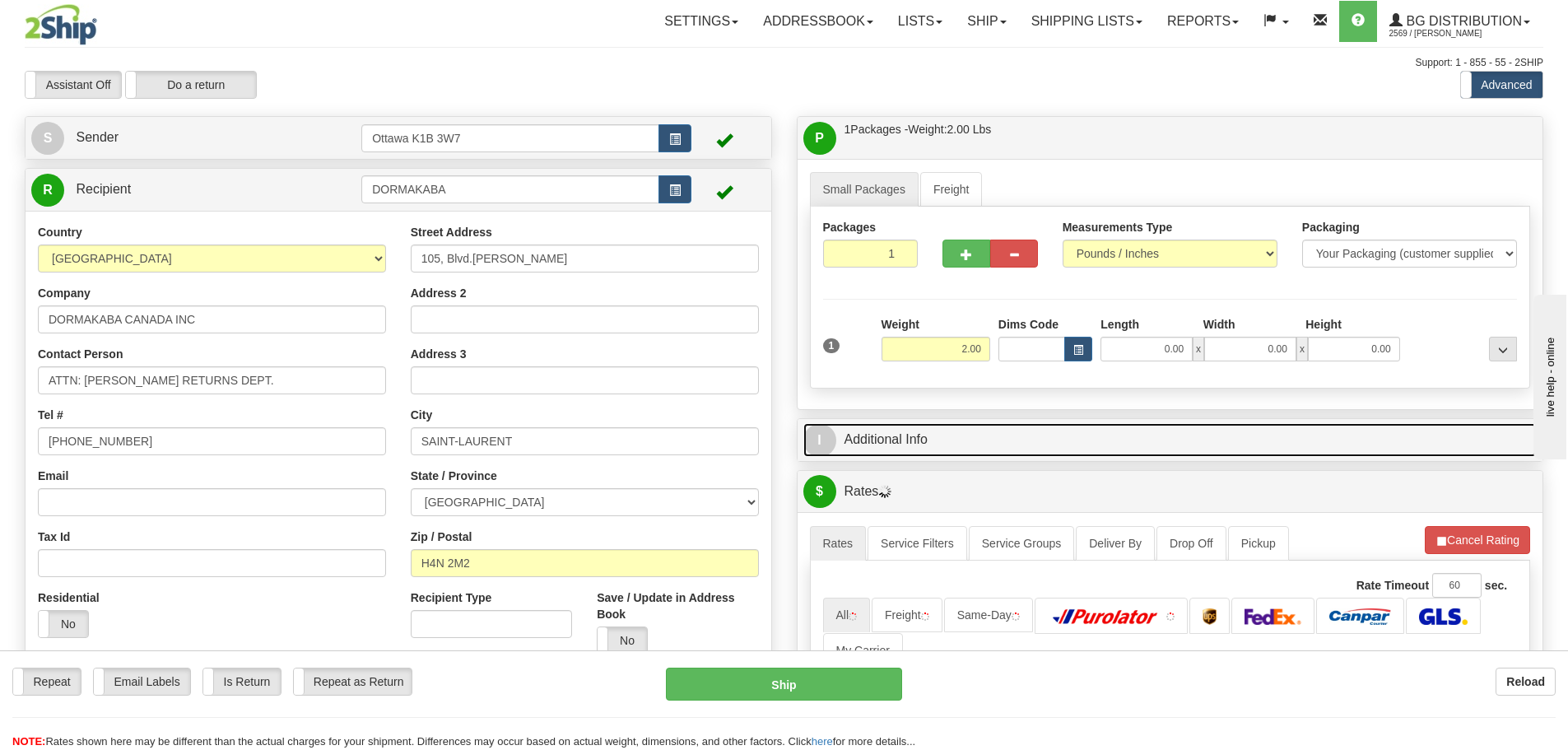
click at [1137, 428] on link "I Additional Info" at bounding box center [1170, 440] width 735 height 33
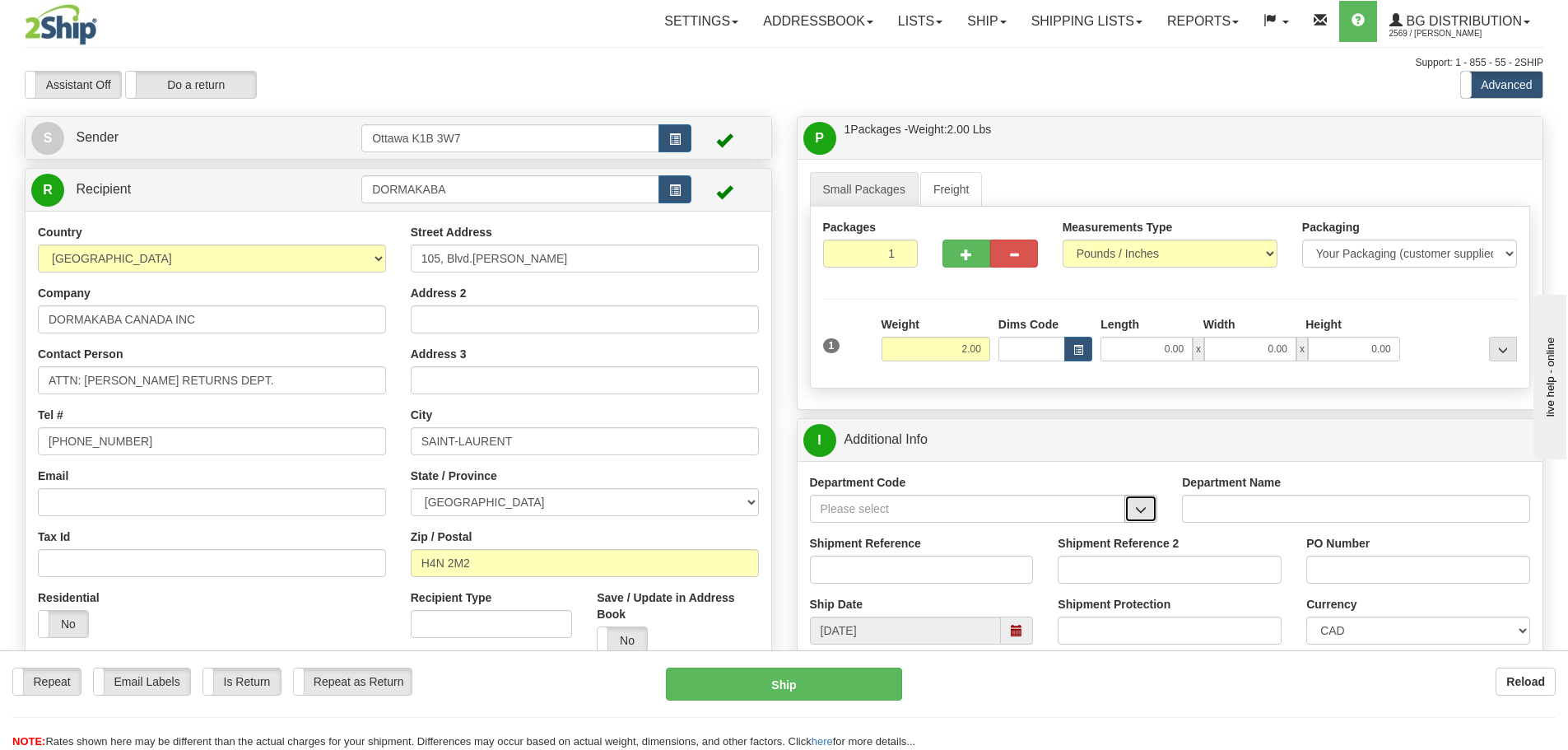
click at [1144, 511] on span "button" at bounding box center [1141, 509] width 12 height 11
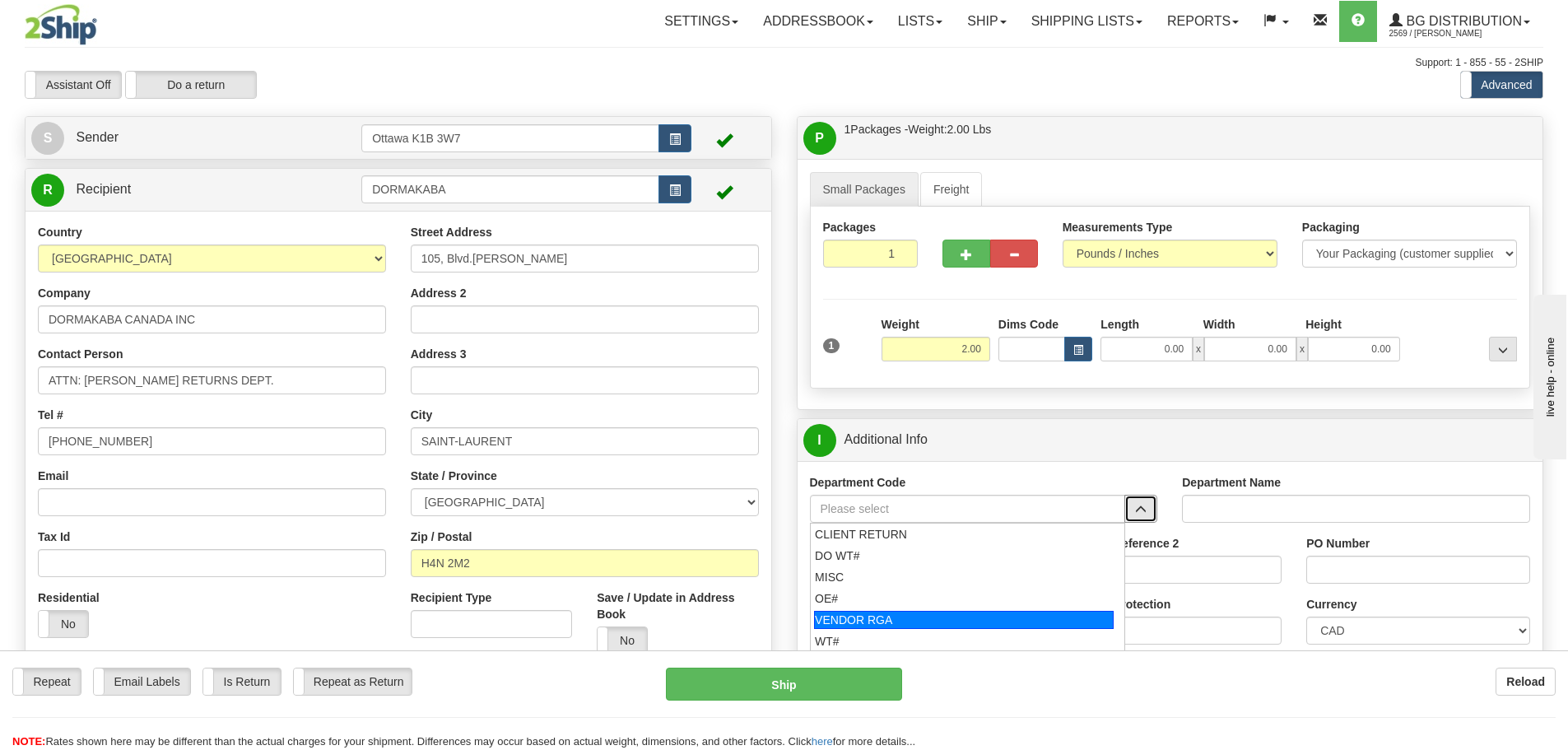
click at [898, 620] on div "VENDOR RGA" at bounding box center [964, 620] width 300 height 18
type input "VENDOR RGA"
type input "VENDOR RETURNS"
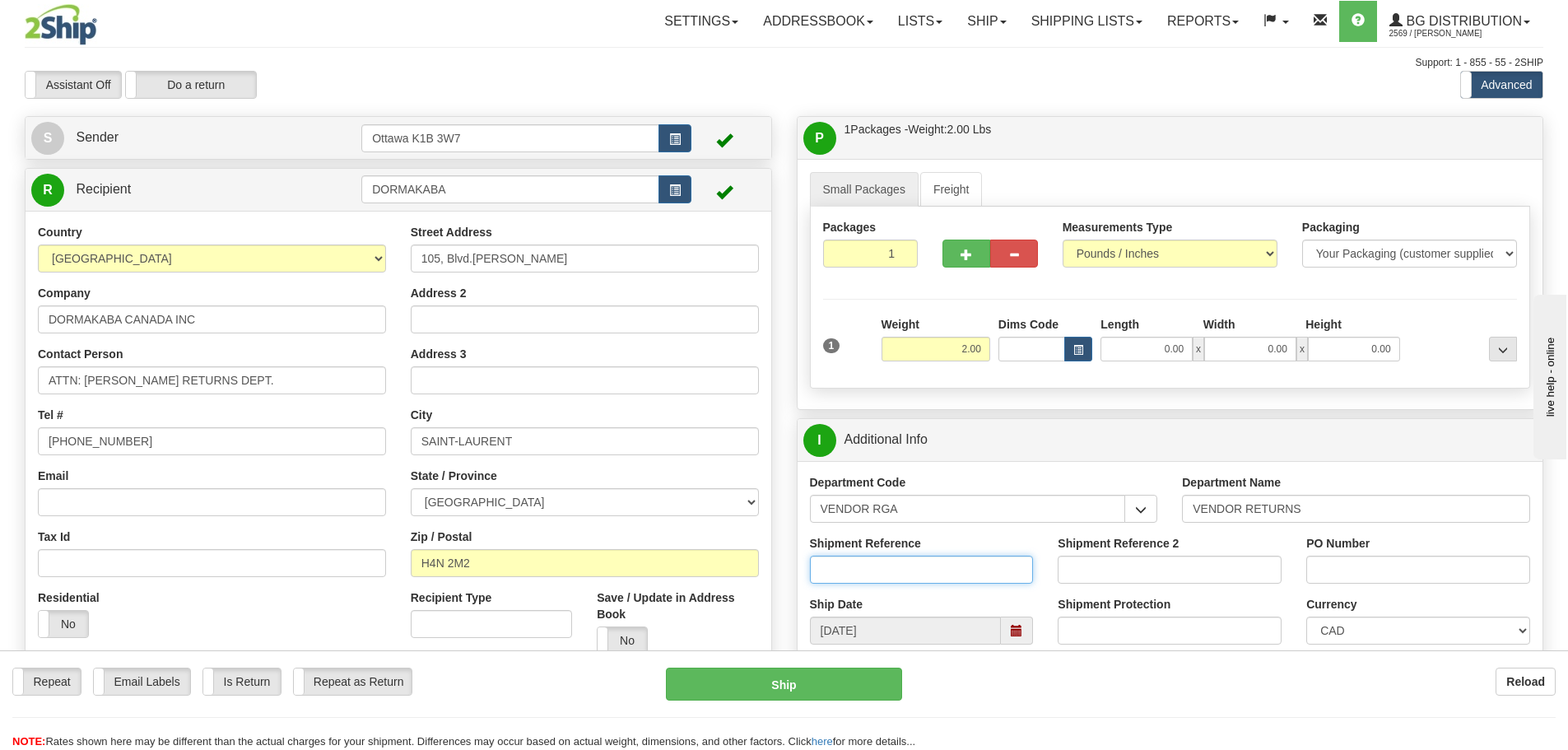
click at [870, 568] on input "Shipment Reference" at bounding box center [922, 569] width 224 height 28
type input "1700081819"
click at [1323, 575] on input "PO Number" at bounding box center [1418, 569] width 224 height 28
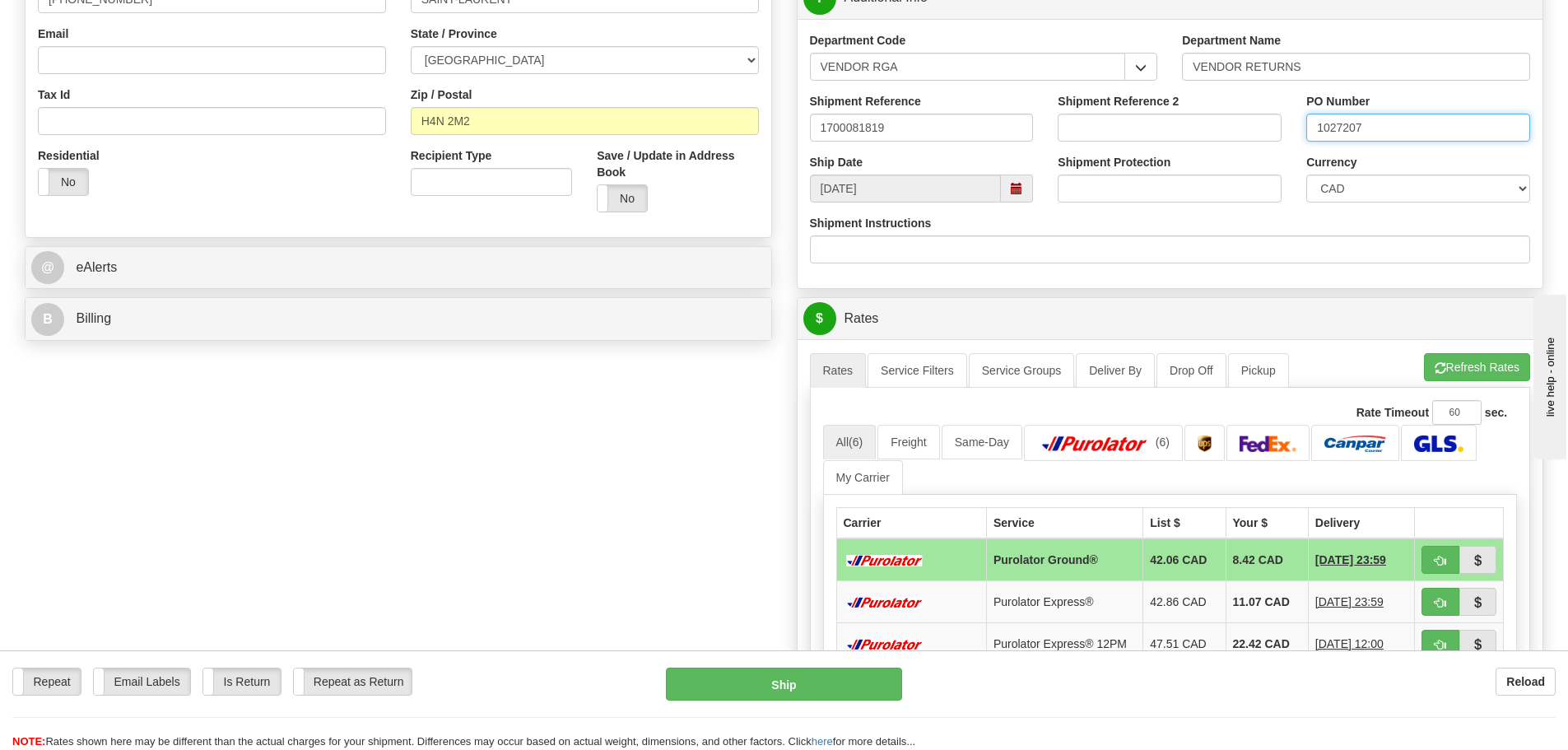
scroll to position [658, 0]
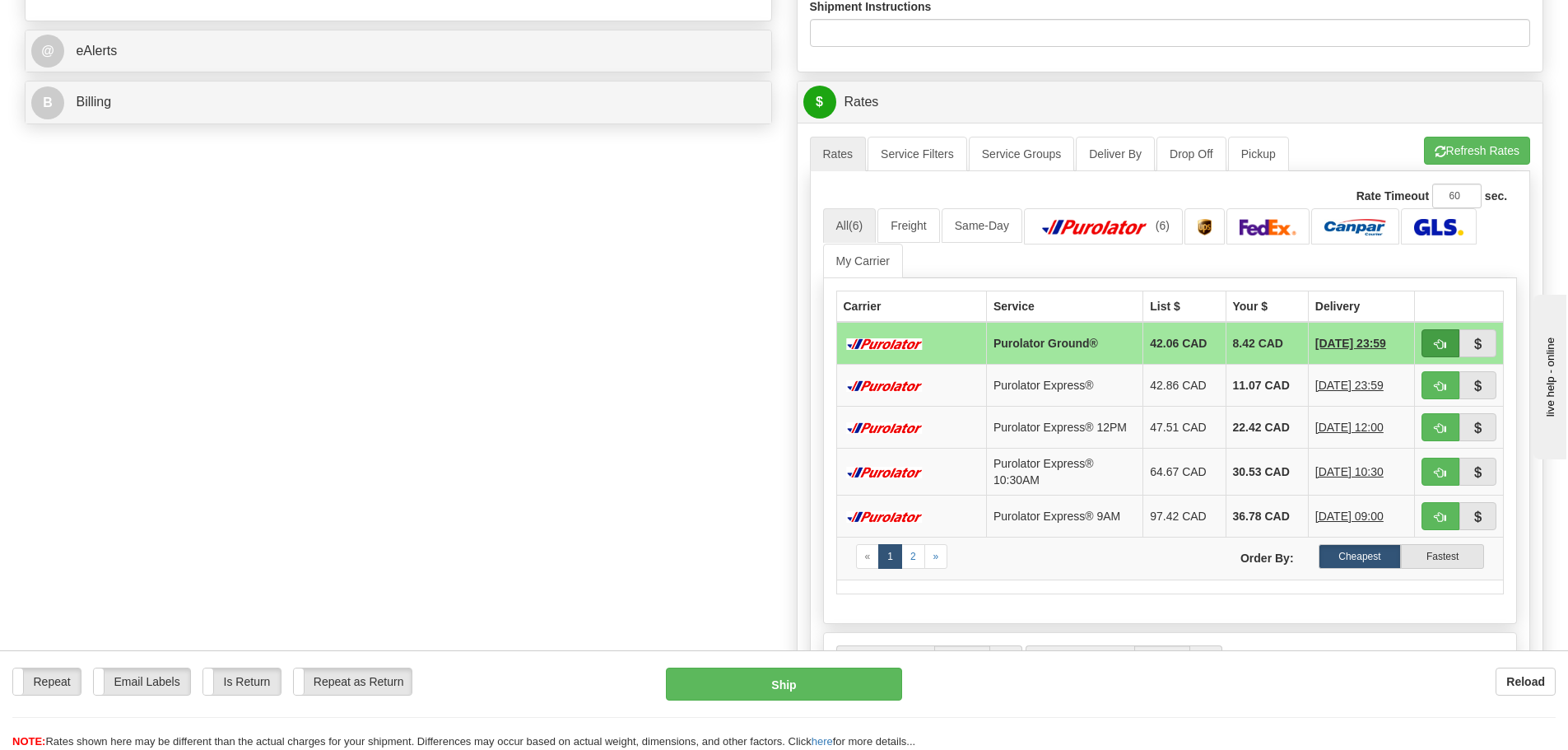
type input "1027207"
drag, startPoint x: 1430, startPoint y: 347, endPoint x: 1418, endPoint y: 352, distance: 13.0
click at [1430, 347] on button "button" at bounding box center [1440, 343] width 38 height 28
type input "260"
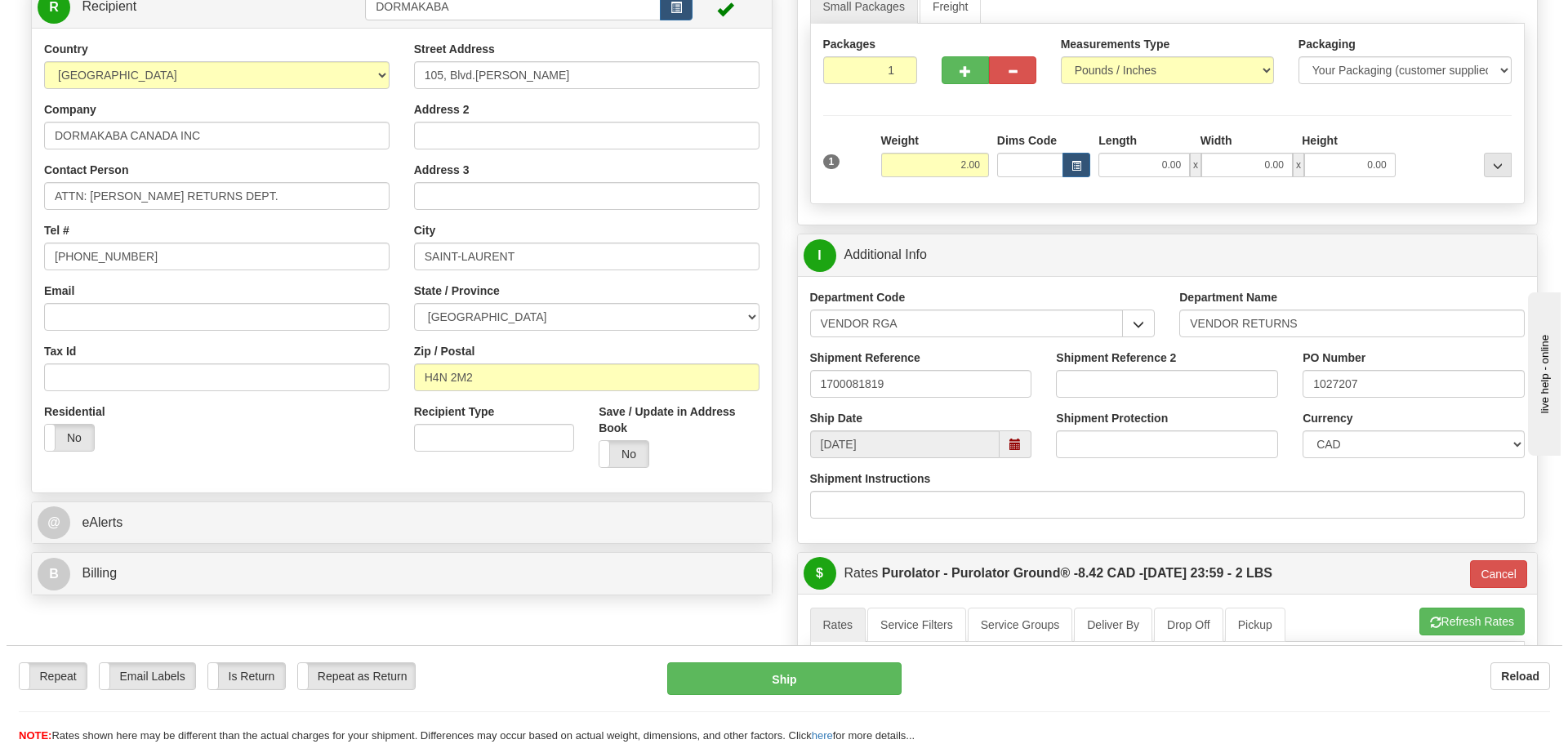
scroll to position [163, 0]
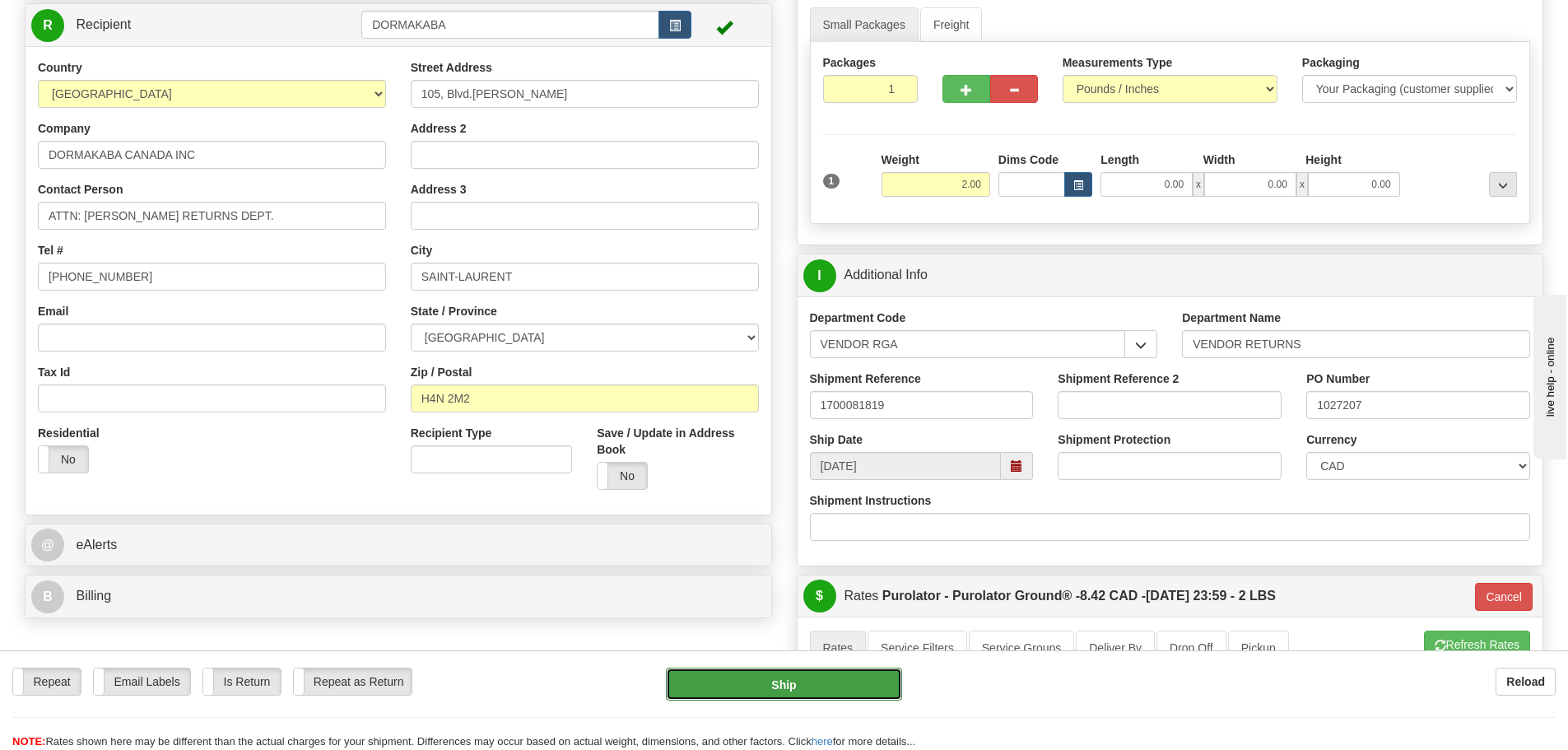
click at [819, 678] on button "Ship" at bounding box center [784, 684] width 236 height 33
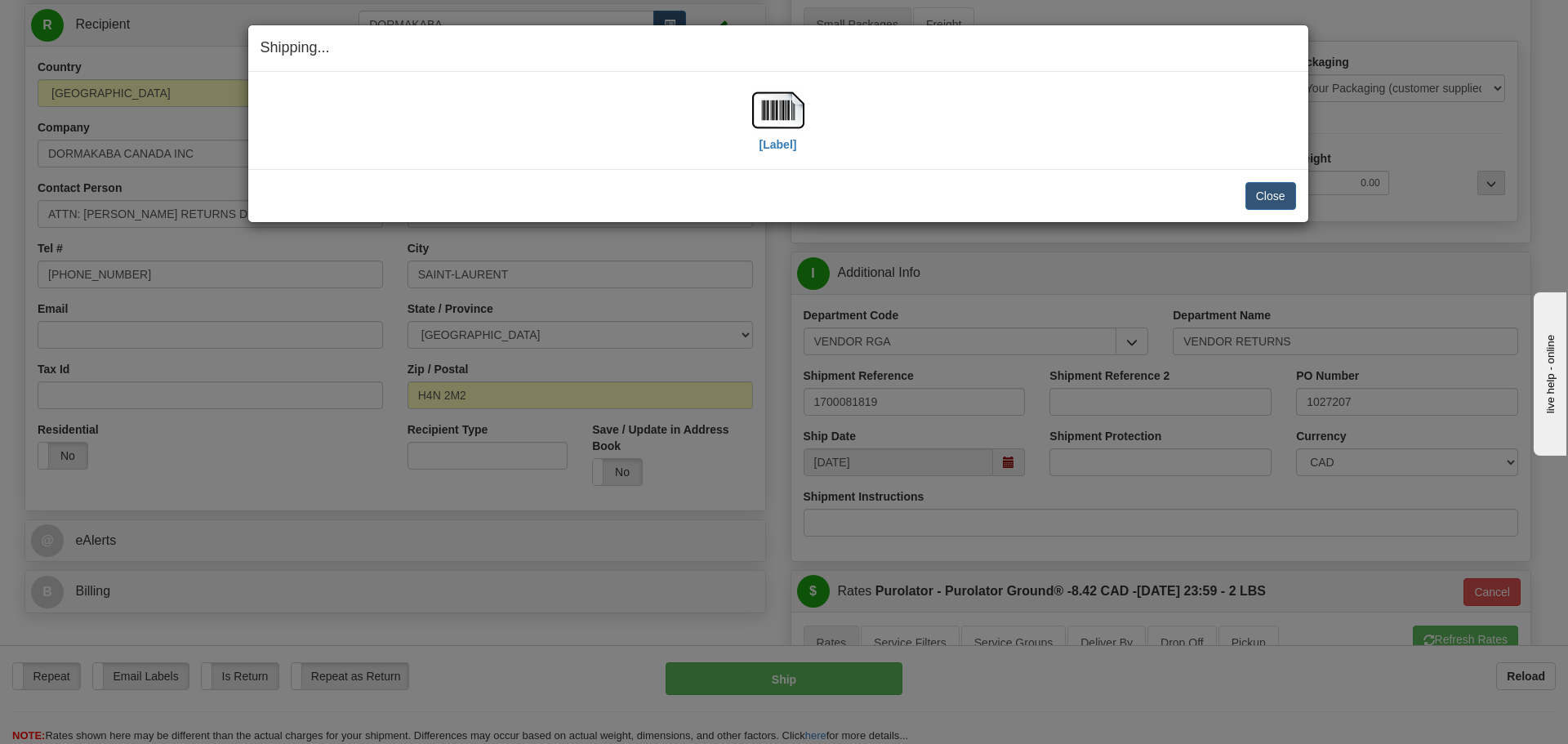
click at [783, 152] on div "[Label]" at bounding box center [778, 120] width 52 height 73
click at [783, 146] on label "[Label]" at bounding box center [778, 144] width 38 height 17
click at [1269, 197] on button "Close" at bounding box center [1271, 195] width 51 height 28
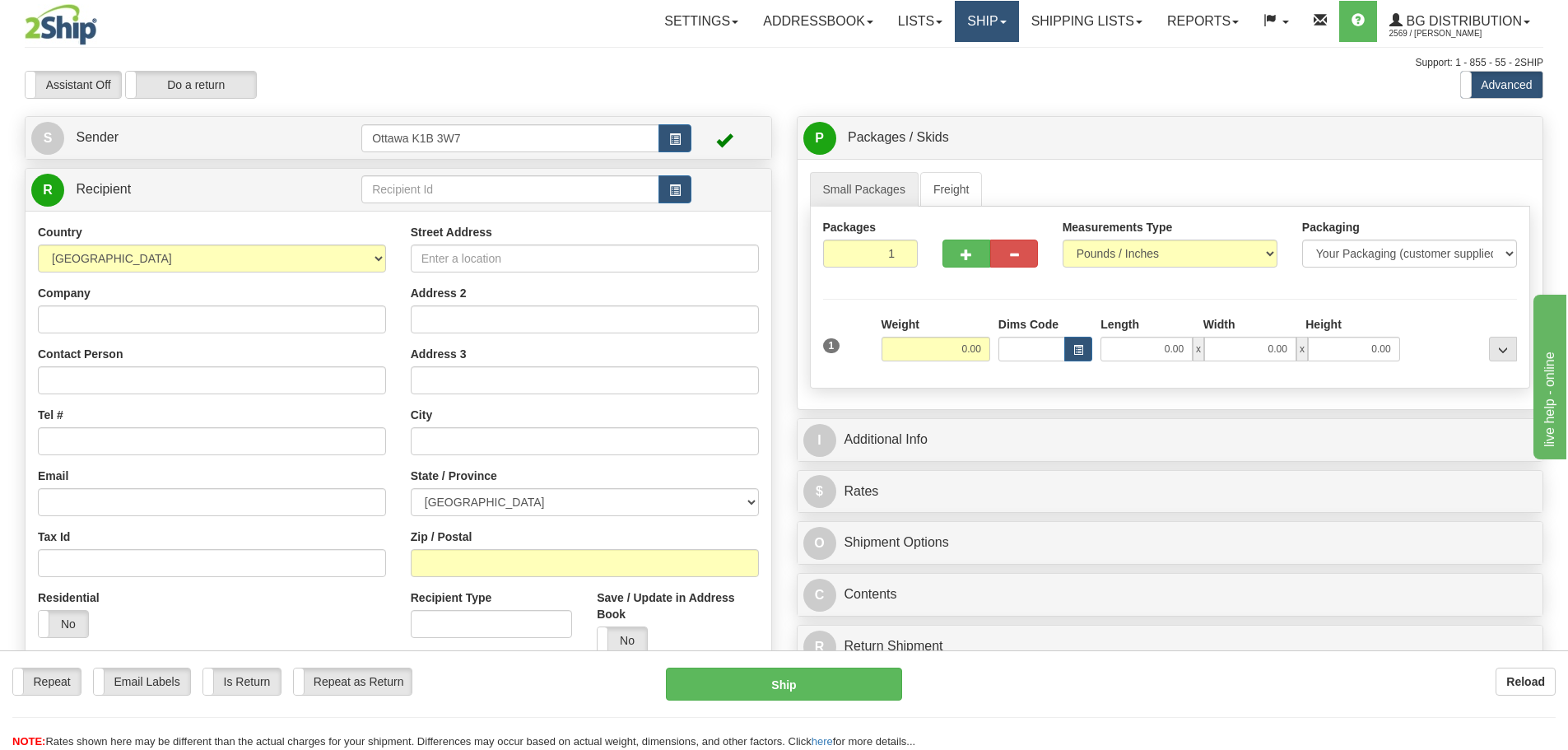
click at [1000, 21] on span at bounding box center [1003, 22] width 7 height 3
click at [975, 59] on link "Ship Screen" at bounding box center [953, 58] width 130 height 22
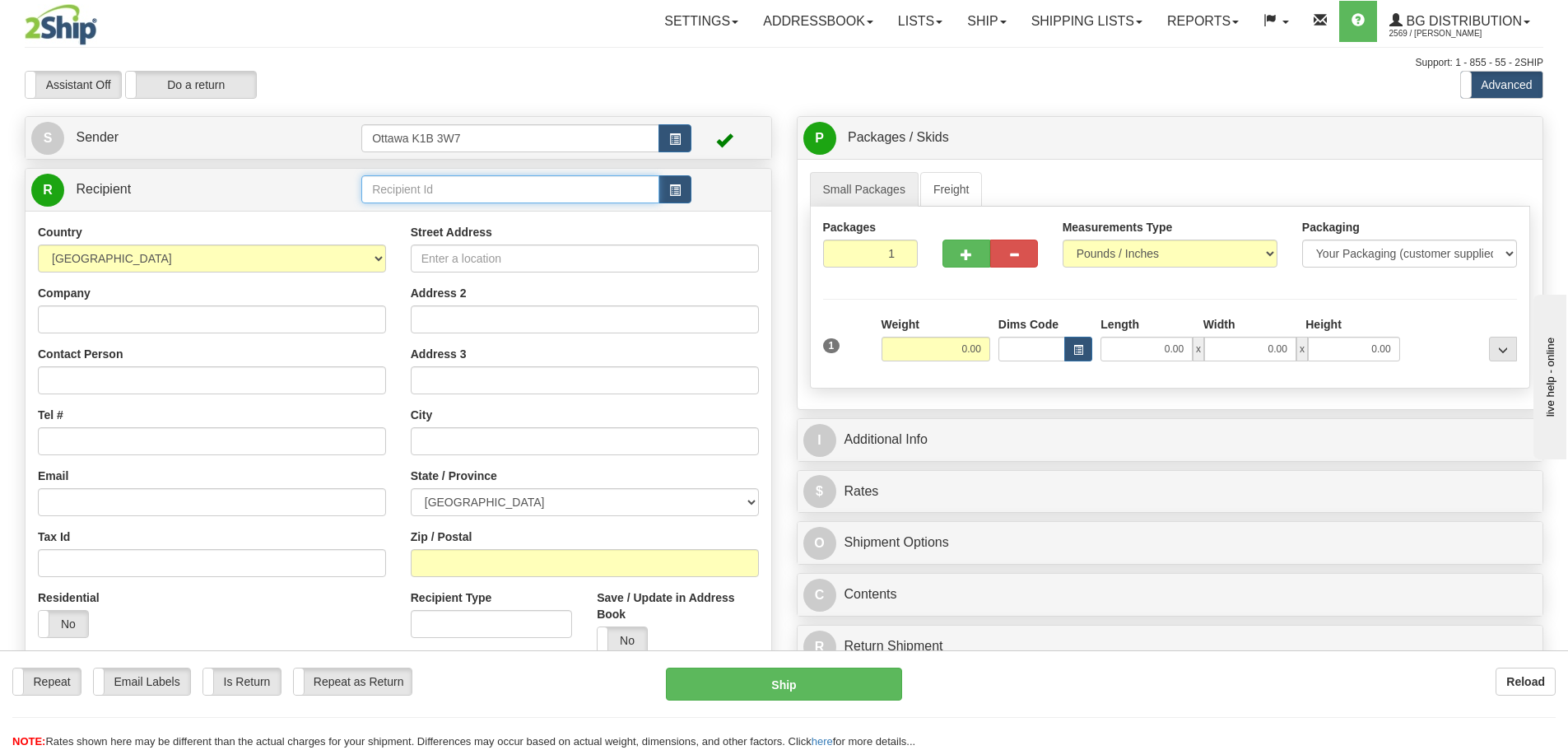
click at [632, 190] on input "text" at bounding box center [510, 189] width 298 height 28
type input "910336"
click at [797, 90] on div "Assistant On Assistant Off Do a return Do a return Previous Next Standard Advan…" at bounding box center [784, 84] width 1544 height 28
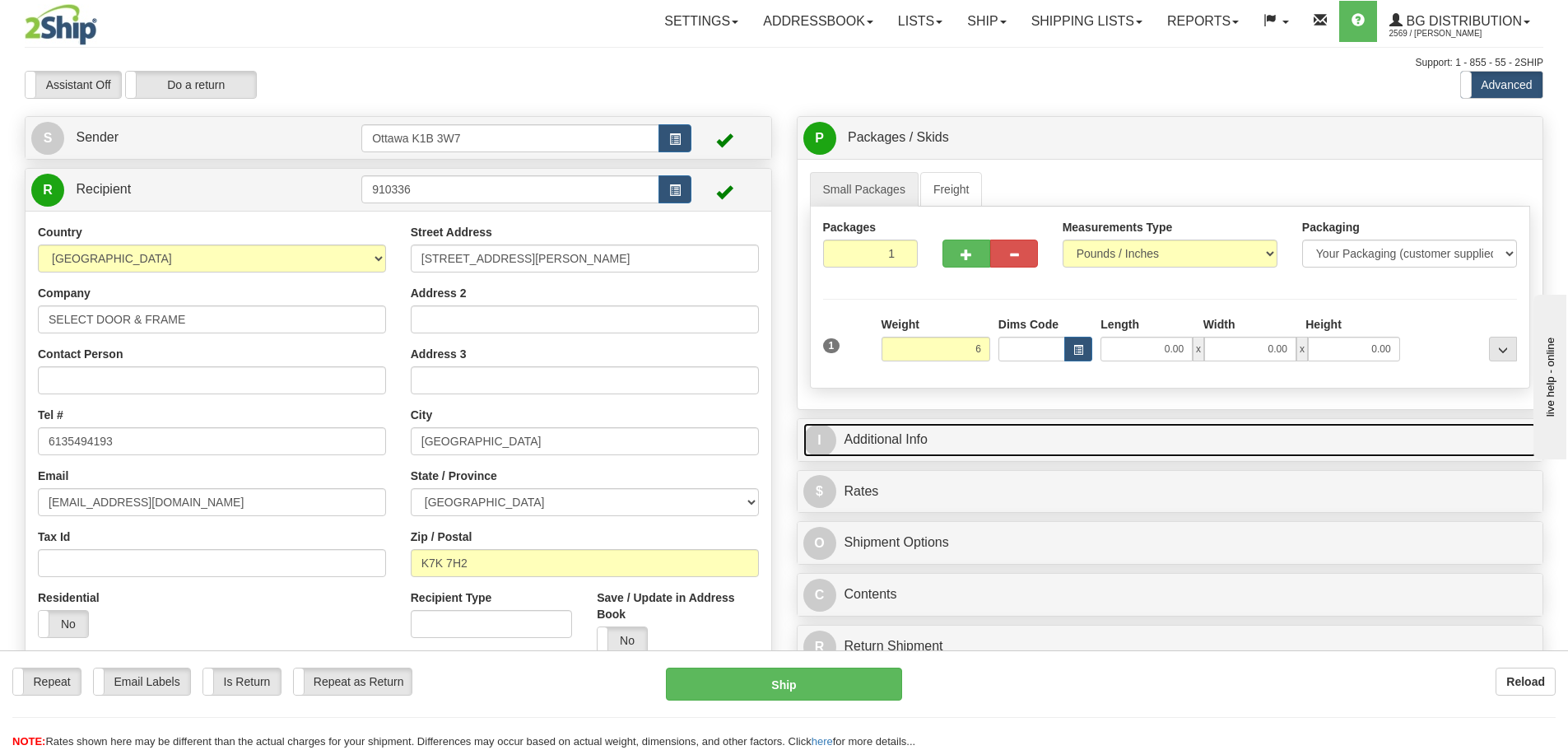
click at [1039, 451] on link "I Additional Info" at bounding box center [1170, 440] width 735 height 33
type input "6.00"
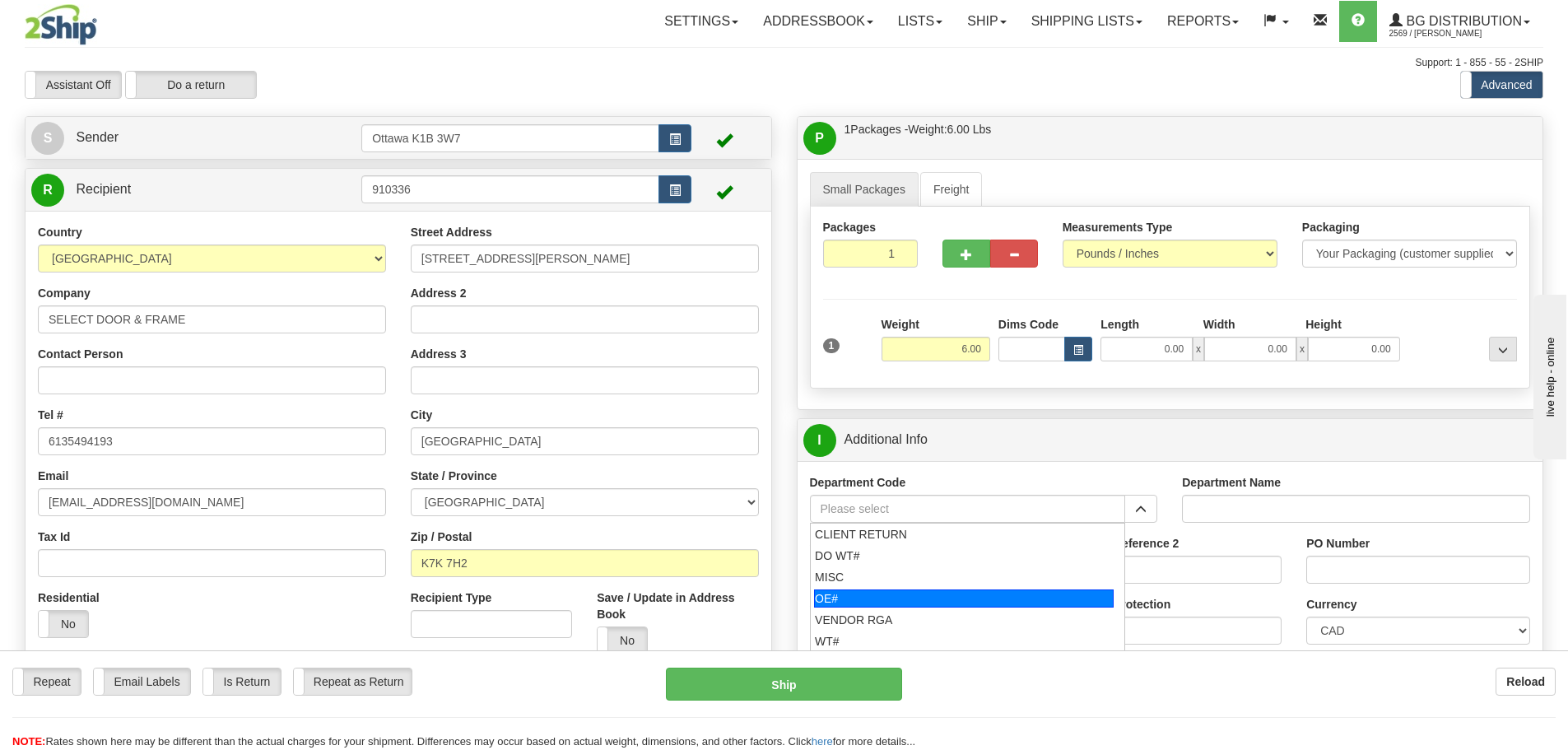
click at [975, 595] on div "OE#" at bounding box center [964, 598] width 300 height 18
type input "OE#"
type input "ORDERS"
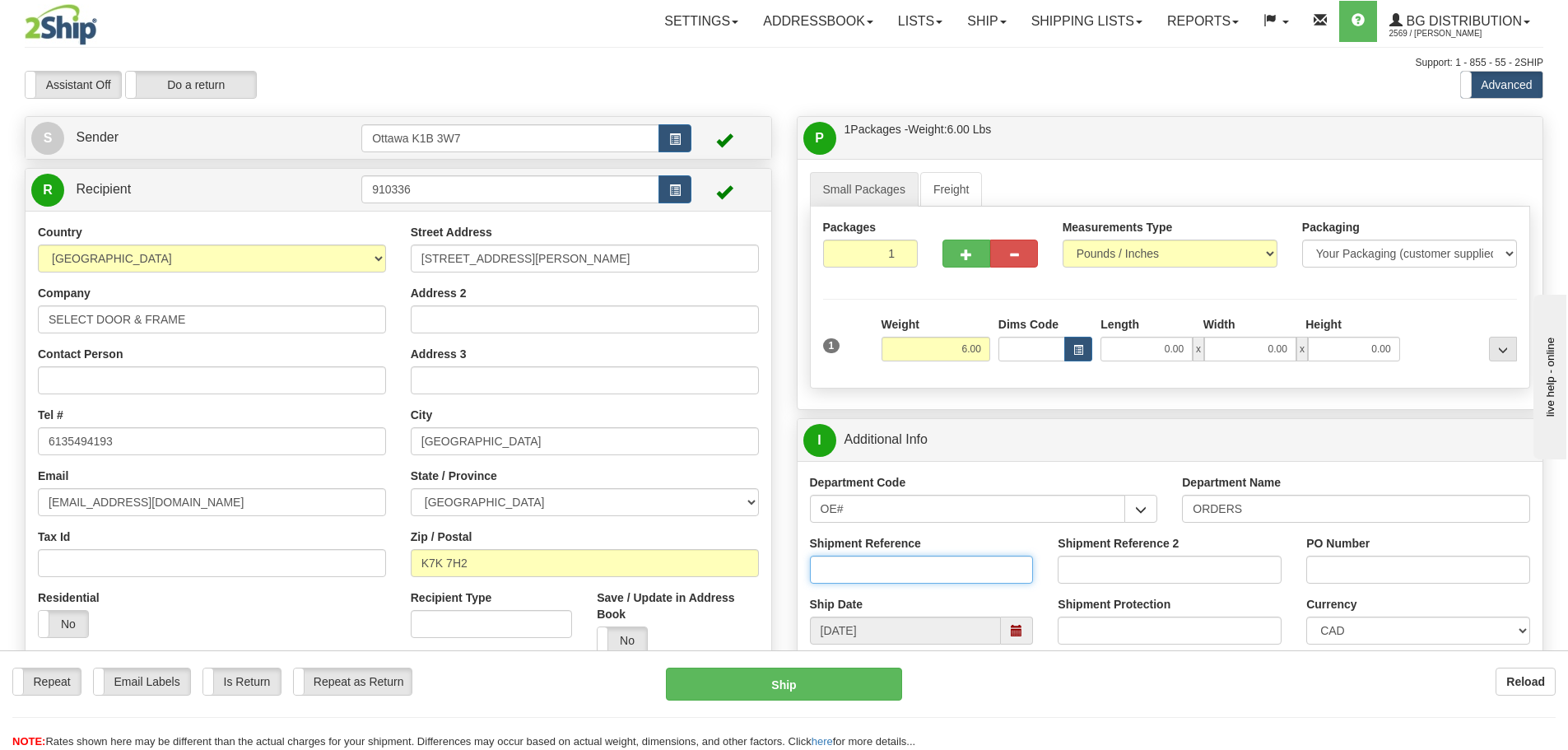
click at [890, 567] on input "Shipment Reference" at bounding box center [922, 569] width 224 height 28
type input "10202523-00"
click at [1360, 578] on input "PO Number" at bounding box center [1418, 569] width 224 height 28
type input "p"
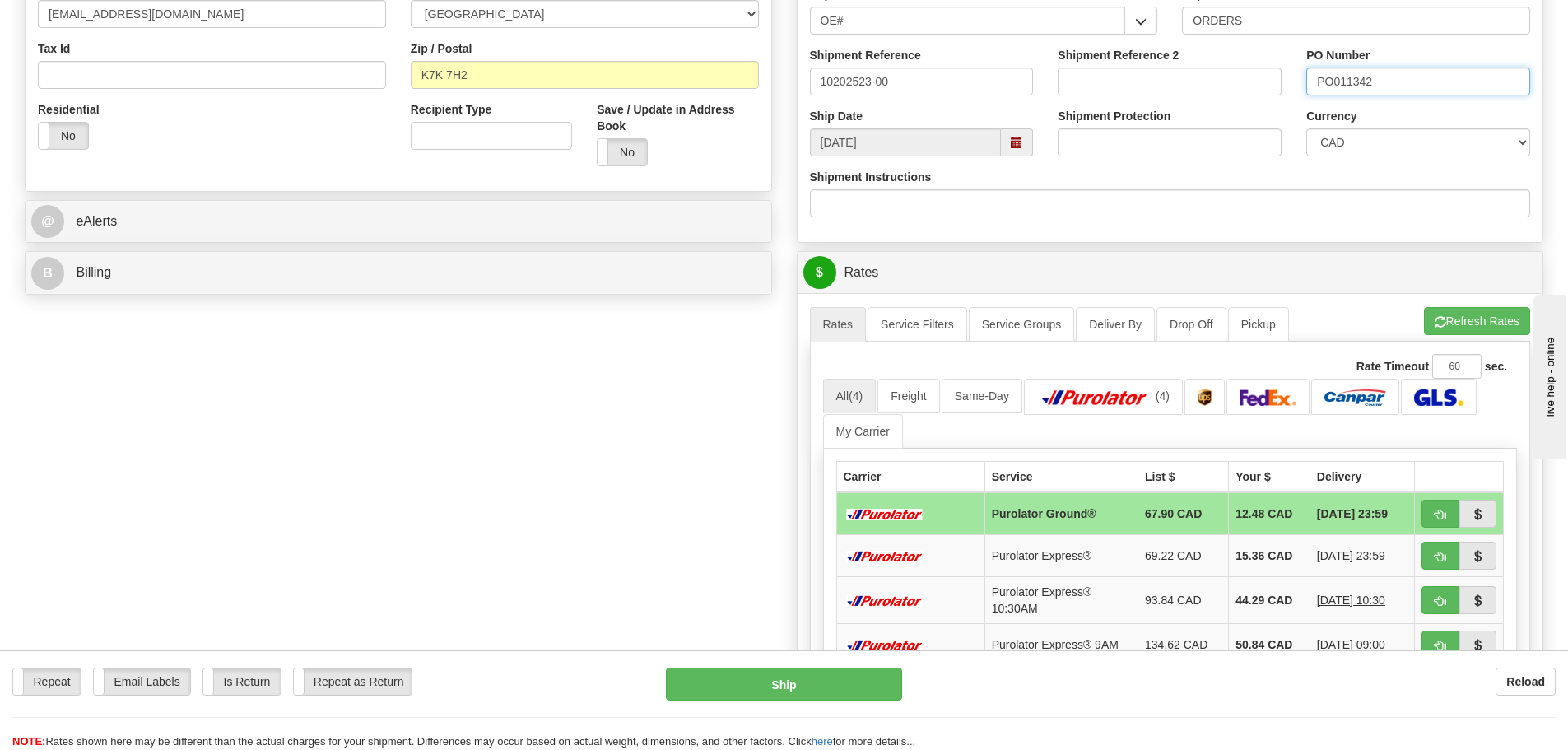
scroll to position [493, 0]
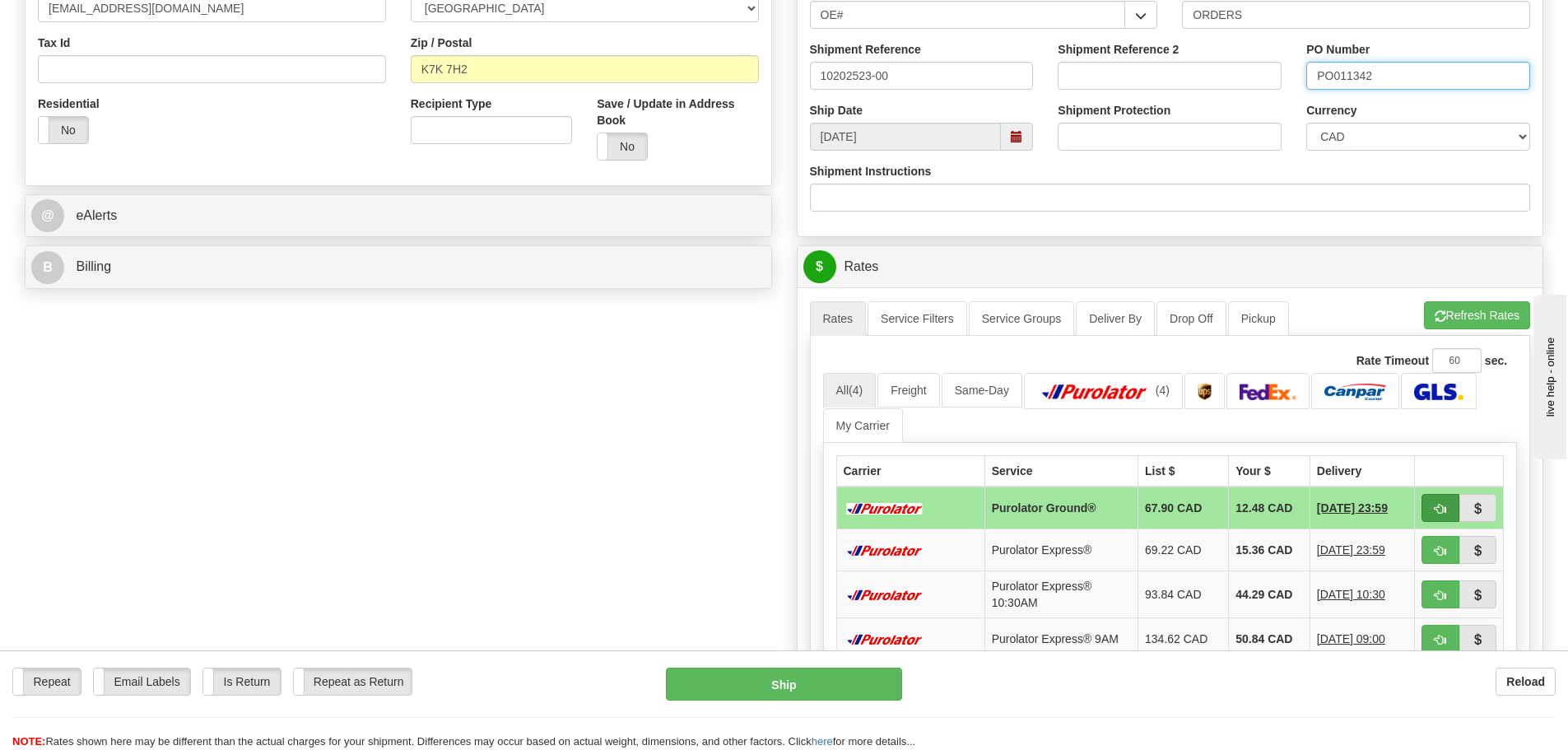
type input "PO011342"
click at [1426, 508] on button "button" at bounding box center [1440, 507] width 38 height 28
type input "260"
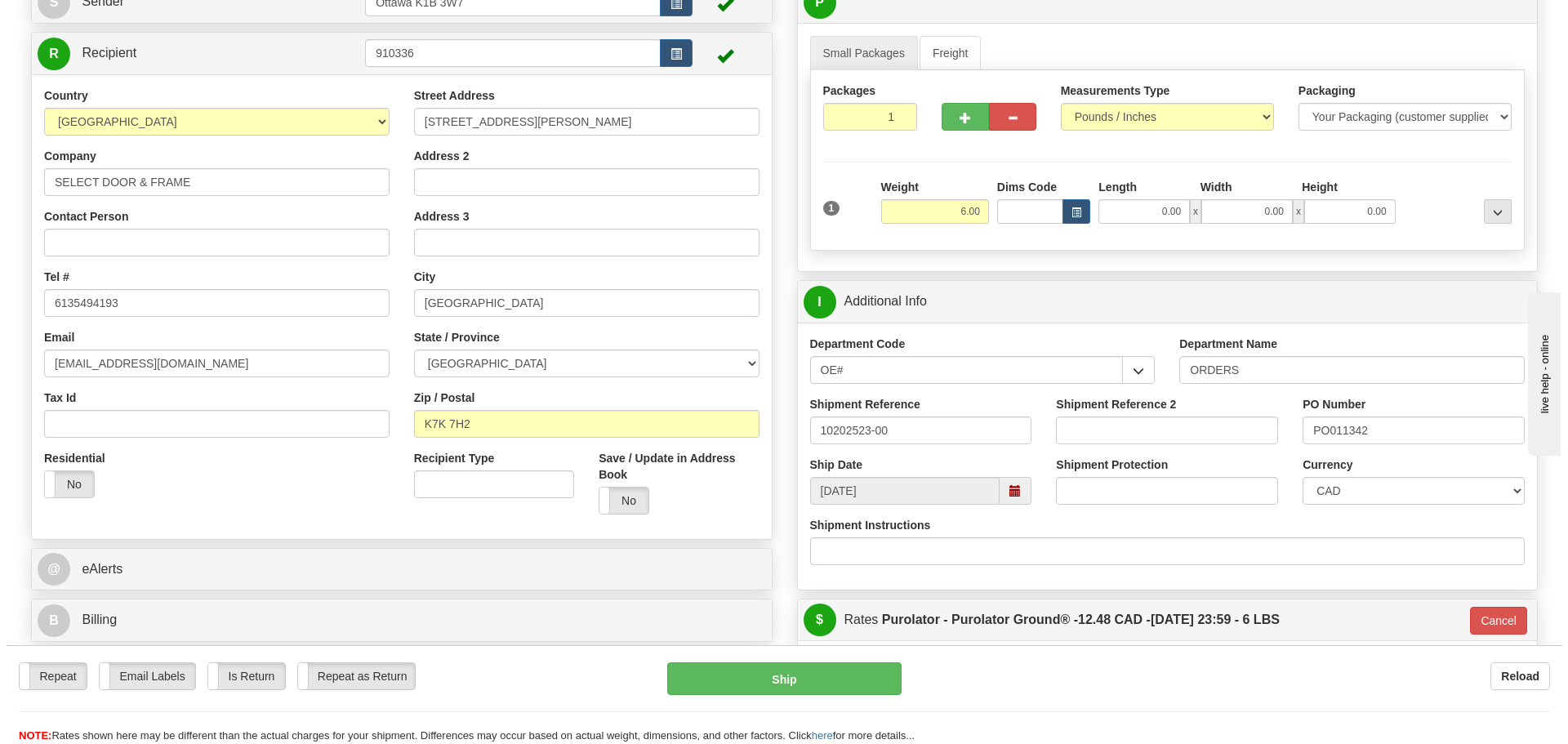
scroll to position [163, 0]
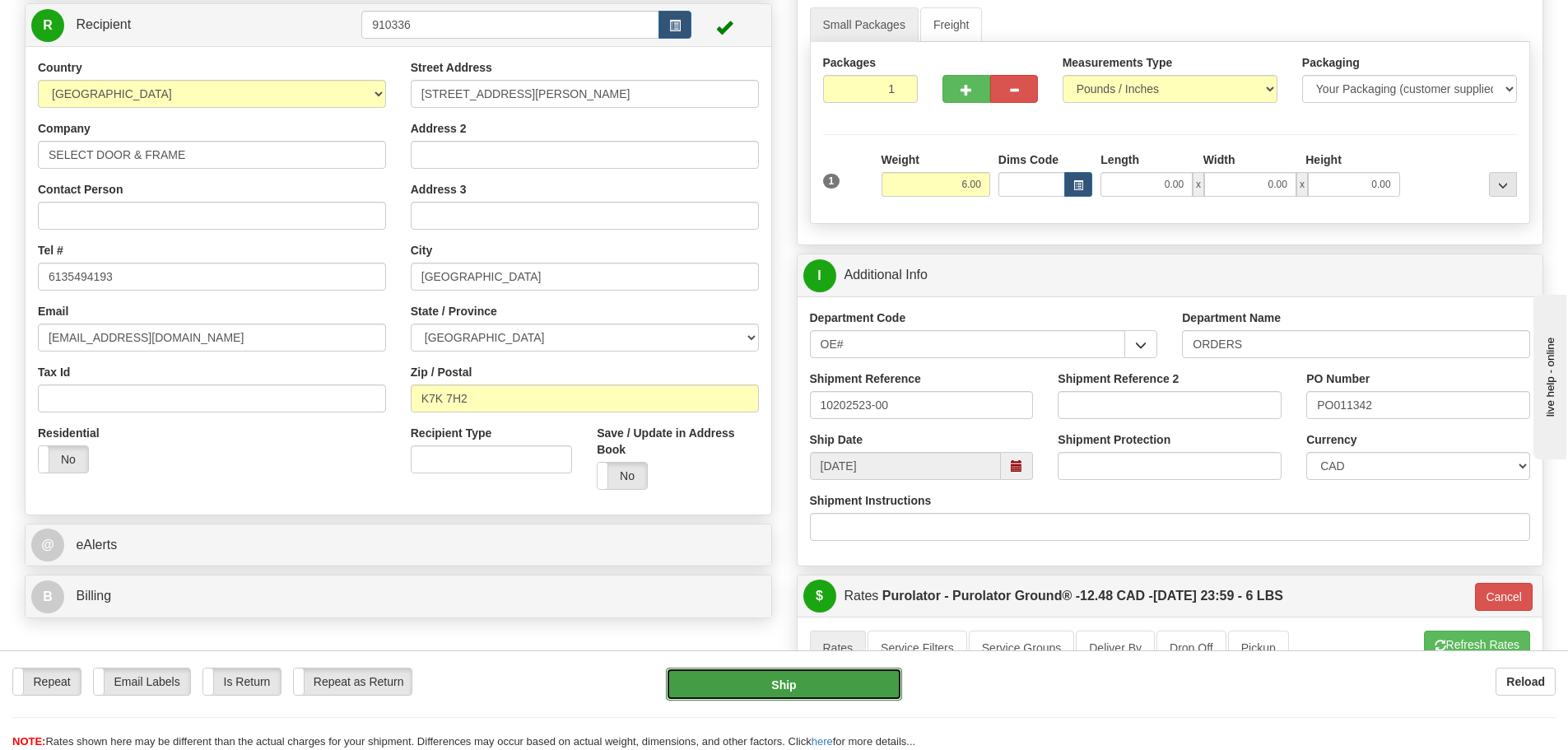
click at [830, 676] on button "Ship" at bounding box center [784, 684] width 236 height 33
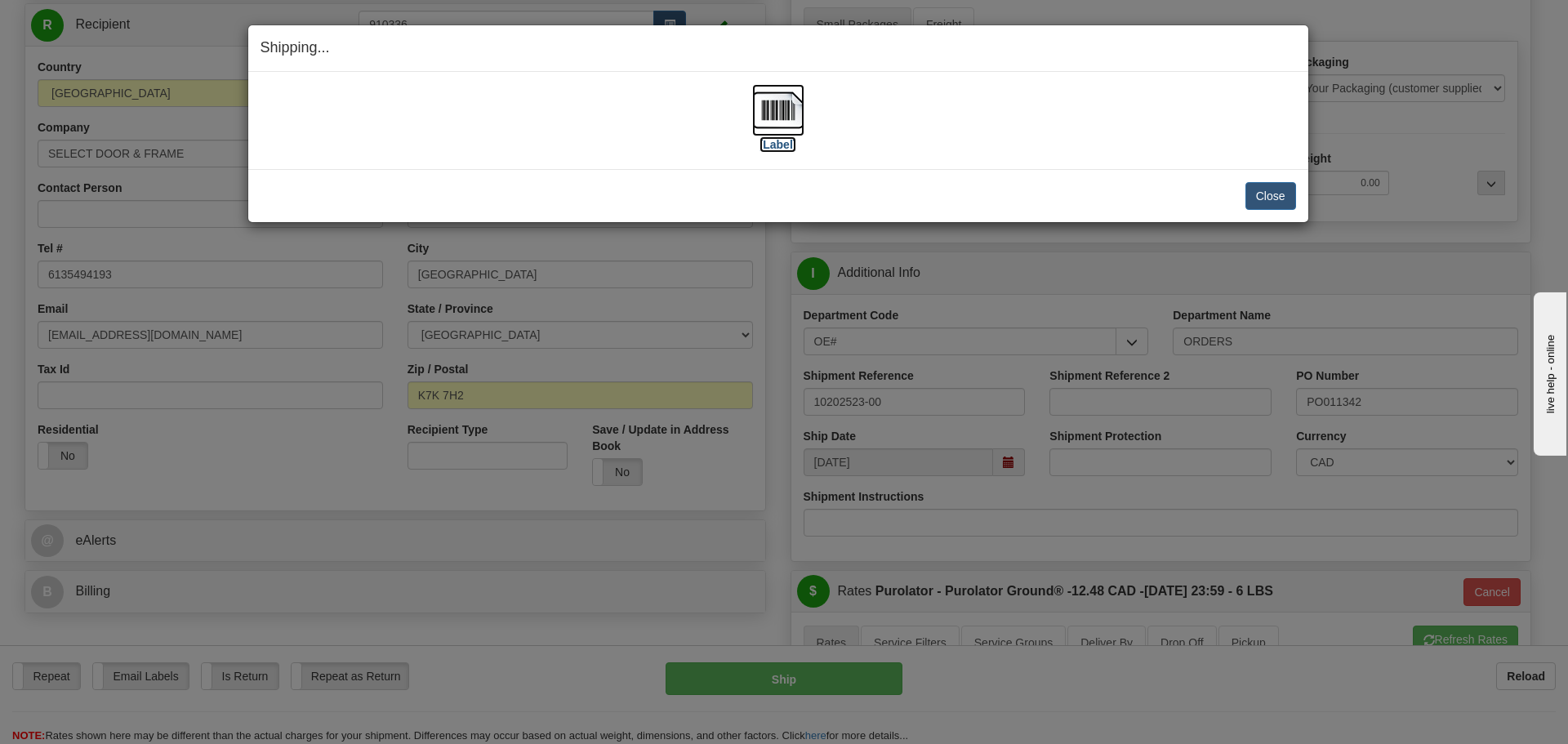
click at [771, 148] on label "[Label]" at bounding box center [778, 144] width 38 height 17
drag, startPoint x: 1261, startPoint y: 189, endPoint x: 1177, endPoint y: 162, distance: 88.2
click at [1262, 189] on button "Close" at bounding box center [1271, 195] width 51 height 28
